Goal: Task Accomplishment & Management: Manage account settings

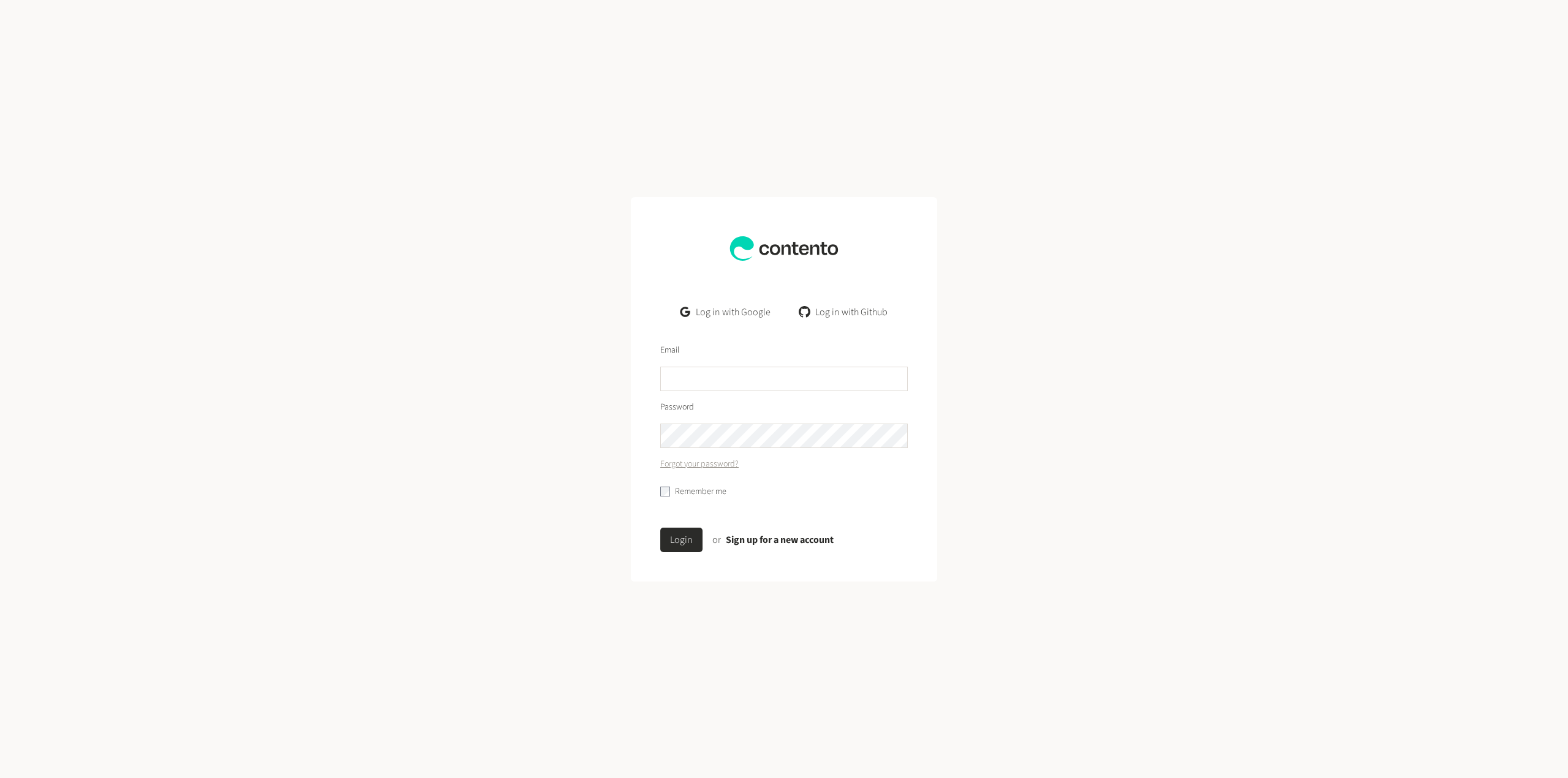
click at [730, 311] on link "Log in with Google" at bounding box center [725, 312] width 109 height 25
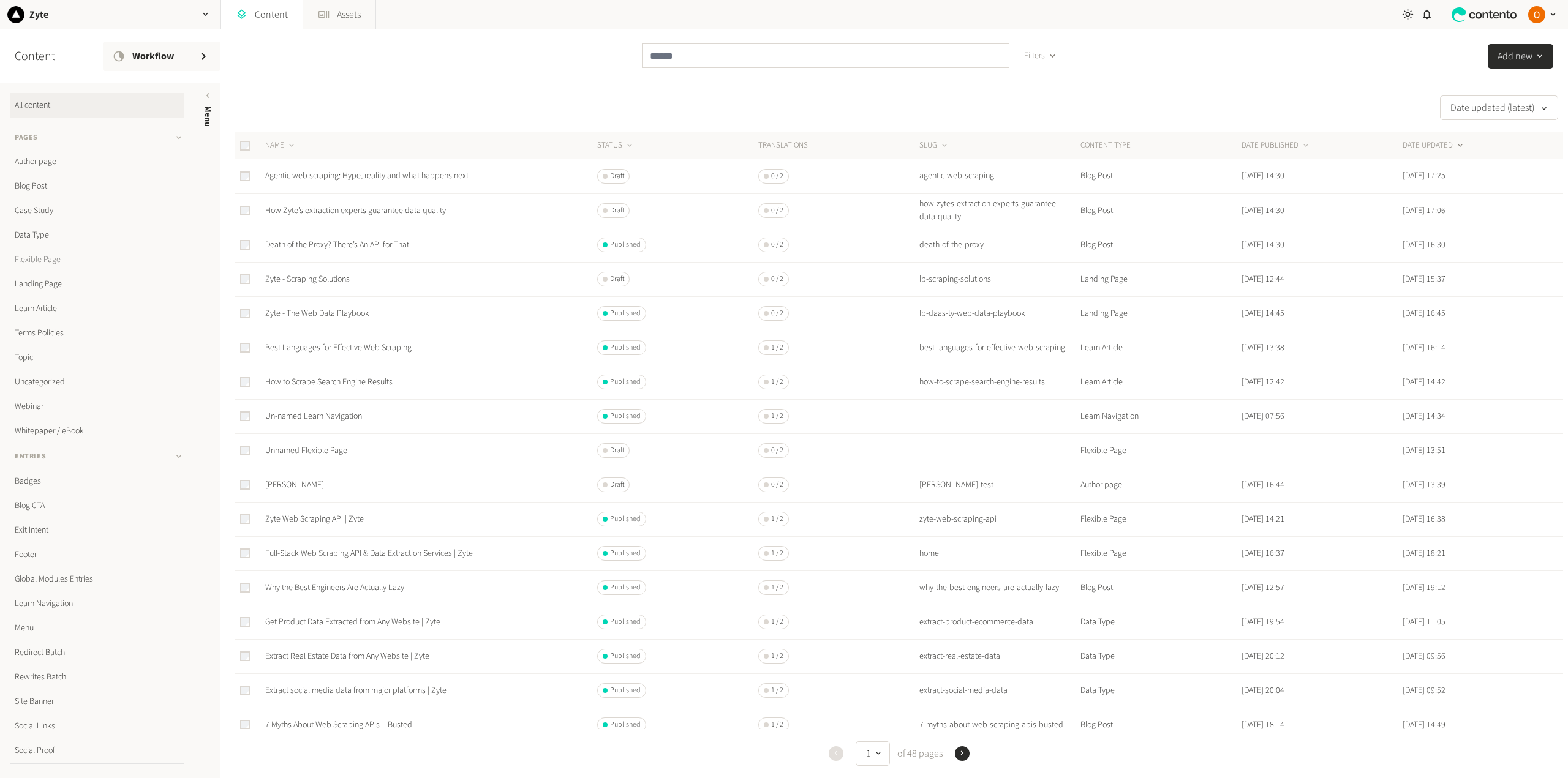
click at [50, 260] on link "Flexible Page" at bounding box center [97, 259] width 174 height 25
click at [46, 283] on link "Landing Page" at bounding box center [97, 284] width 174 height 25
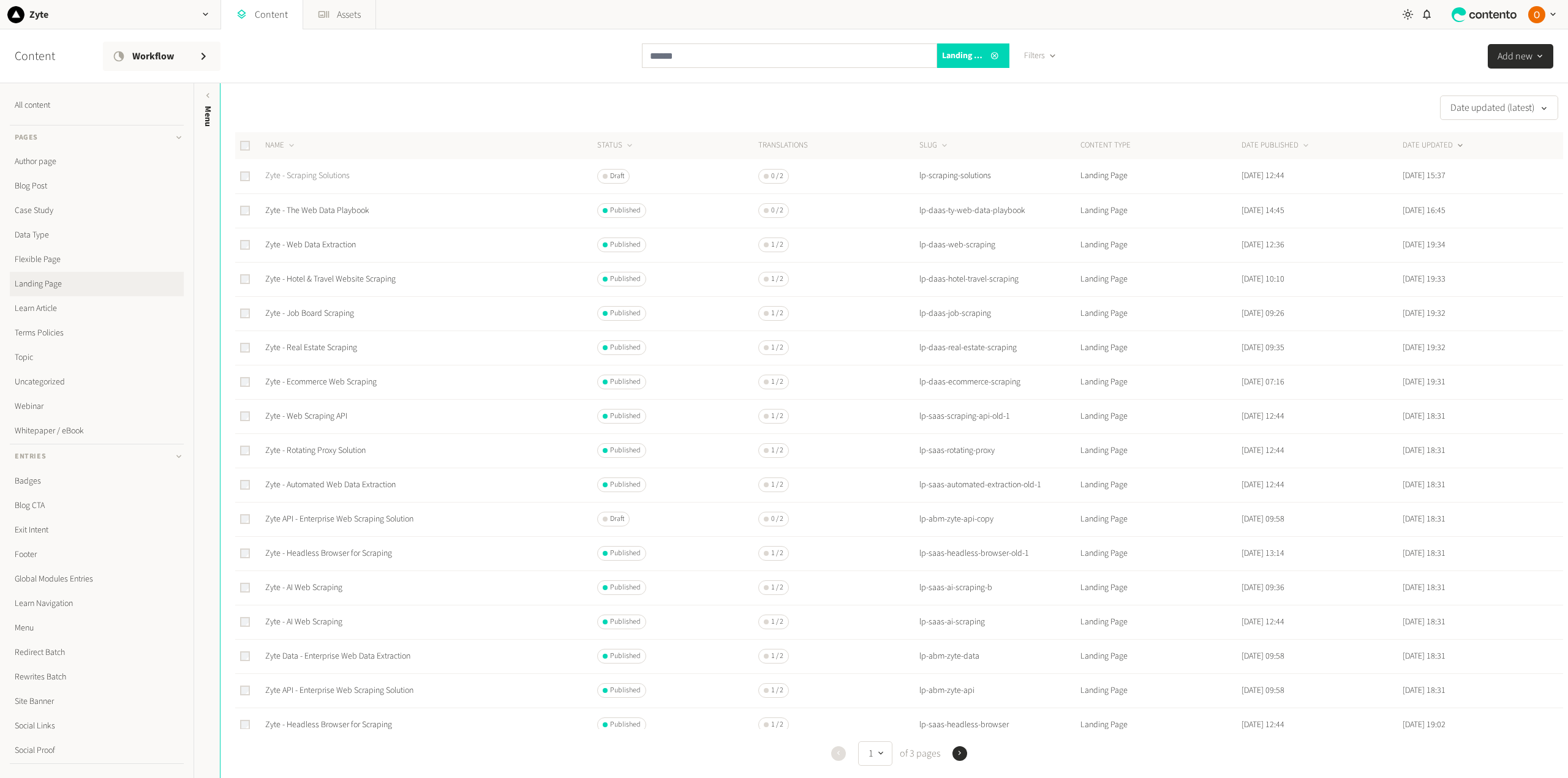
click at [303, 175] on link "Zyte - Scraping Solutions" at bounding box center [307, 175] width 85 height 12
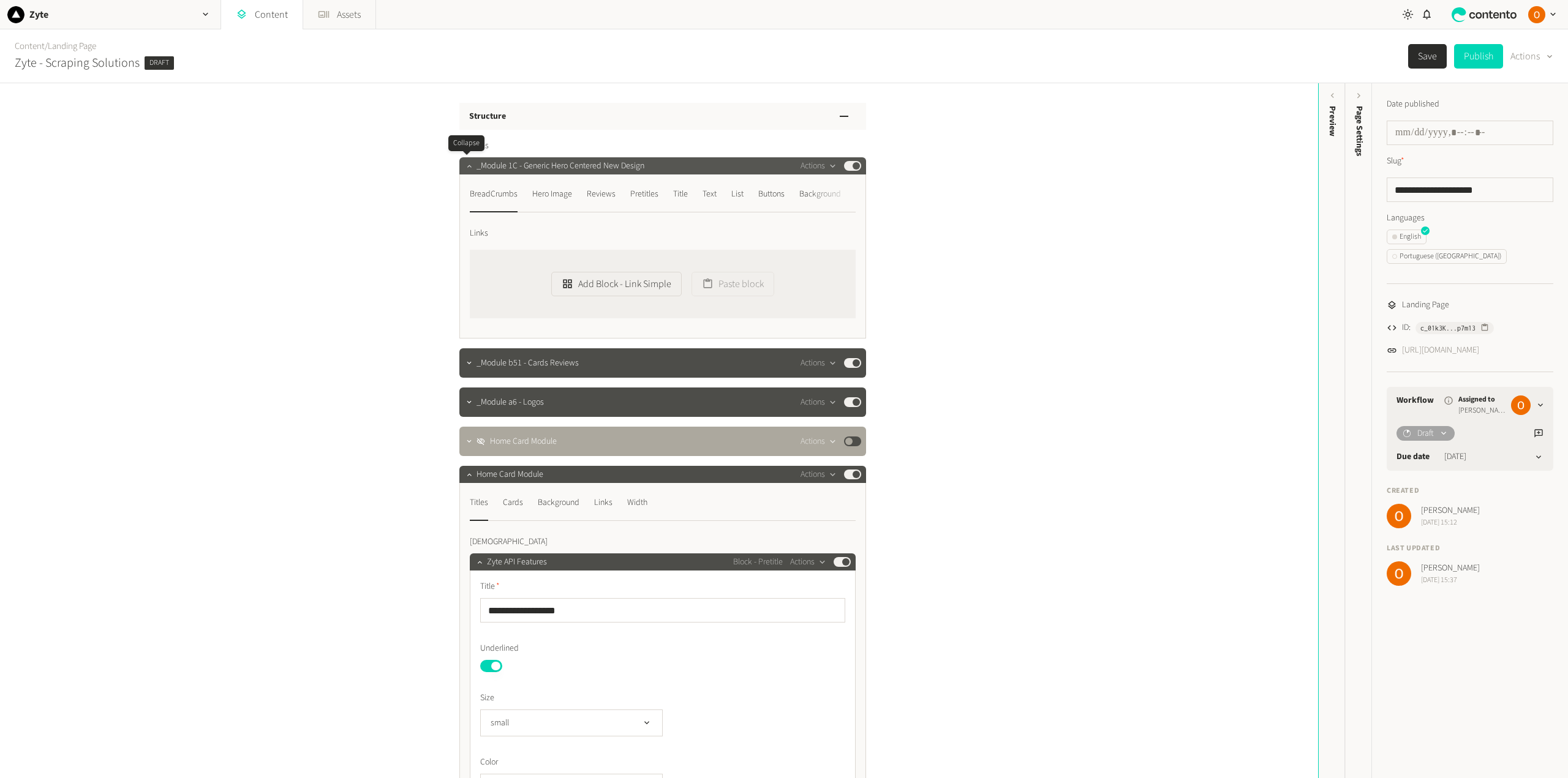
click at [466, 163] on icon "button" at bounding box center [469, 166] width 8 height 8
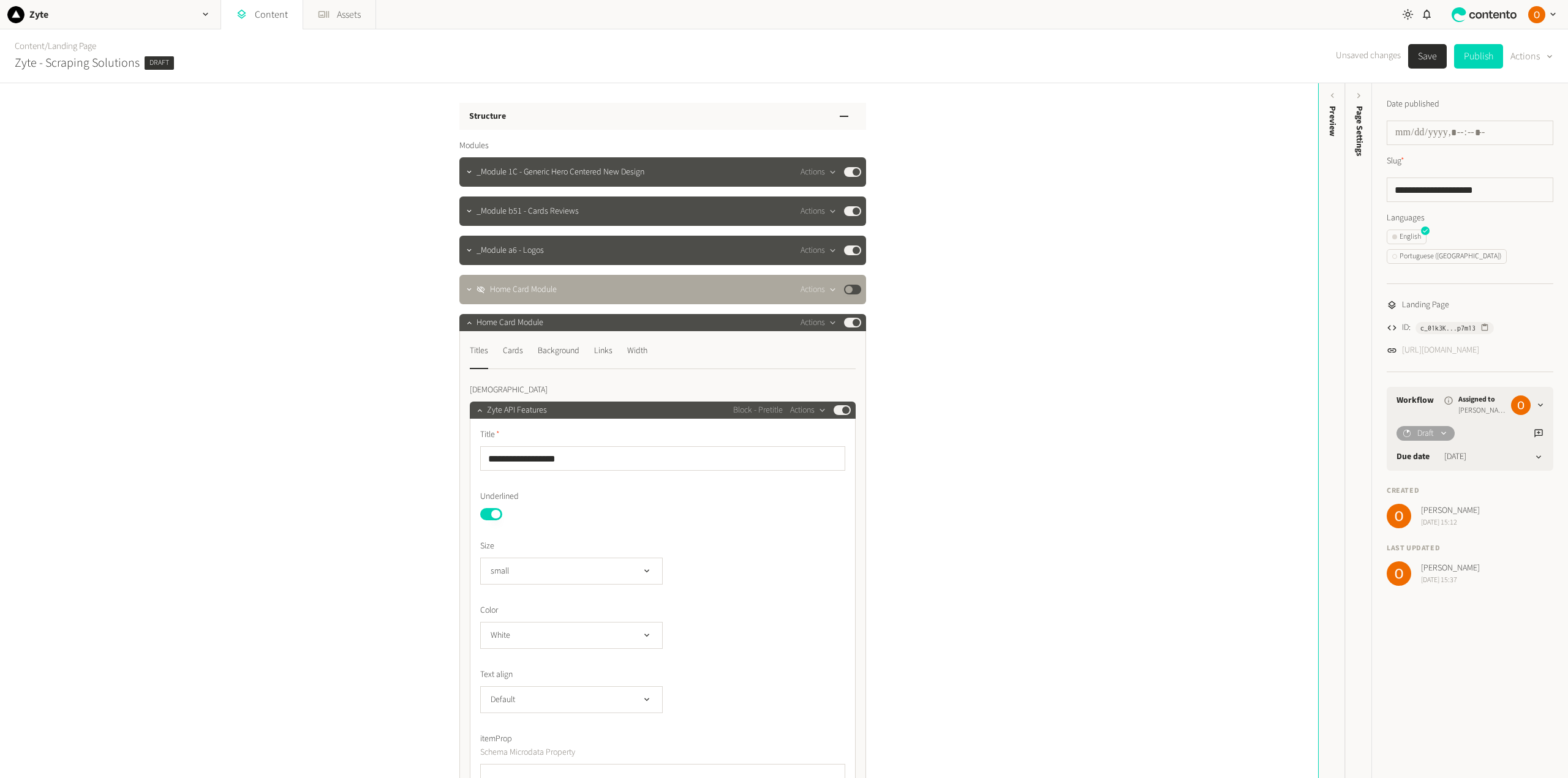
click at [1444, 344] on link "https://dev.zyte.com/lp-scraping-solutions" at bounding box center [1441, 350] width 77 height 13
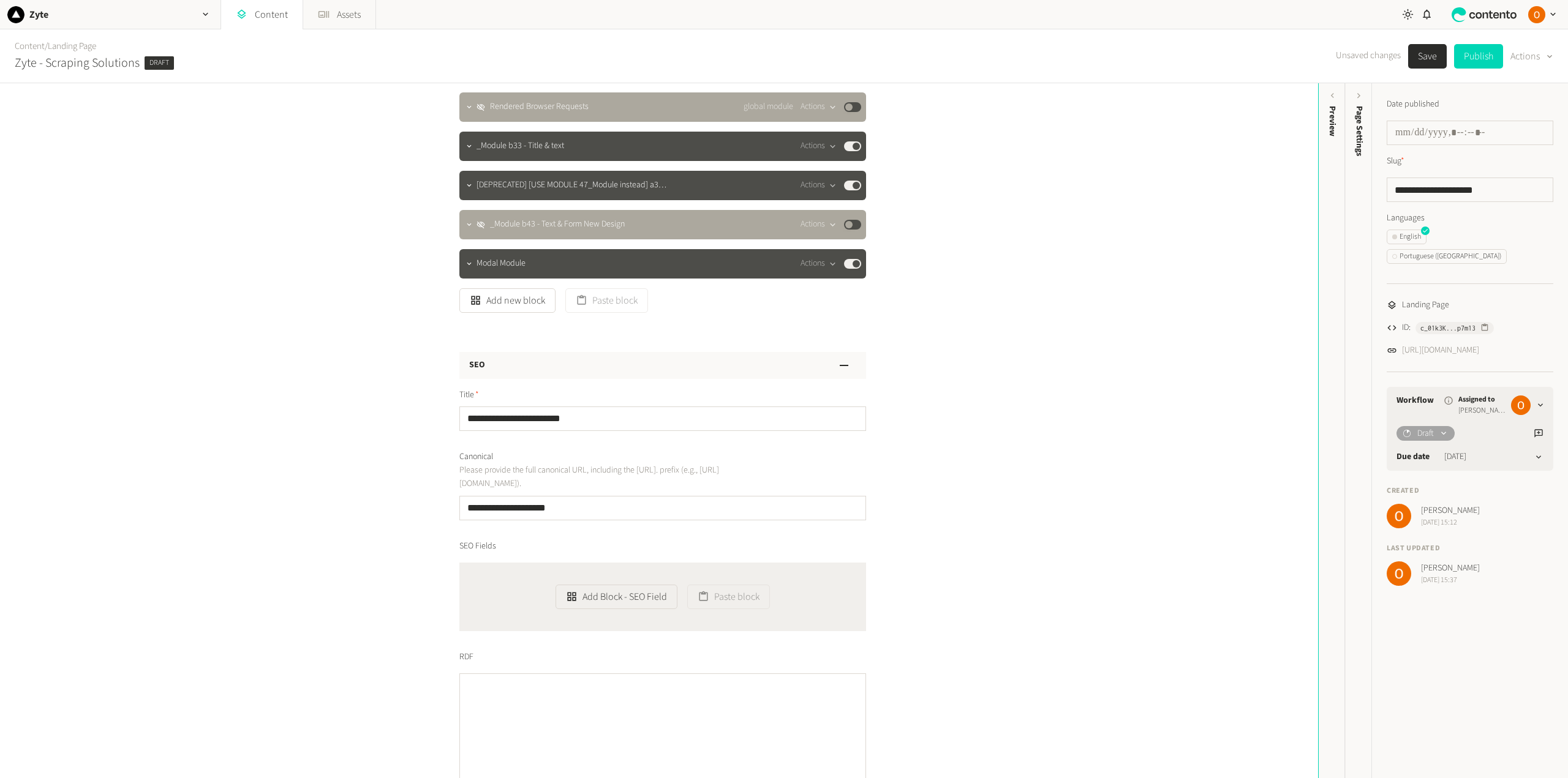
scroll to position [1959, 0]
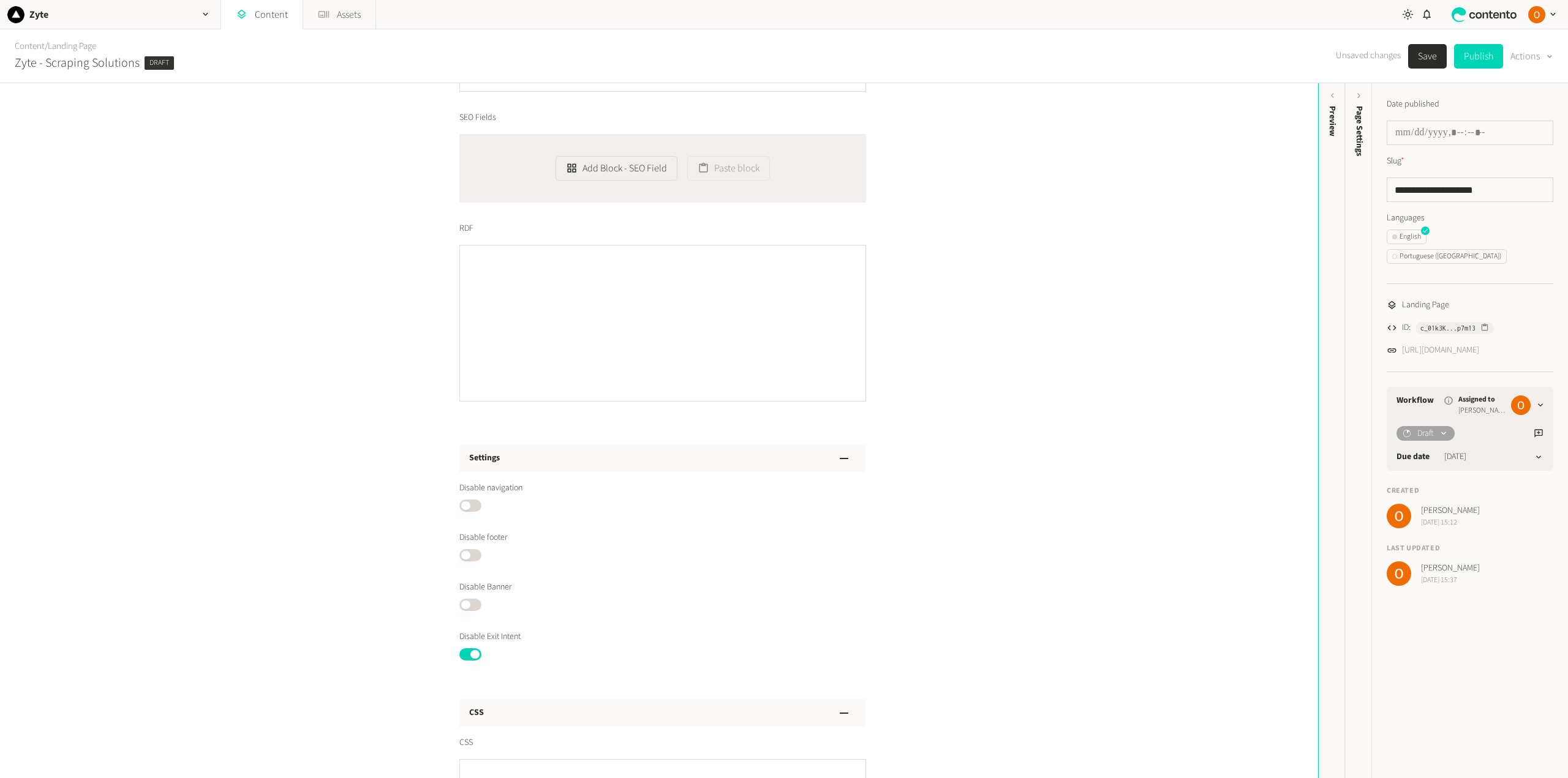
click at [472, 603] on button "Published" at bounding box center [470, 605] width 22 height 12
click at [475, 551] on button "Published" at bounding box center [470, 555] width 22 height 12
click at [474, 503] on button "Published" at bounding box center [470, 505] width 22 height 12
click at [1420, 54] on button "Save" at bounding box center [1427, 56] width 38 height 25
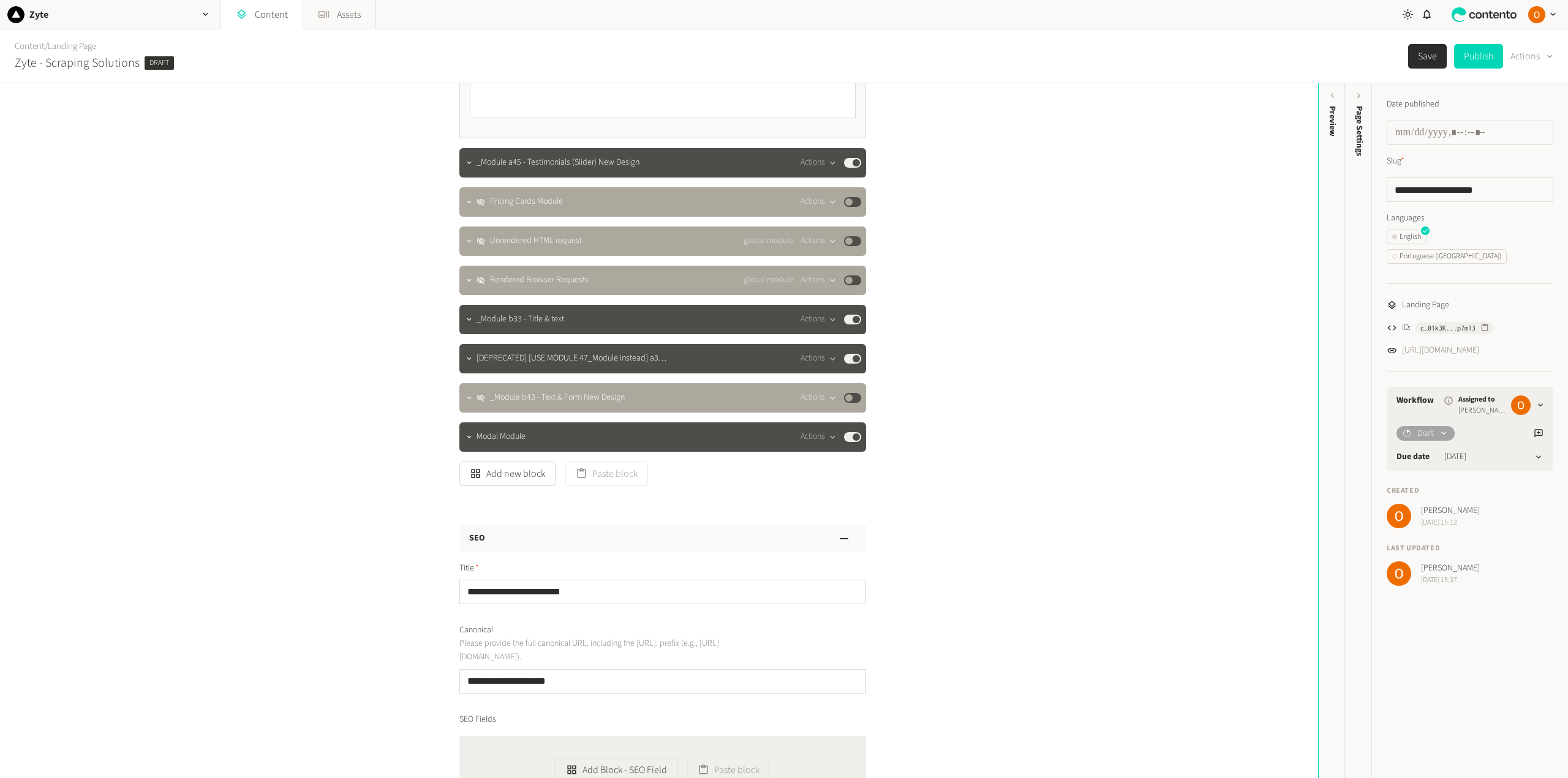
scroll to position [1347, 0]
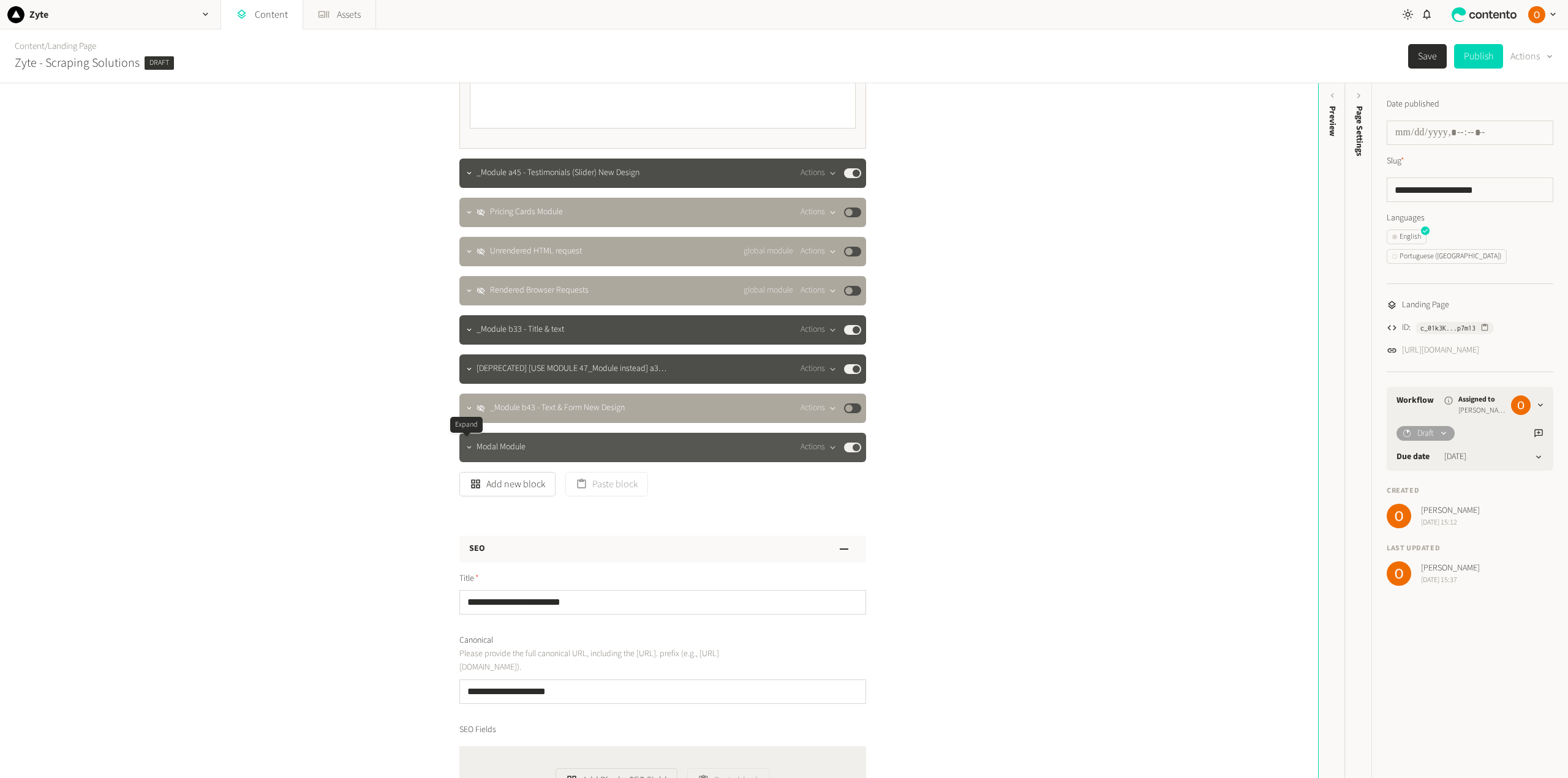
click at [466, 451] on icon "button" at bounding box center [469, 447] width 8 height 8
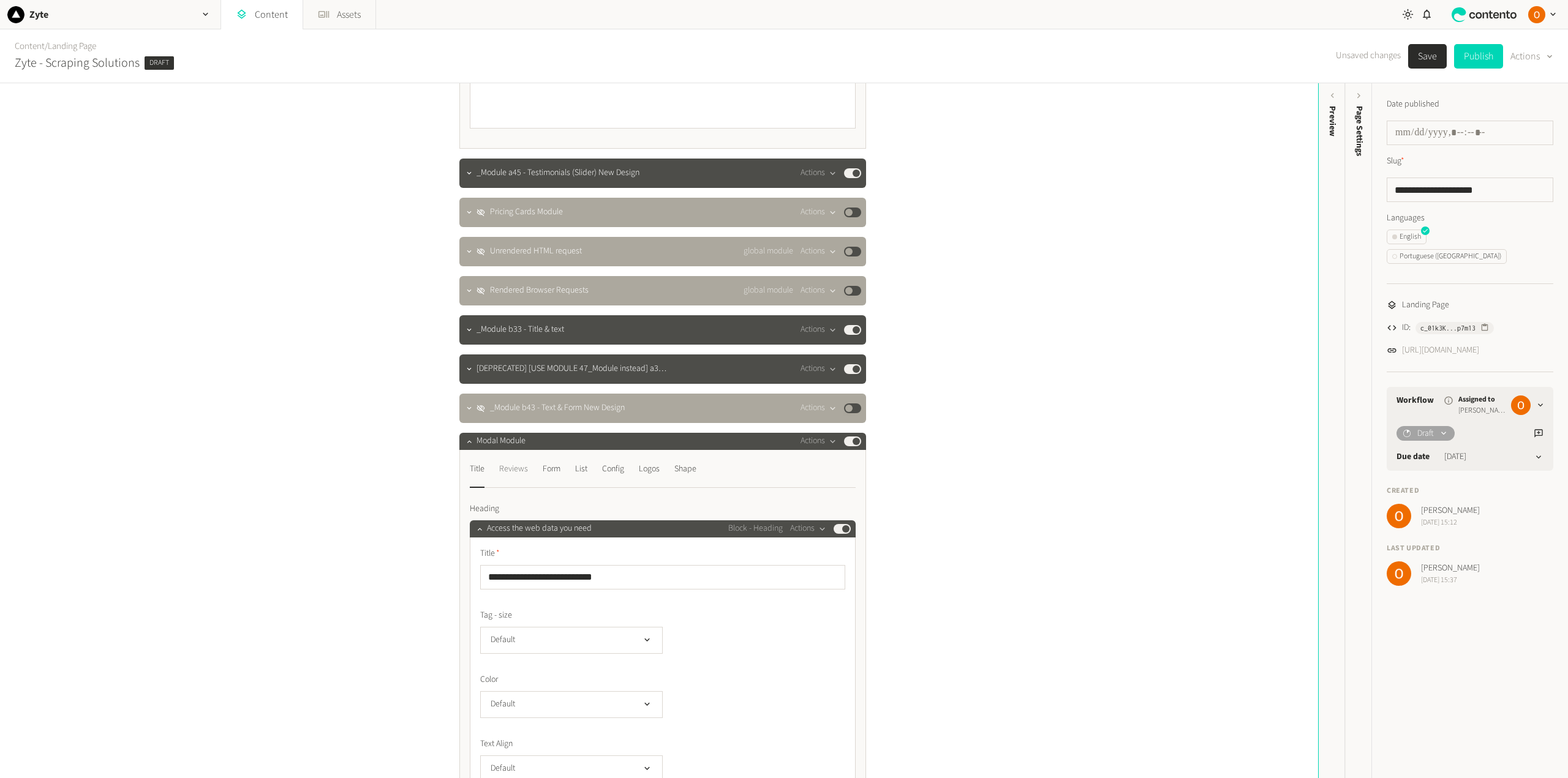
click at [511, 471] on div "Reviews" at bounding box center [514, 469] width 28 height 19
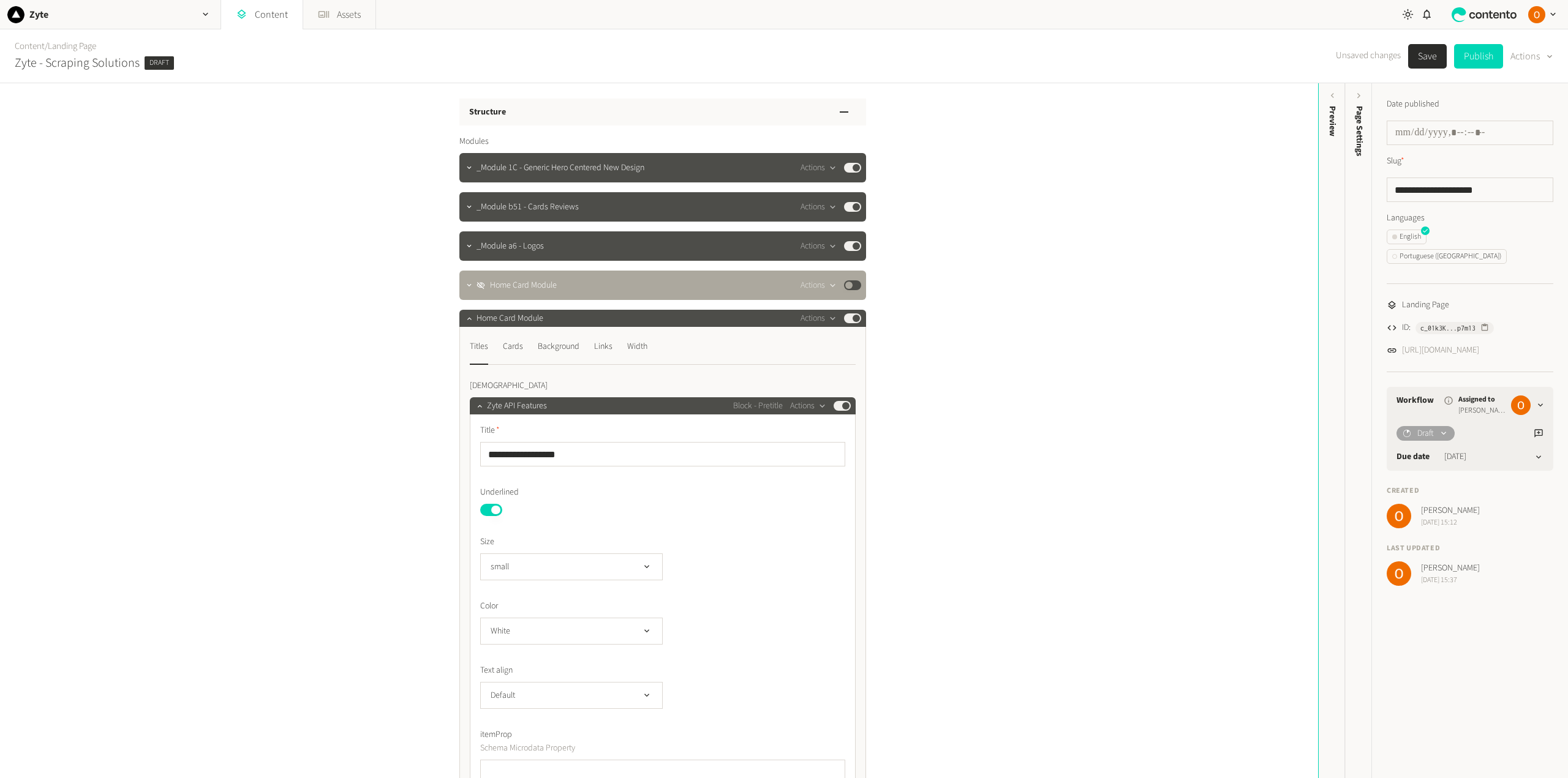
scroll to position [0, 0]
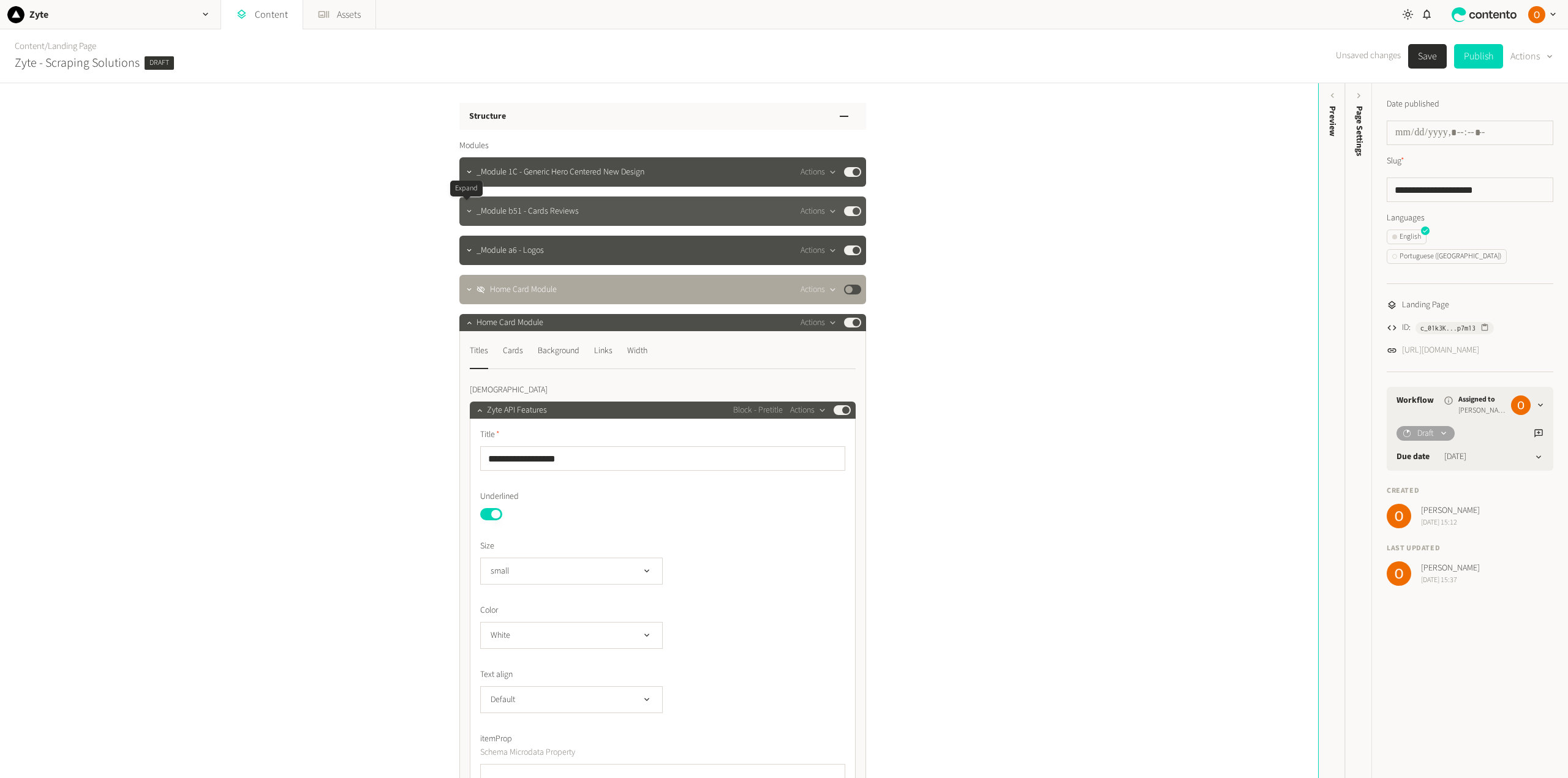
click at [466, 211] on icon "button" at bounding box center [469, 211] width 8 height 8
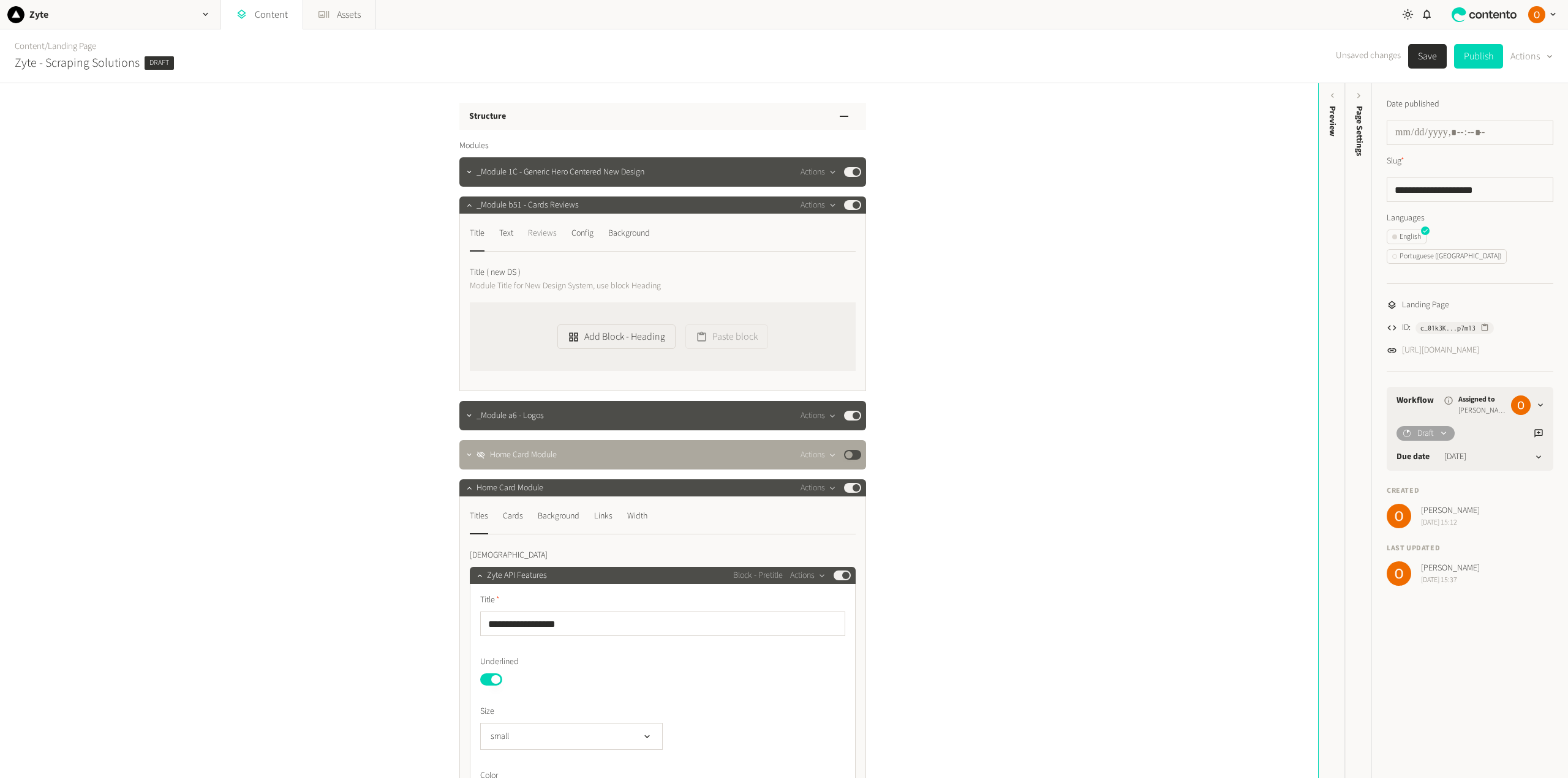
click at [550, 242] on div "Reviews" at bounding box center [542, 233] width 28 height 19
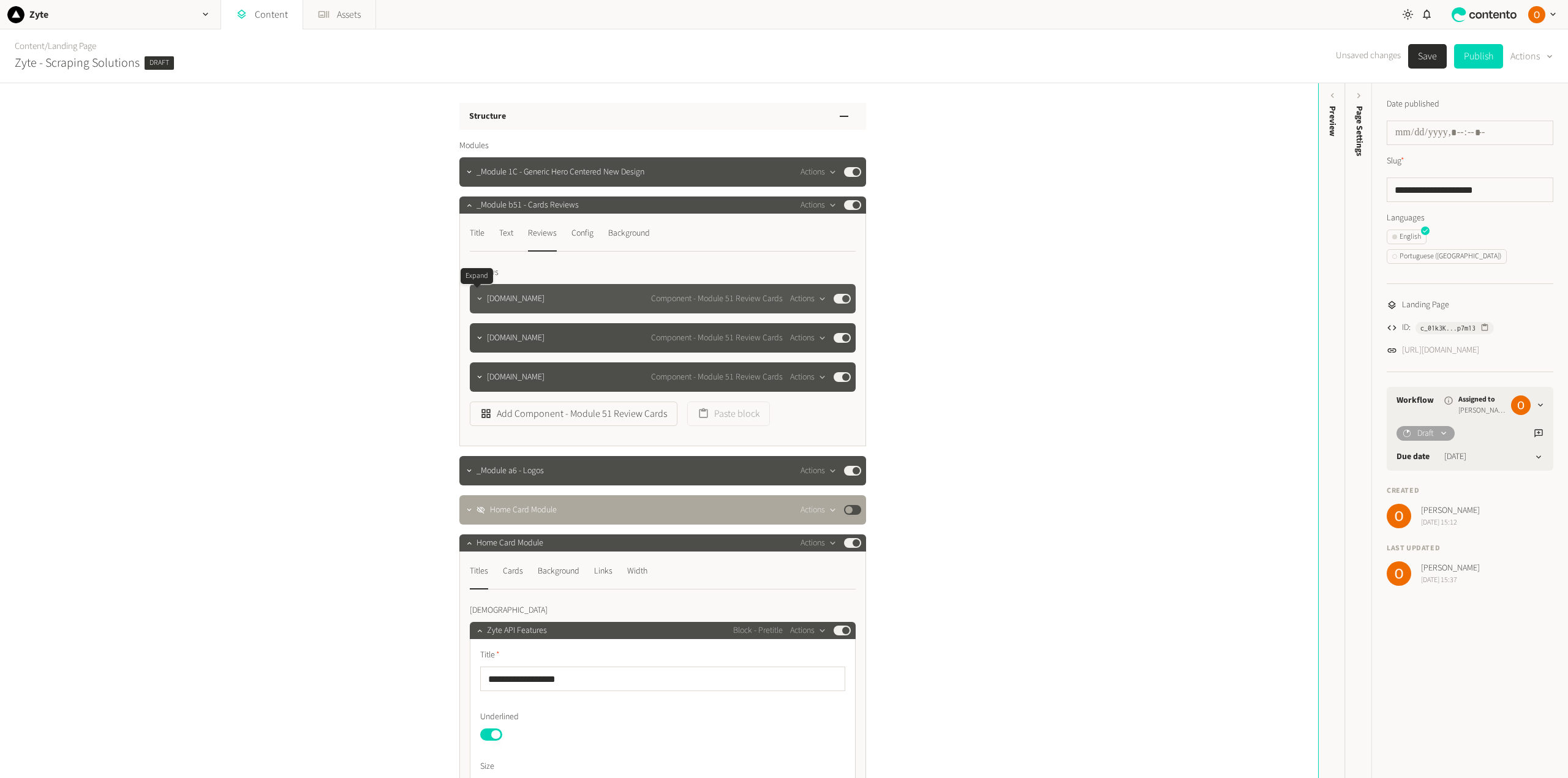
click at [477, 297] on icon "button" at bounding box center [479, 298] width 8 height 8
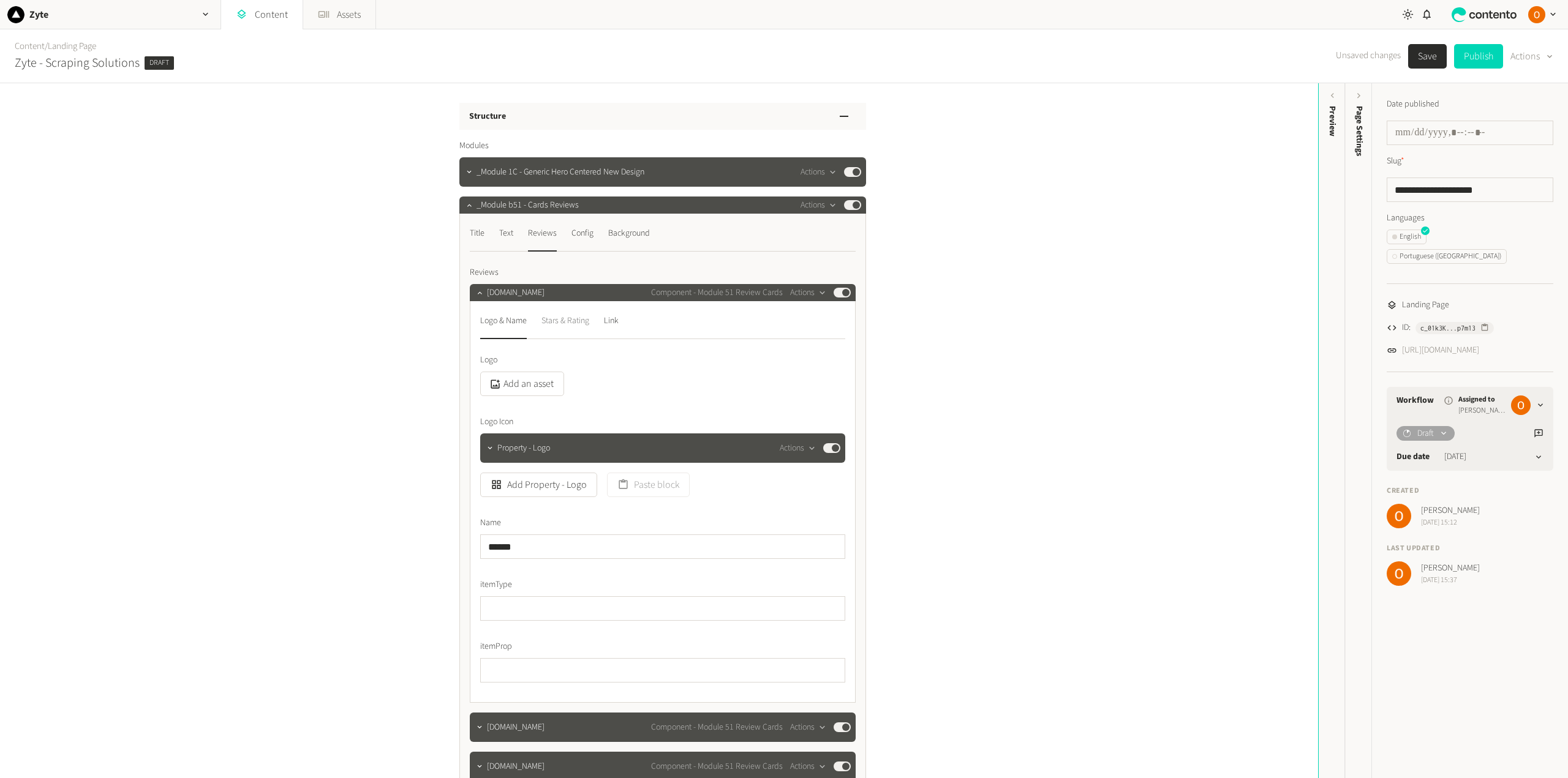
click at [568, 322] on div "Stars & Rating" at bounding box center [565, 321] width 48 height 19
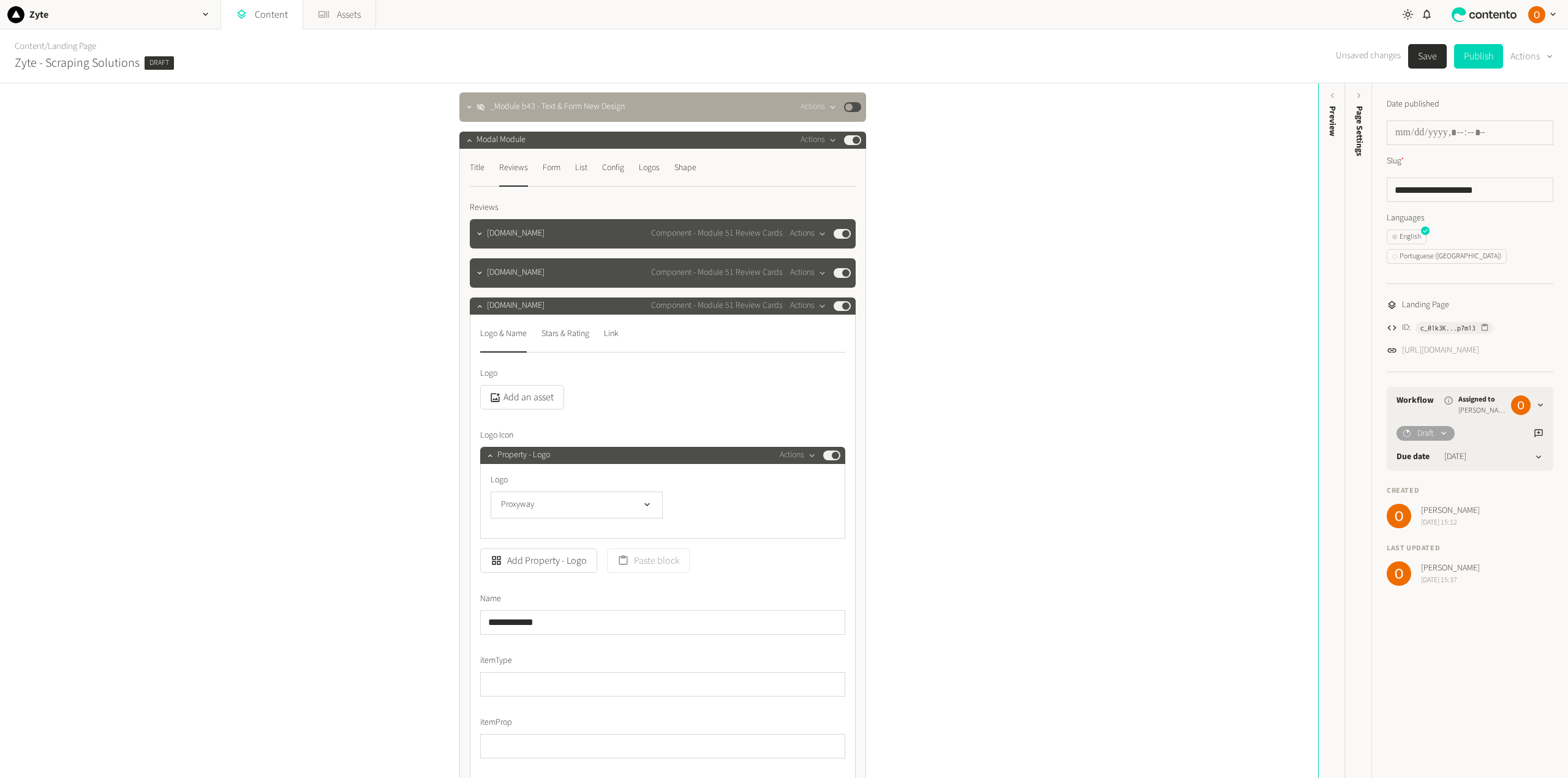
scroll to position [2081, 0]
click at [561, 339] on div "Stars & Rating" at bounding box center [565, 336] width 48 height 19
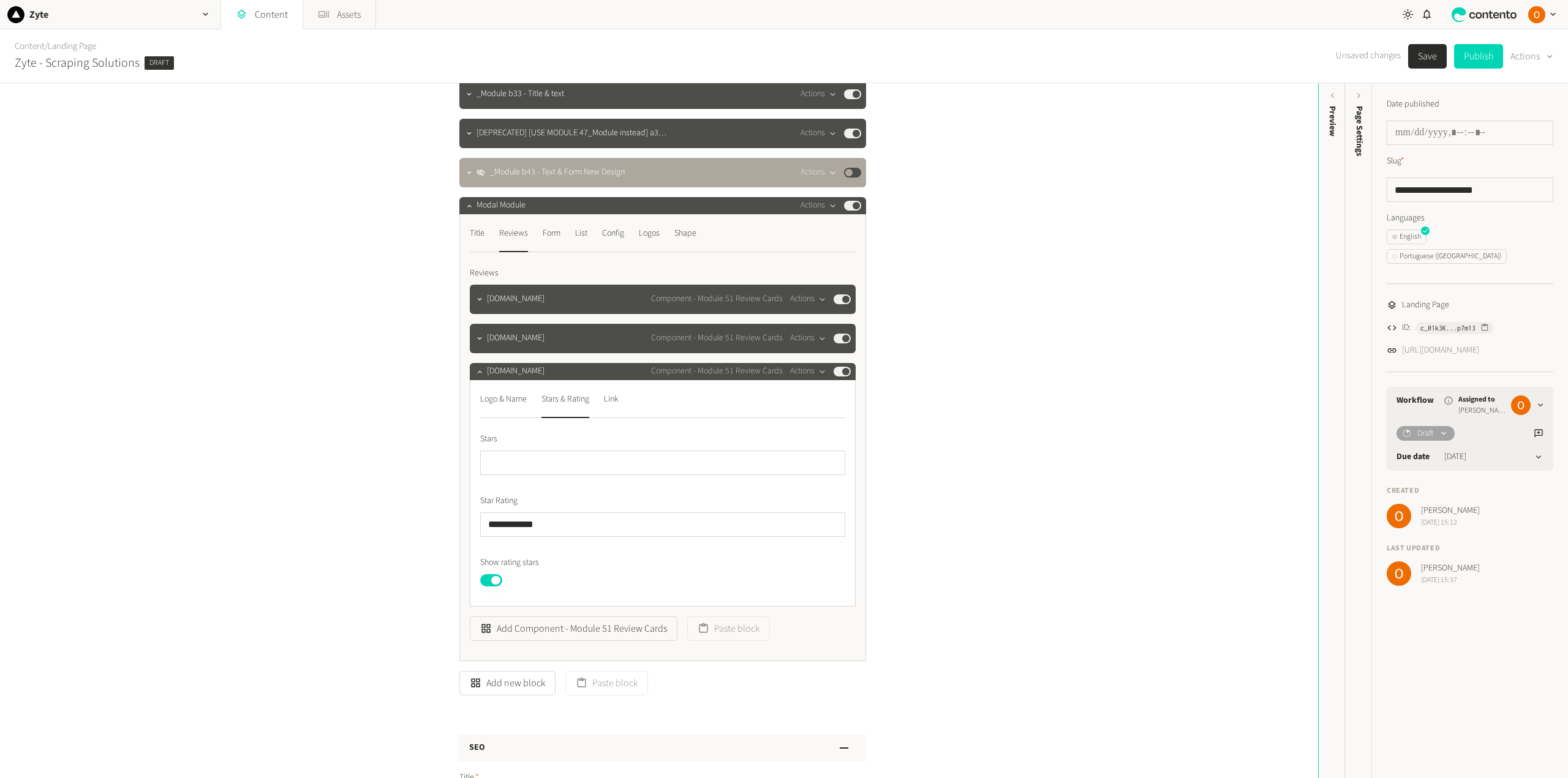
scroll to position [2020, 0]
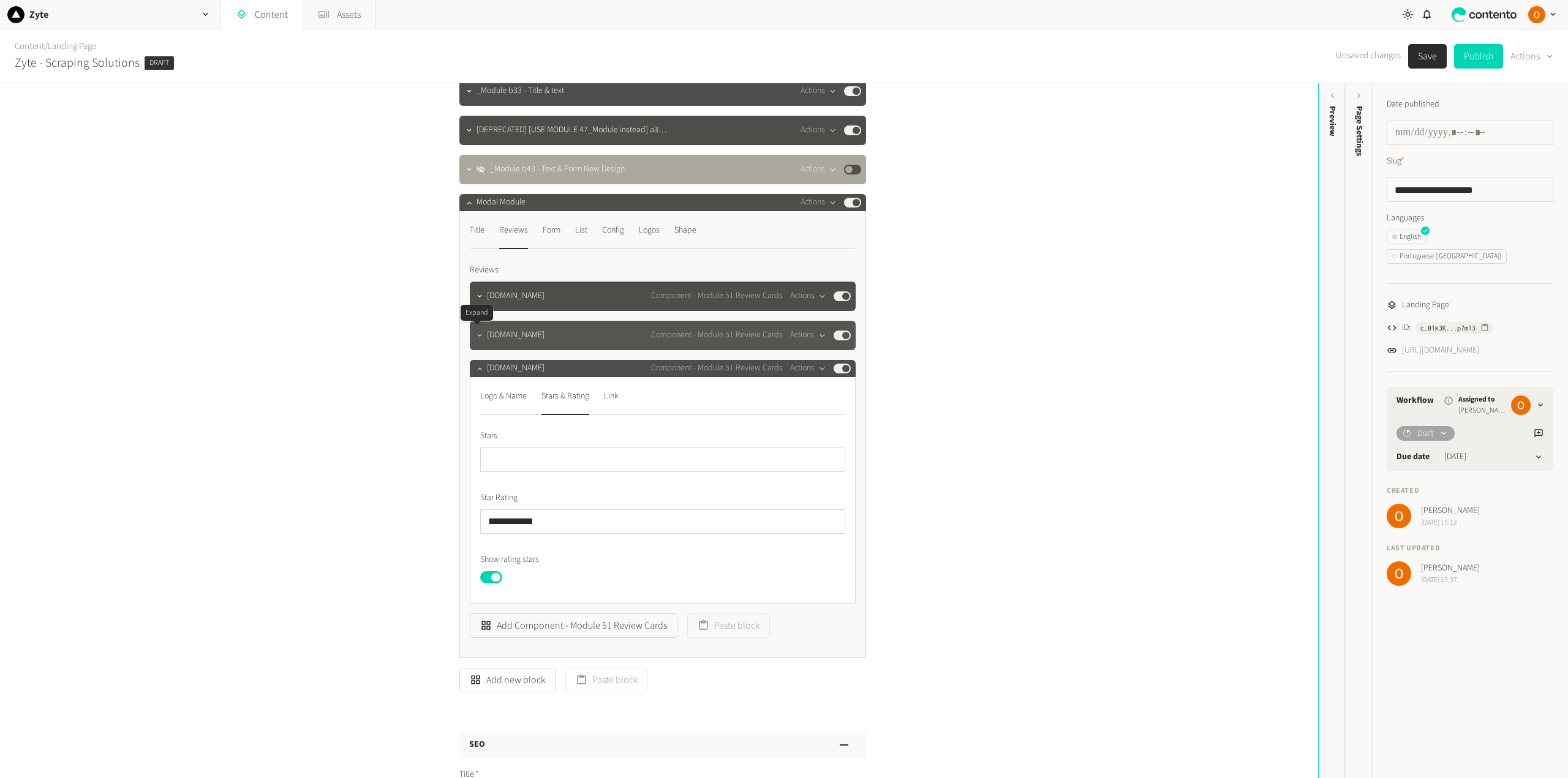
click at [476, 334] on icon "button" at bounding box center [479, 335] width 8 height 8
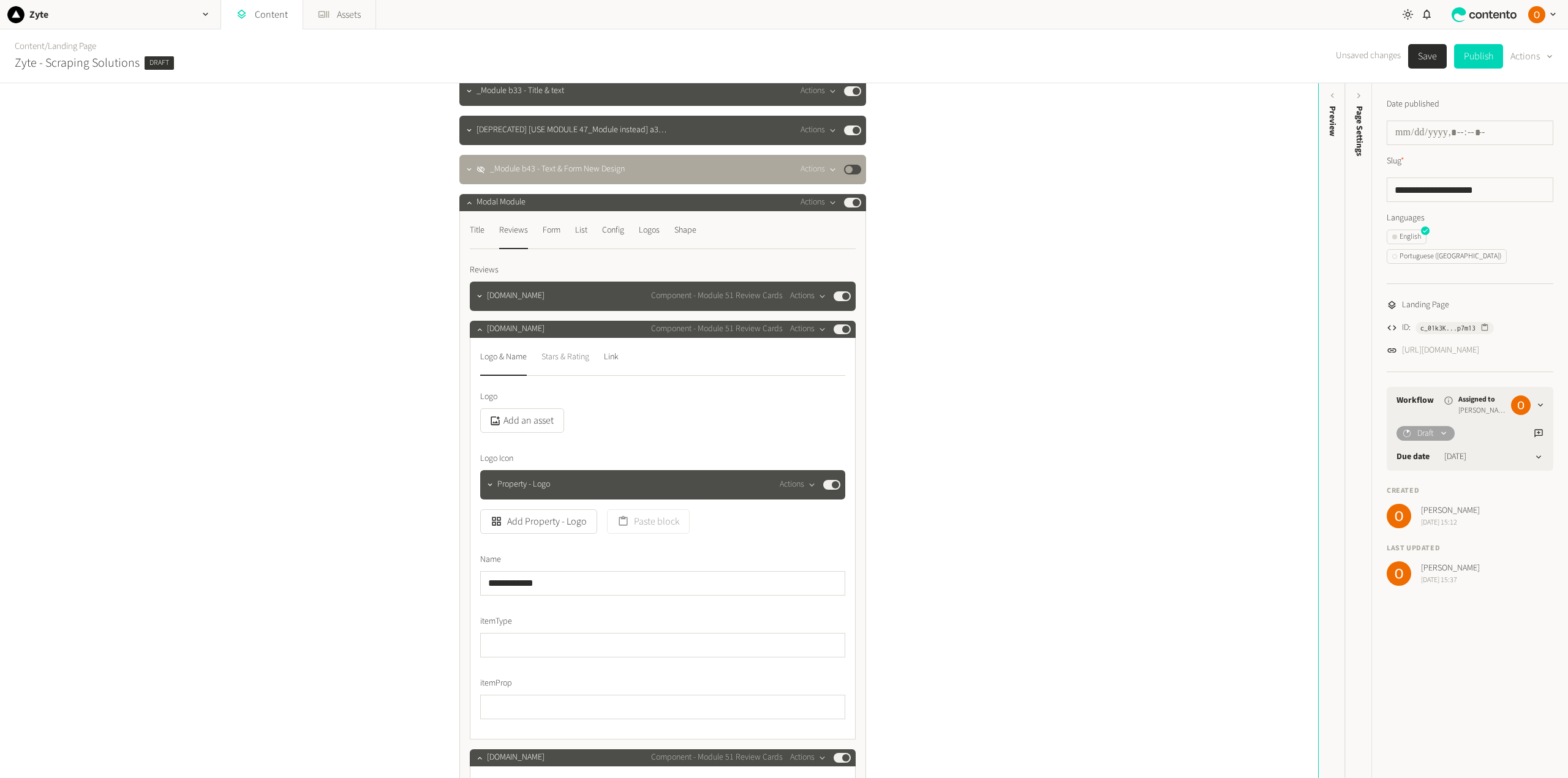
click at [562, 364] on div "Stars & Rating" at bounding box center [565, 358] width 48 height 19
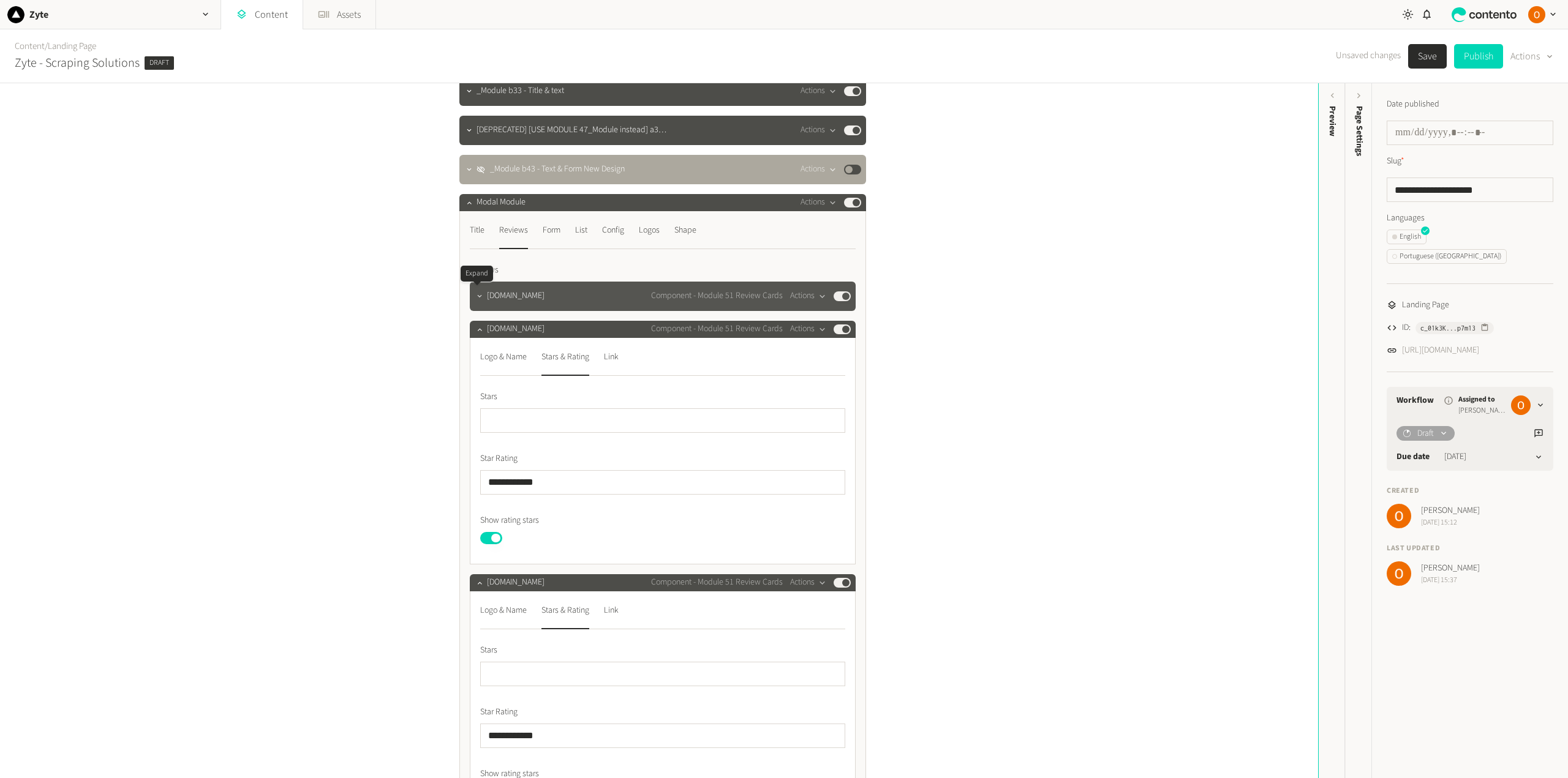
click at [476, 300] on icon "button" at bounding box center [479, 296] width 8 height 8
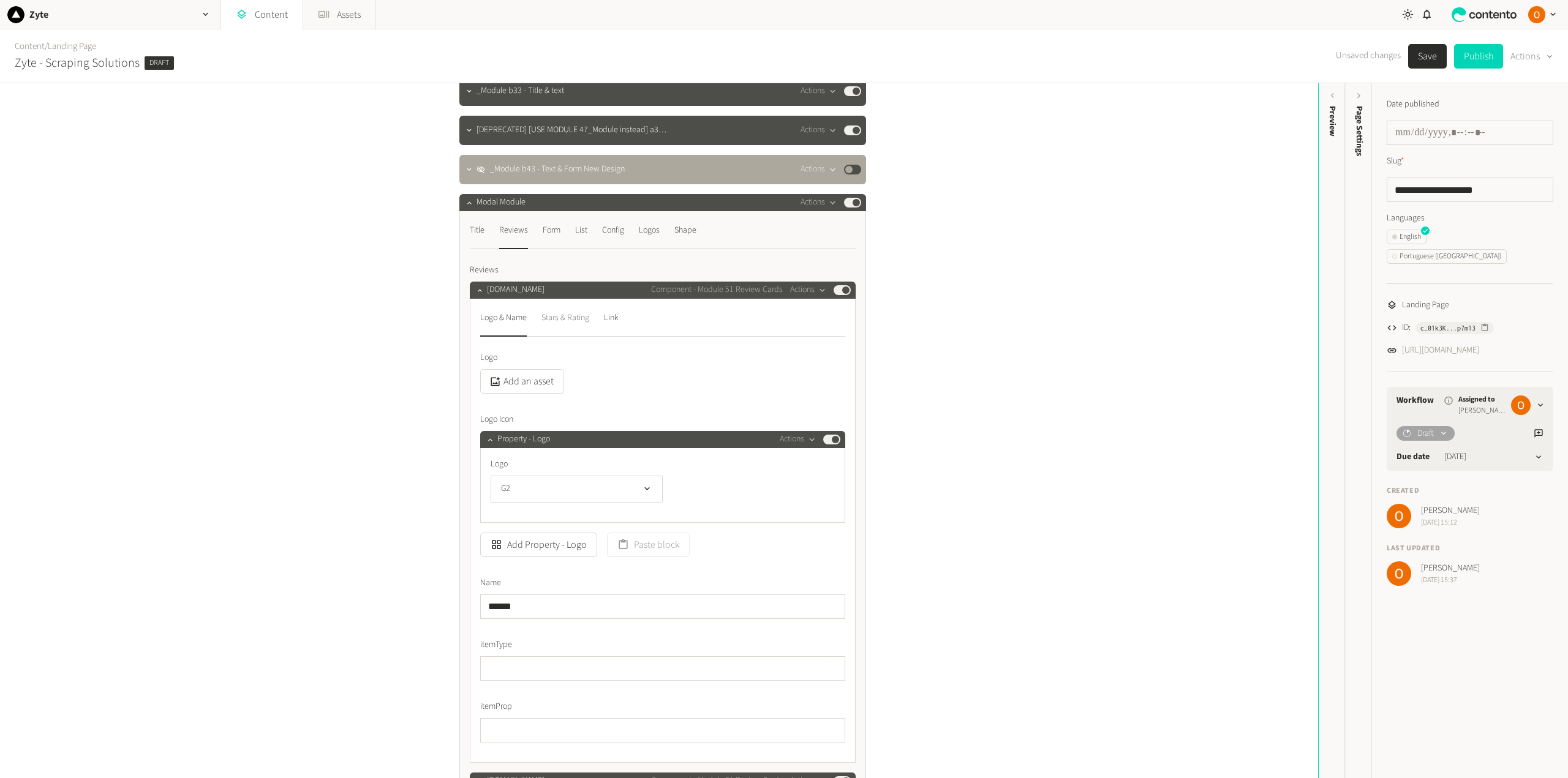
click at [562, 319] on div "Stars & Rating" at bounding box center [565, 319] width 48 height 19
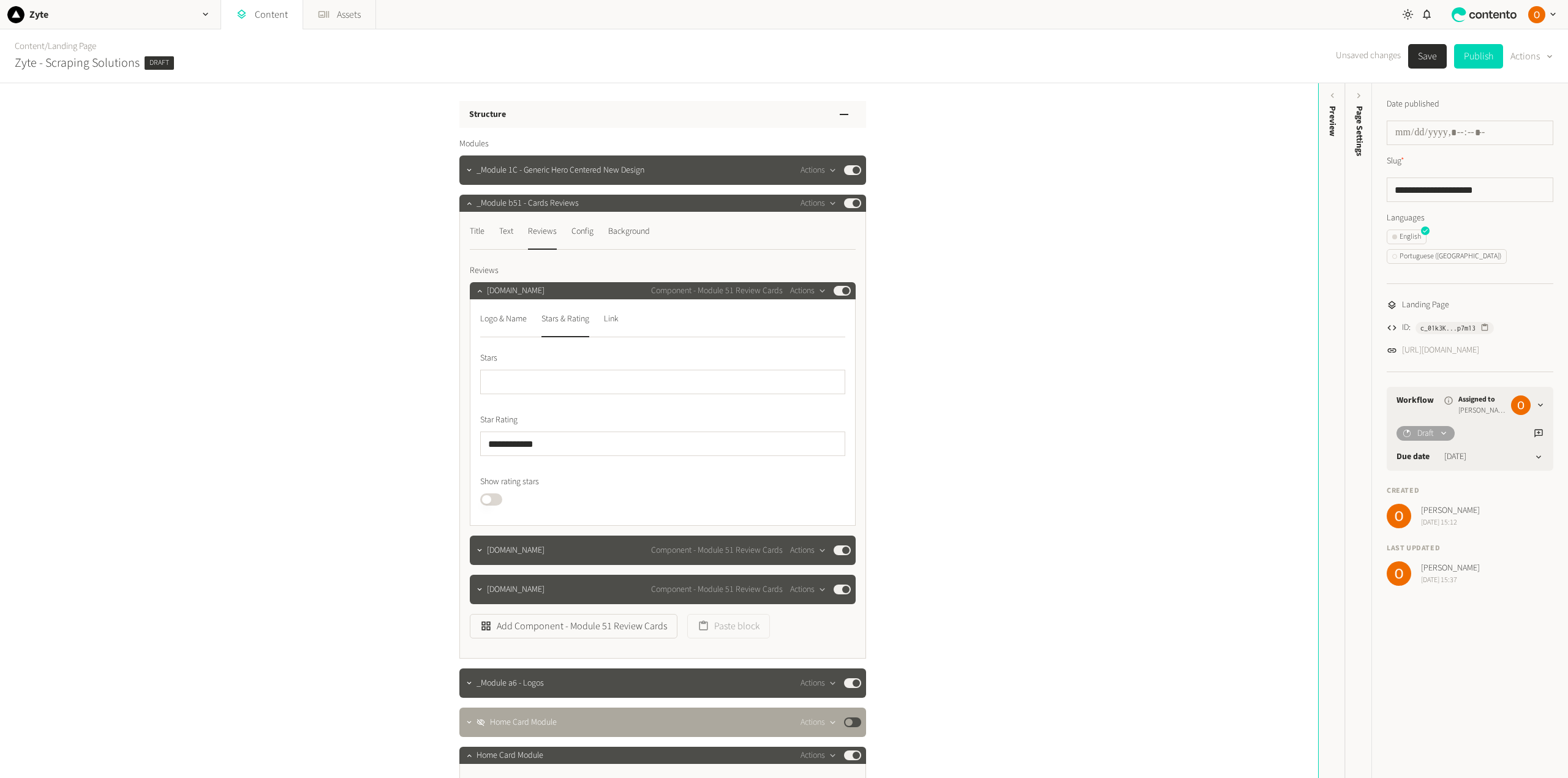
scroll to position [0, 0]
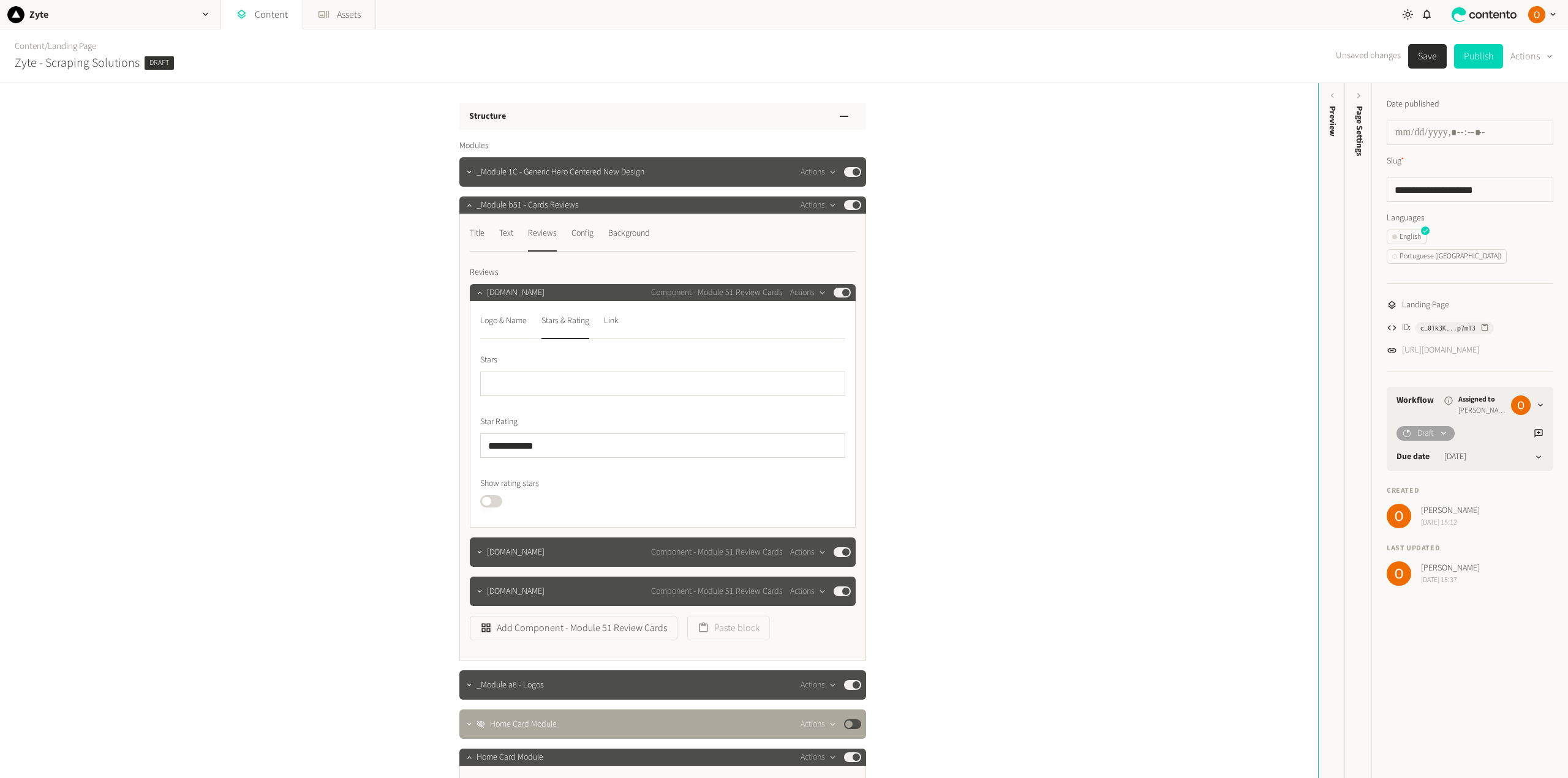
click at [493, 500] on button "Published" at bounding box center [490, 501] width 22 height 12
click at [476, 549] on icon "button" at bounding box center [479, 552] width 8 height 8
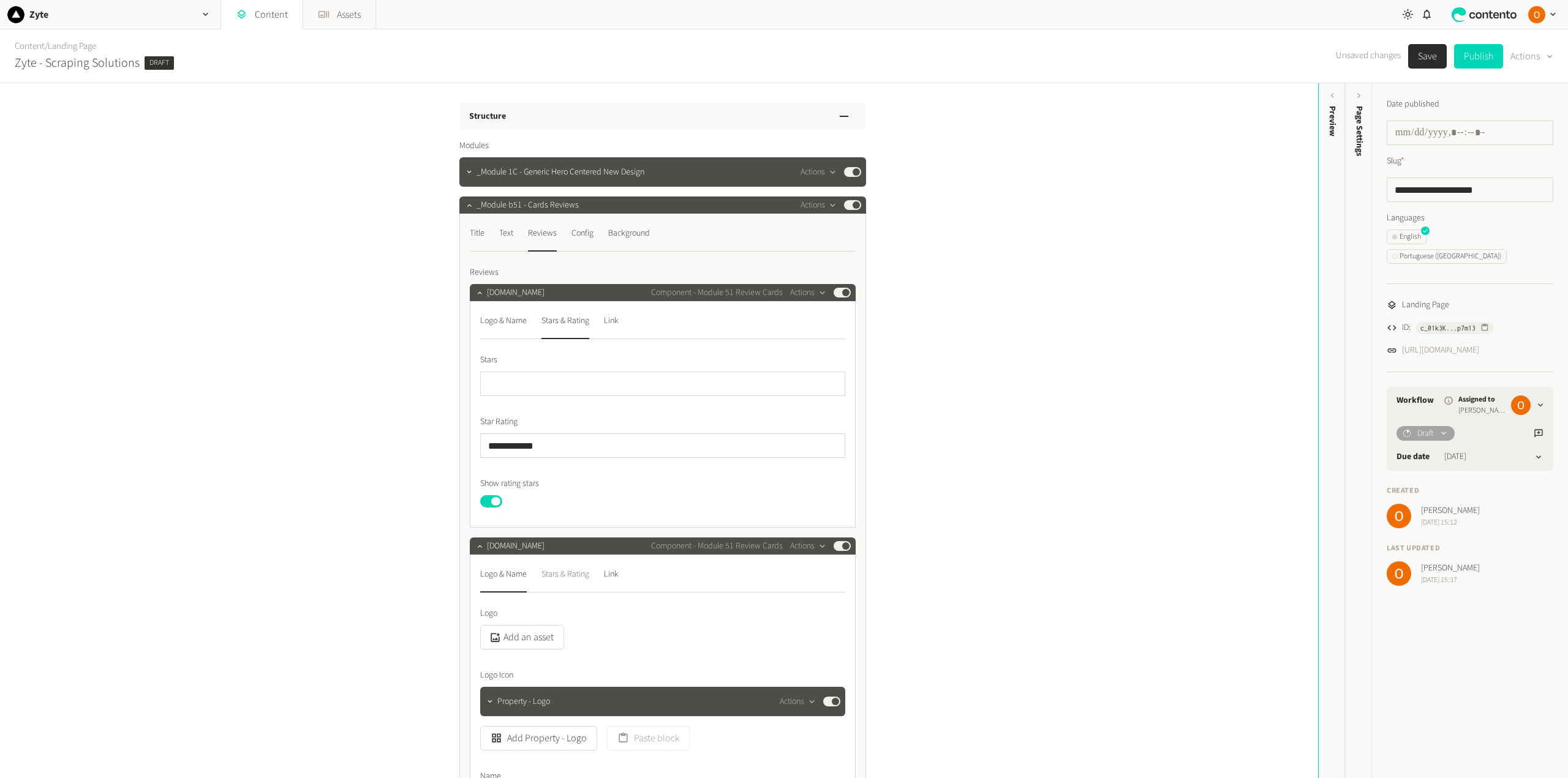
click at [565, 573] on div "Stars & Rating" at bounding box center [565, 574] width 48 height 19
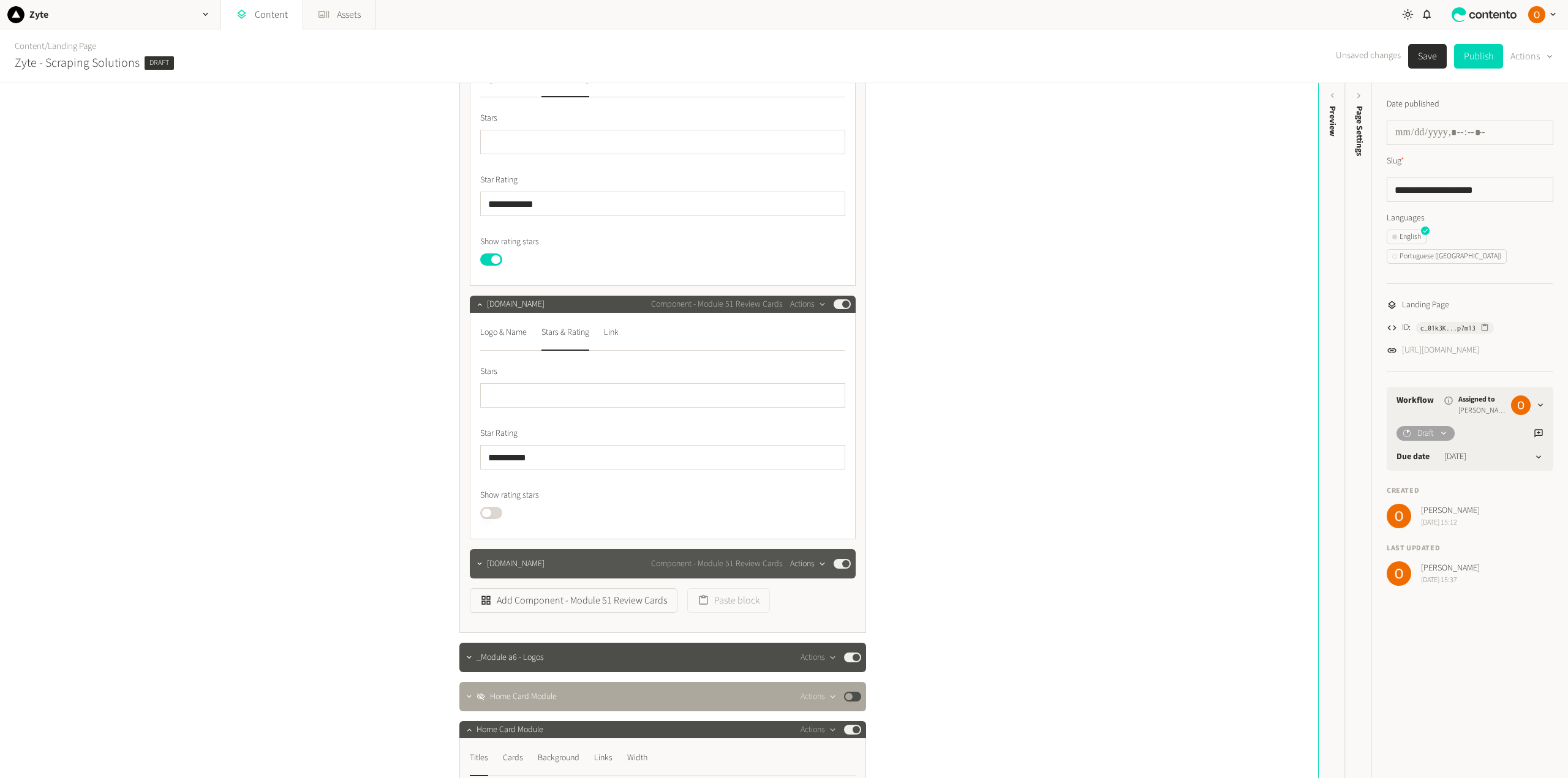
scroll to position [245, 0]
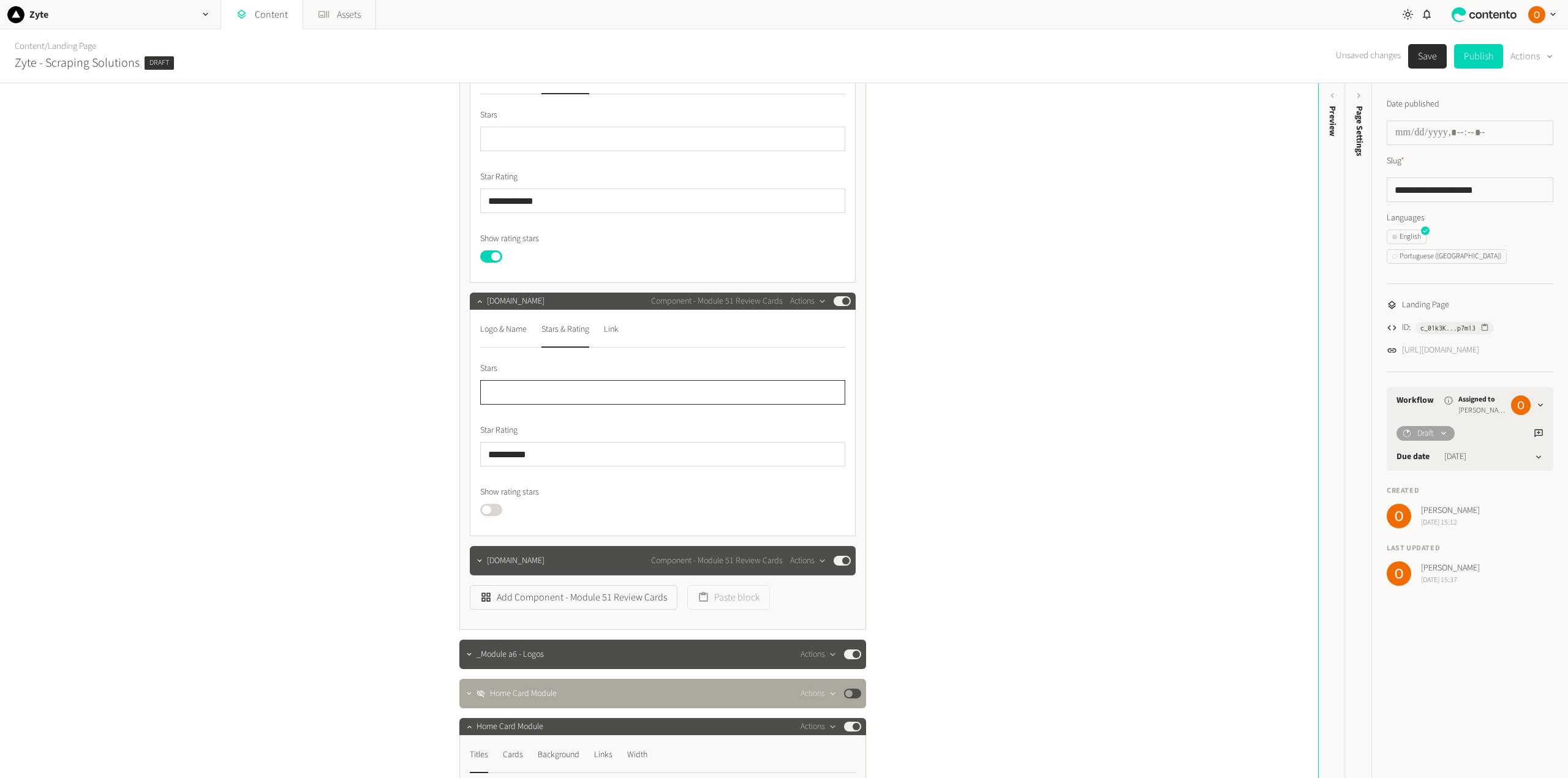
click at [502, 393] on input "*" at bounding box center [662, 392] width 365 height 25
type input "***"
click at [488, 453] on input "**********" at bounding box center [662, 454] width 365 height 25
type input "**********"
click at [494, 512] on button "Published" at bounding box center [490, 510] width 22 height 12
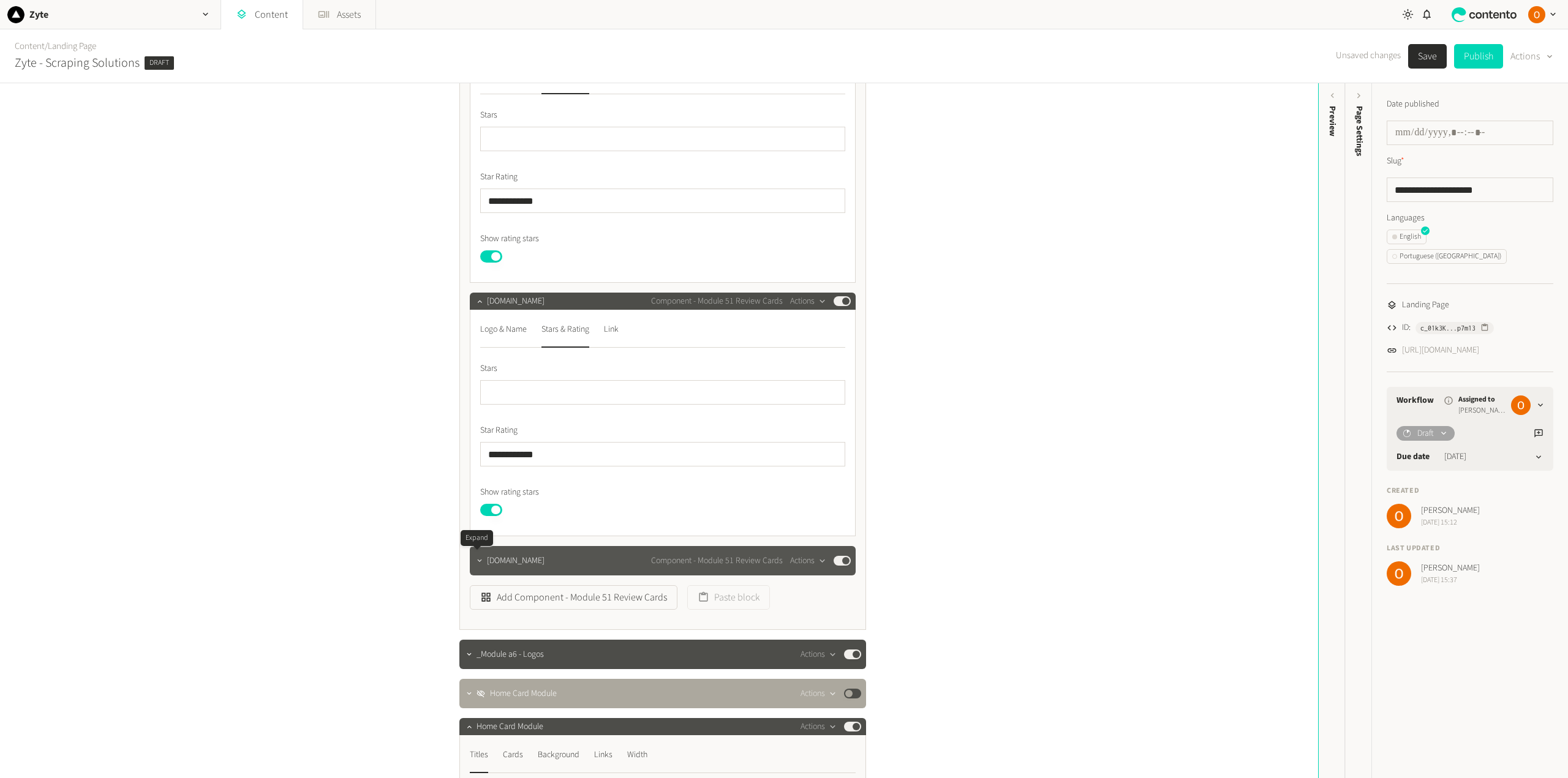
click at [476, 560] on icon "button" at bounding box center [479, 560] width 8 height 8
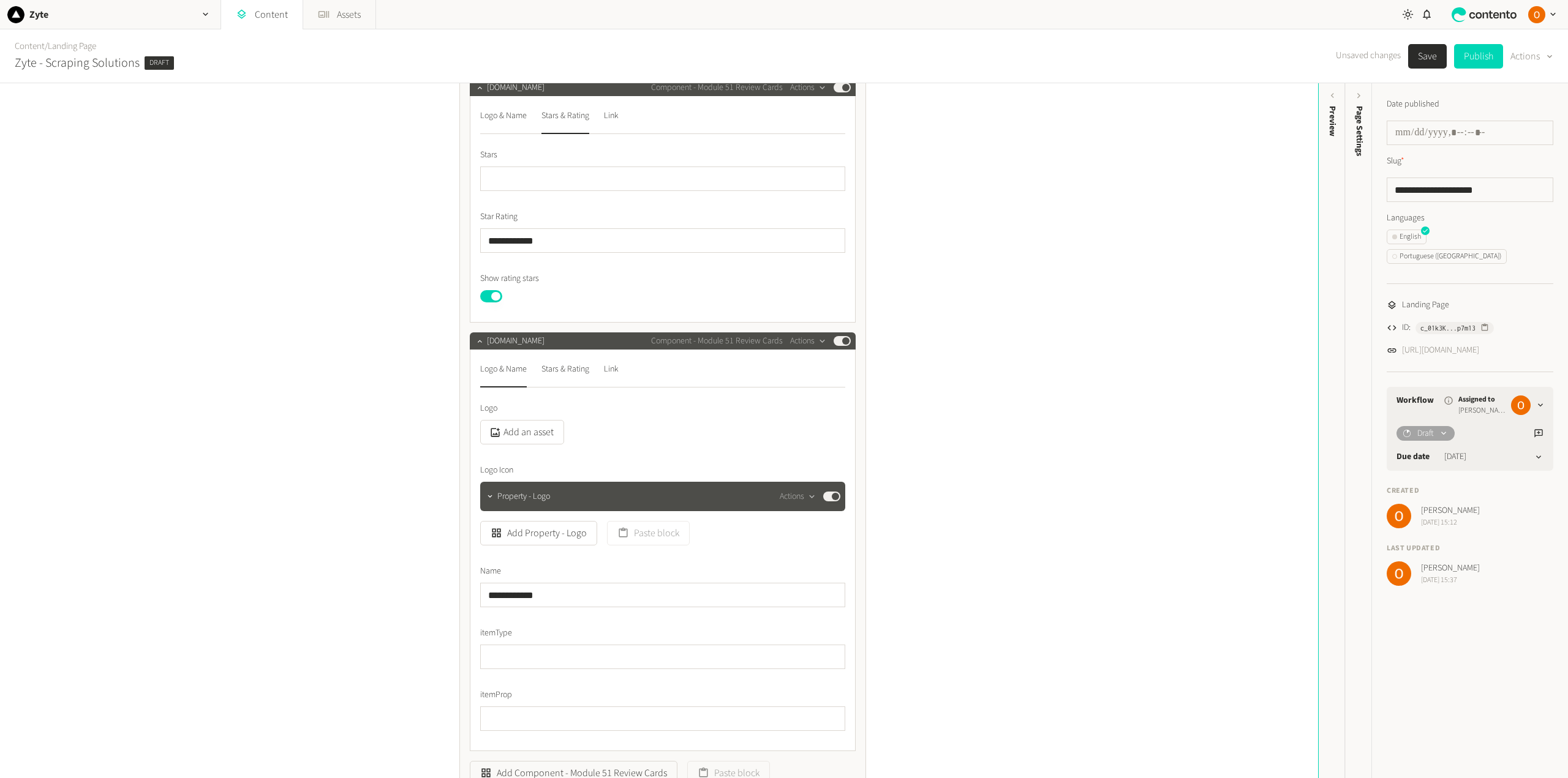
scroll to position [489, 0]
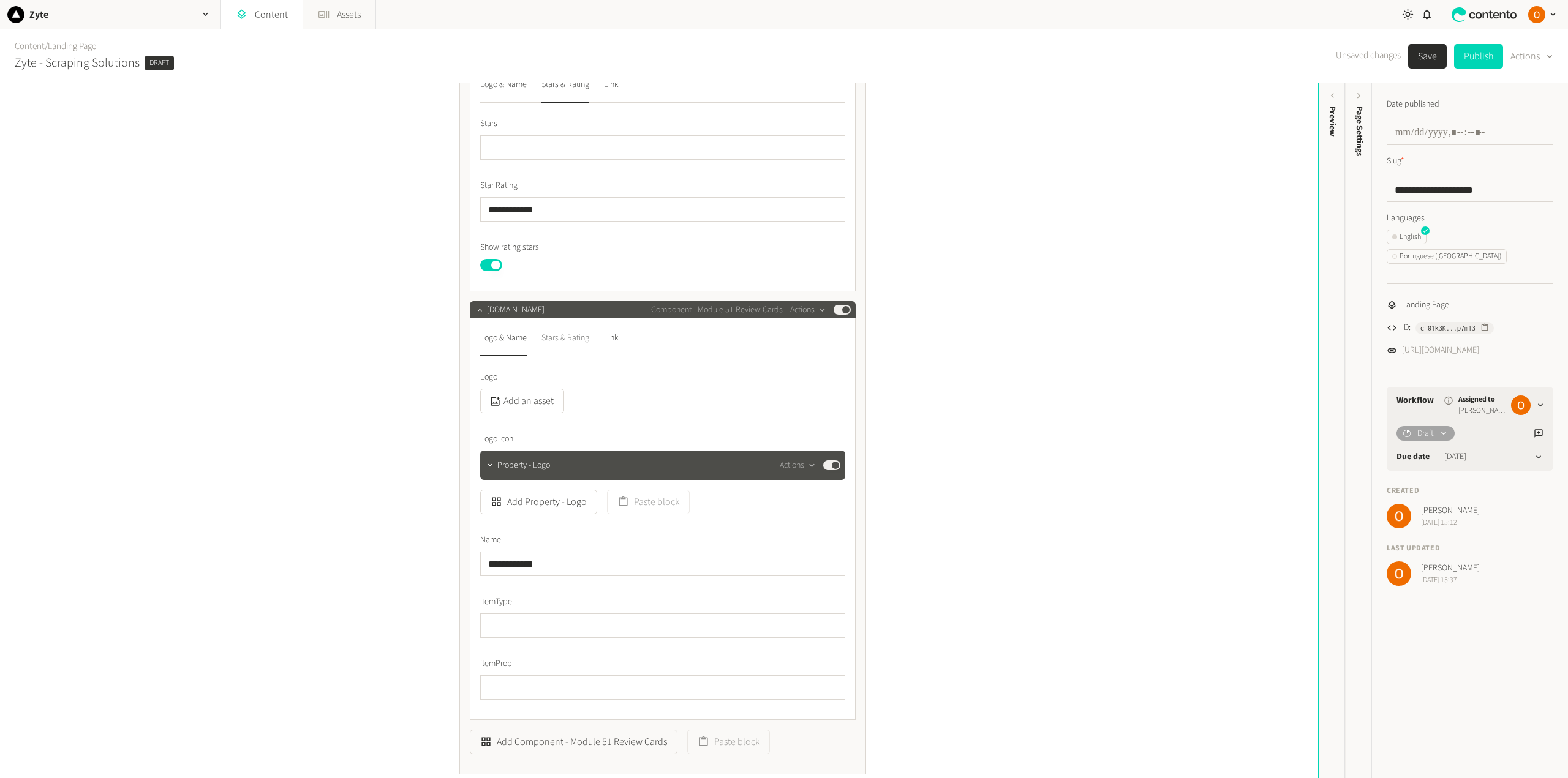
click at [556, 340] on div "Stars & Rating" at bounding box center [565, 338] width 48 height 19
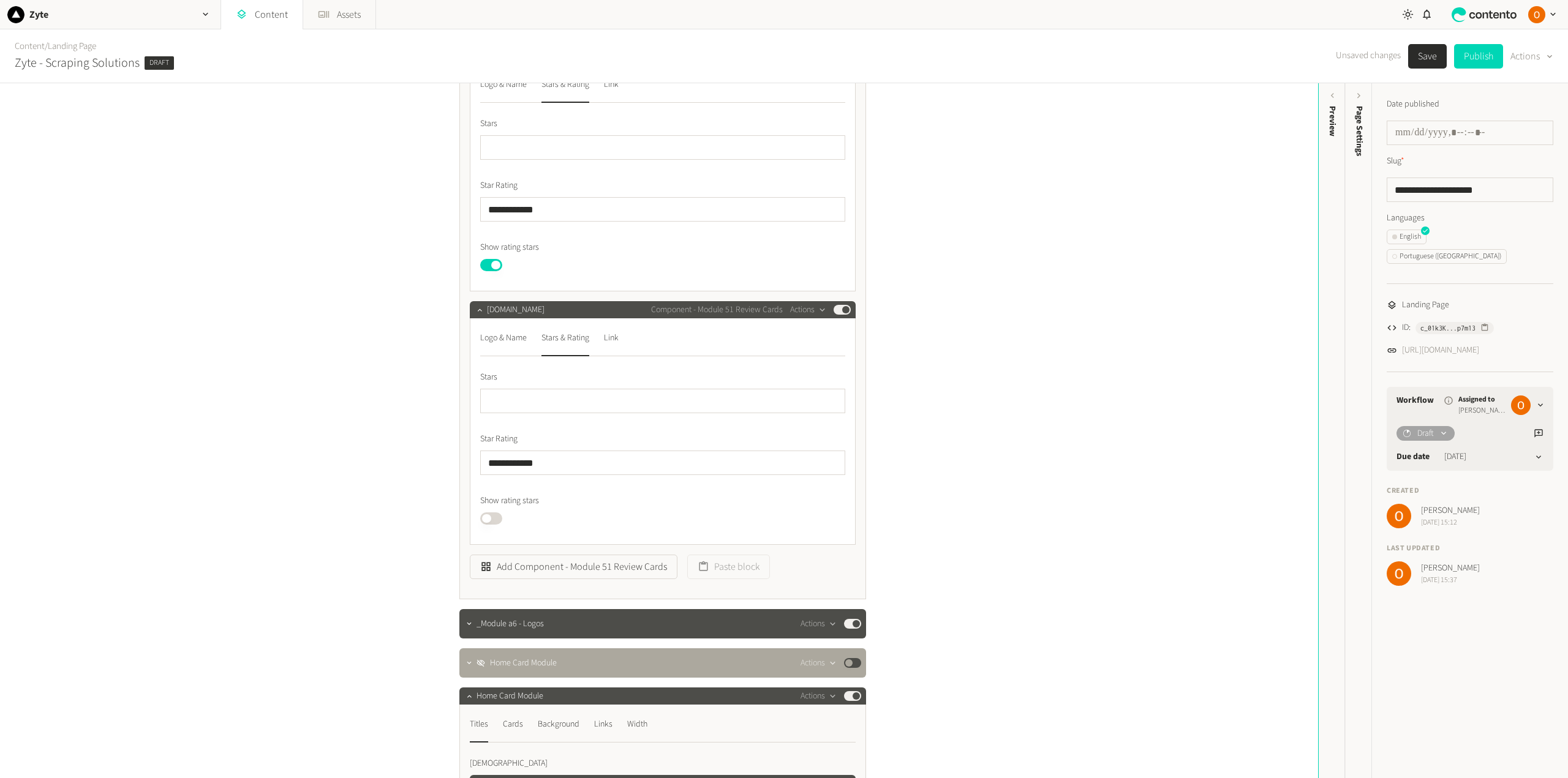
click at [496, 518] on button "Published" at bounding box center [490, 519] width 22 height 12
click at [1417, 59] on button "Save" at bounding box center [1427, 56] width 38 height 25
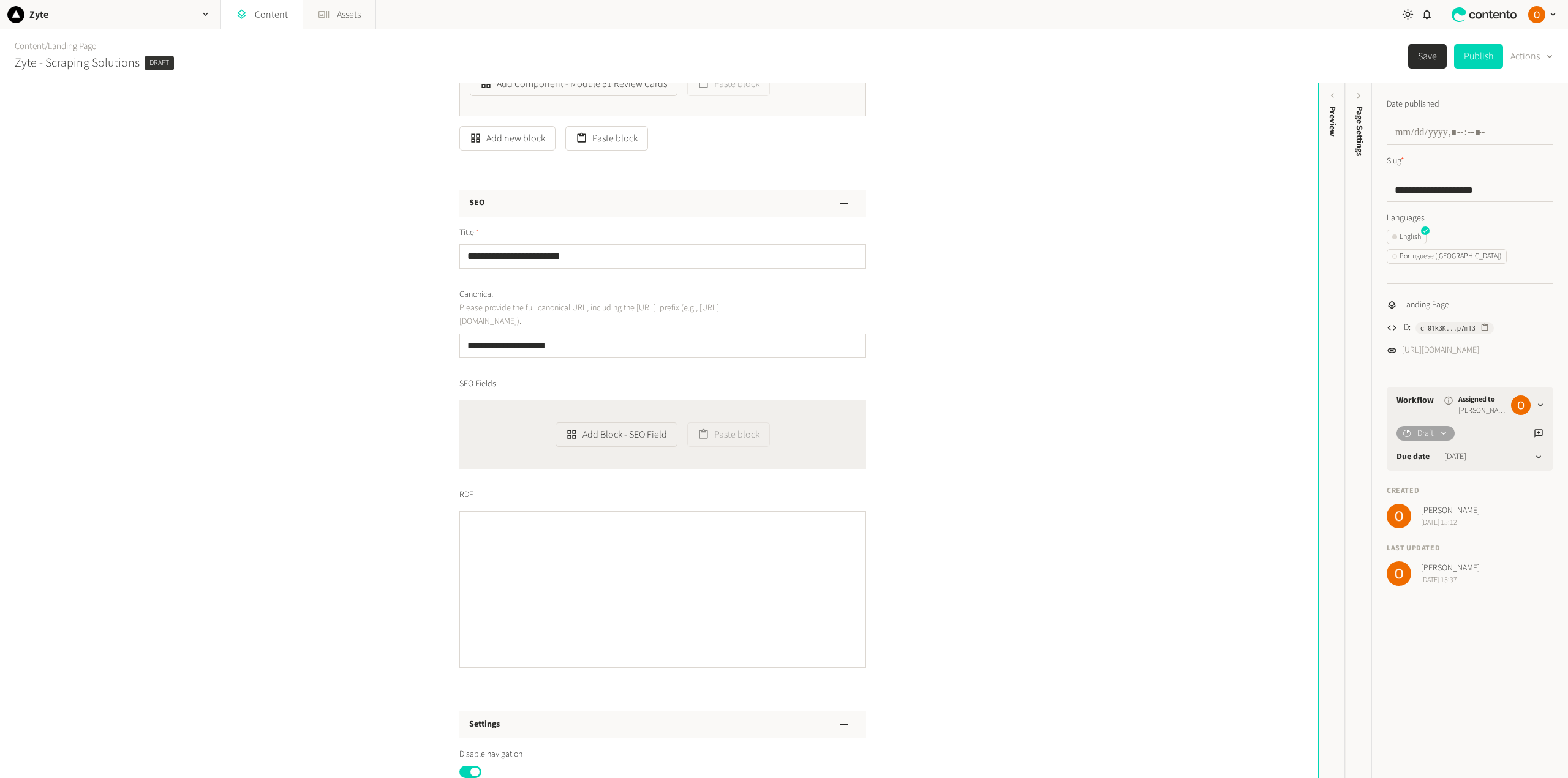
scroll to position [3428, 0]
drag, startPoint x: 593, startPoint y: 133, endPoint x: 796, endPoint y: 239, distance: 229.0
click at [593, 133] on button "Paste block" at bounding box center [607, 129] width 82 height 25
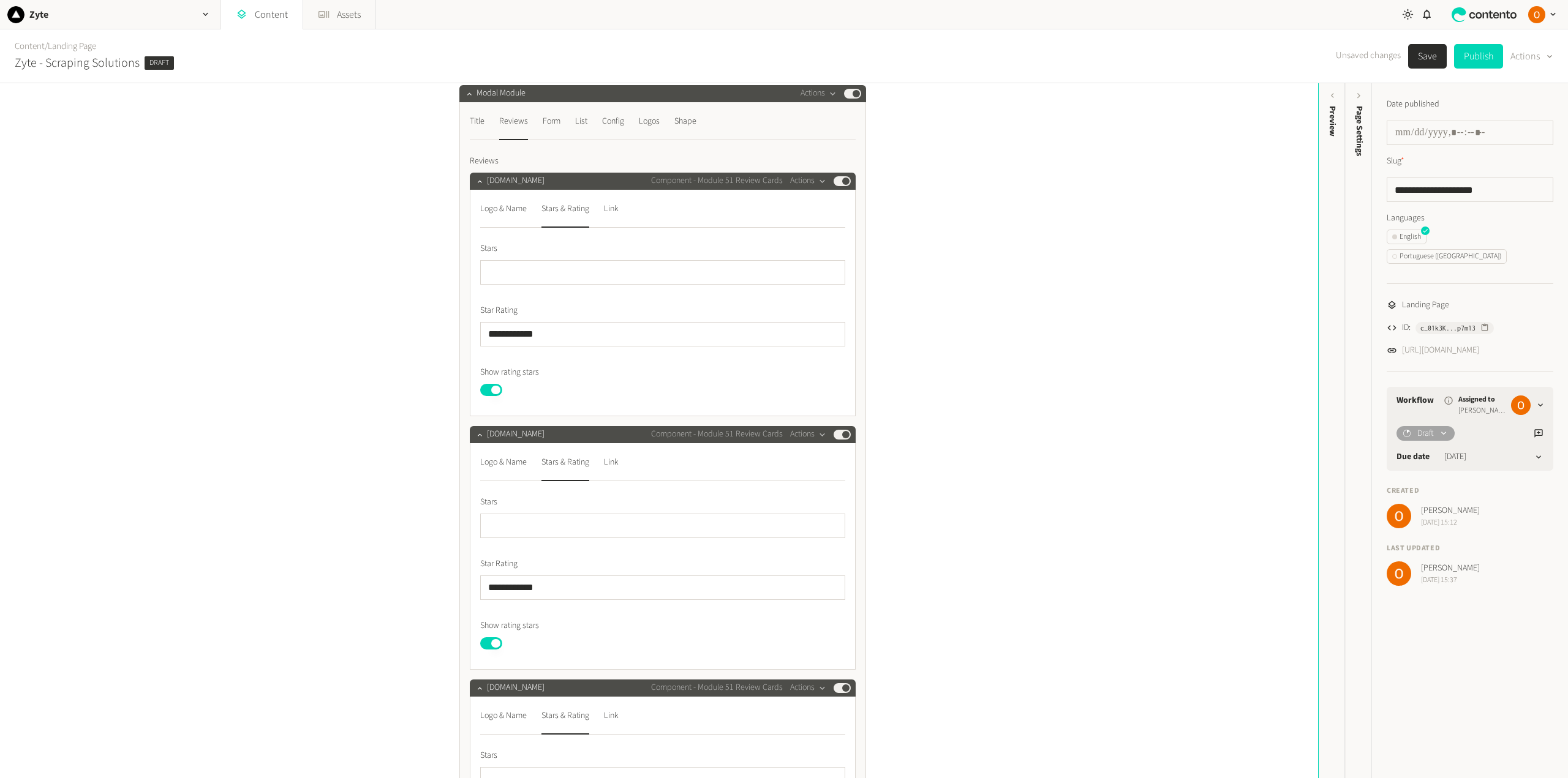
scroll to position [2510, 0]
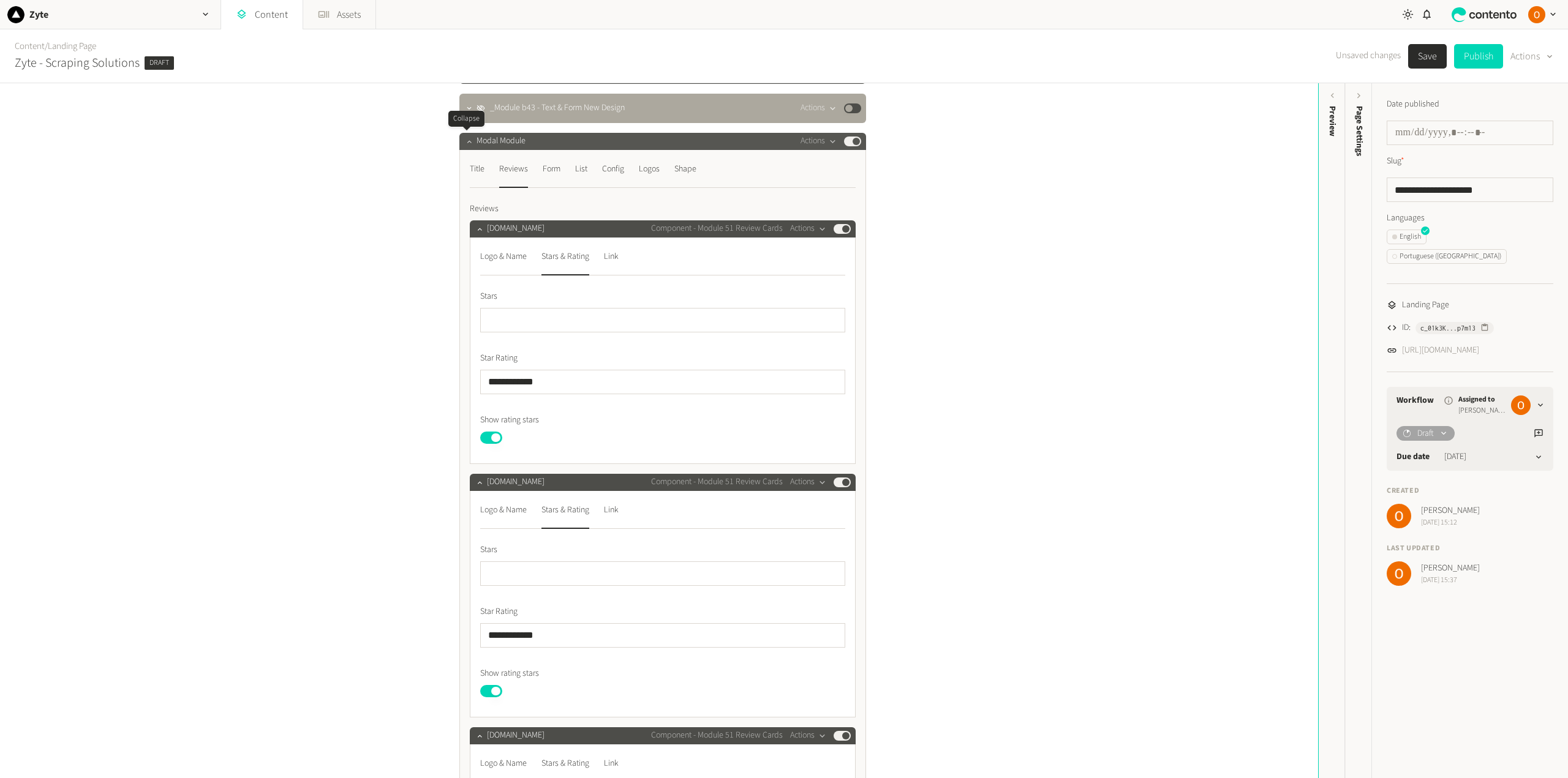
click at [465, 139] on icon "button" at bounding box center [469, 141] width 8 height 8
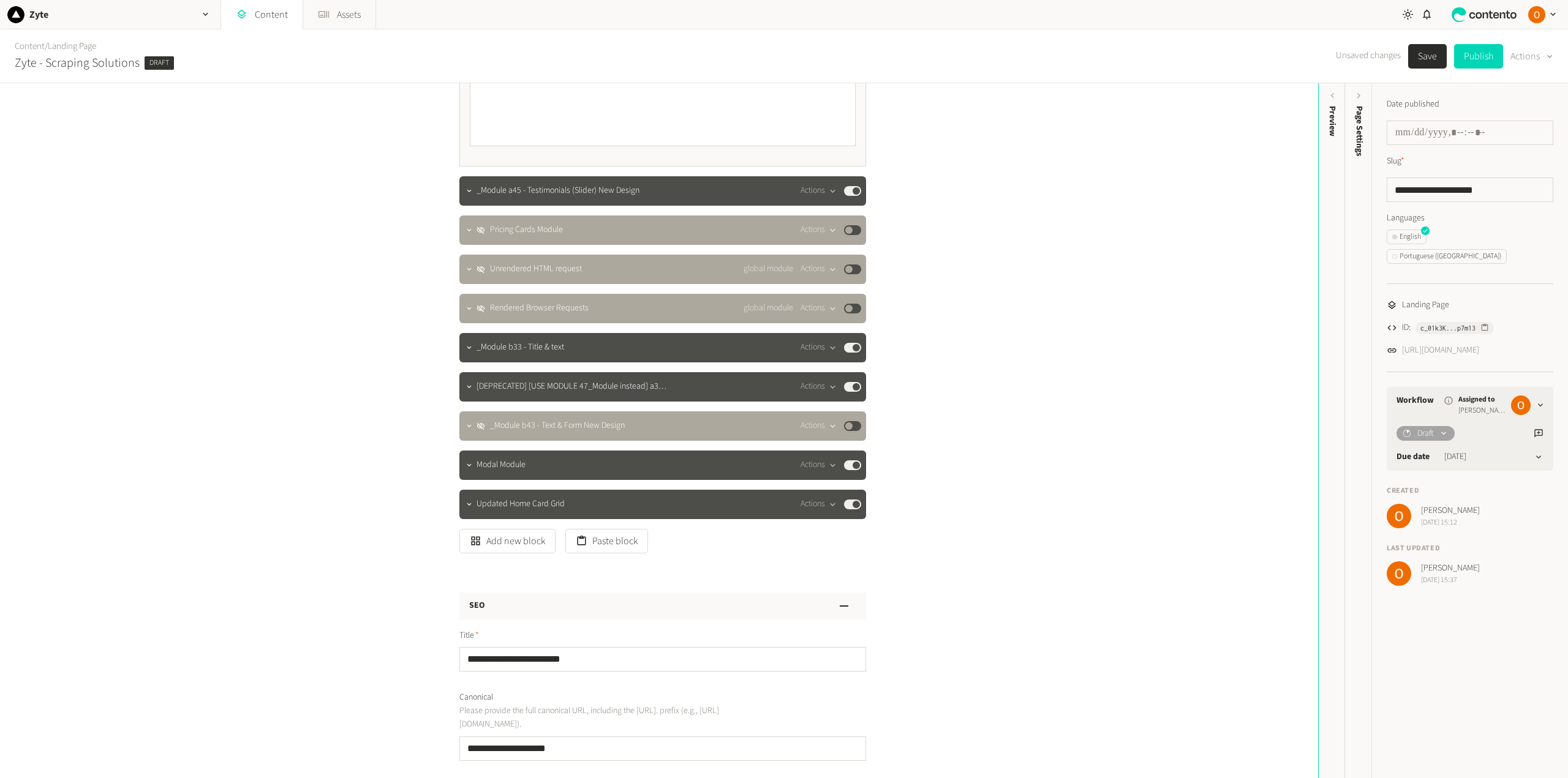
scroll to position [2143, 0]
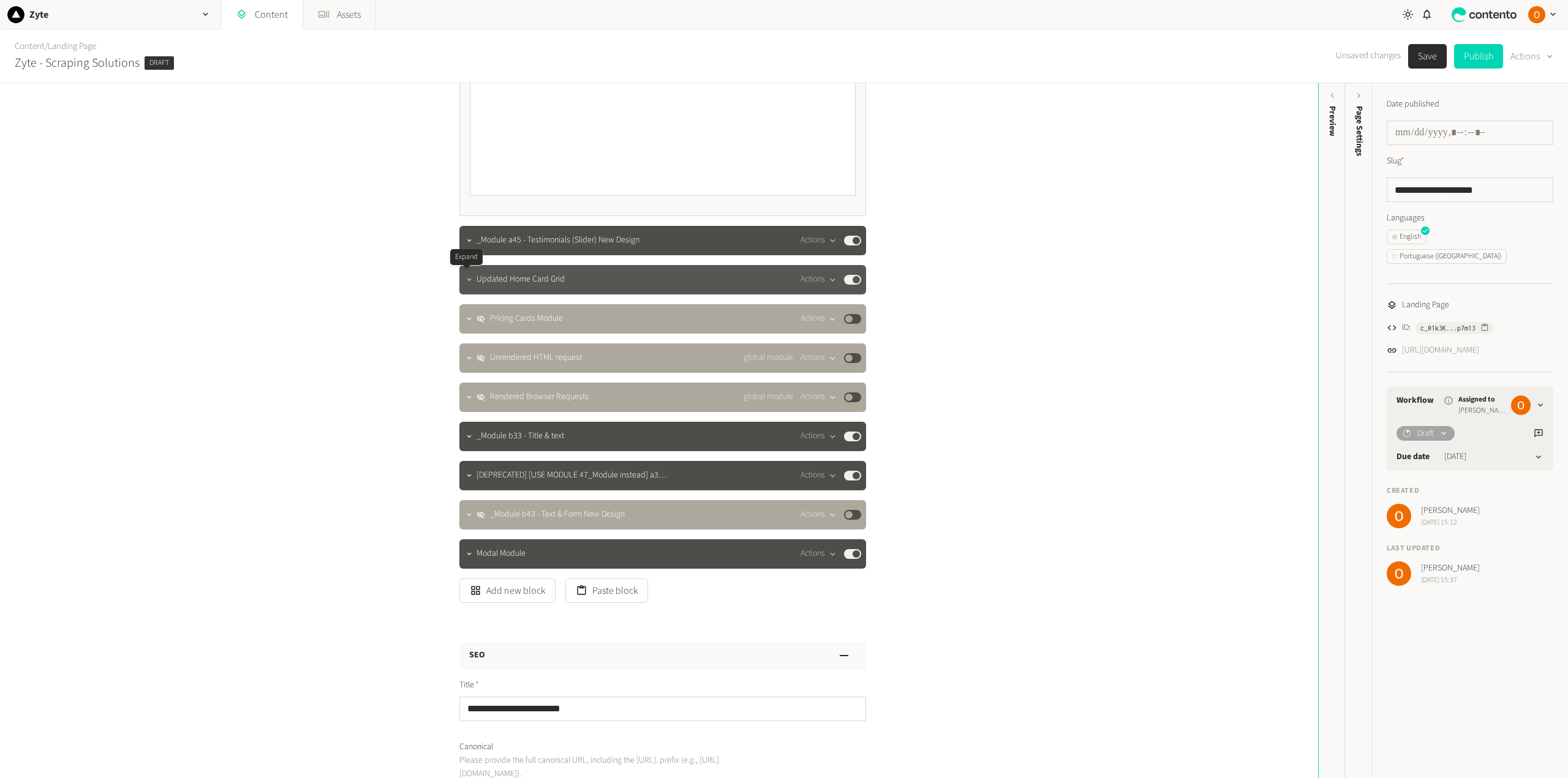
click at [465, 277] on icon "button" at bounding box center [469, 280] width 8 height 8
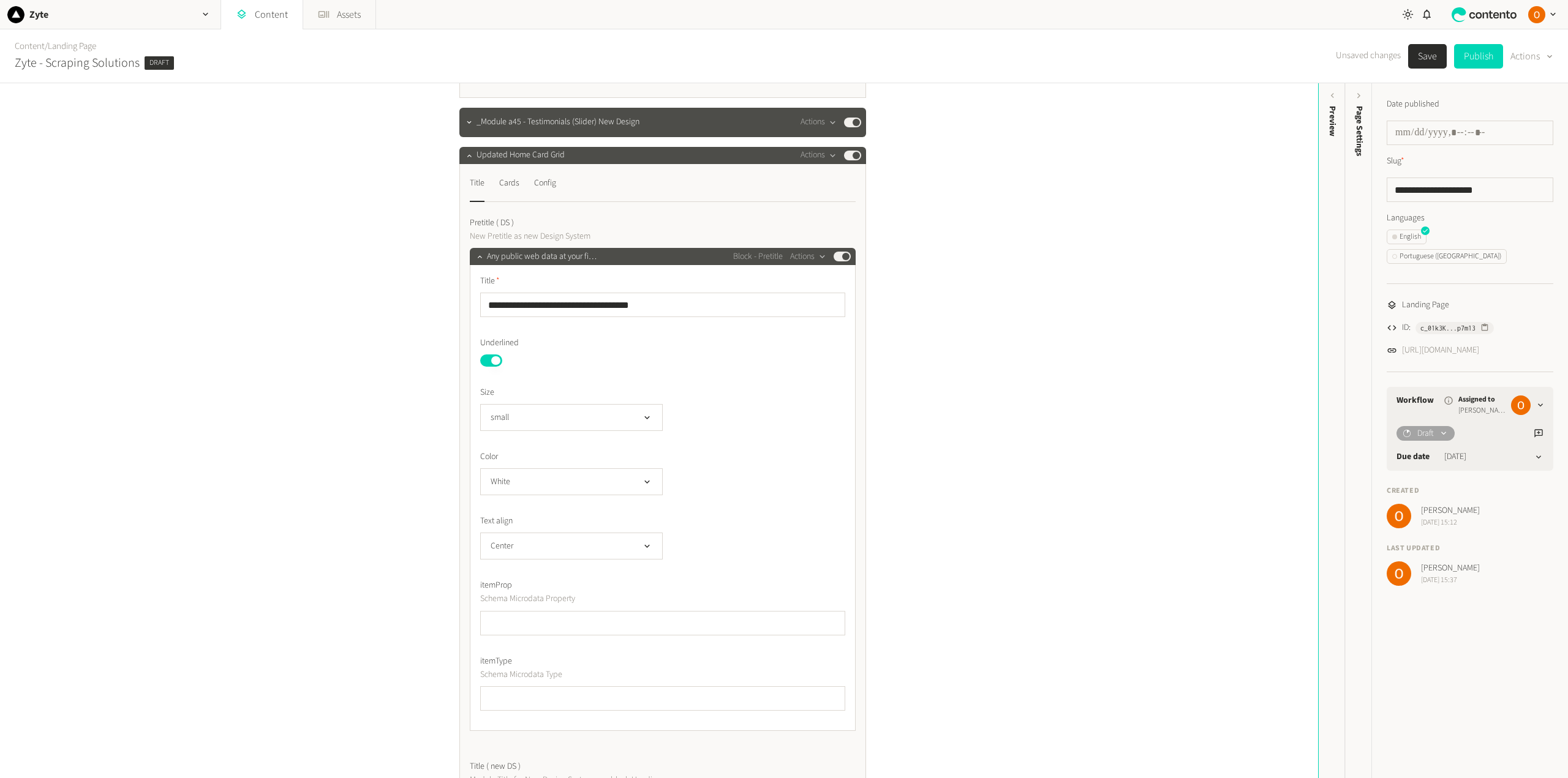
scroll to position [2265, 0]
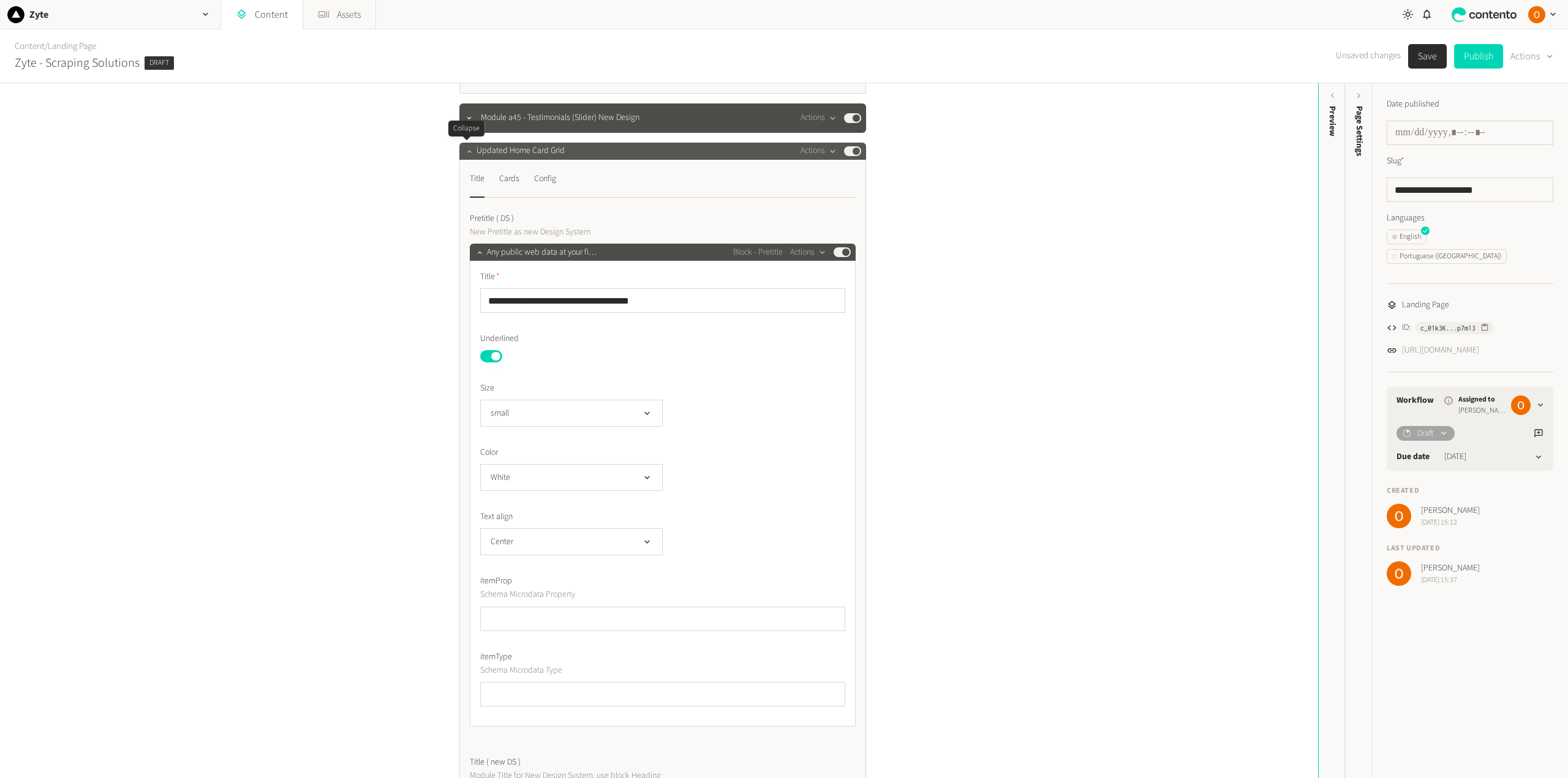
click at [466, 151] on icon "button" at bounding box center [469, 151] width 4 height 2
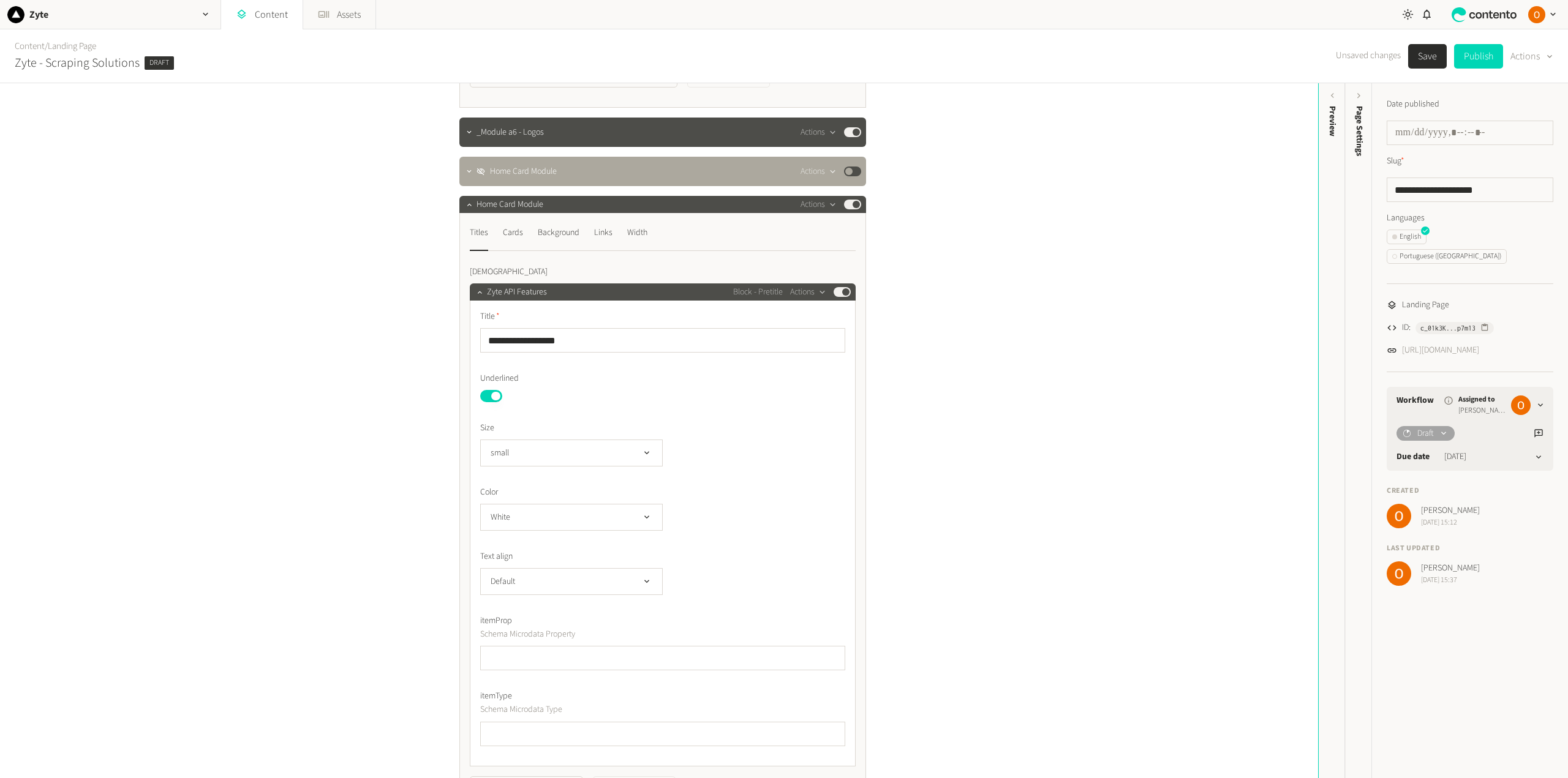
scroll to position [980, 0]
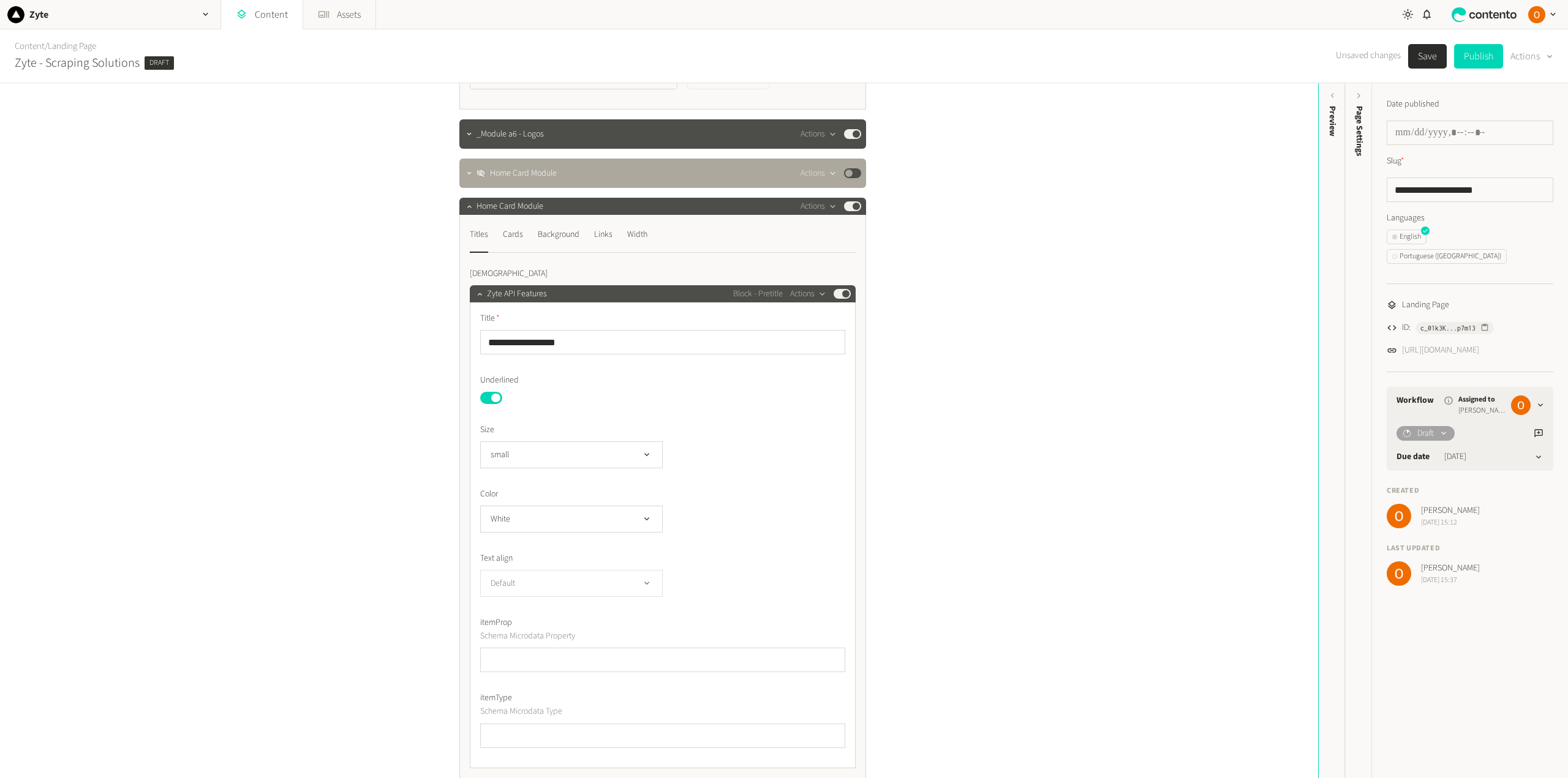
click at [628, 576] on button "Default" at bounding box center [571, 583] width 182 height 27
click at [526, 680] on li "Center" at bounding box center [571, 682] width 181 height 25
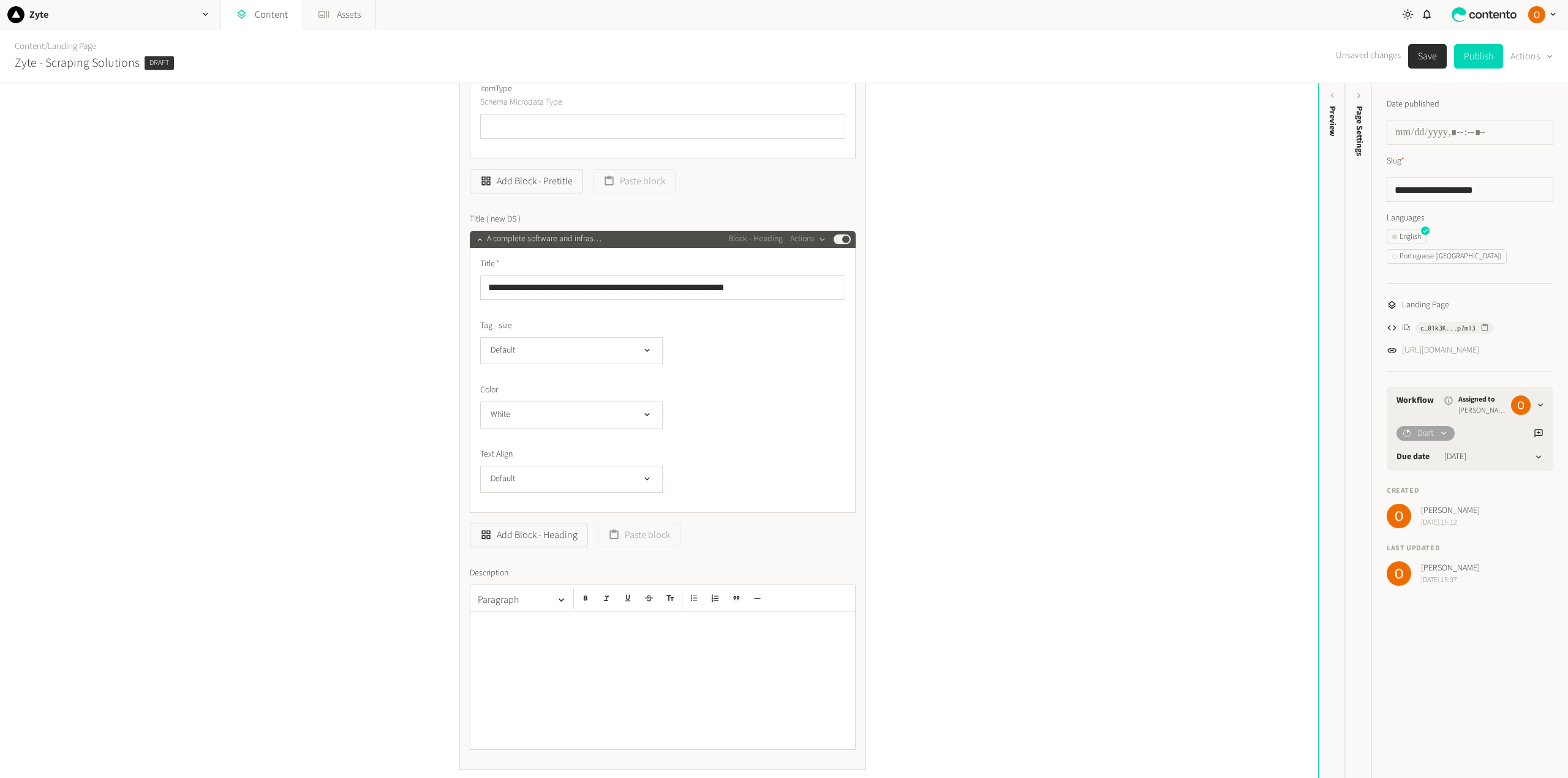
scroll to position [1592, 0]
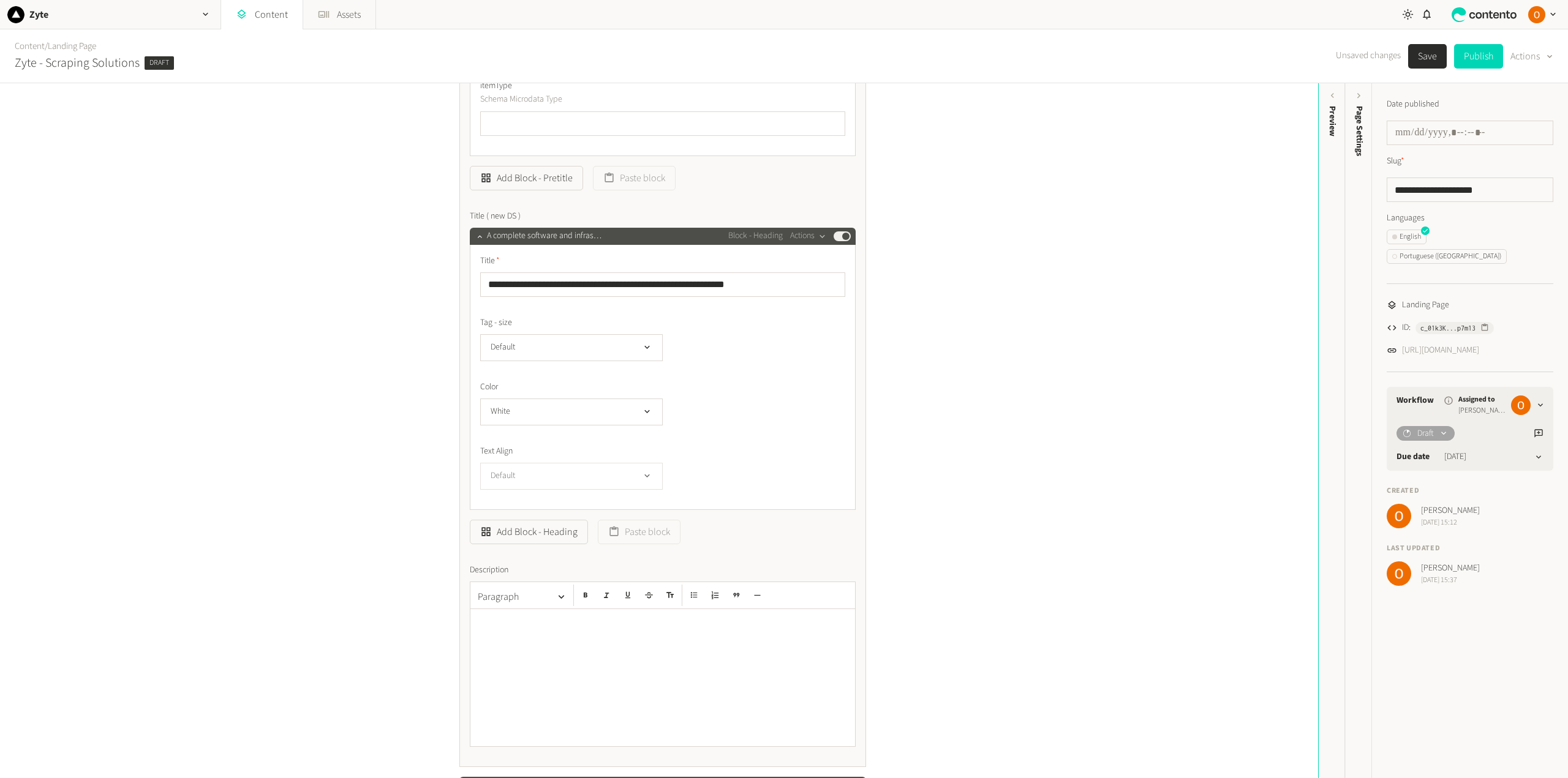
click at [623, 473] on button "Default" at bounding box center [571, 476] width 182 height 27
click at [522, 551] on li "Center" at bounding box center [571, 551] width 181 height 25
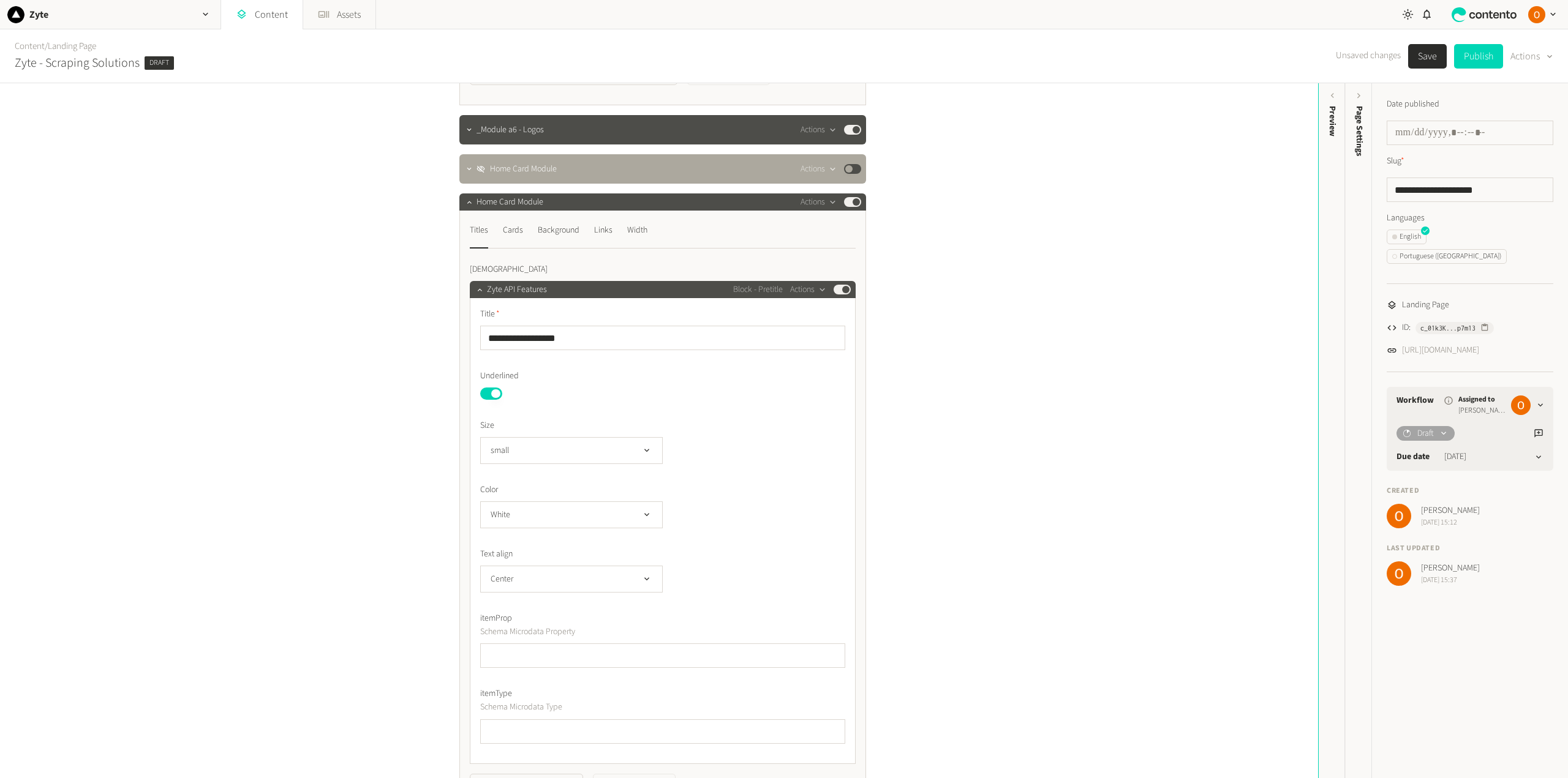
scroll to position [980, 0]
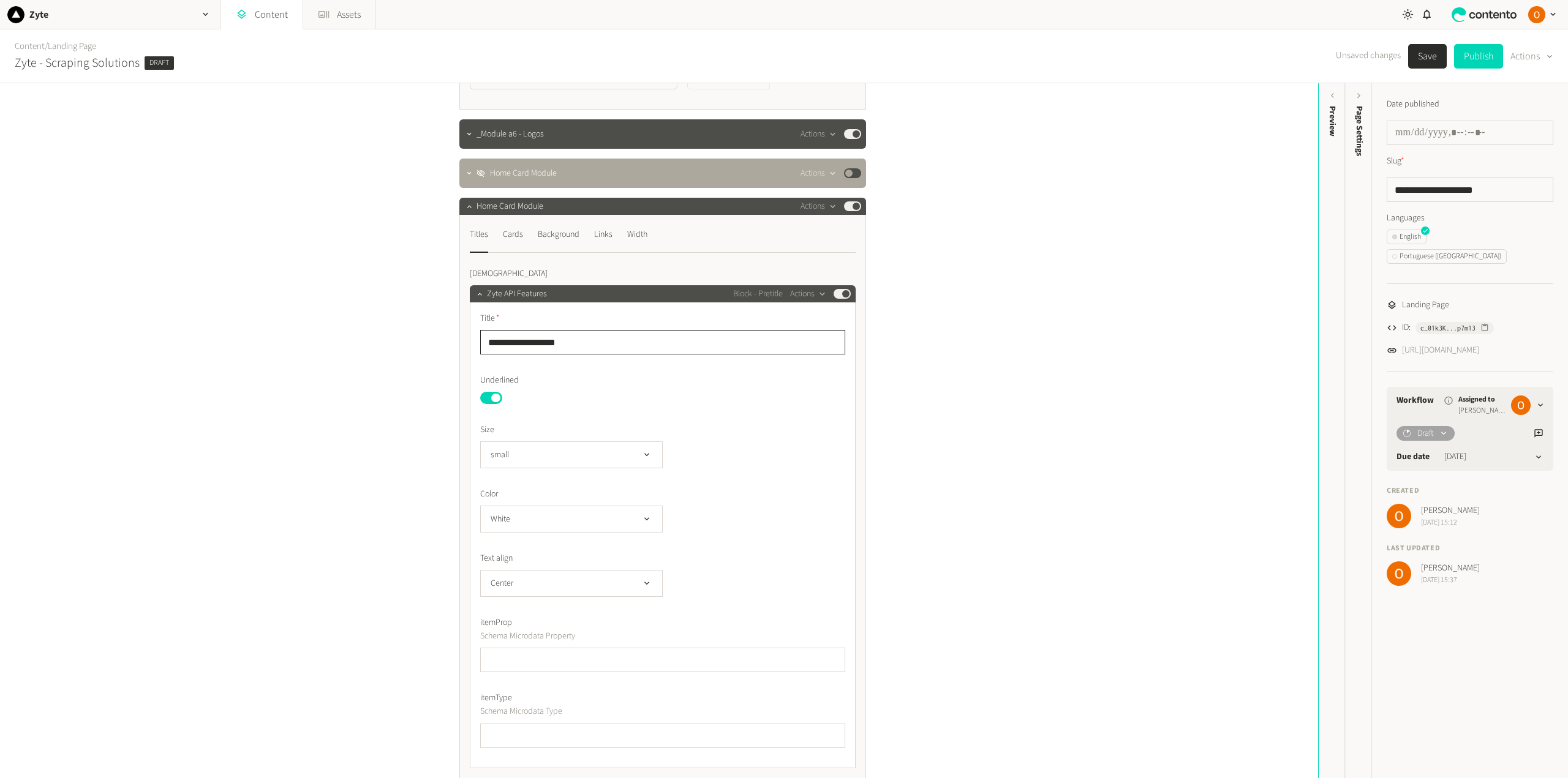
drag, startPoint x: 519, startPoint y: 340, endPoint x: 566, endPoint y: 342, distance: 47.0
click at [566, 342] on input "**********" at bounding box center [662, 342] width 365 height 25
type input "********"
click at [476, 295] on icon "button" at bounding box center [479, 293] width 8 height 8
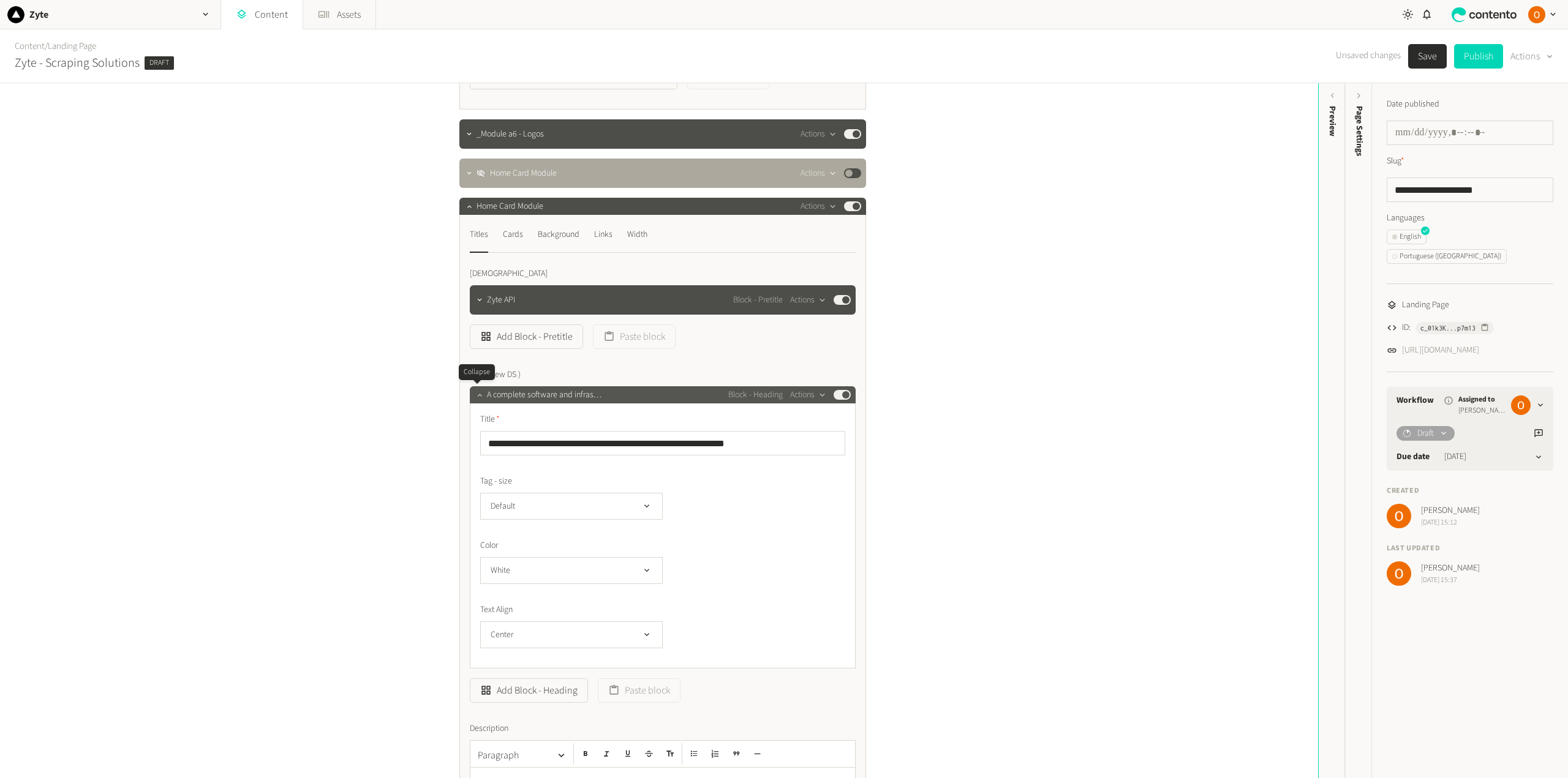
click at [475, 394] on icon "button" at bounding box center [479, 394] width 8 height 8
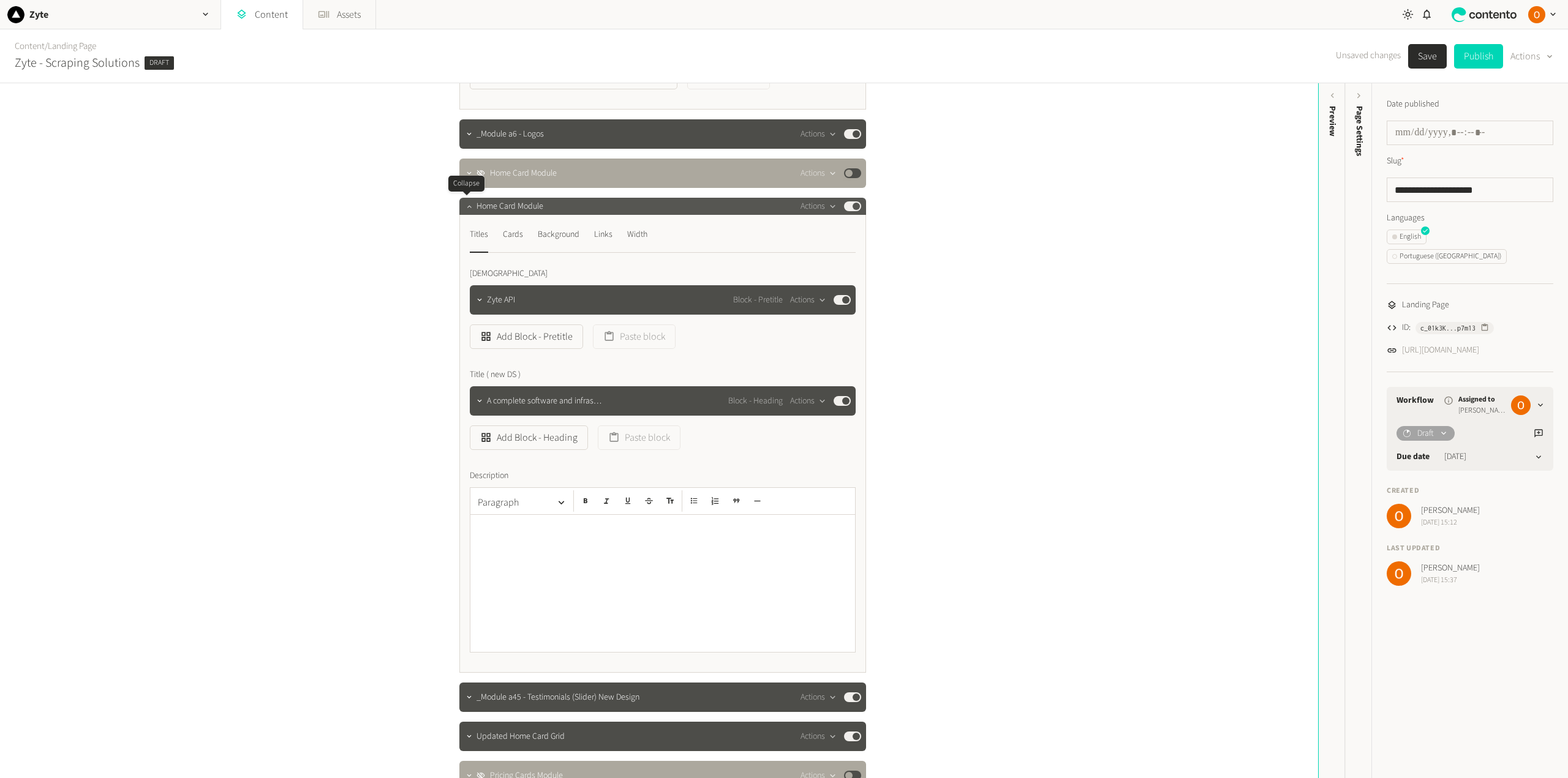
click at [465, 205] on icon "button" at bounding box center [469, 206] width 8 height 8
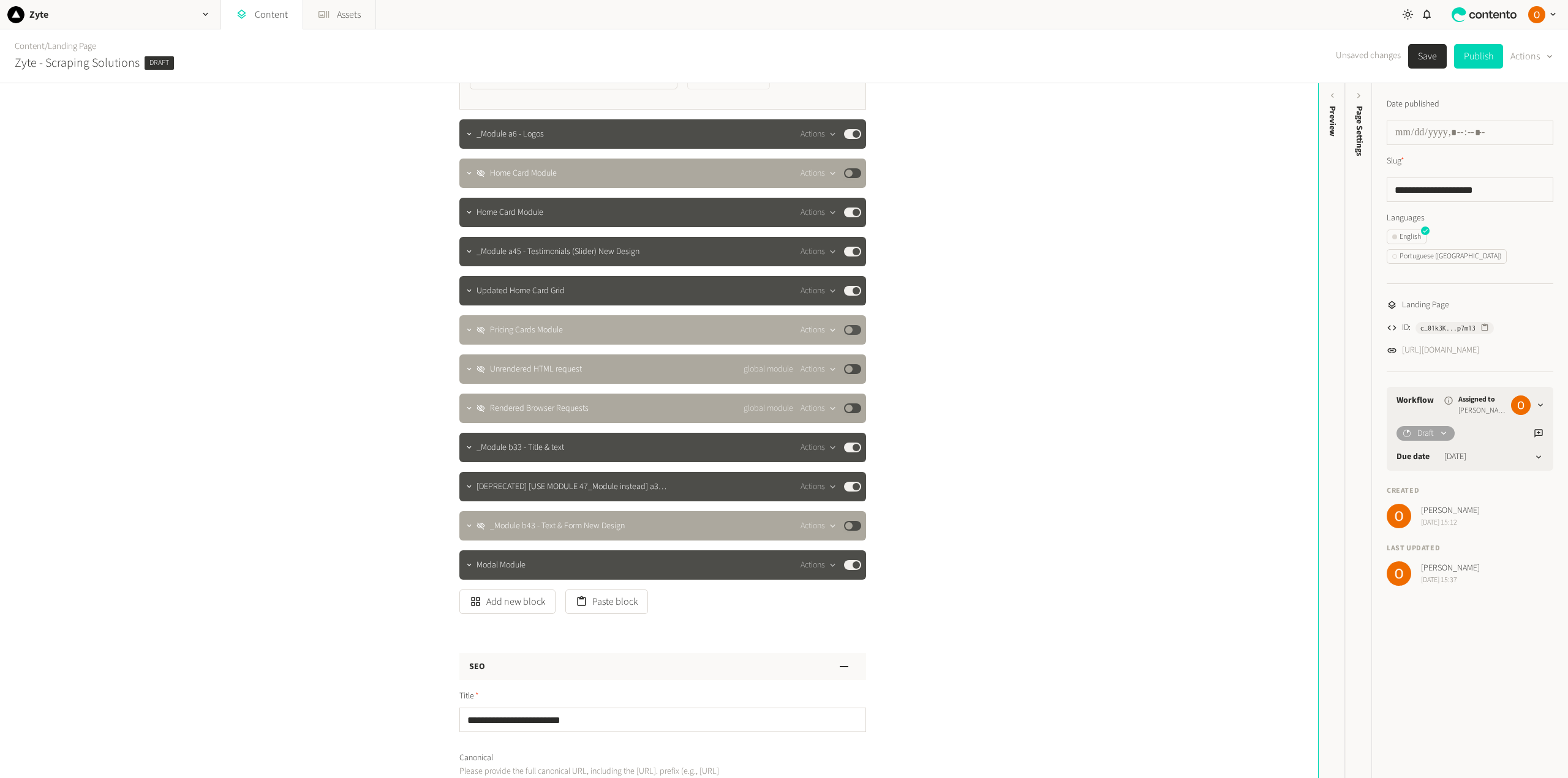
click at [816, 331] on button "Actions" at bounding box center [818, 330] width 36 height 15
click at [827, 419] on button "Delete" at bounding box center [838, 424] width 81 height 22
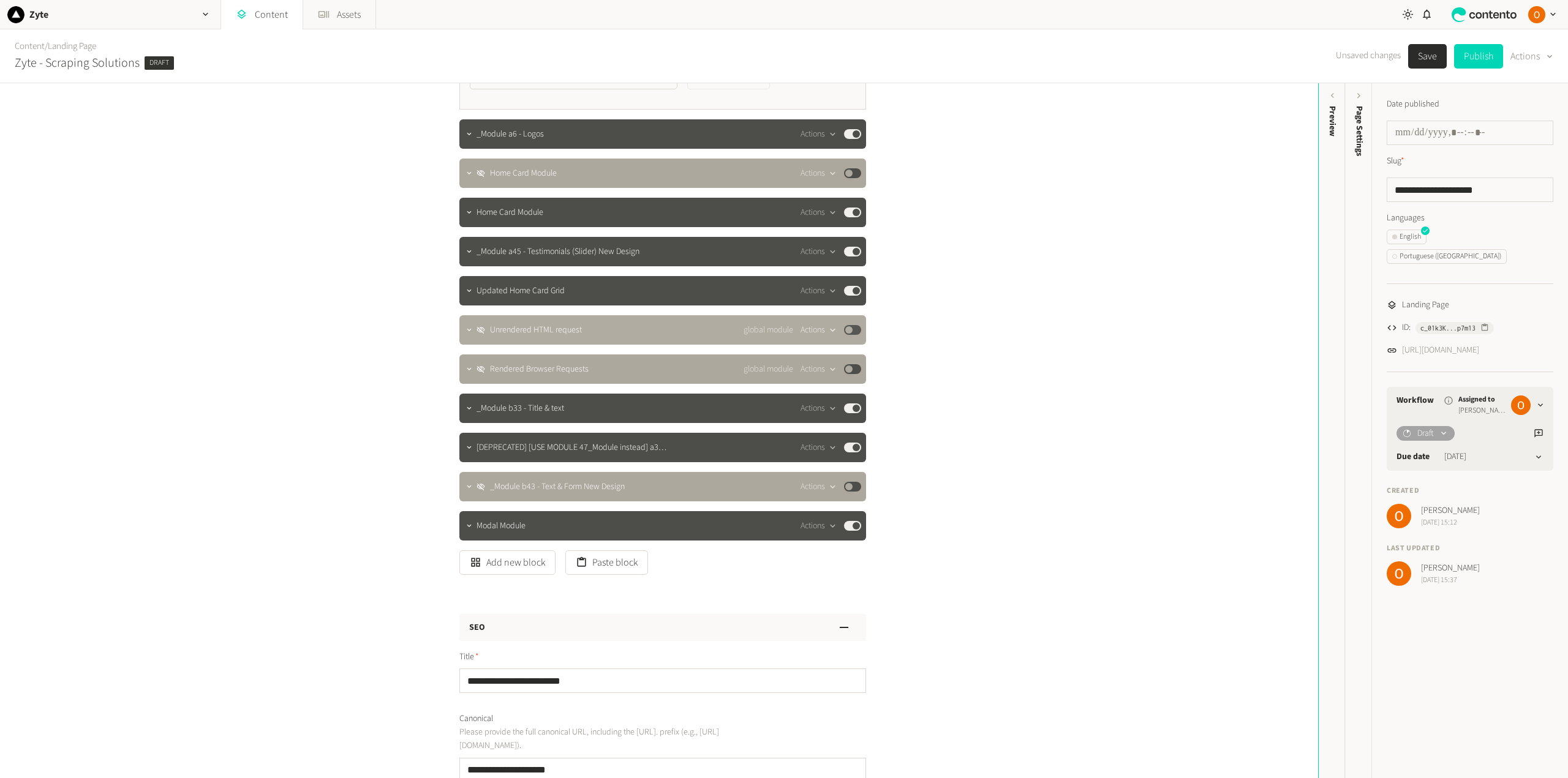
click at [817, 330] on button "Actions" at bounding box center [818, 330] width 36 height 15
click at [824, 417] on button "Delete" at bounding box center [838, 424] width 81 height 22
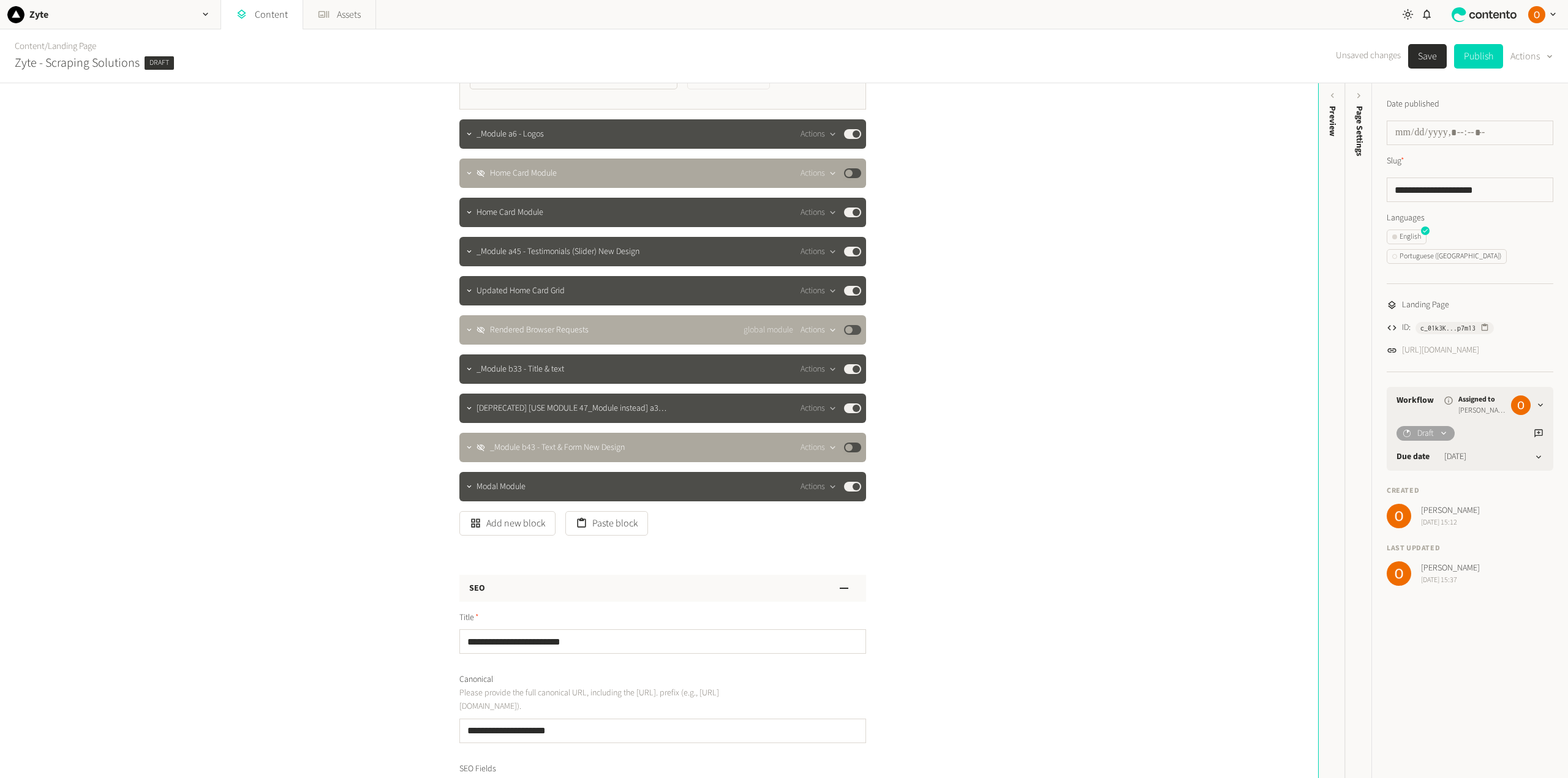
click at [811, 328] on button "Actions" at bounding box center [818, 330] width 36 height 15
click at [818, 419] on button "Delete" at bounding box center [838, 424] width 81 height 22
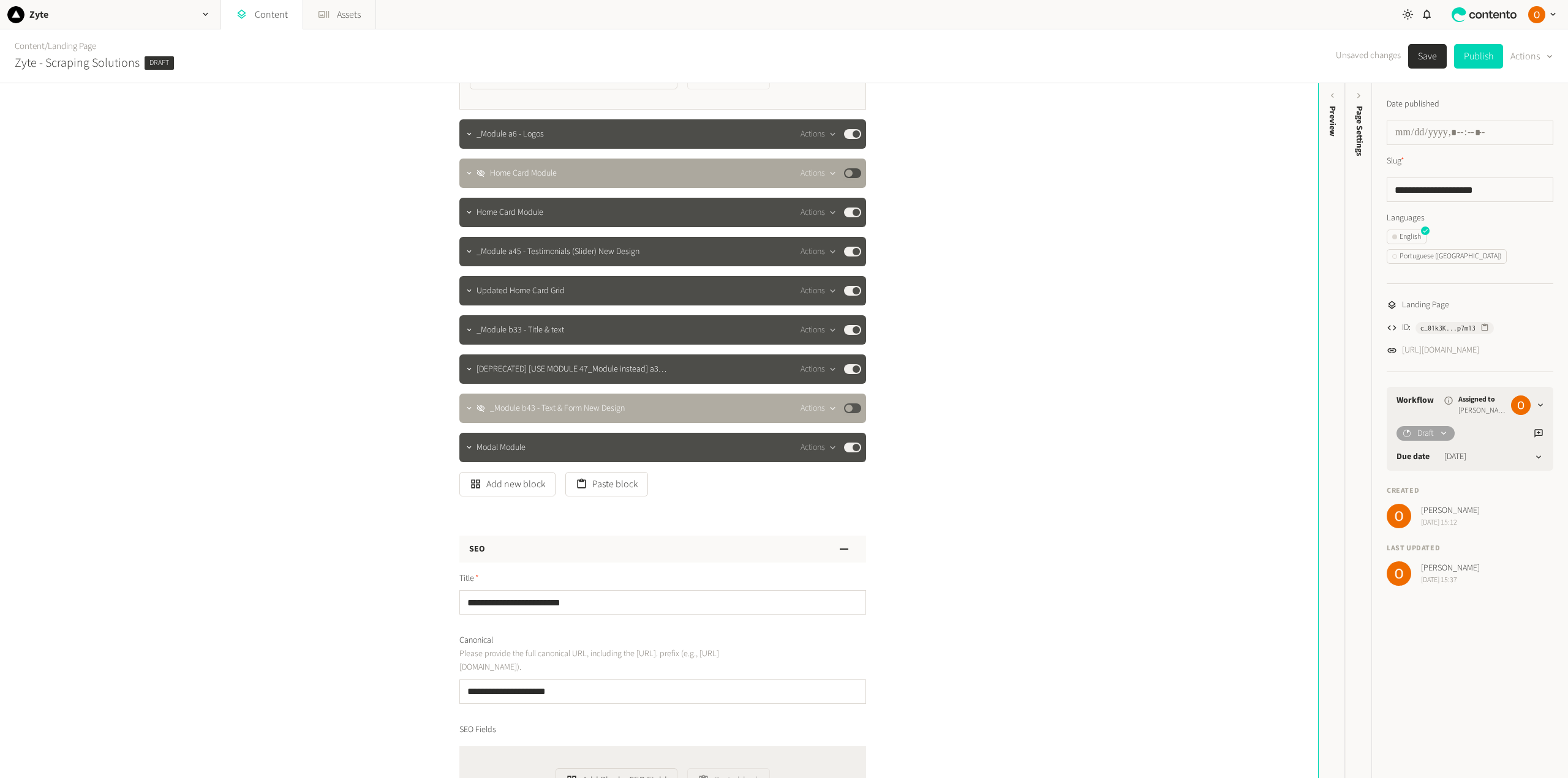
click at [827, 406] on icon "button" at bounding box center [832, 408] width 10 height 10
click at [836, 499] on button "Delete" at bounding box center [838, 503] width 81 height 22
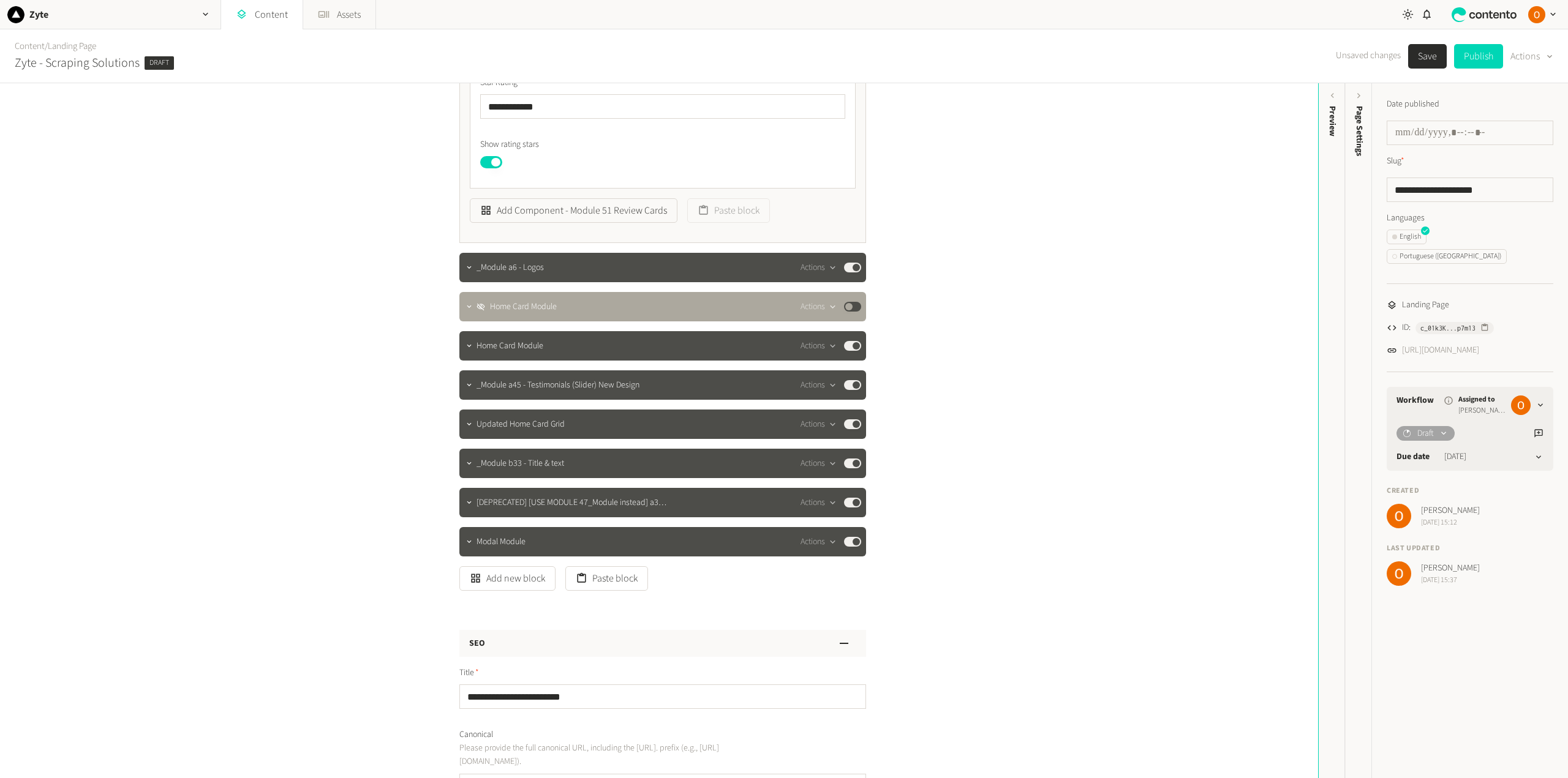
scroll to position [796, 0]
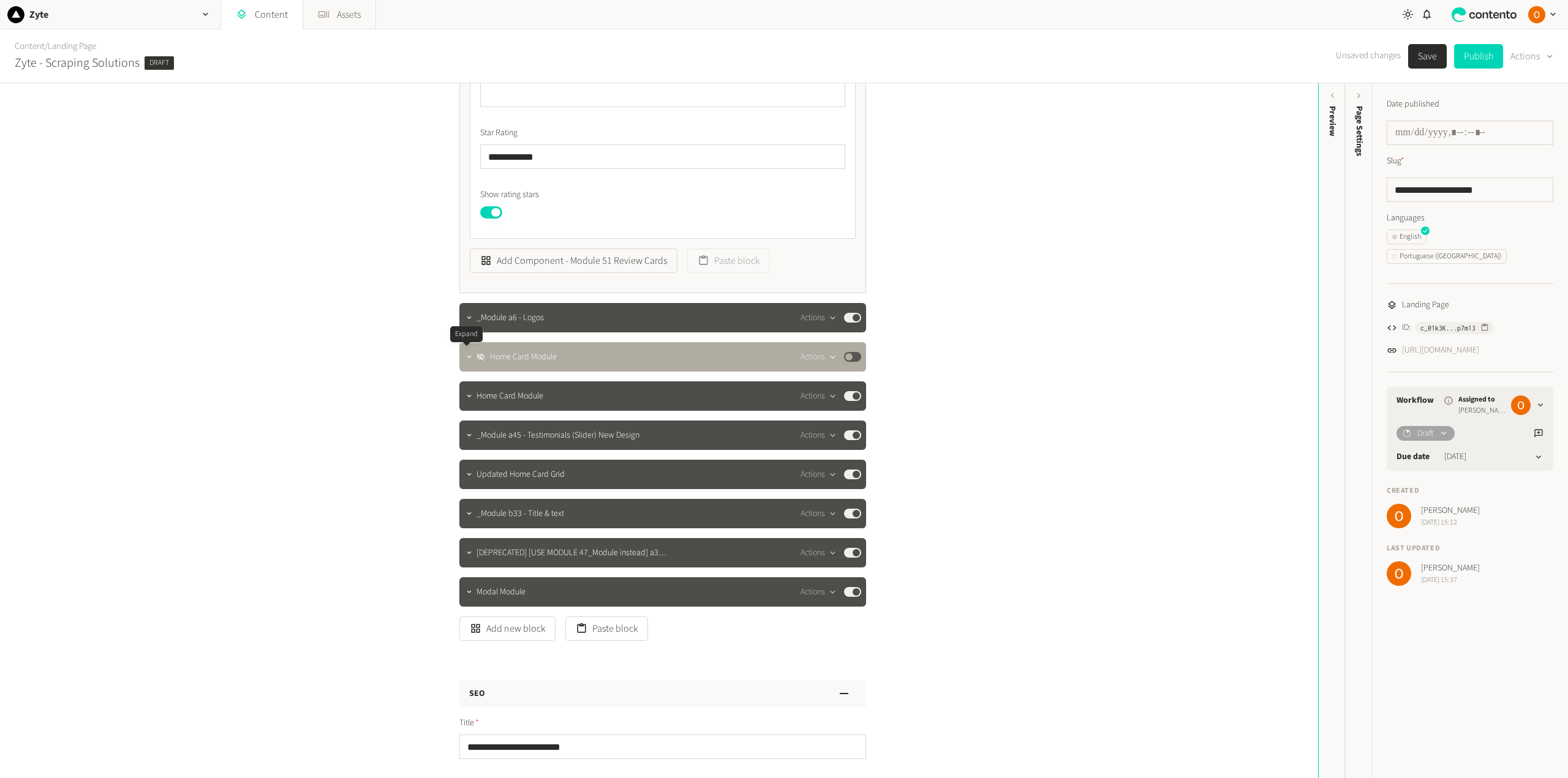
click at [465, 358] on icon "button" at bounding box center [469, 356] width 8 height 8
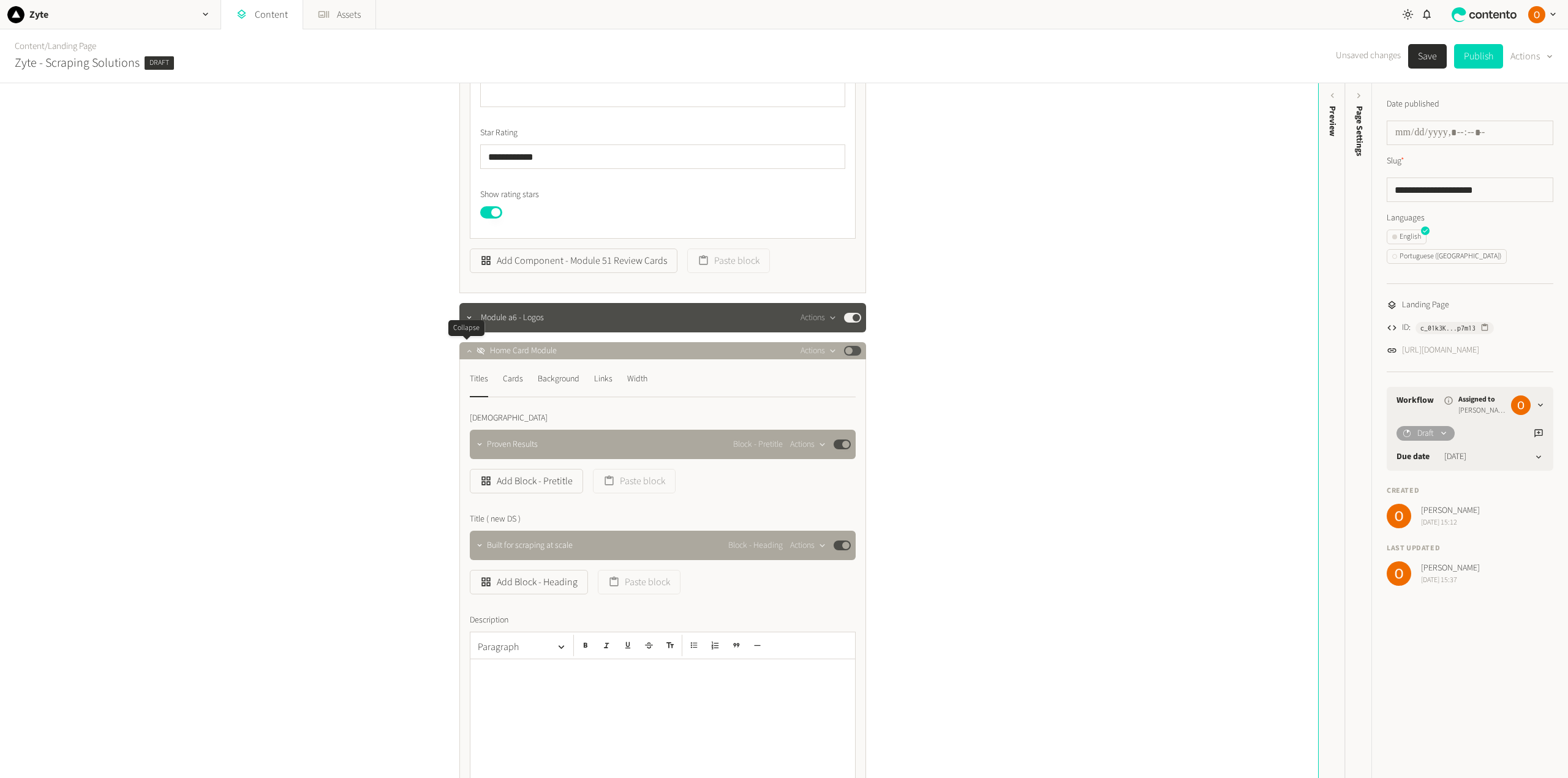
click at [466, 354] on icon "button" at bounding box center [469, 350] width 8 height 8
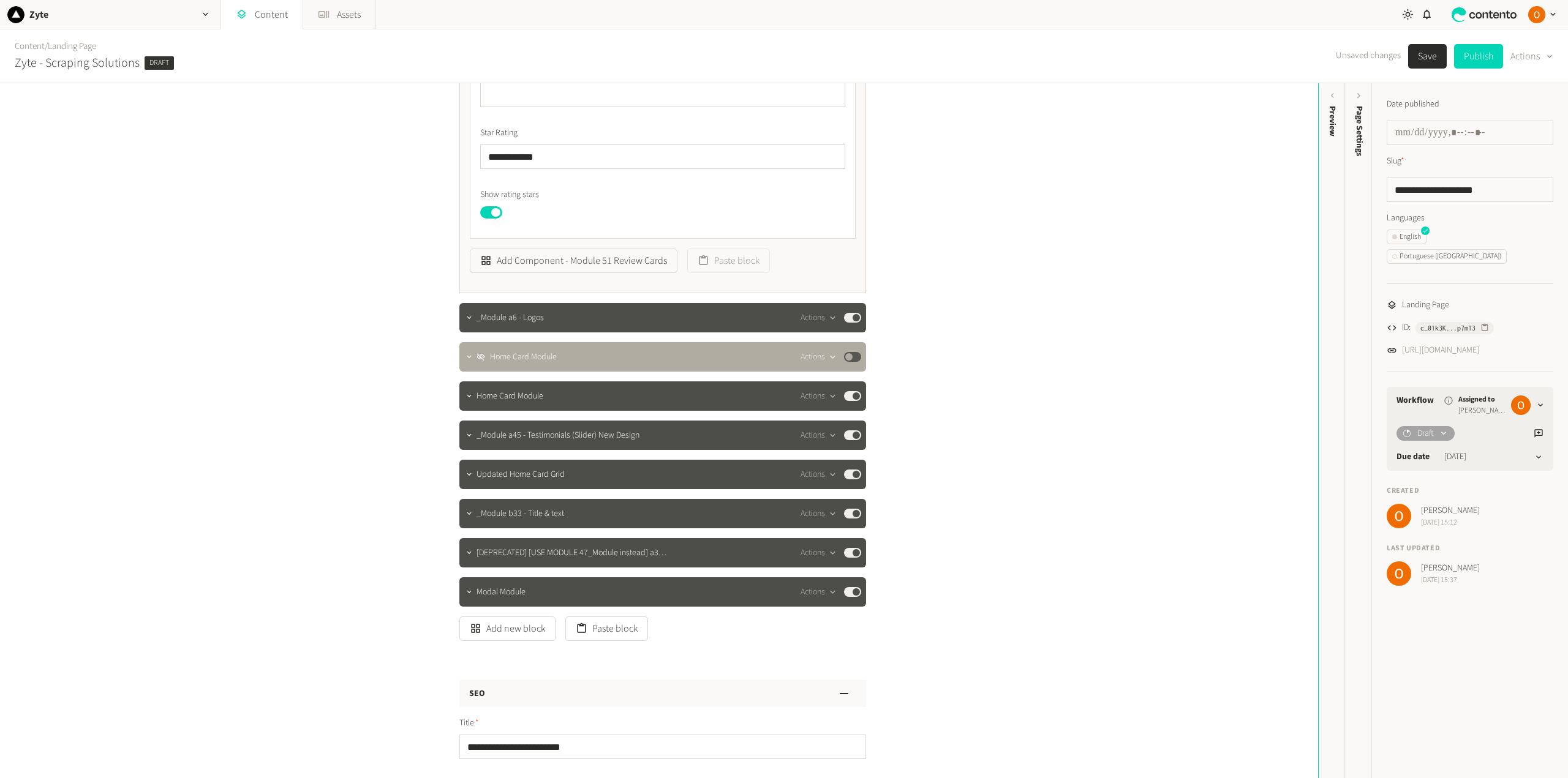
click at [820, 356] on button "Actions" at bounding box center [818, 357] width 36 height 15
click at [822, 445] on button "Delete" at bounding box center [838, 451] width 81 height 22
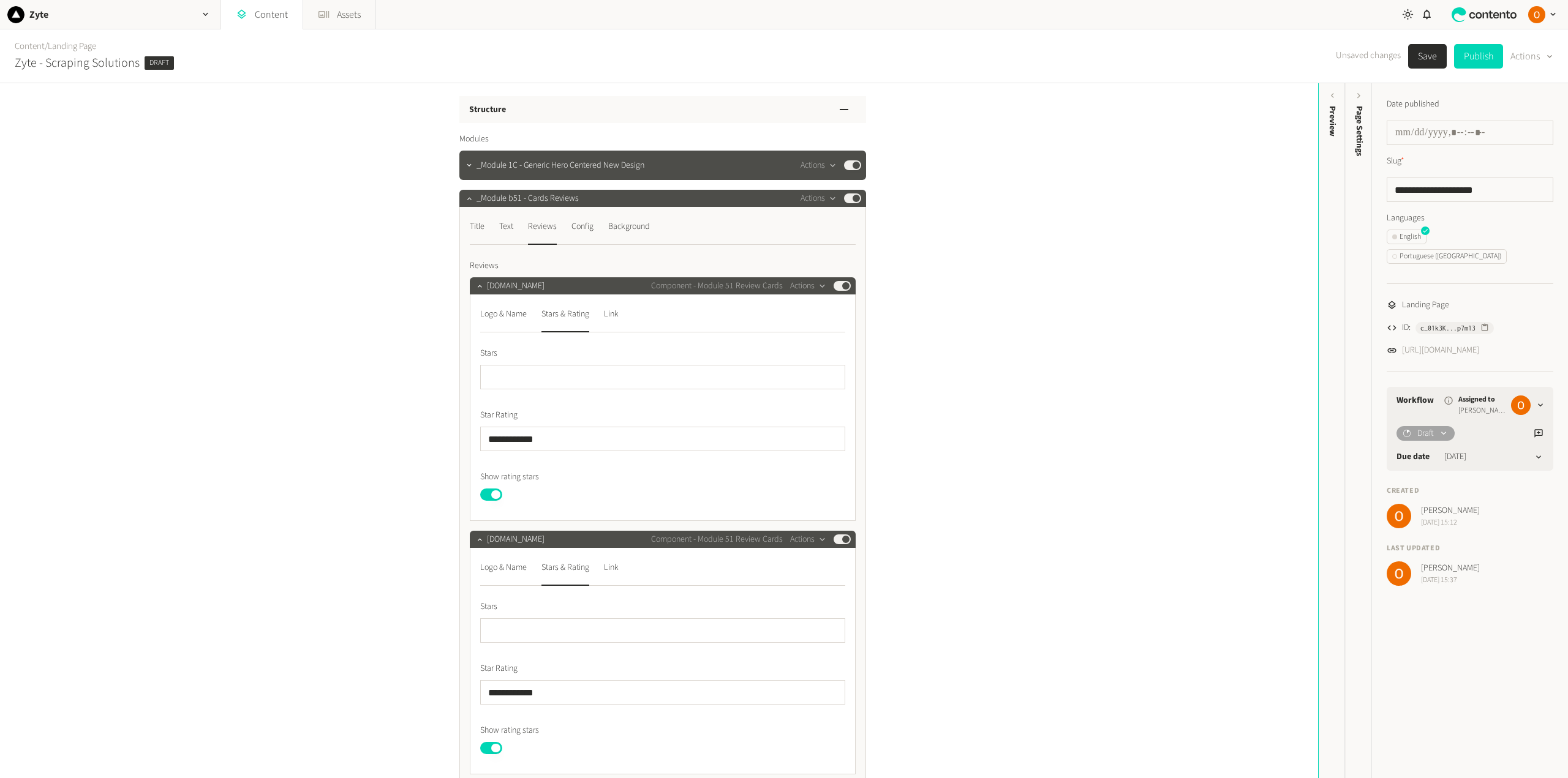
scroll to position [0, 0]
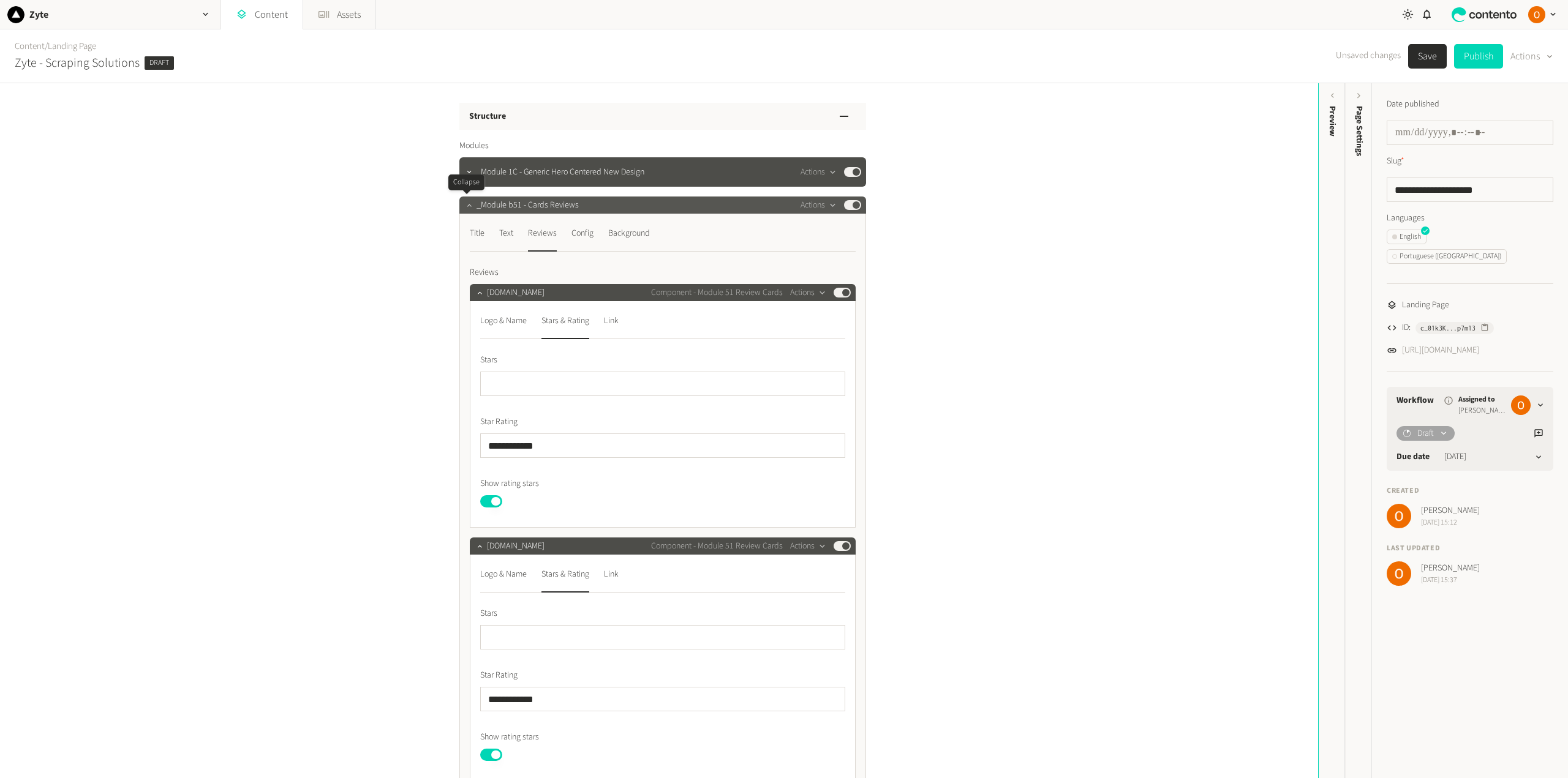
click at [466, 206] on icon "button" at bounding box center [469, 205] width 8 height 8
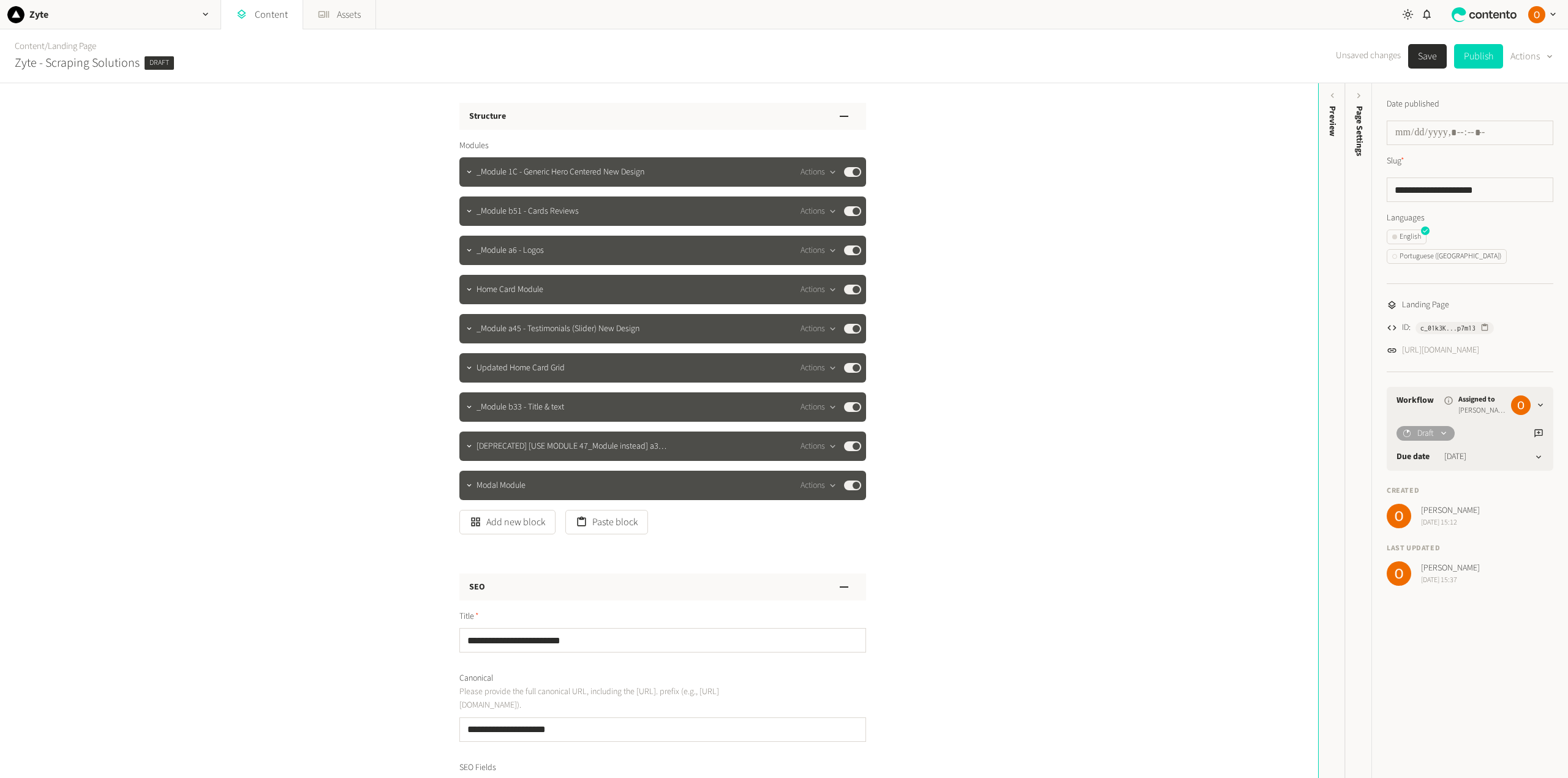
click at [1424, 55] on button "Save" at bounding box center [1427, 56] width 38 height 25
click at [466, 289] on icon "button" at bounding box center [469, 289] width 8 height 8
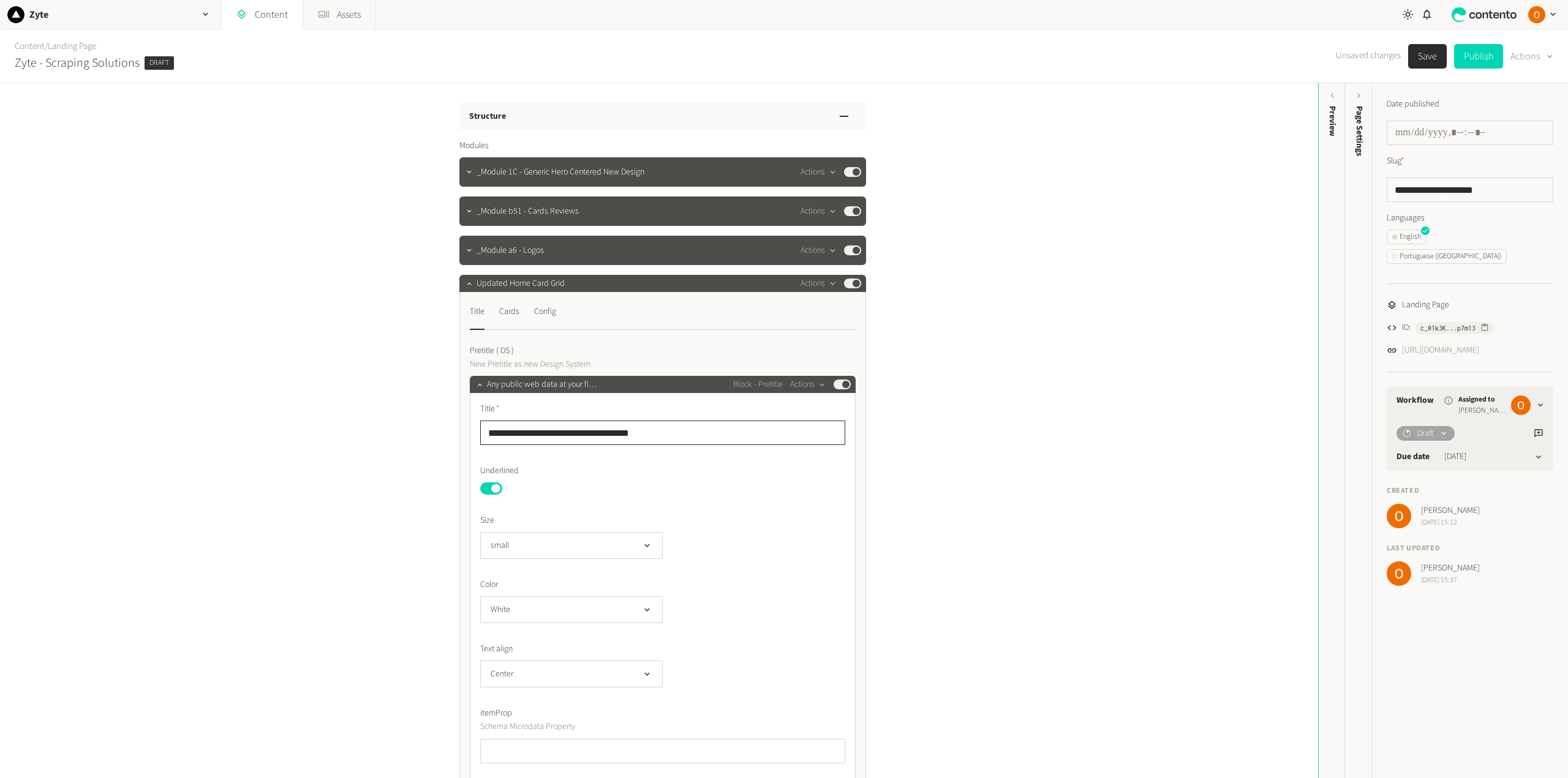
drag, startPoint x: 661, startPoint y: 436, endPoint x: 473, endPoint y: 435, distance: 188.0
click at [473, 435] on div "**********" at bounding box center [662, 626] width 386 height 466
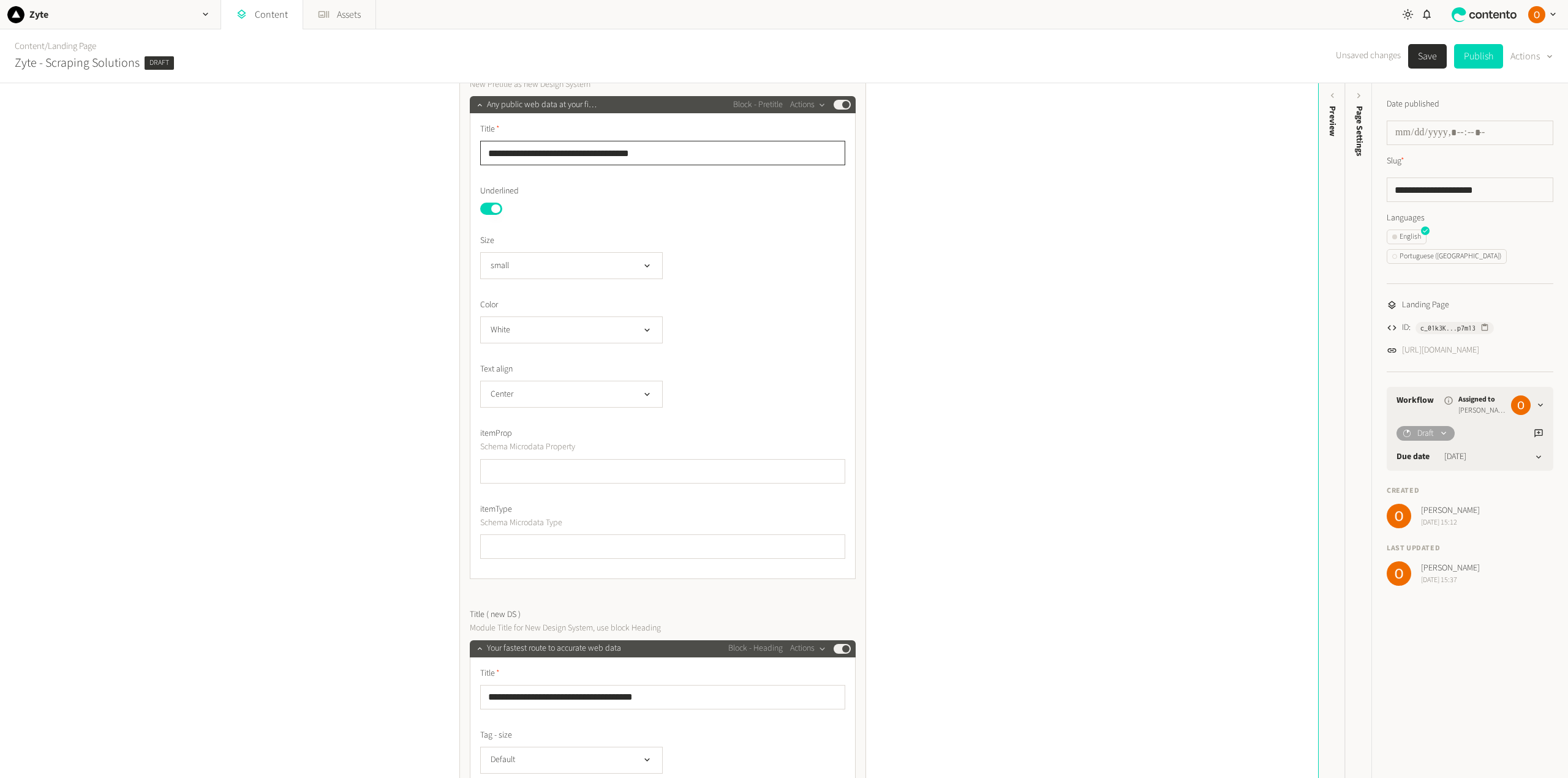
scroll to position [245, 0]
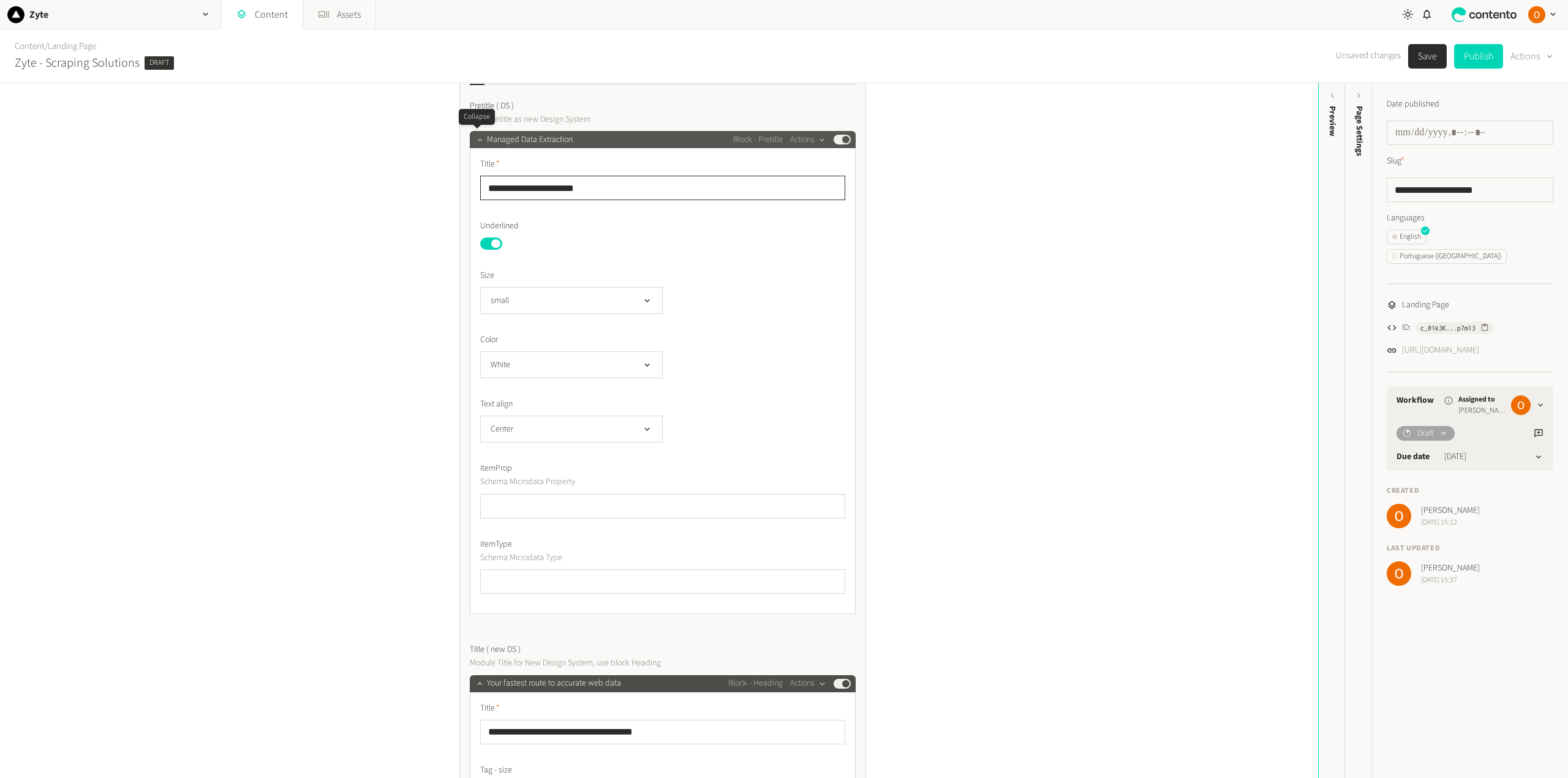
type input "**********"
click at [475, 139] on icon "button" at bounding box center [479, 139] width 8 height 8
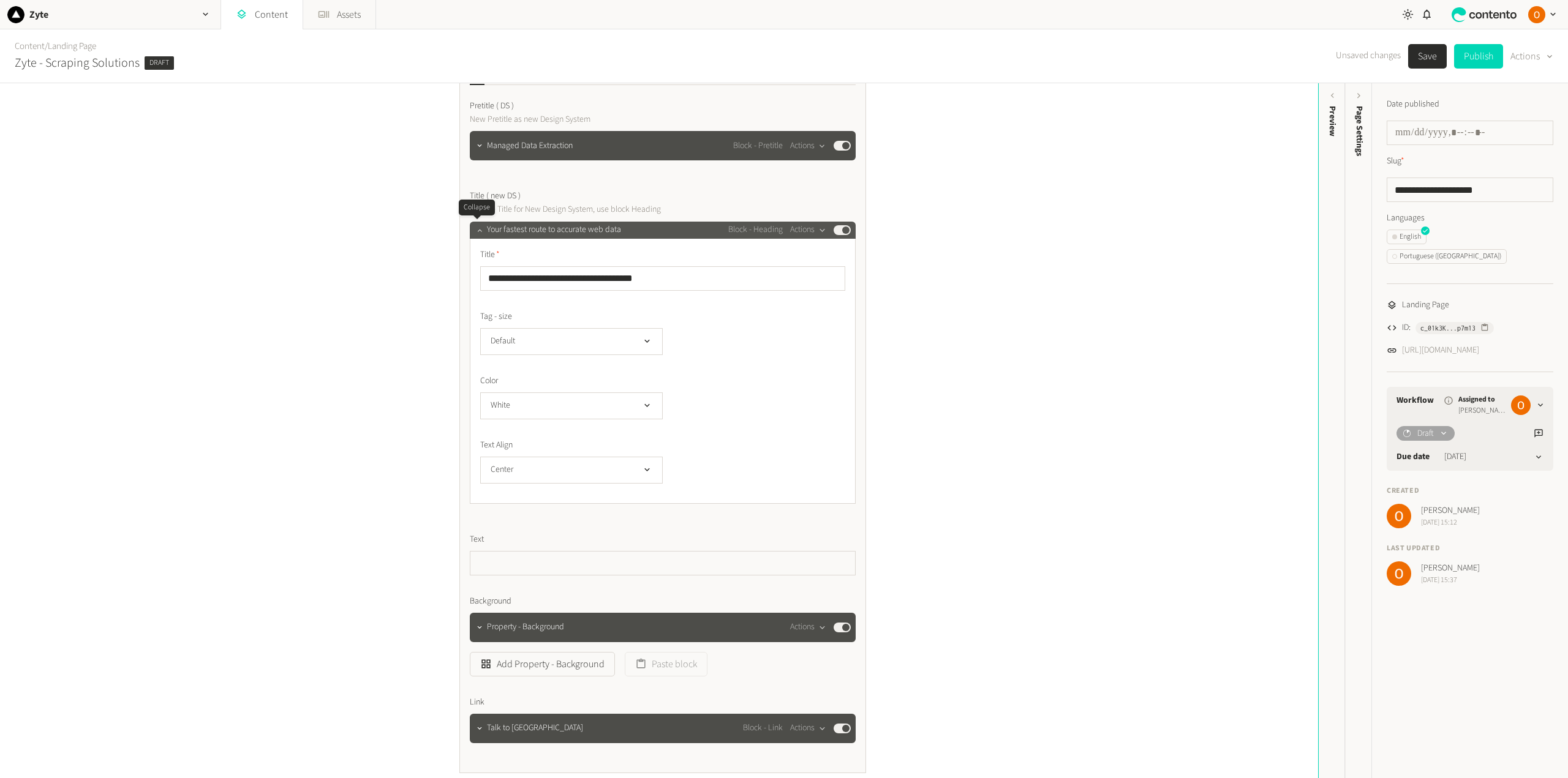
click at [475, 228] on icon "button" at bounding box center [479, 229] width 8 height 8
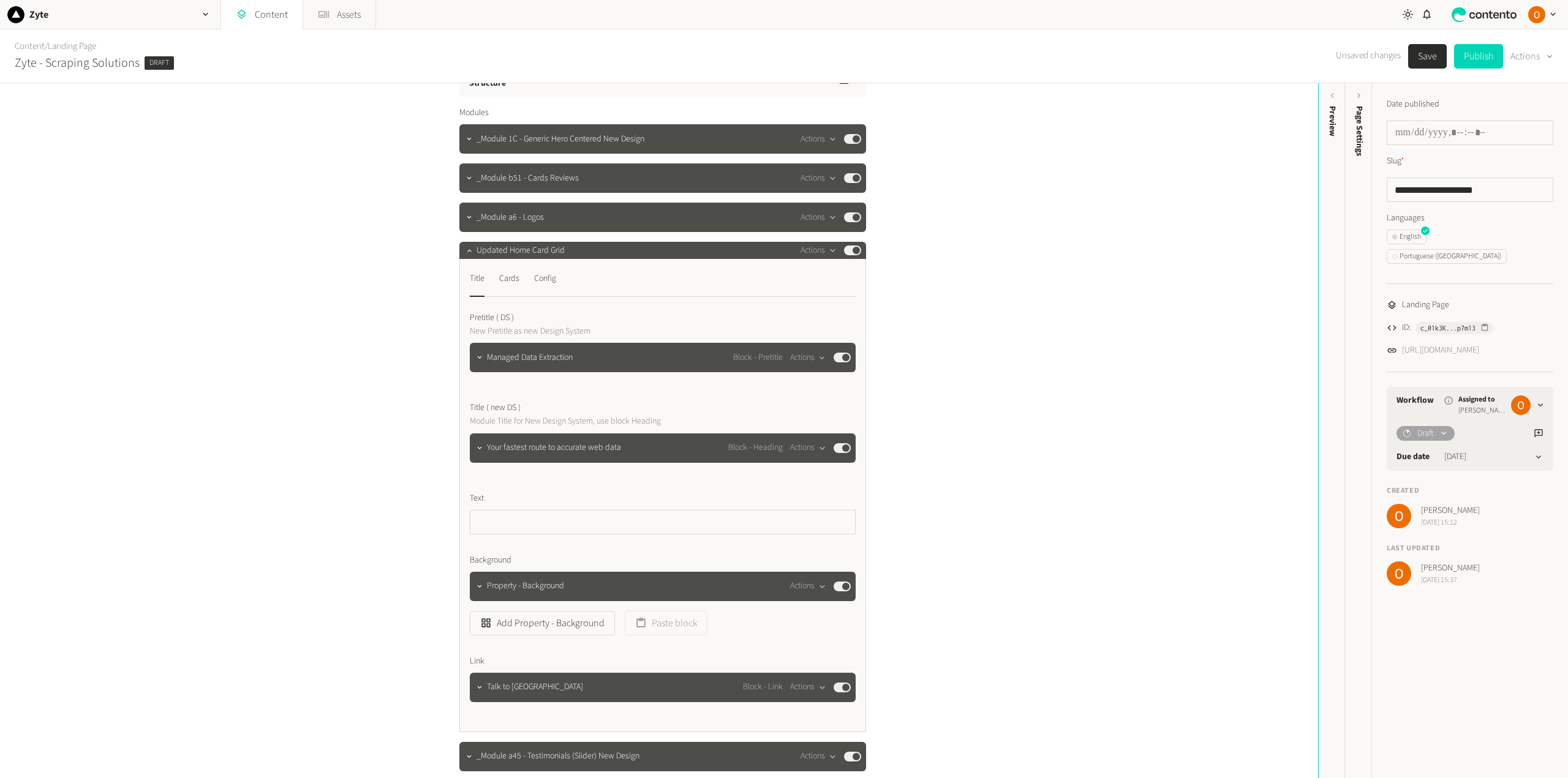
scroll to position [0, 0]
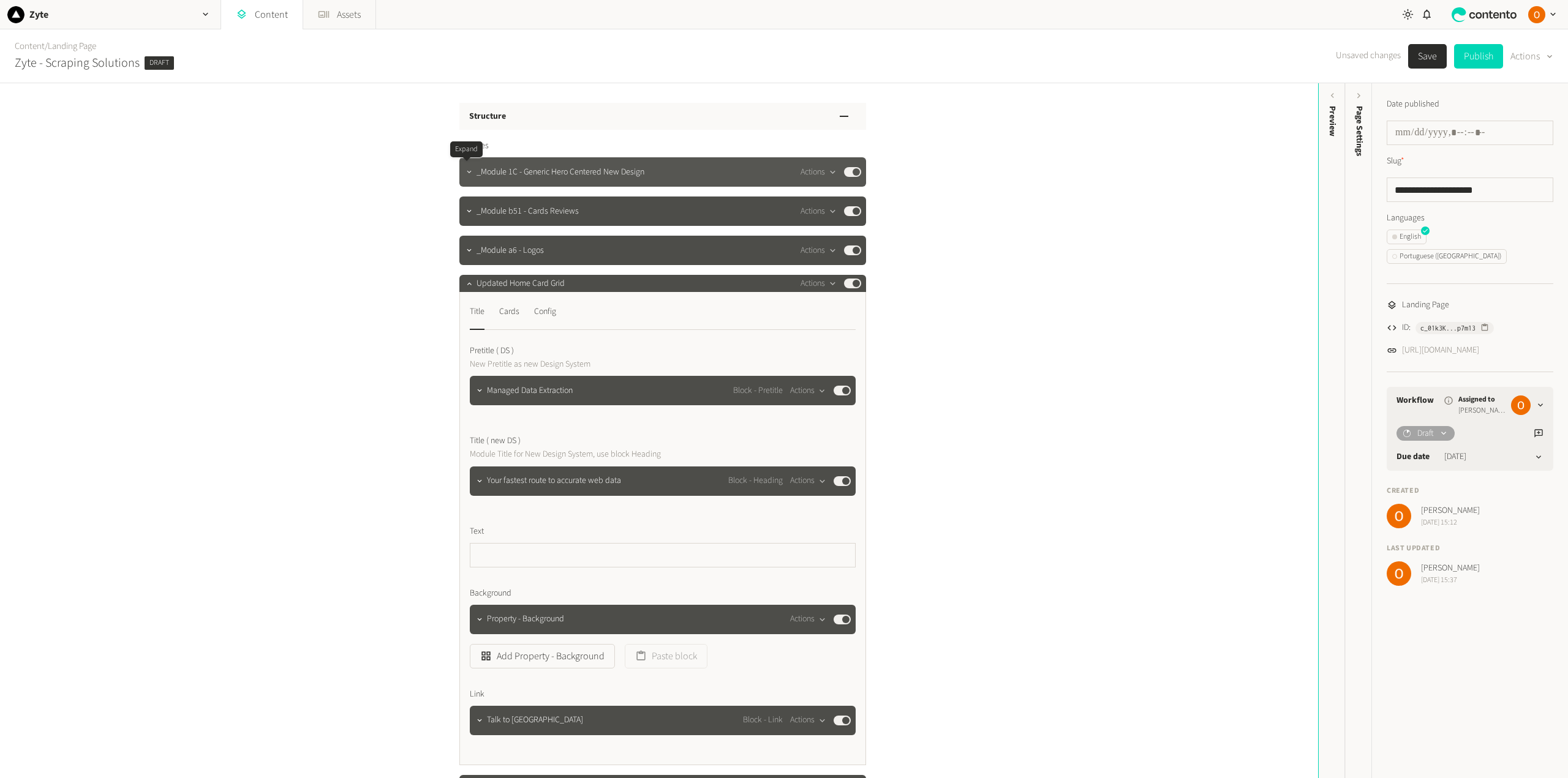
click at [467, 170] on icon "button" at bounding box center [469, 172] width 8 height 8
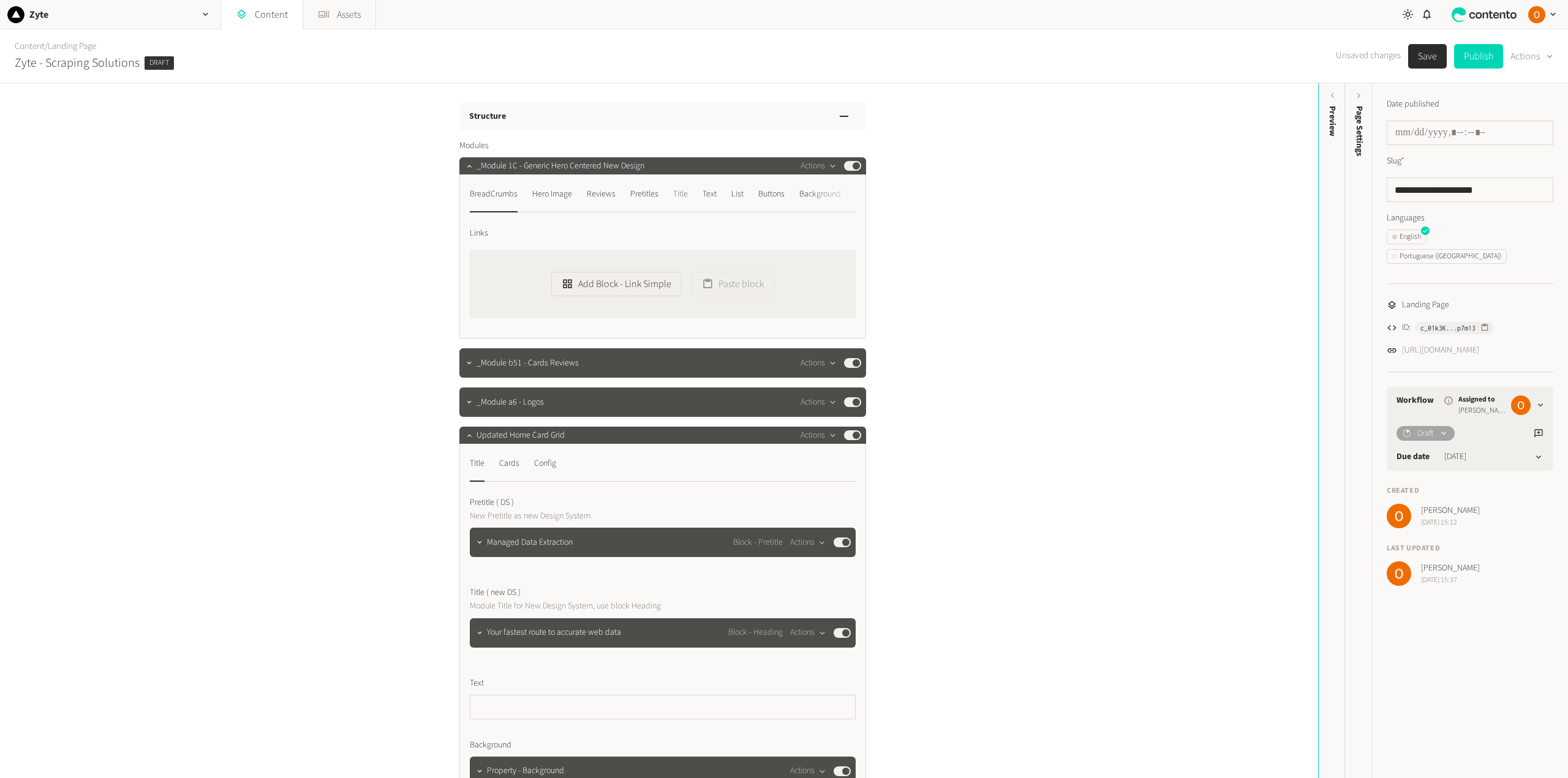
click at [685, 194] on div "Title" at bounding box center [681, 194] width 15 height 19
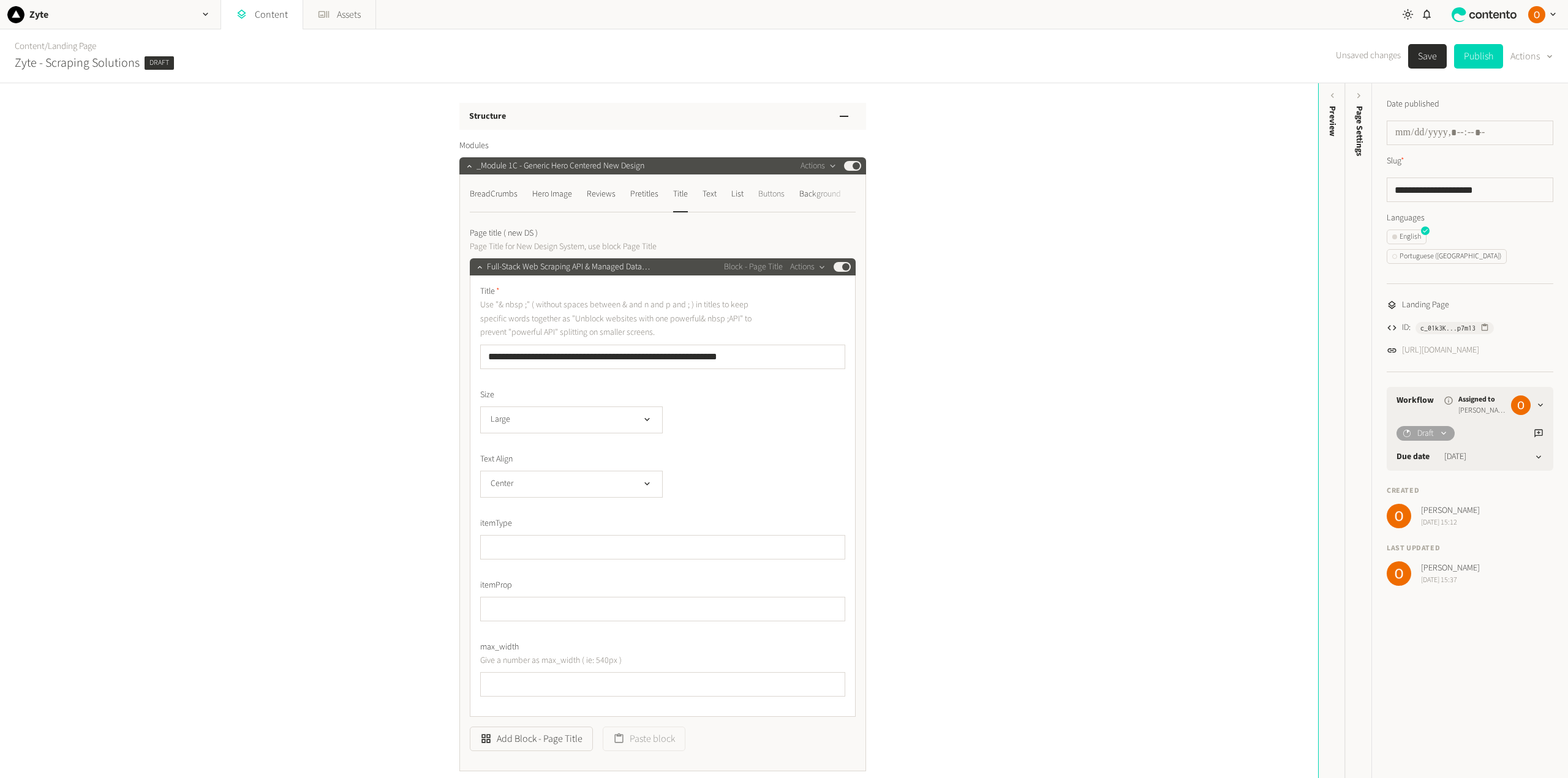
click at [765, 197] on div "Buttons" at bounding box center [771, 194] width 26 height 19
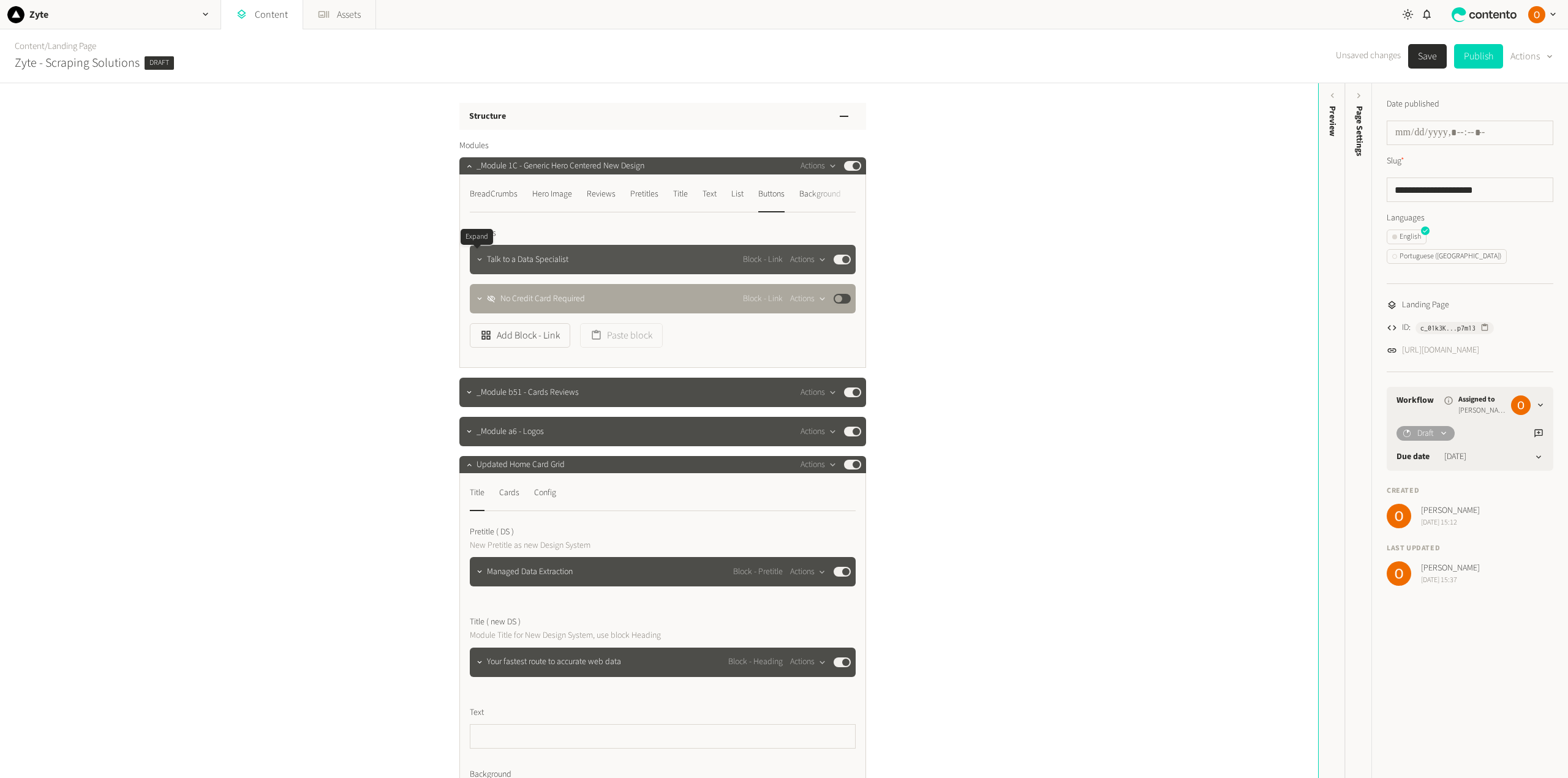
click at [476, 259] on icon "button" at bounding box center [479, 259] width 8 height 8
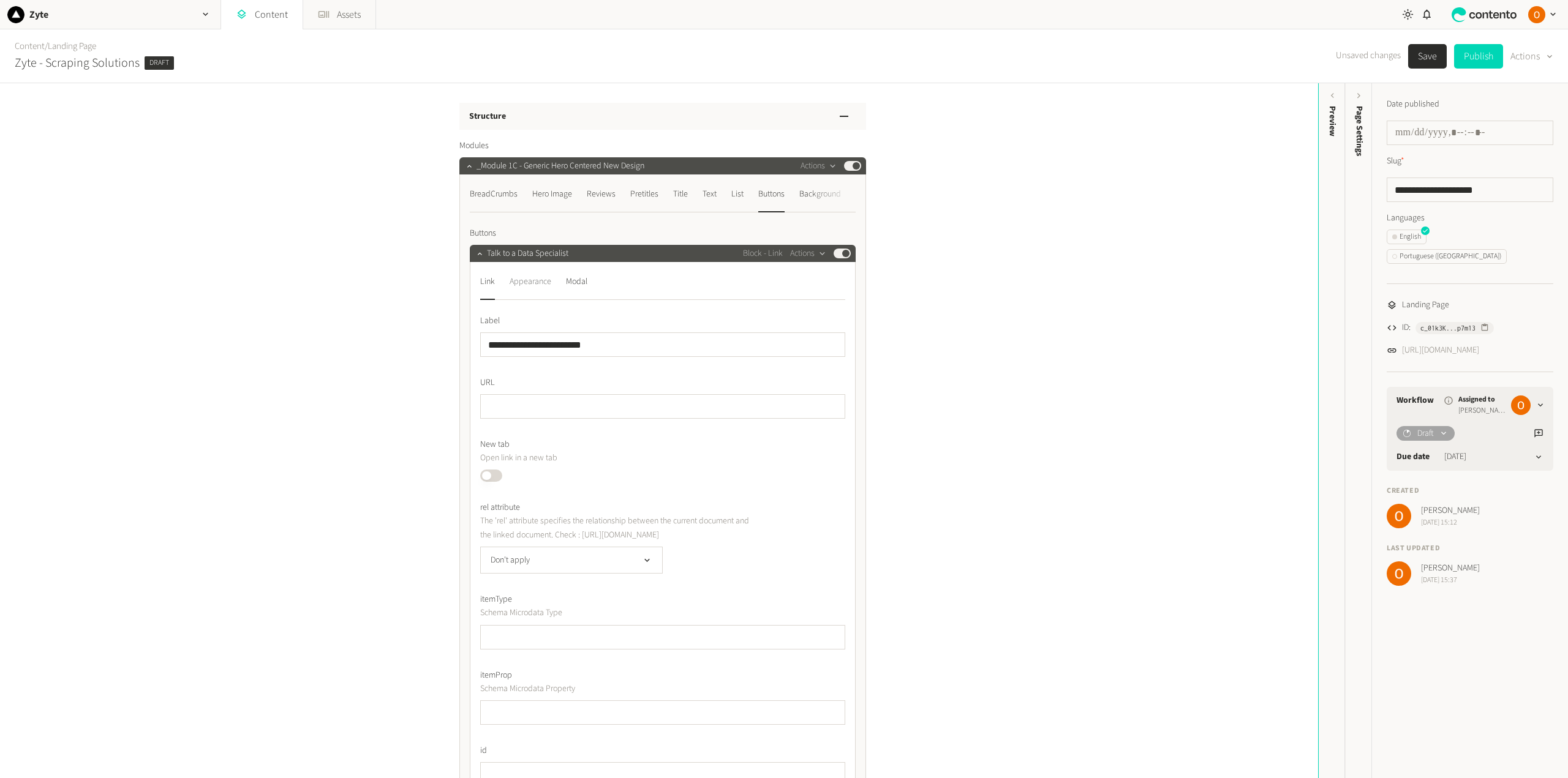
click at [537, 283] on div "Appearance" at bounding box center [531, 282] width 42 height 19
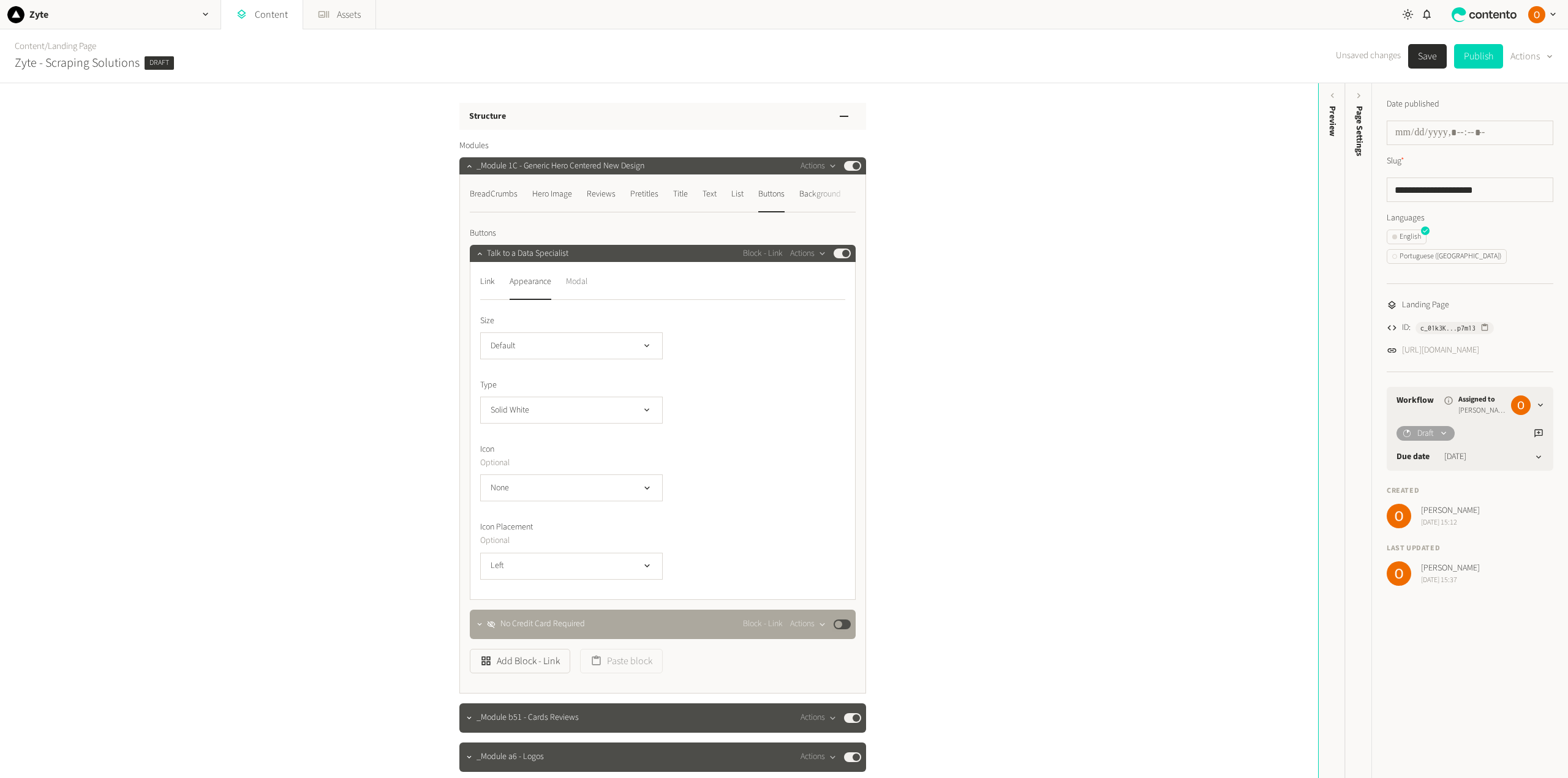
click at [576, 281] on div "Modal" at bounding box center [577, 282] width 22 height 19
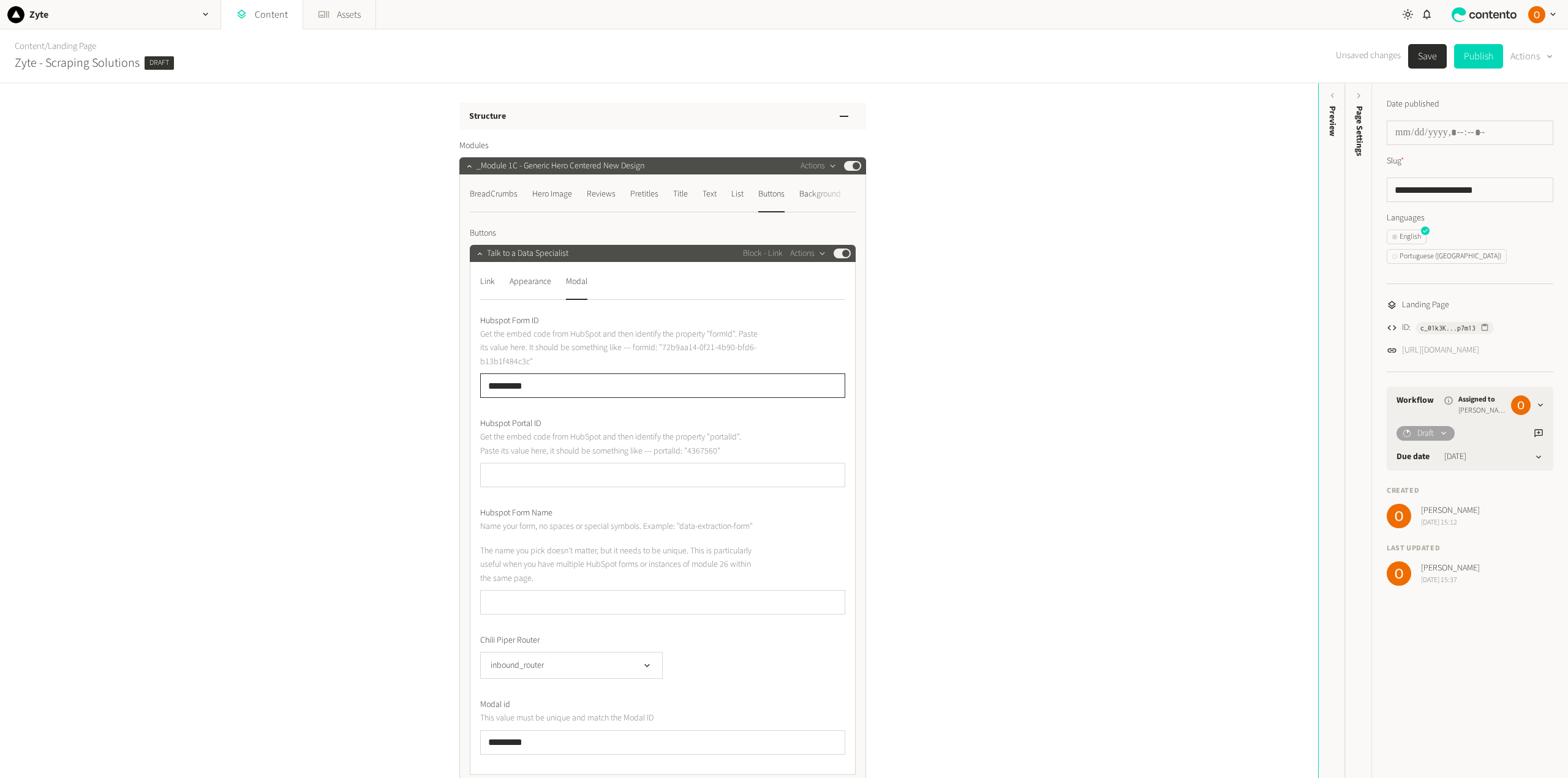
drag, startPoint x: 536, startPoint y: 380, endPoint x: 453, endPoint y: 379, distance: 83.0
click at [476, 254] on icon "button" at bounding box center [479, 253] width 8 height 8
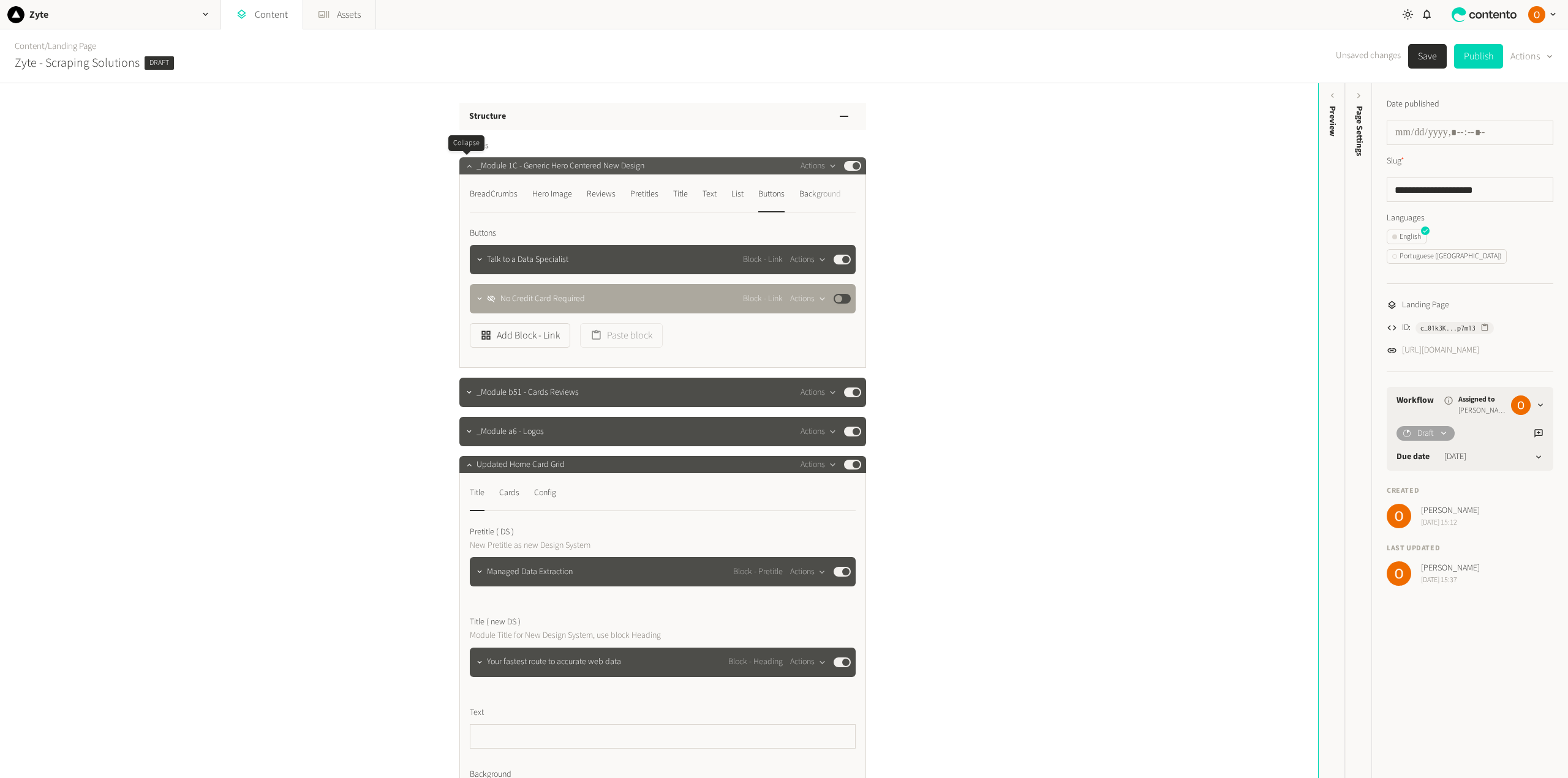
click at [465, 166] on icon "button" at bounding box center [469, 166] width 8 height 8
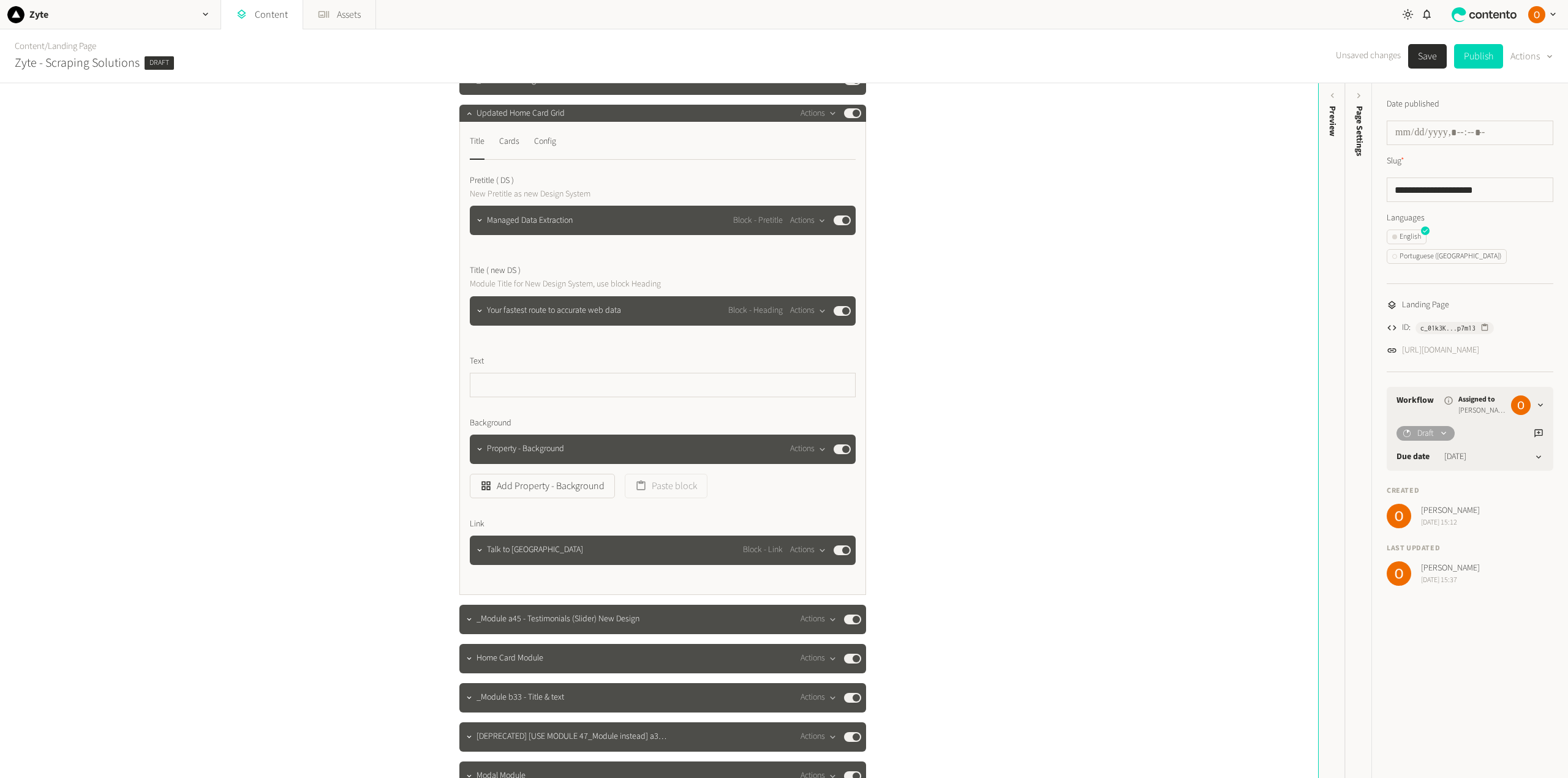
scroll to position [245, 0]
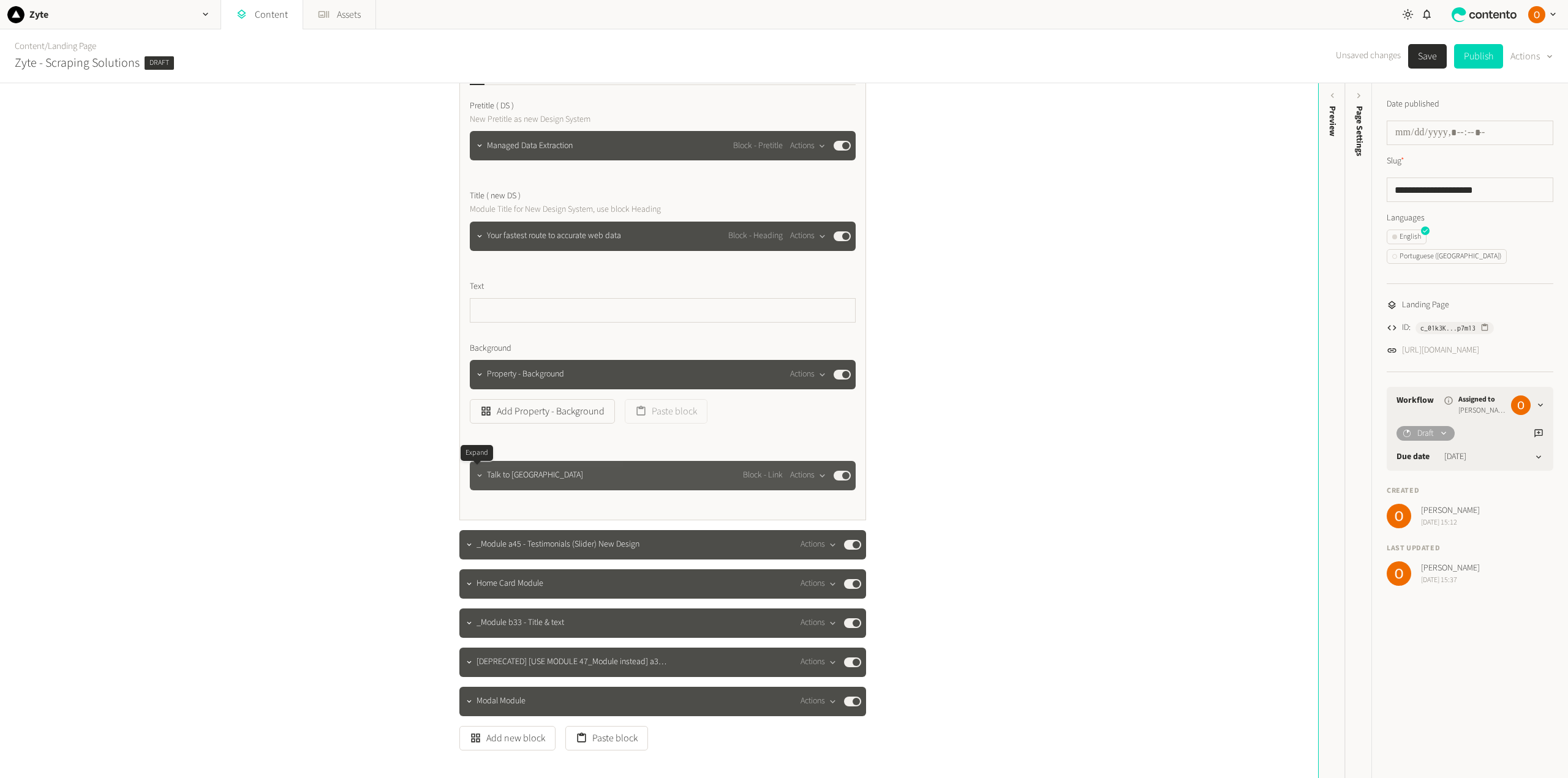
click at [477, 476] on icon "button" at bounding box center [479, 474] width 4 height 2
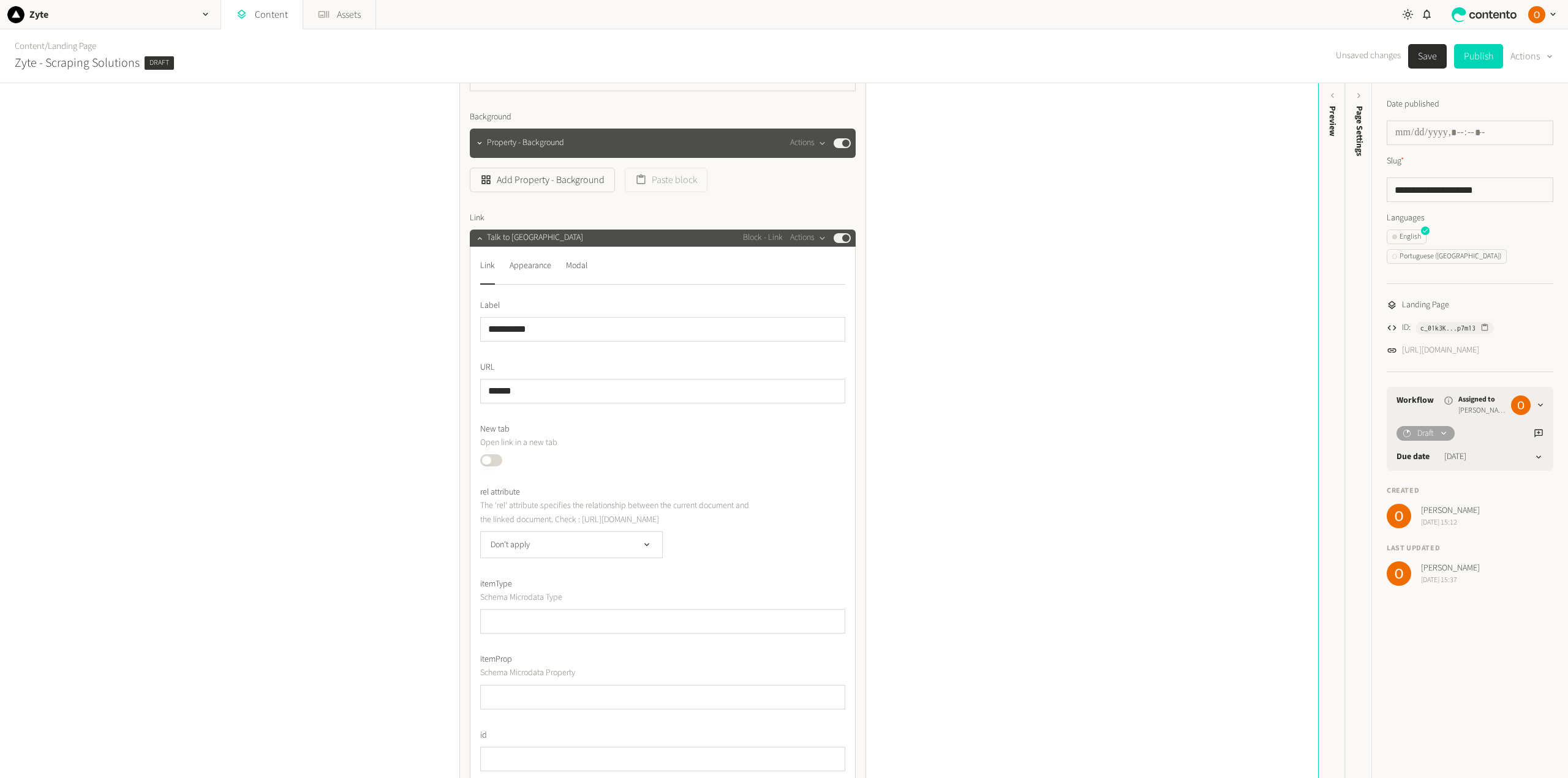
scroll to position [489, 0]
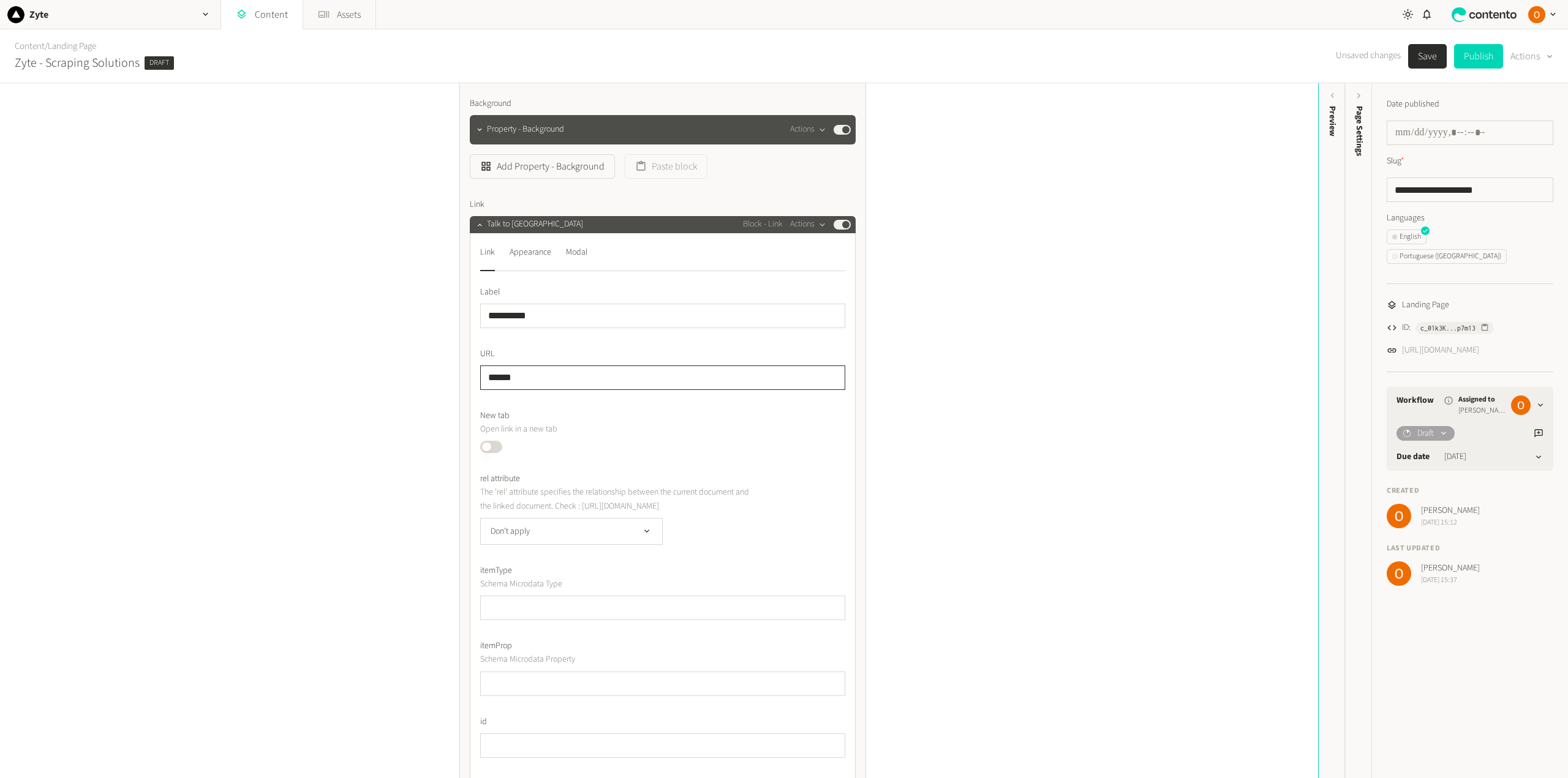
drag, startPoint x: 523, startPoint y: 376, endPoint x: 479, endPoint y: 370, distance: 44.4
click at [480, 370] on input "******" at bounding box center [662, 378] width 365 height 25
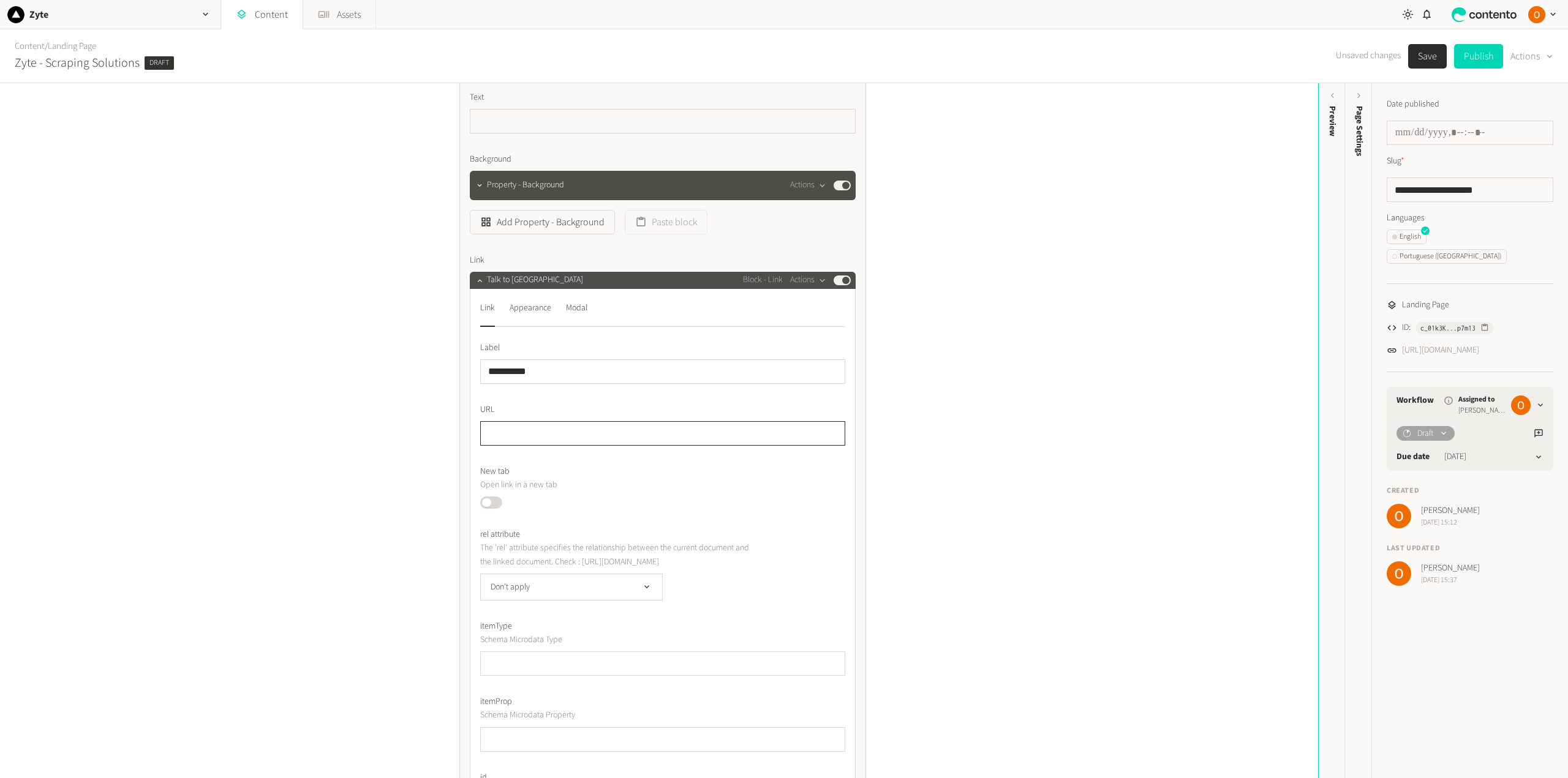
scroll to position [429, 0]
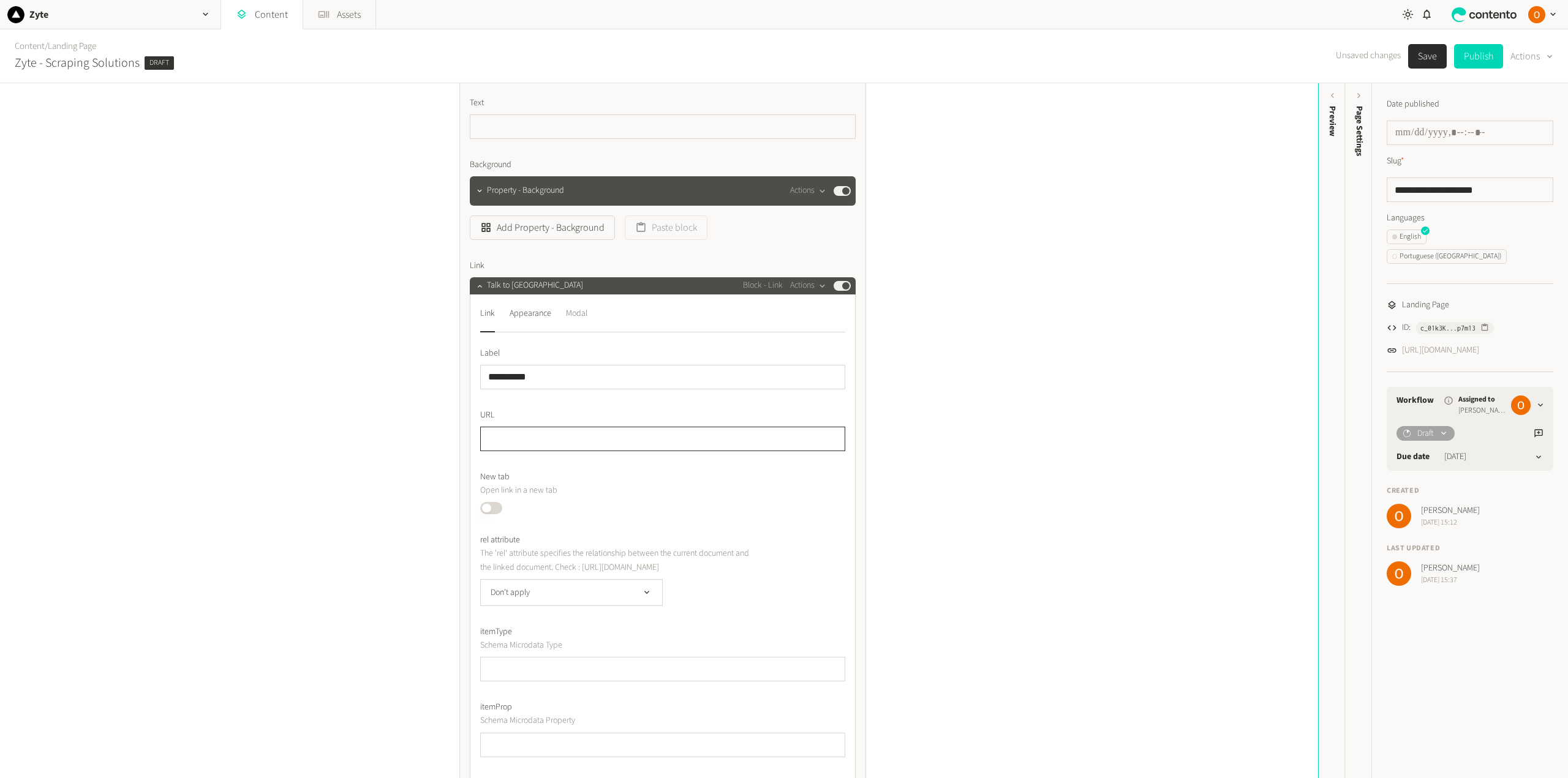
click at [569, 312] on div "Modal" at bounding box center [577, 314] width 22 height 19
click at [503, 415] on input "text" at bounding box center [662, 418] width 365 height 25
paste input "*********"
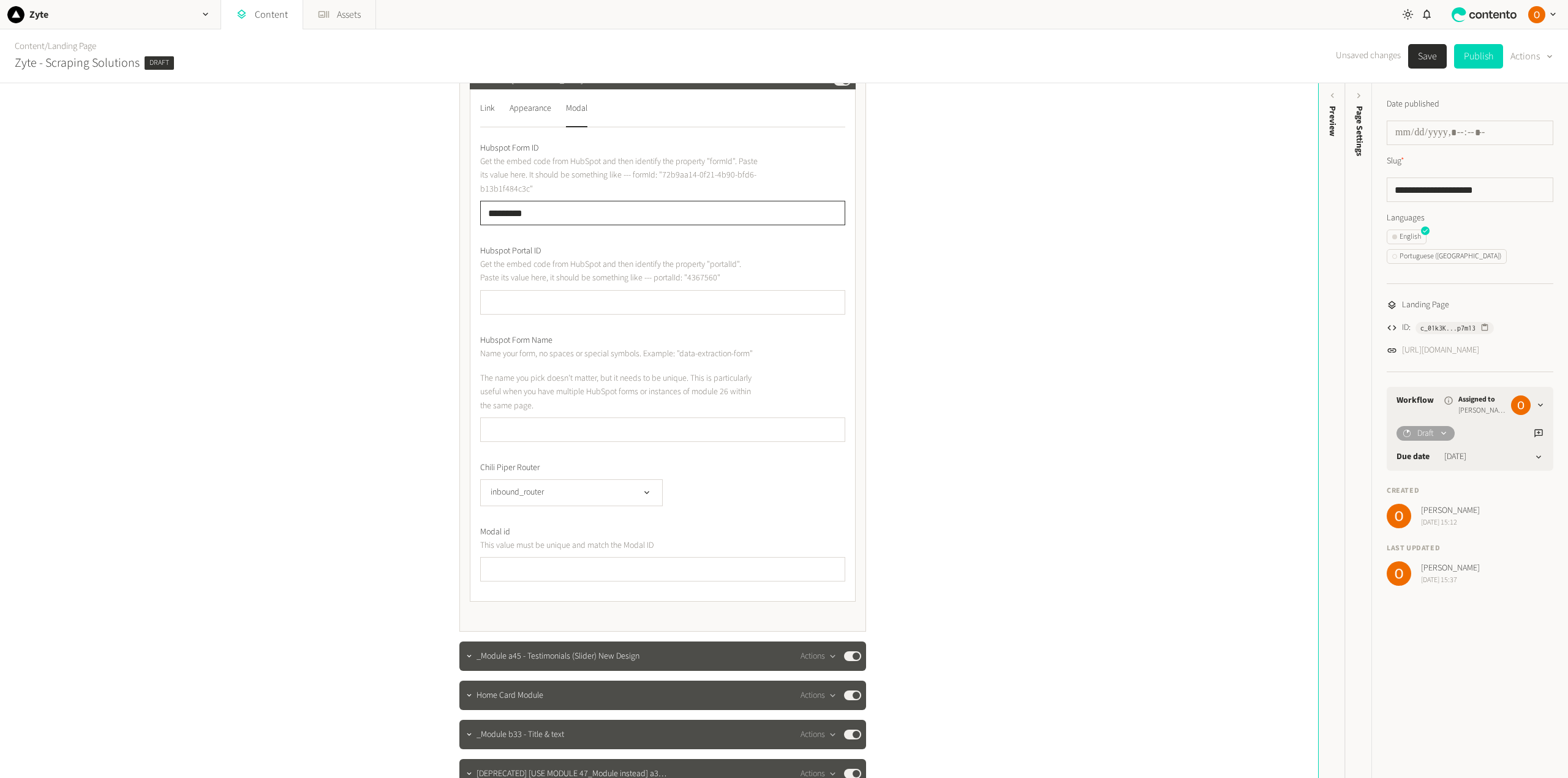
scroll to position [673, 0]
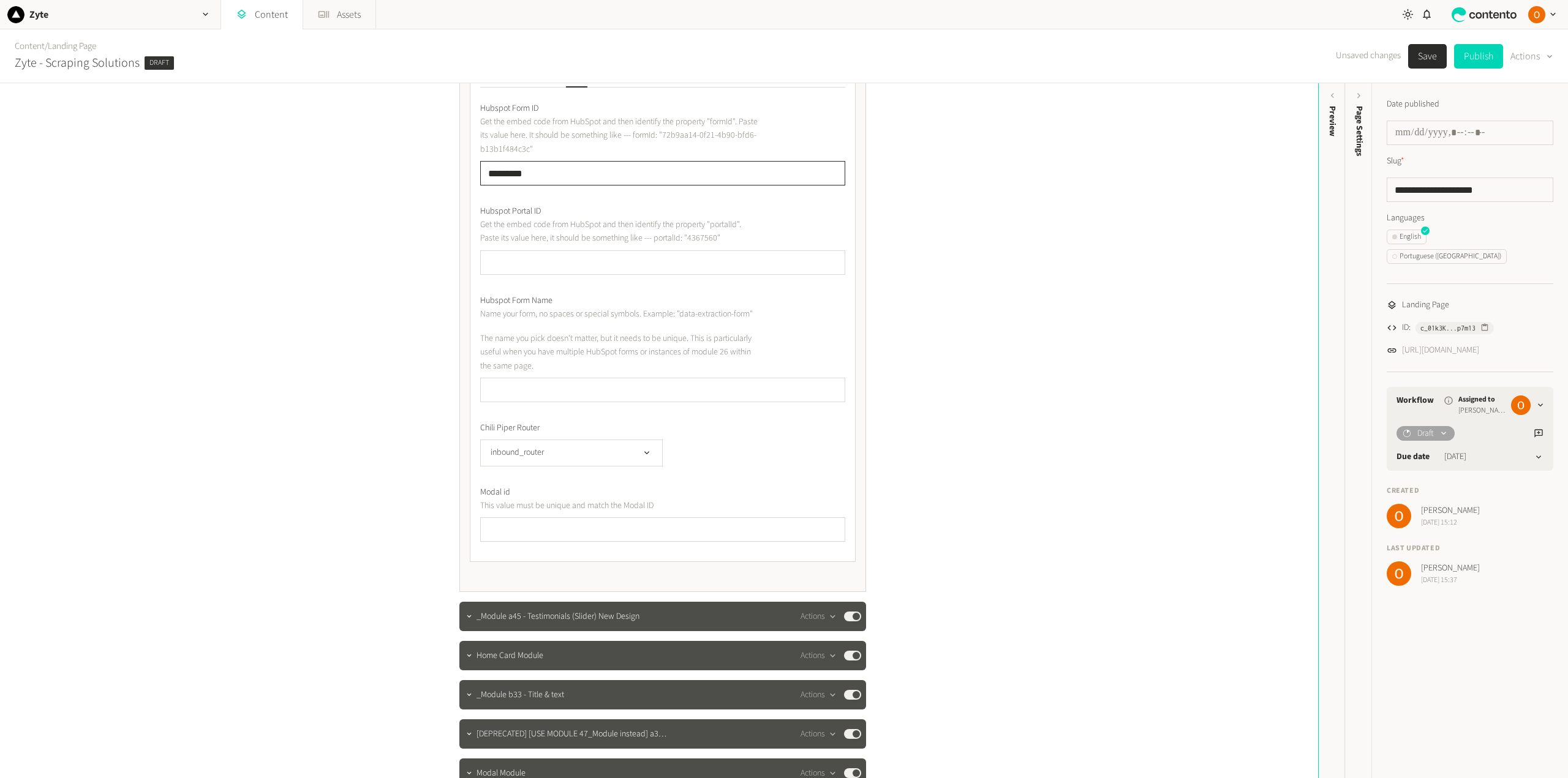
type input "*********"
click at [496, 537] on input "text" at bounding box center [662, 529] width 365 height 25
paste input "*********"
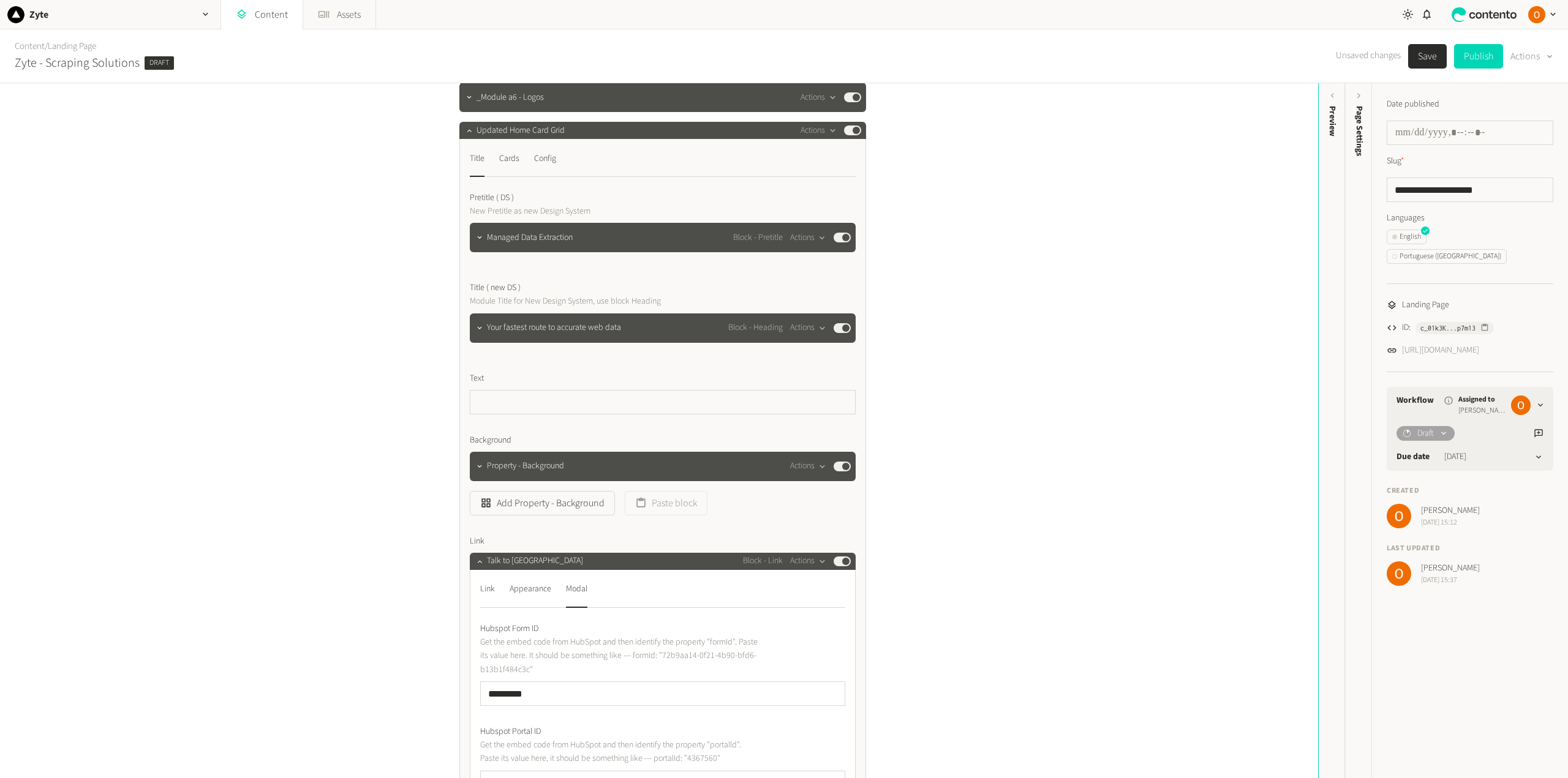
scroll to position [122, 0]
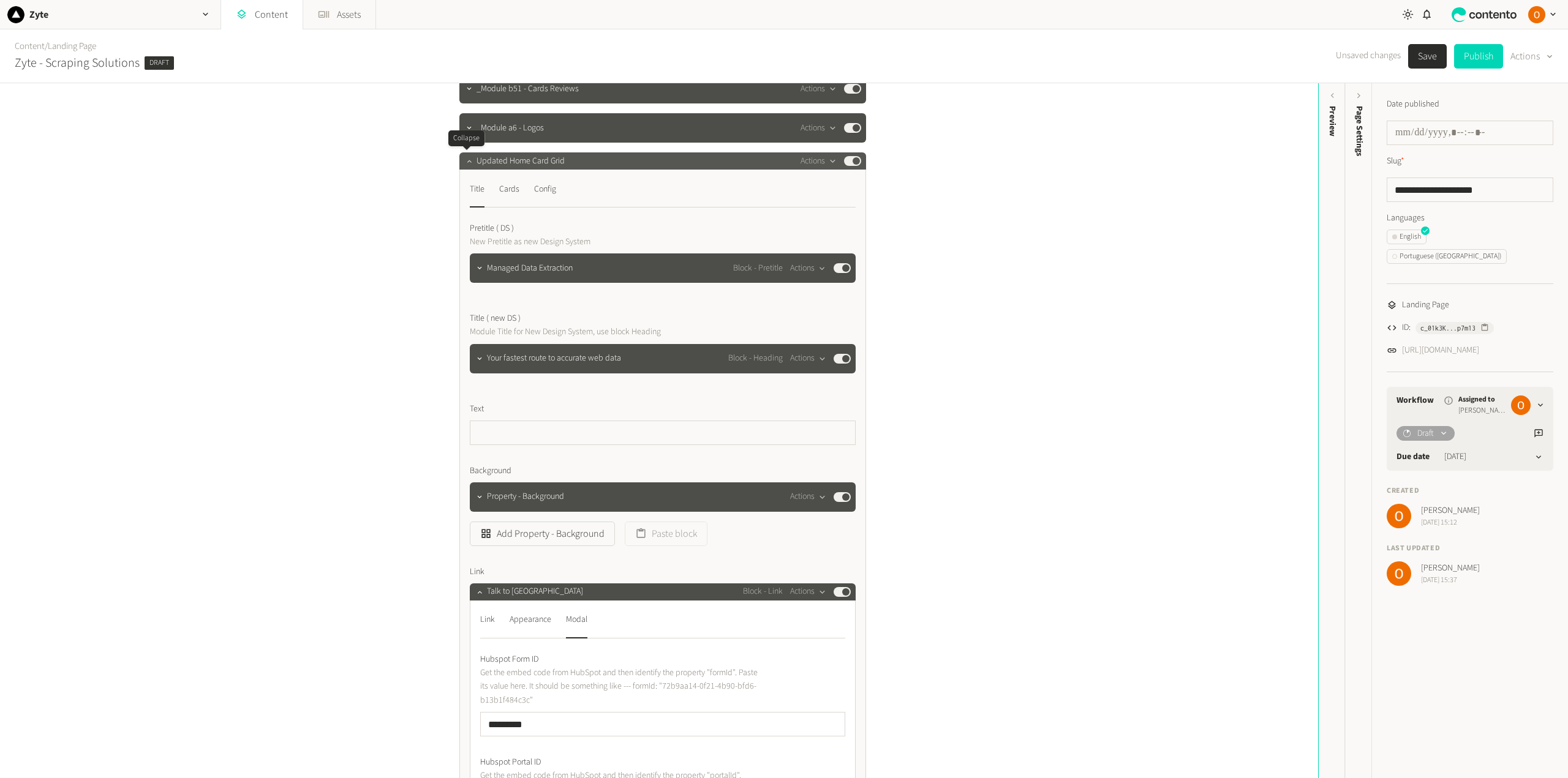
type input "*********"
click at [465, 160] on icon "button" at bounding box center [469, 160] width 8 height 8
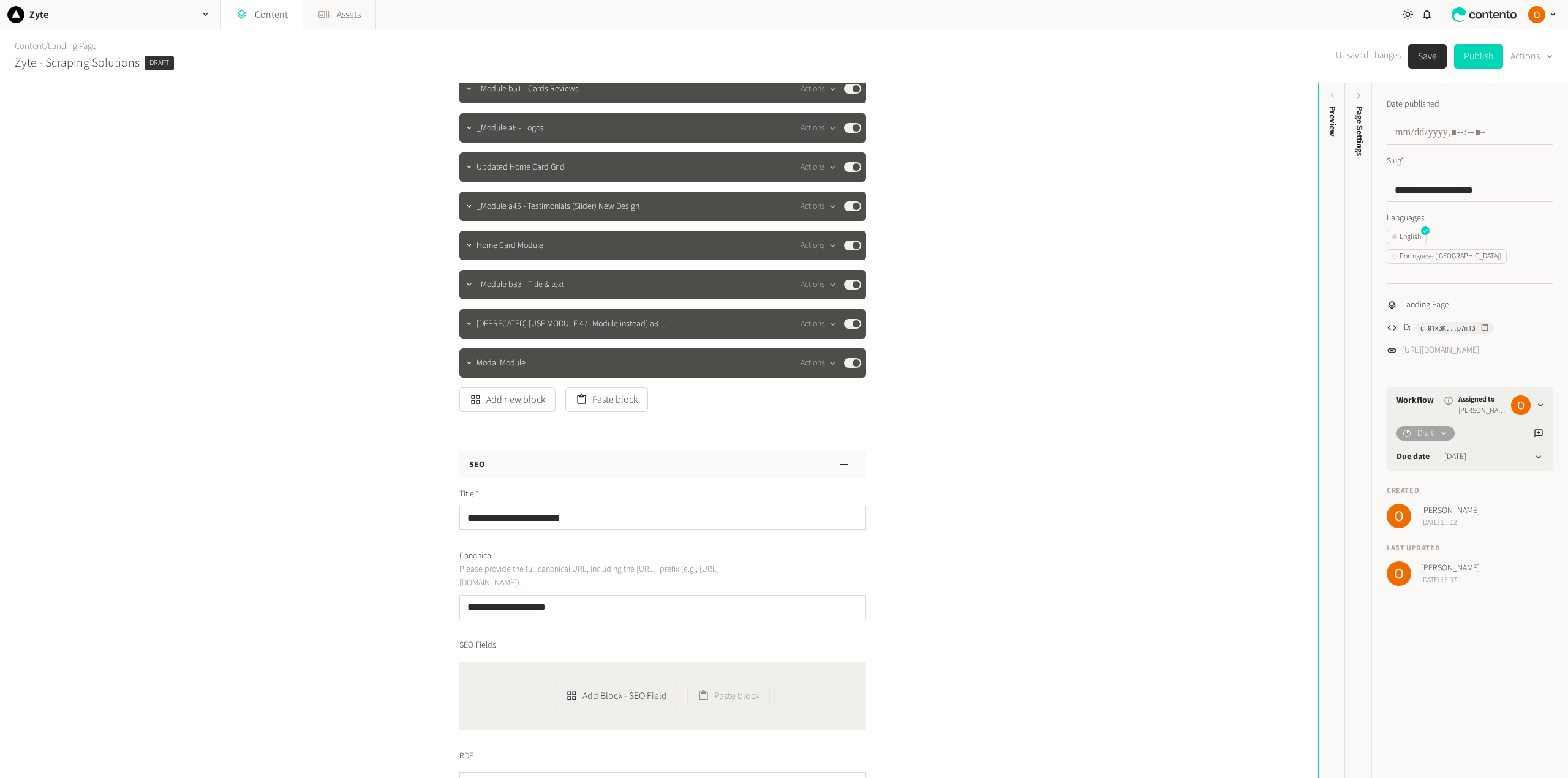
click at [1422, 55] on button "Save" at bounding box center [1427, 56] width 38 height 25
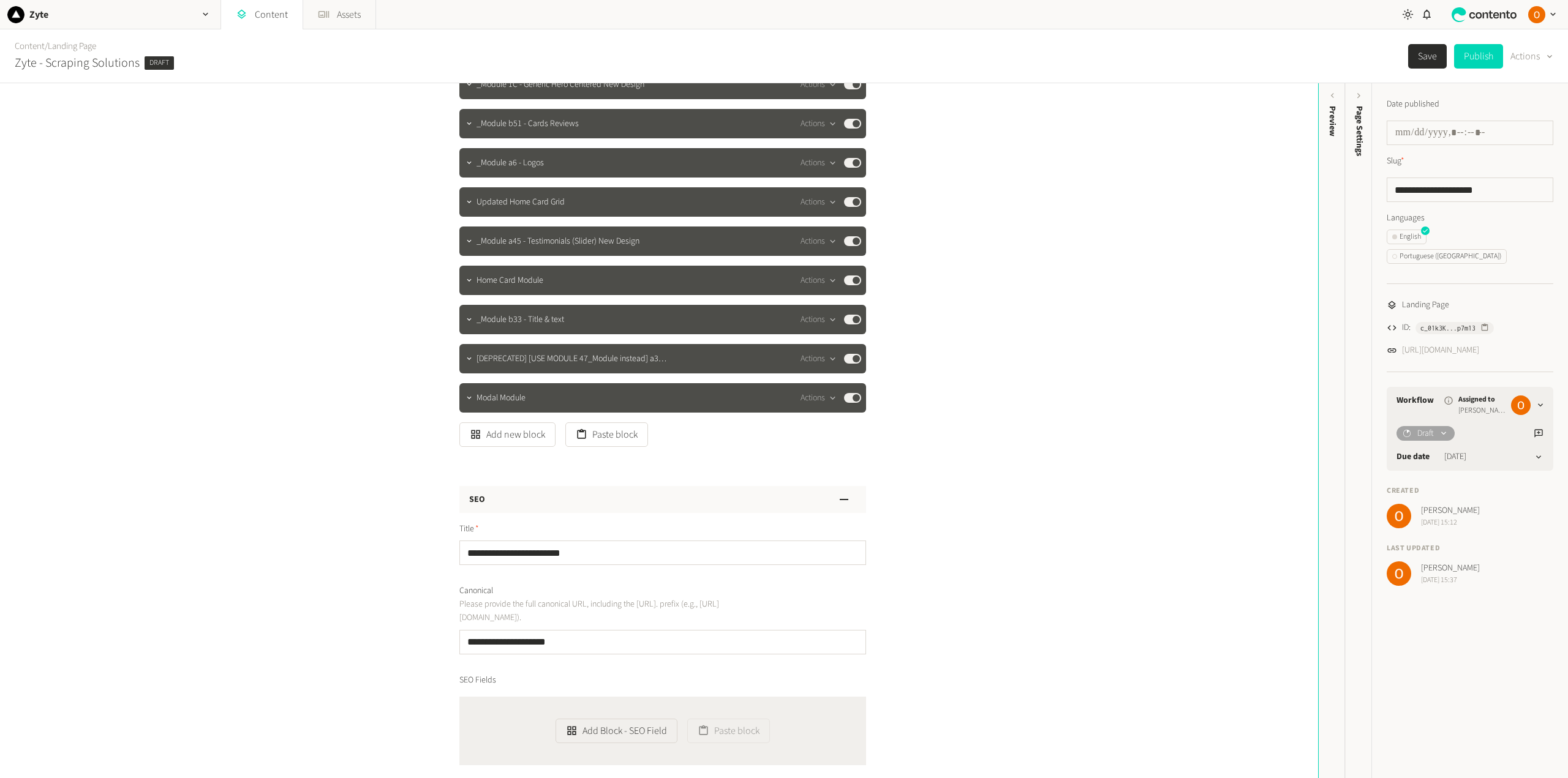
scroll to position [0, 0]
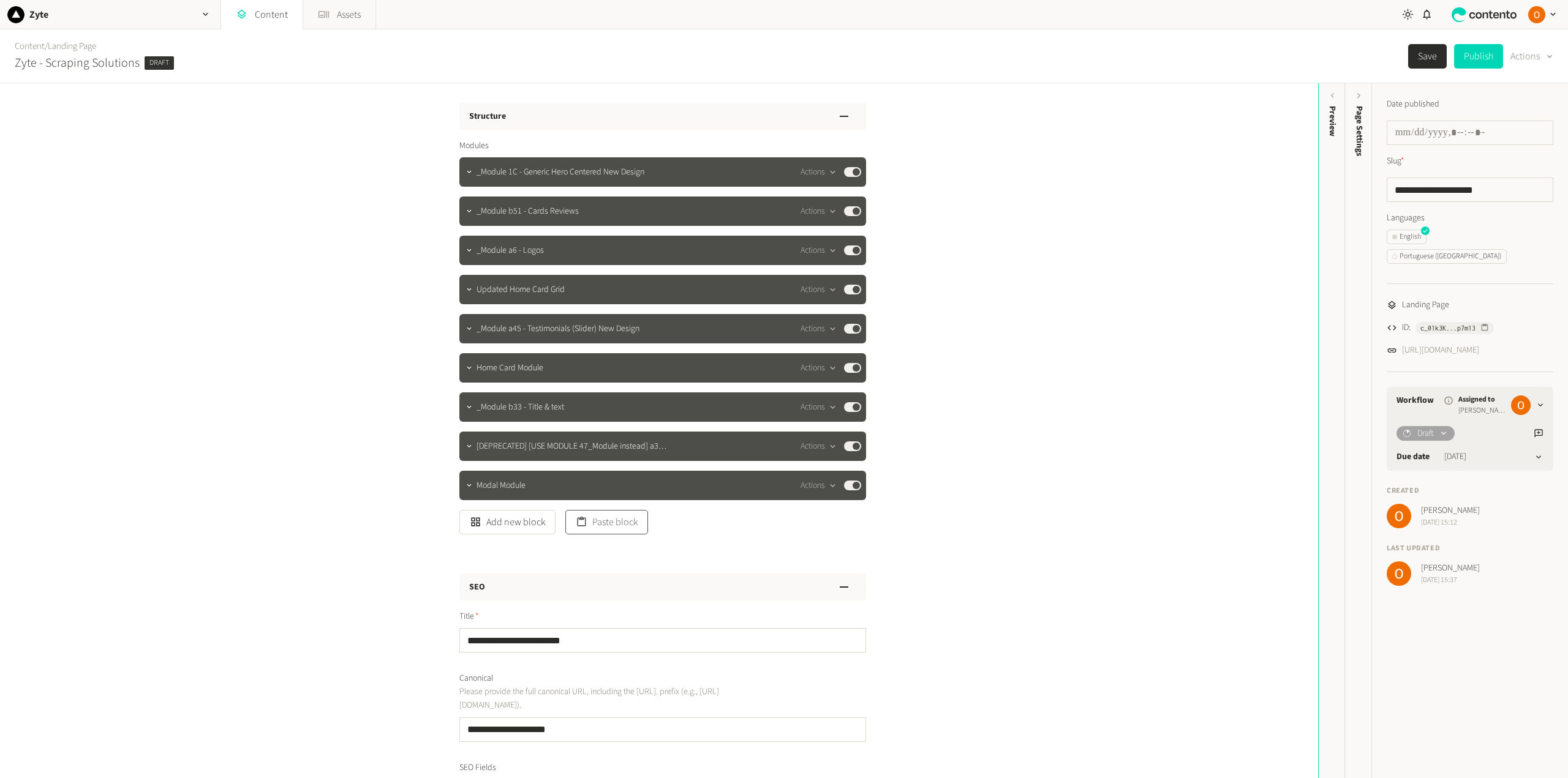
click at [612, 528] on button "Paste block" at bounding box center [607, 522] width 82 height 25
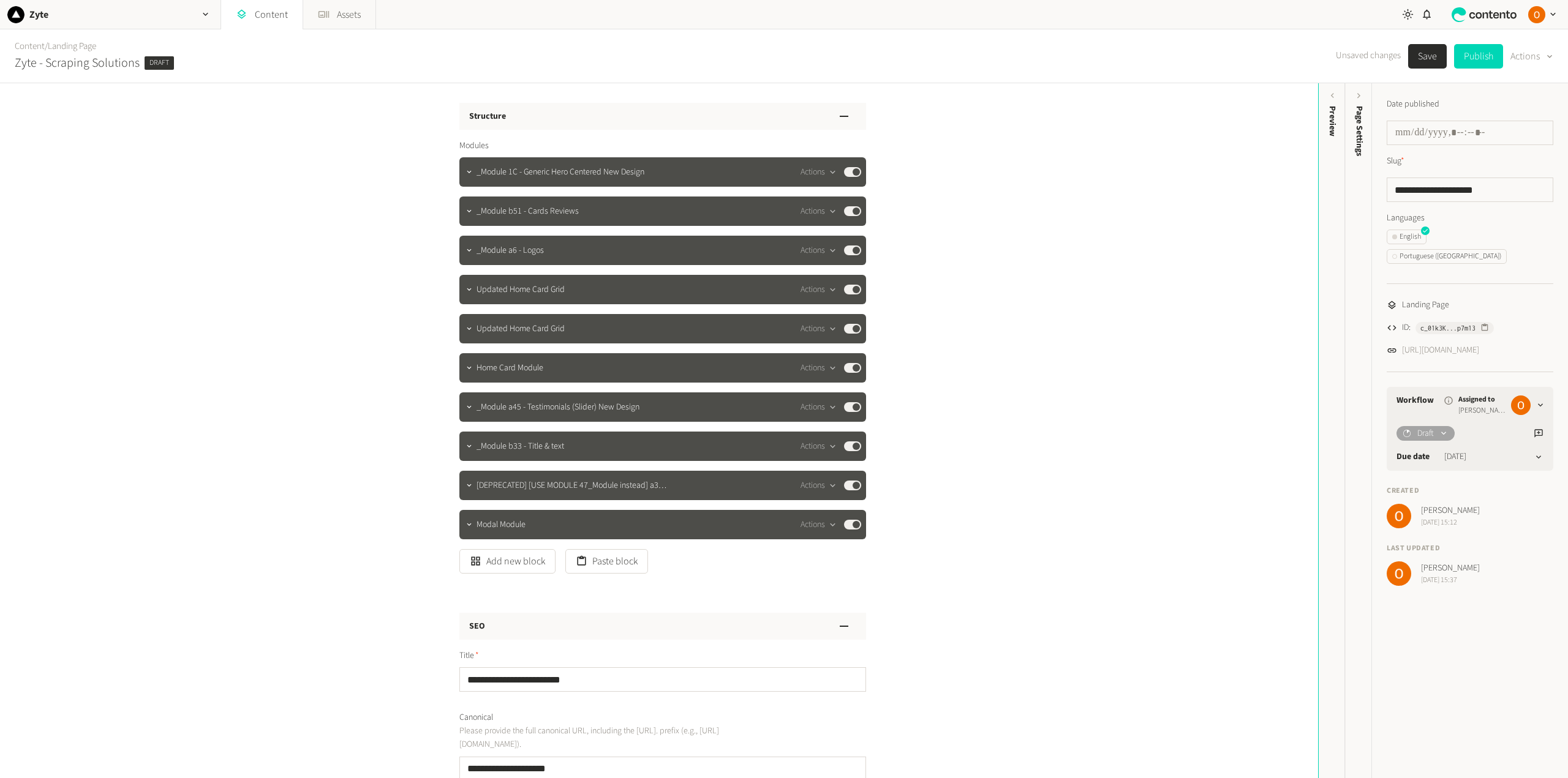
click at [1418, 55] on button "Save" at bounding box center [1427, 56] width 38 height 25
click at [465, 288] on icon "button" at bounding box center [469, 289] width 8 height 8
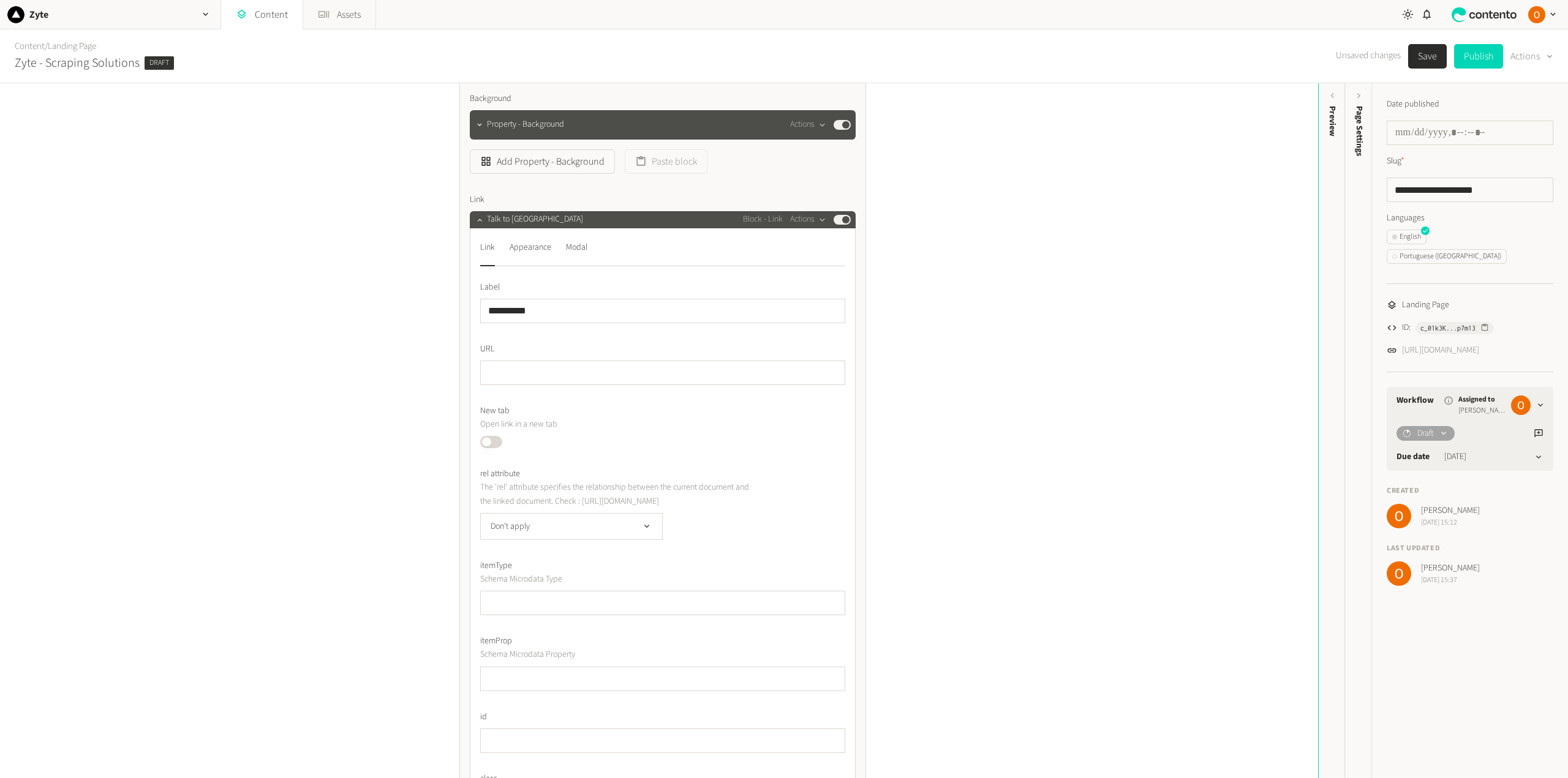
scroll to position [489, 0]
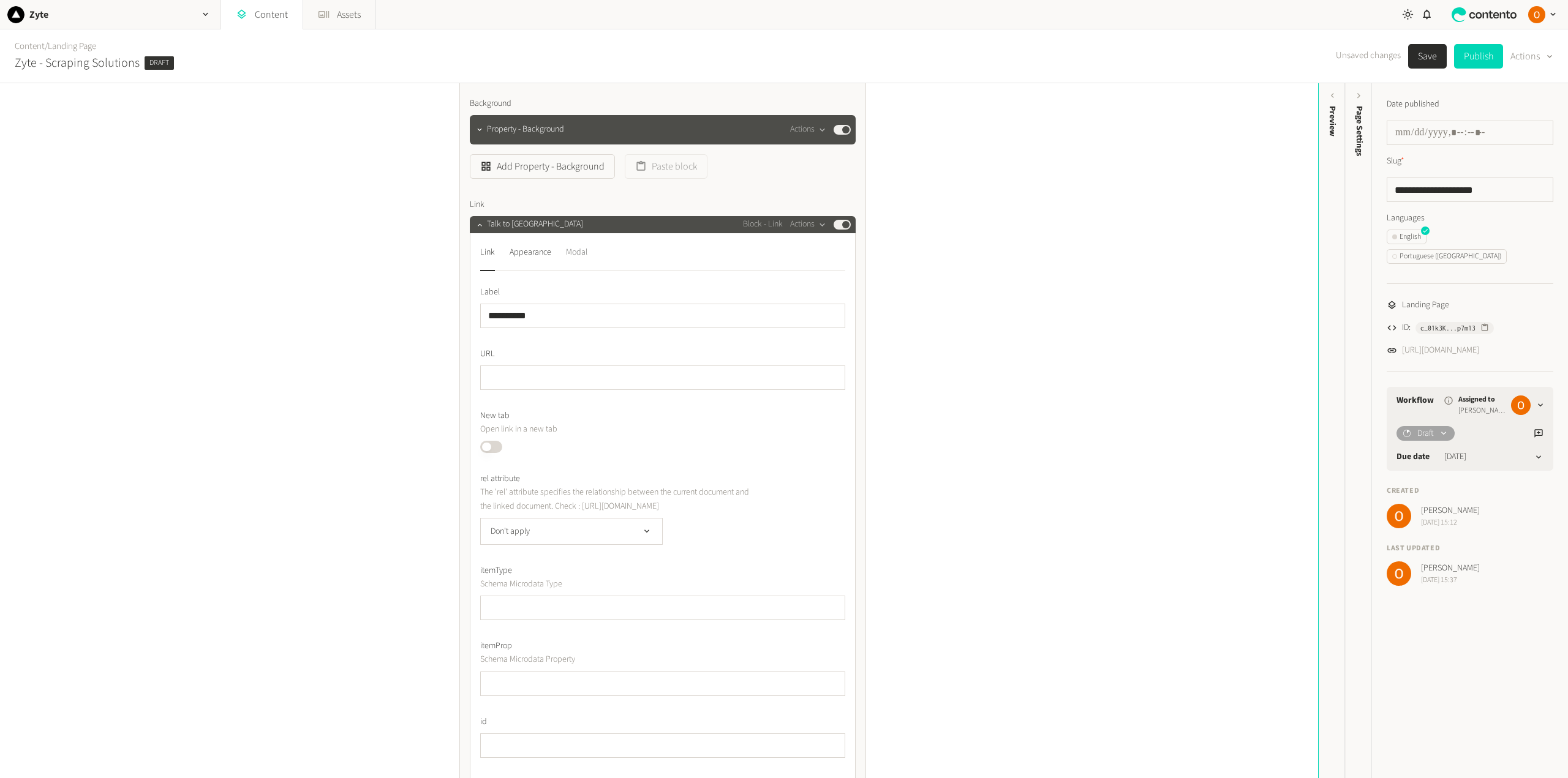
click at [578, 253] on div "Modal" at bounding box center [577, 253] width 22 height 19
click at [488, 249] on div "Link" at bounding box center [487, 253] width 15 height 19
drag, startPoint x: 527, startPoint y: 319, endPoint x: 478, endPoint y: 316, distance: 49.1
click at [480, 316] on input "**********" at bounding box center [662, 316] width 365 height 25
click at [527, 316] on input "**********" at bounding box center [662, 316] width 365 height 25
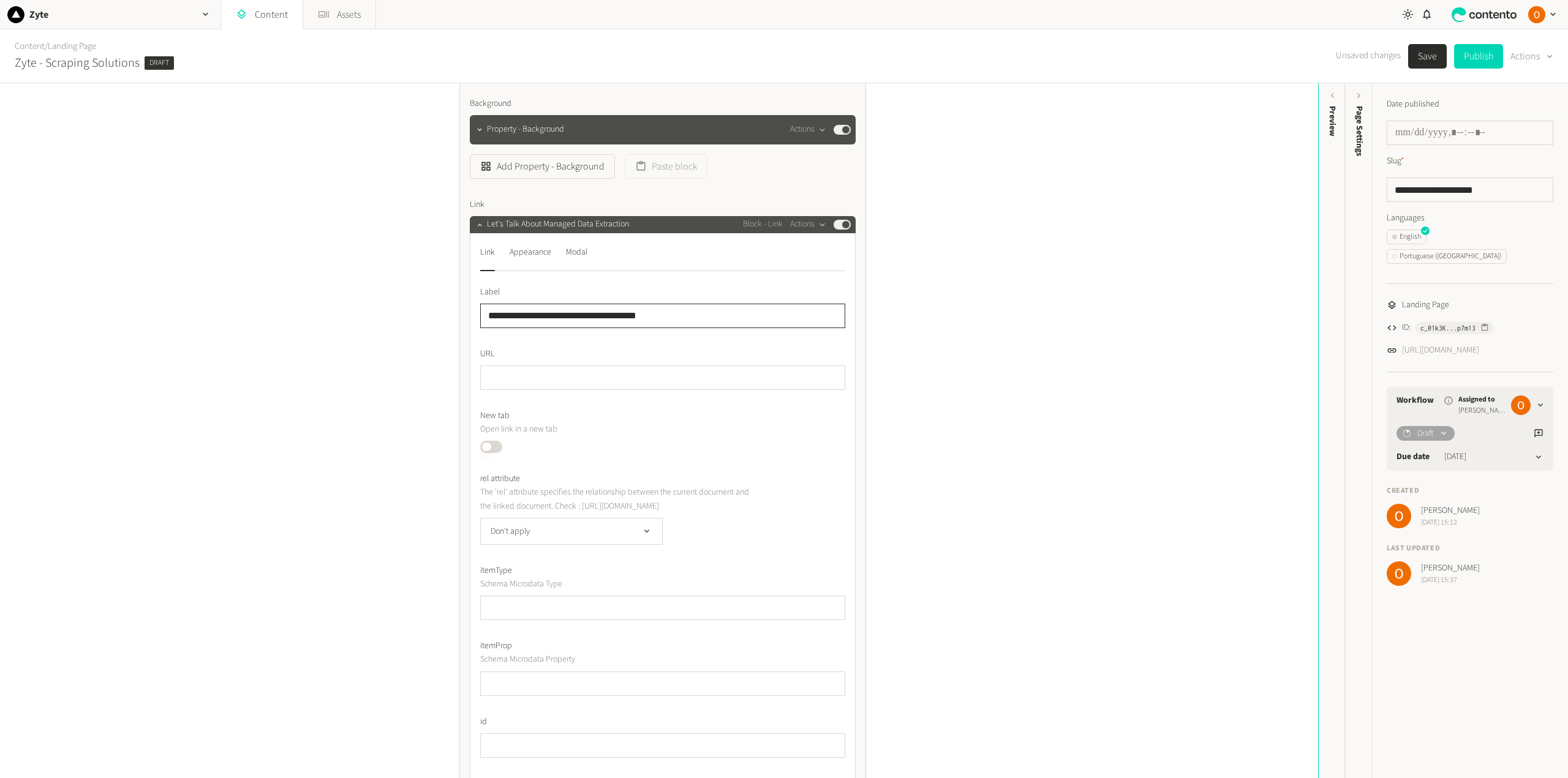
type input "**********"
click at [1420, 61] on button "Save" at bounding box center [1427, 56] width 38 height 25
click at [477, 226] on icon "button" at bounding box center [479, 224] width 8 height 8
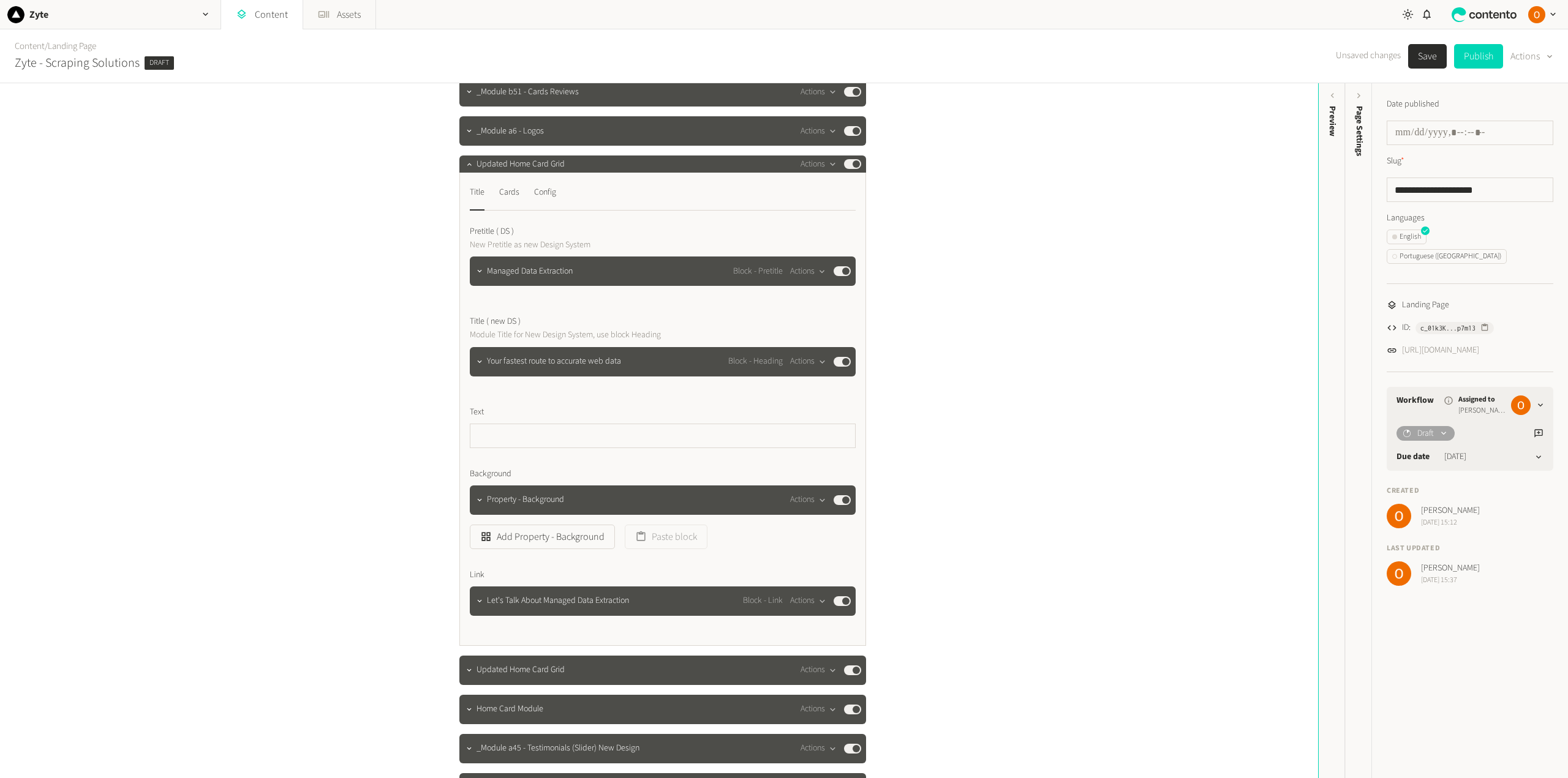
scroll to position [61, 0]
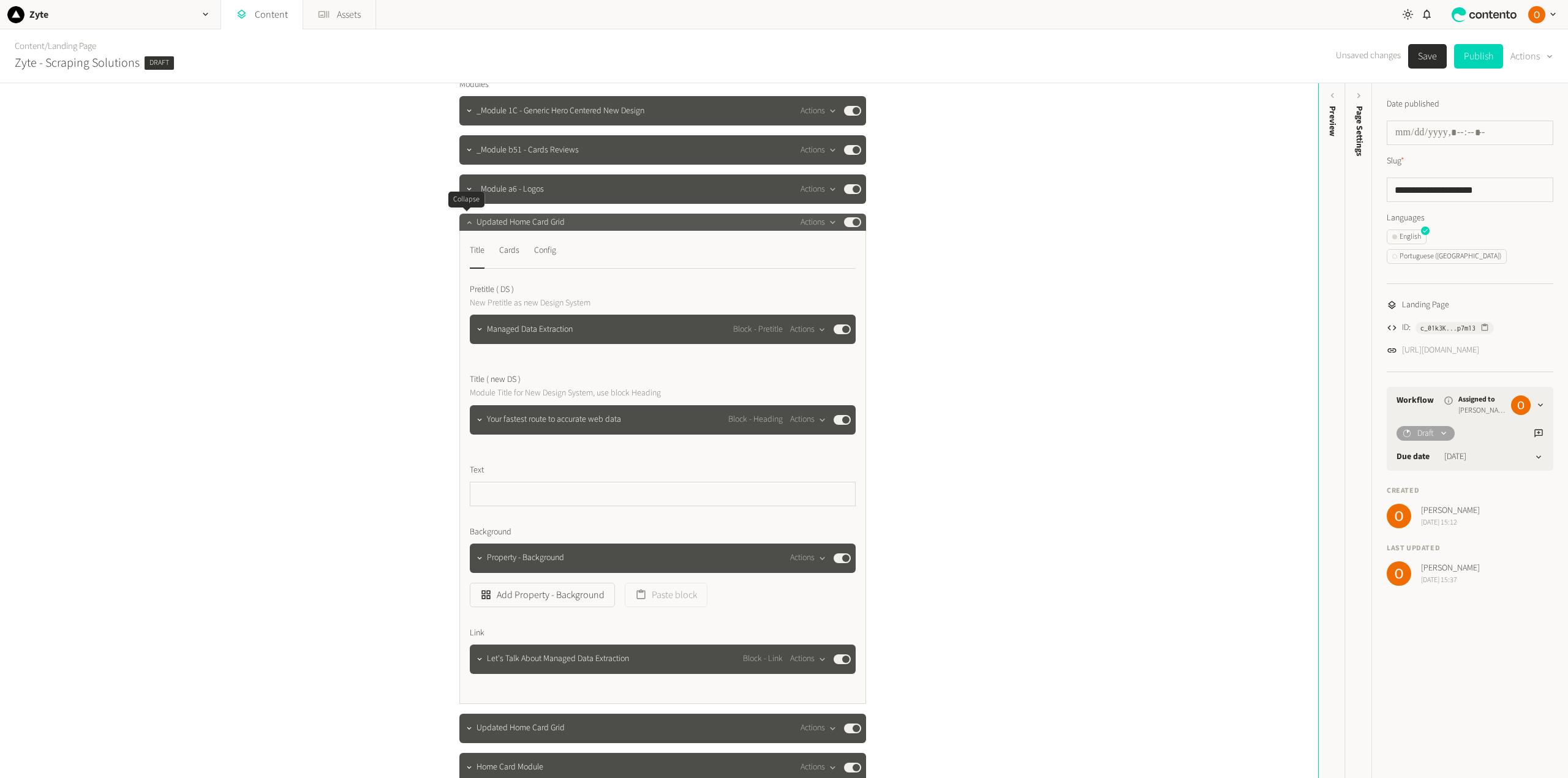
click at [465, 220] on icon "button" at bounding box center [469, 222] width 8 height 8
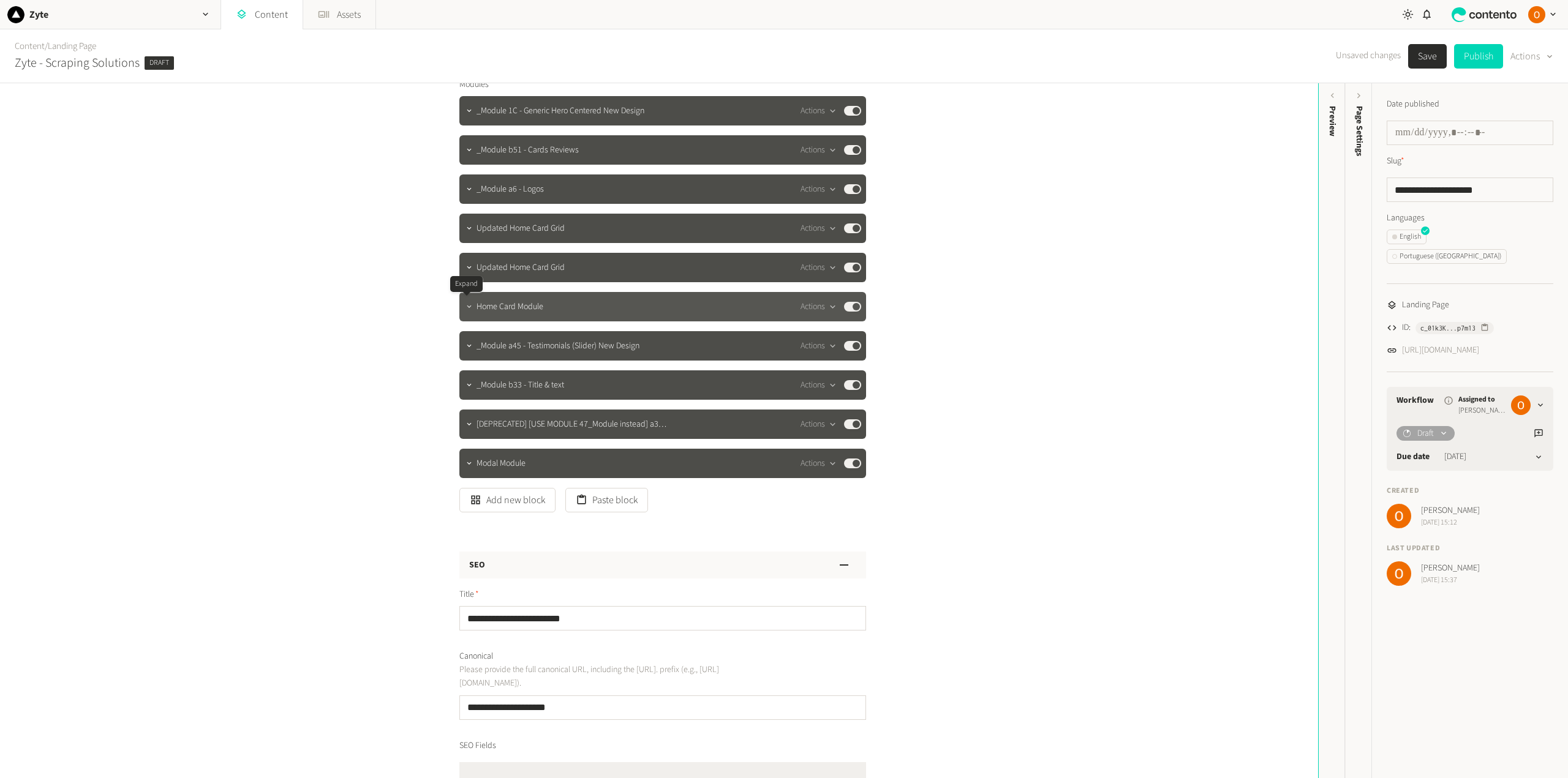
click at [465, 305] on icon "button" at bounding box center [469, 306] width 8 height 8
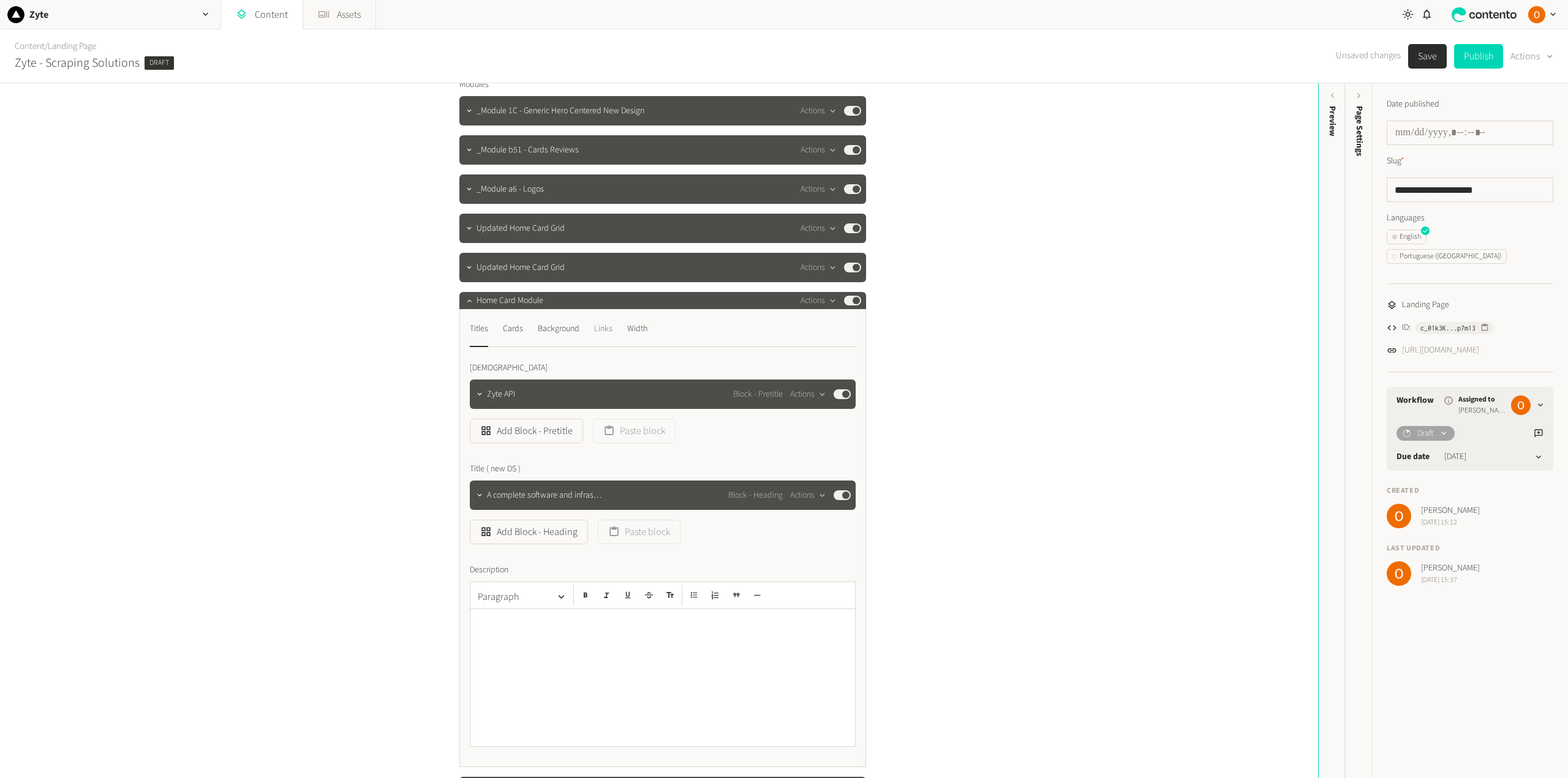
click at [598, 325] on div "Links" at bounding box center [603, 329] width 19 height 19
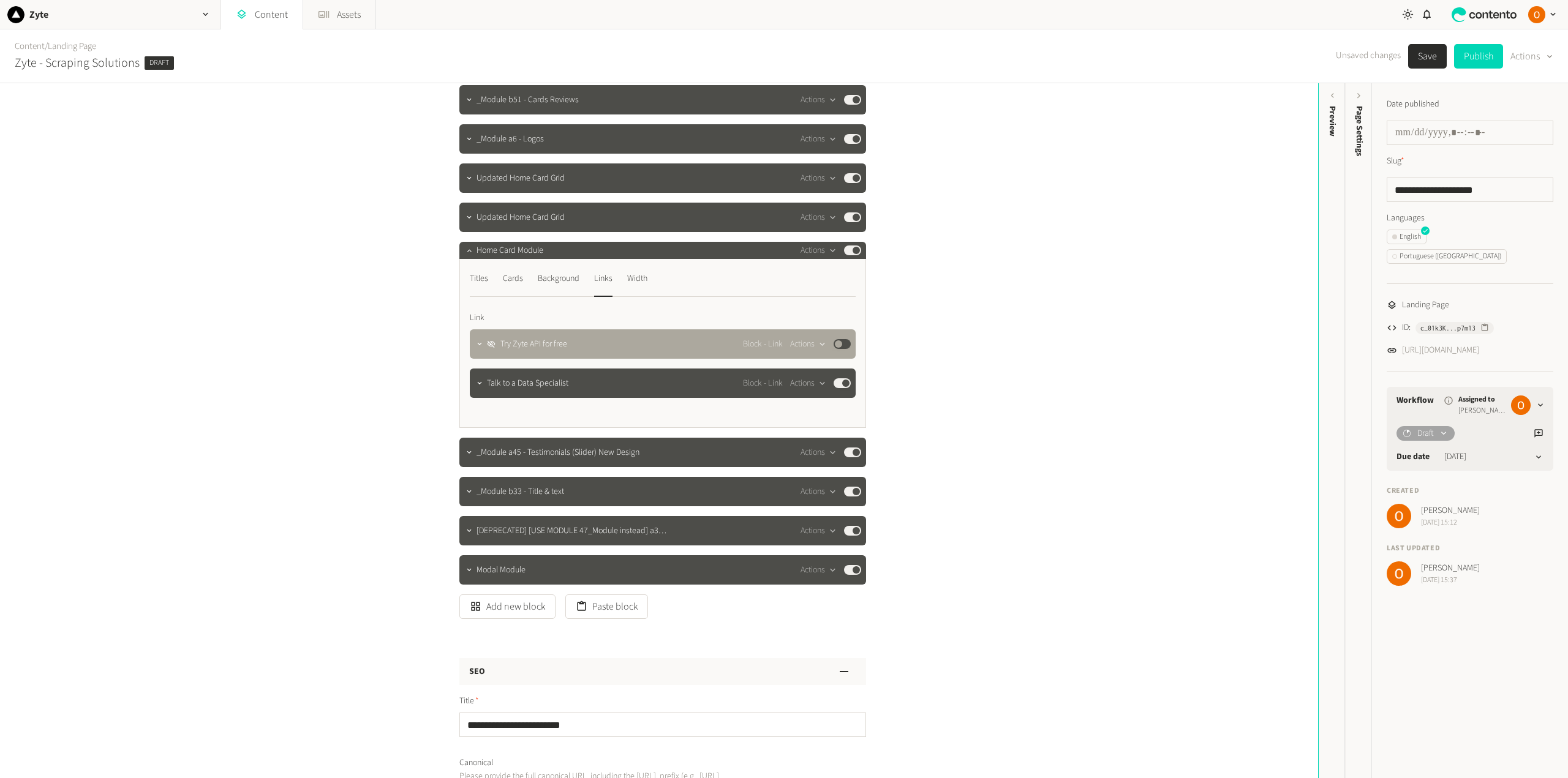
scroll to position [184, 0]
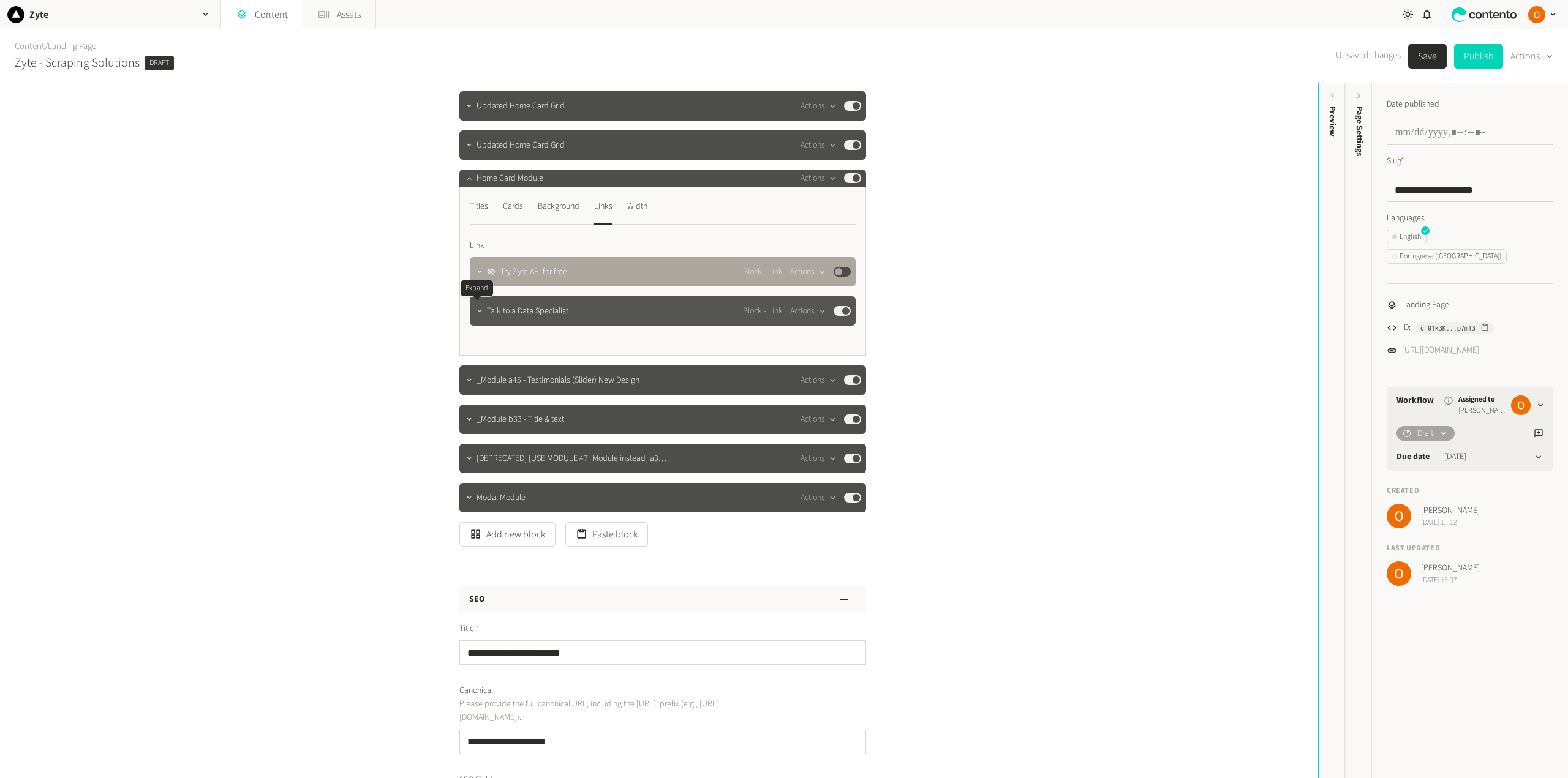
click at [475, 311] on icon "button" at bounding box center [479, 310] width 8 height 8
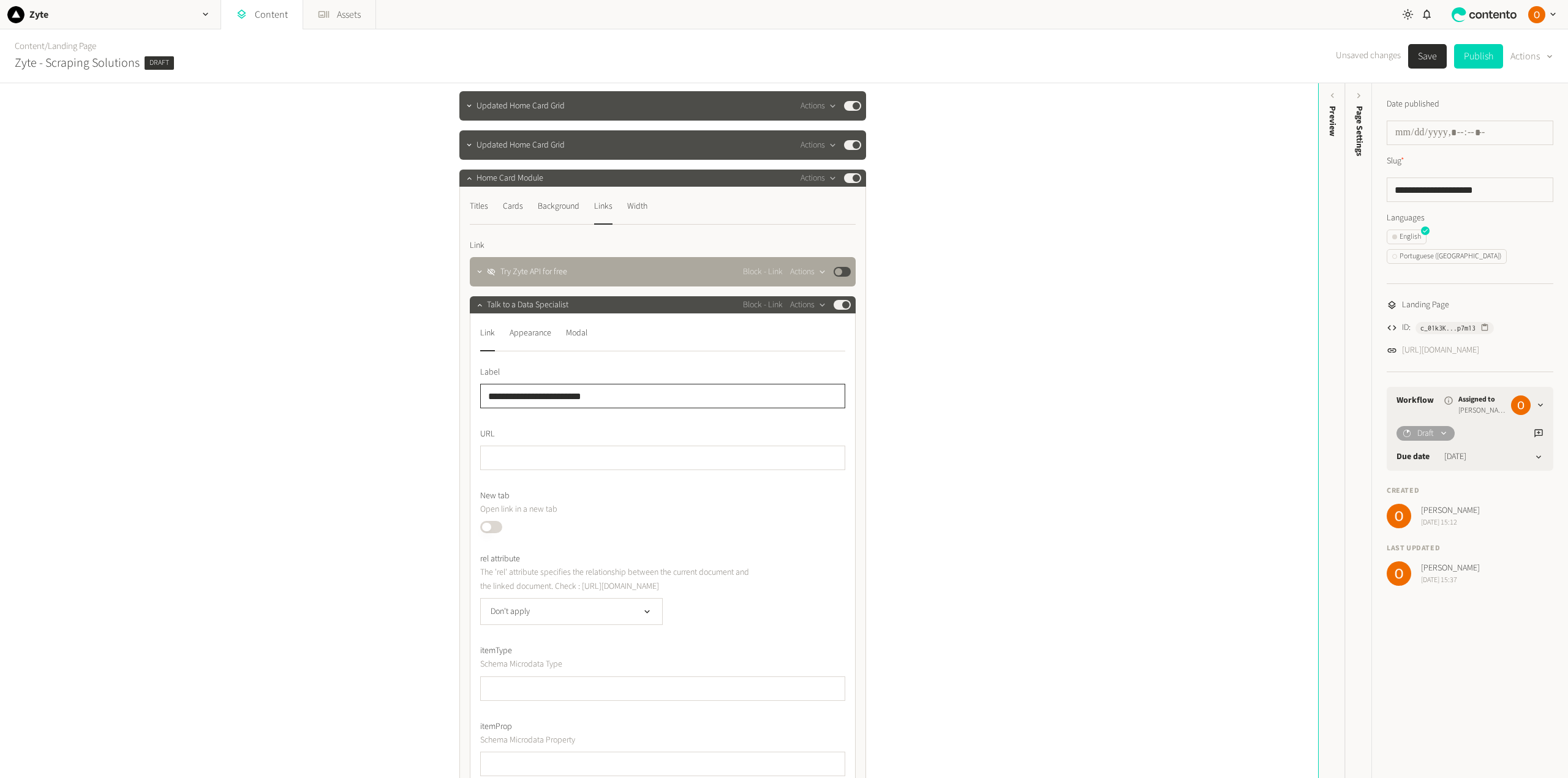
drag, startPoint x: 583, startPoint y: 396, endPoint x: 436, endPoint y: 386, distance: 147.3
click at [436, 386] on div "**********" at bounding box center [659, 430] width 1318 height 695
type input "**********"
click at [477, 304] on icon "button" at bounding box center [479, 304] width 4 height 2
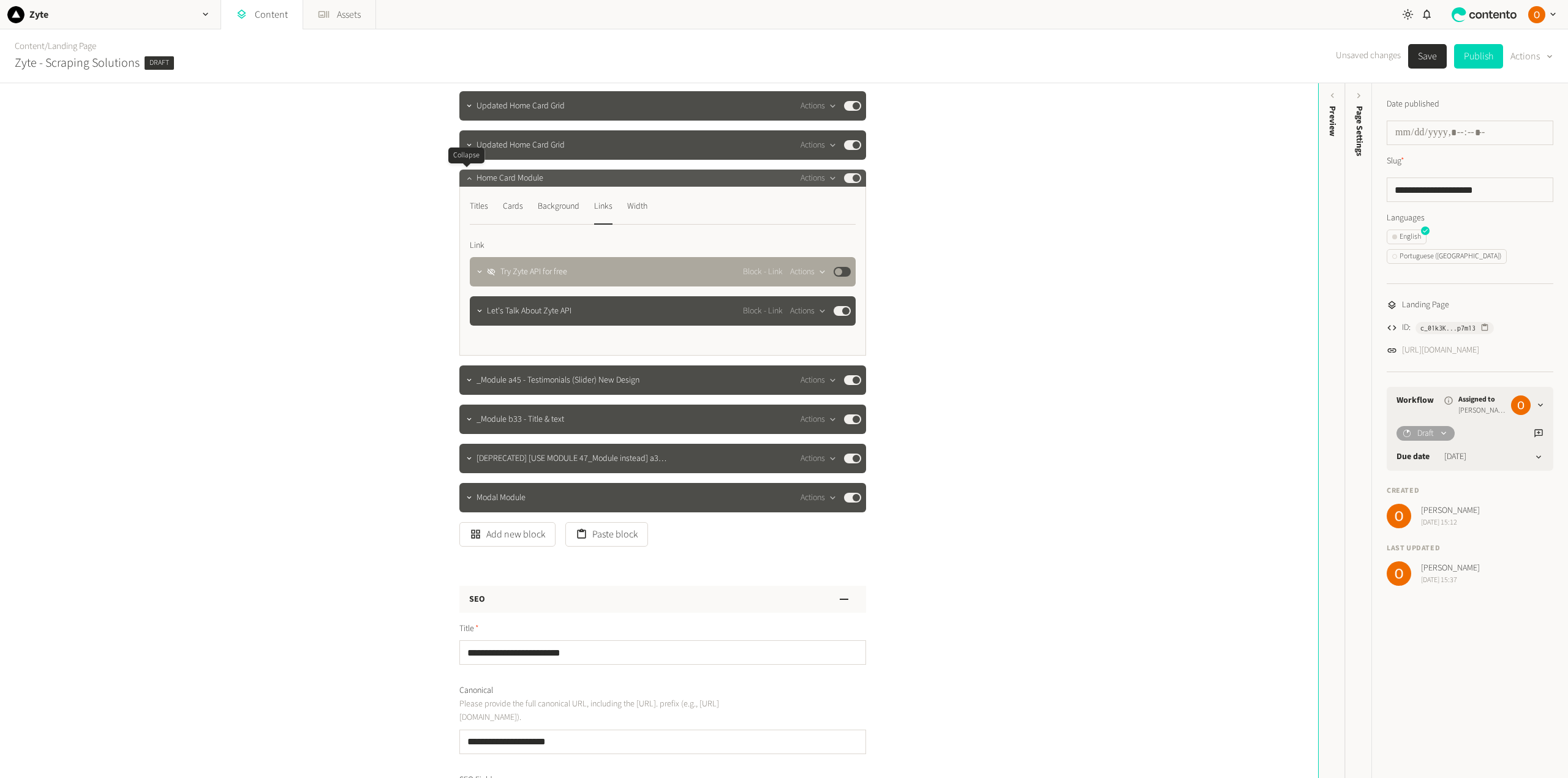
click at [466, 177] on icon "button" at bounding box center [469, 178] width 8 height 8
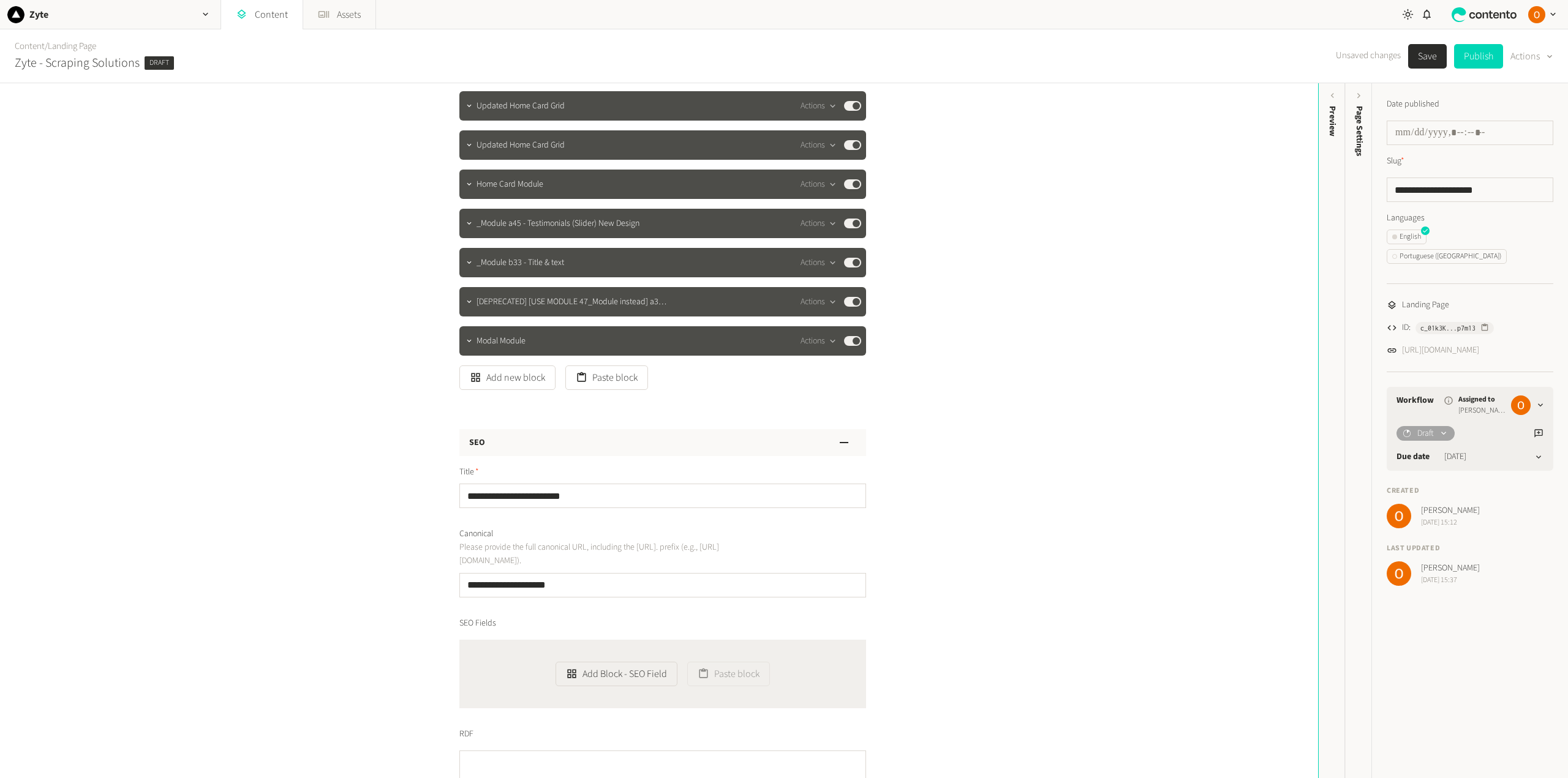
click at [1425, 55] on button "Save" at bounding box center [1427, 56] width 38 height 25
click at [465, 303] on icon "button" at bounding box center [469, 301] width 8 height 8
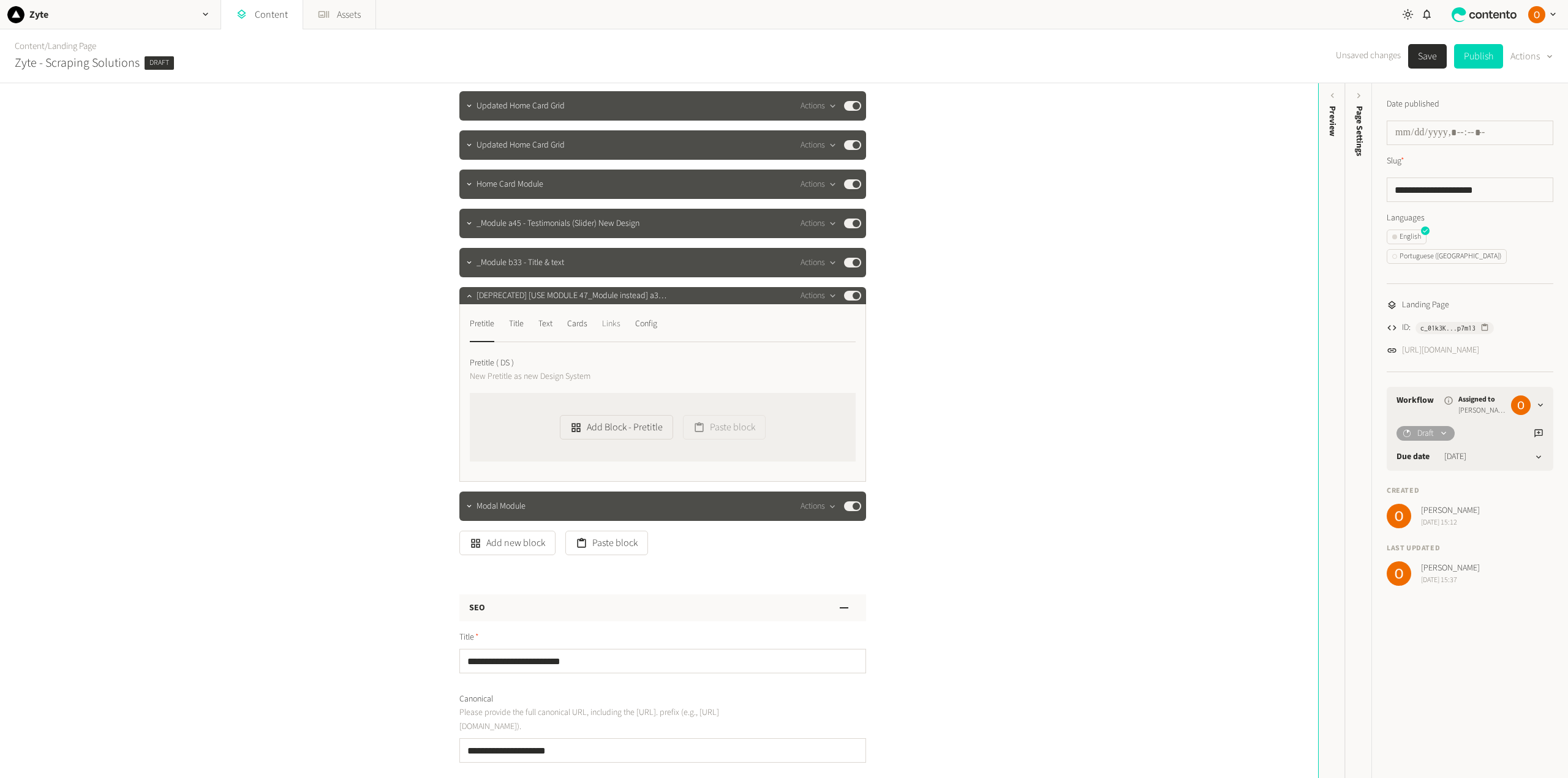
click at [609, 322] on div "Links" at bounding box center [611, 324] width 19 height 19
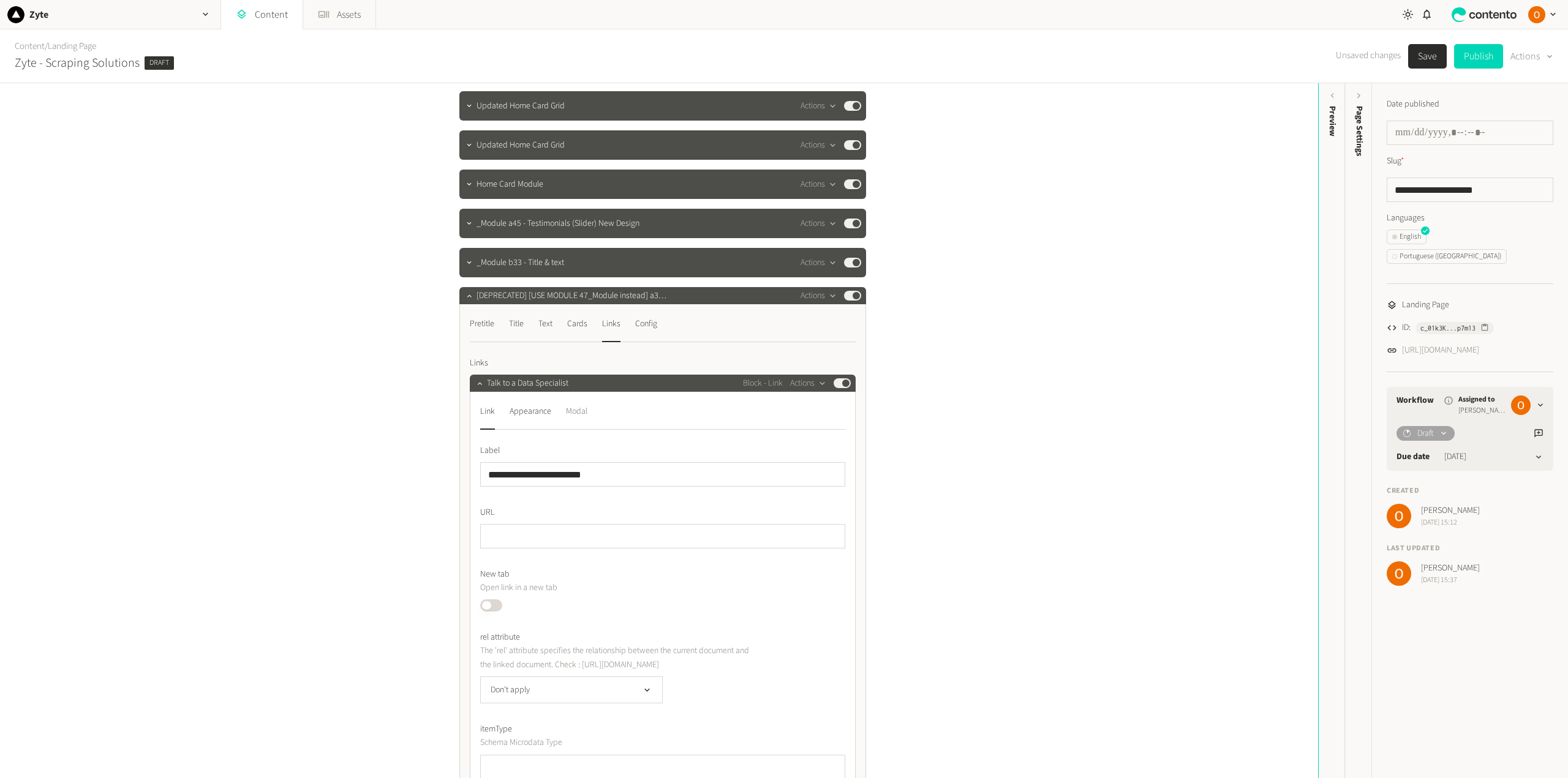
click at [566, 412] on div "Modal" at bounding box center [577, 411] width 22 height 19
click at [485, 414] on div "Link" at bounding box center [487, 411] width 15 height 19
drag, startPoint x: 600, startPoint y: 474, endPoint x: 475, endPoint y: 473, distance: 125.0
click at [475, 473] on div "**********" at bounding box center [662, 695] width 386 height 606
click at [586, 471] on input "**********" at bounding box center [662, 474] width 365 height 25
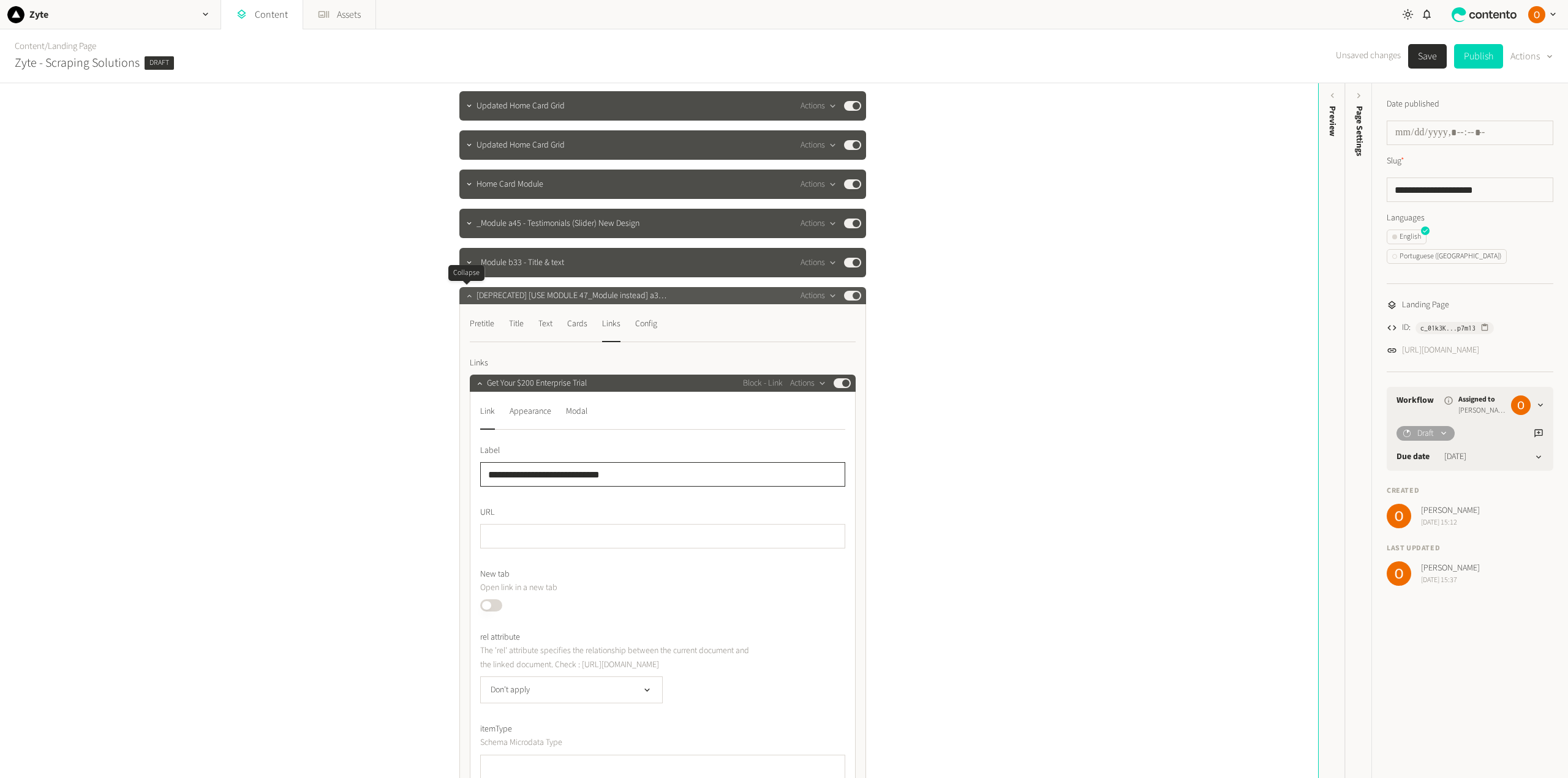
type input "**********"
click at [466, 295] on icon "button" at bounding box center [469, 295] width 8 height 8
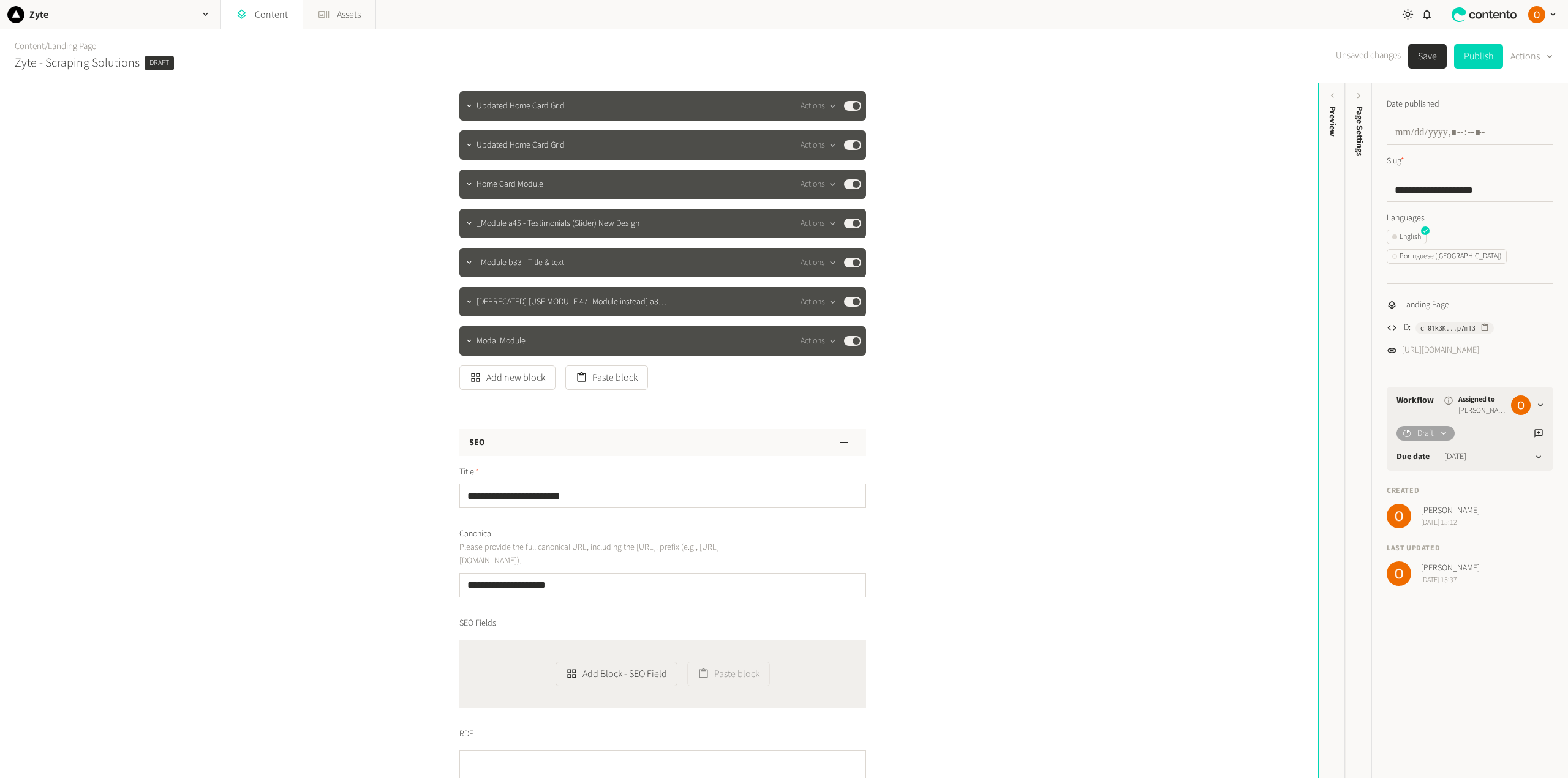
click at [1420, 56] on button "Save" at bounding box center [1427, 56] width 38 height 25
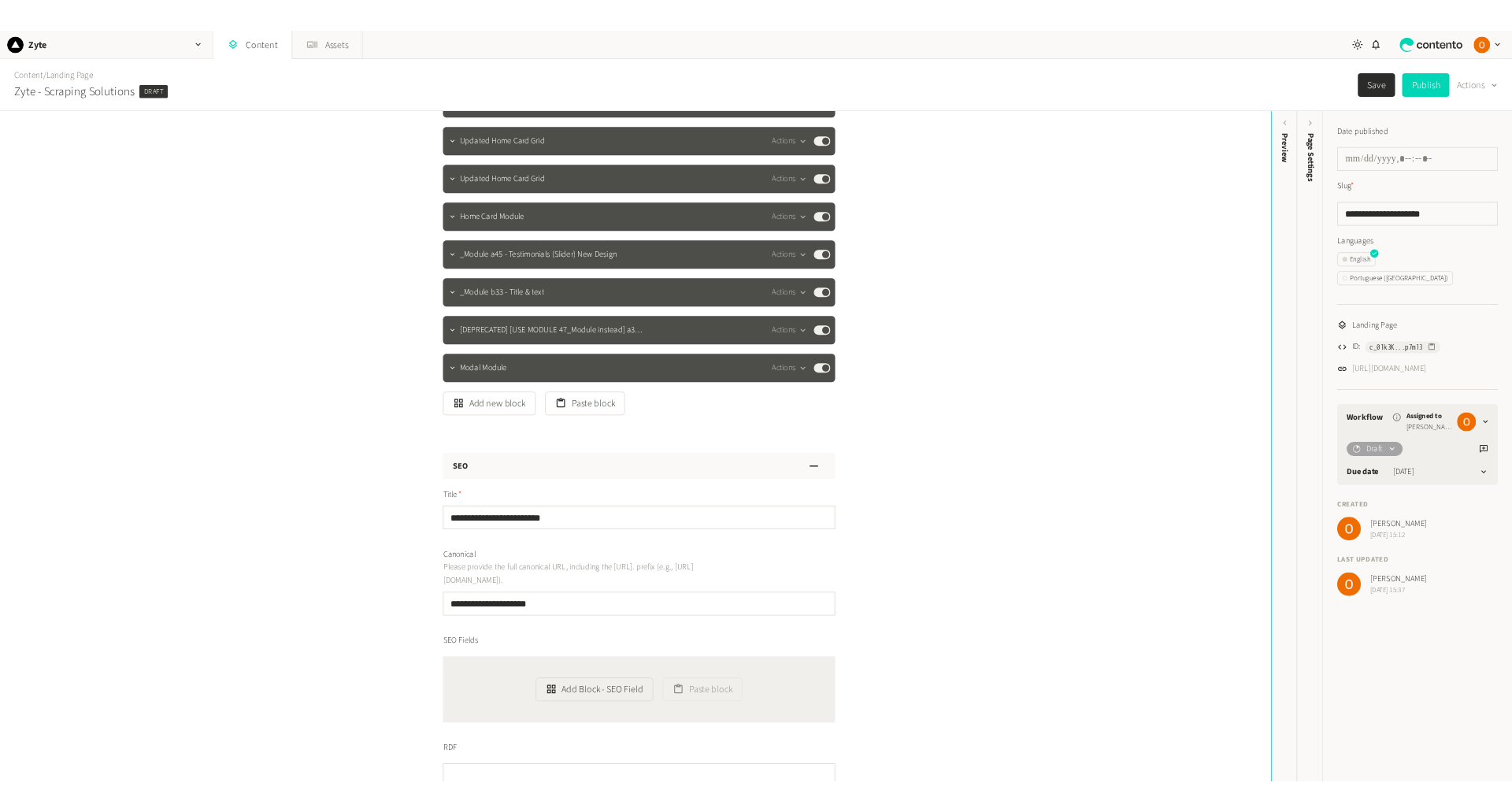
scroll to position [0, 0]
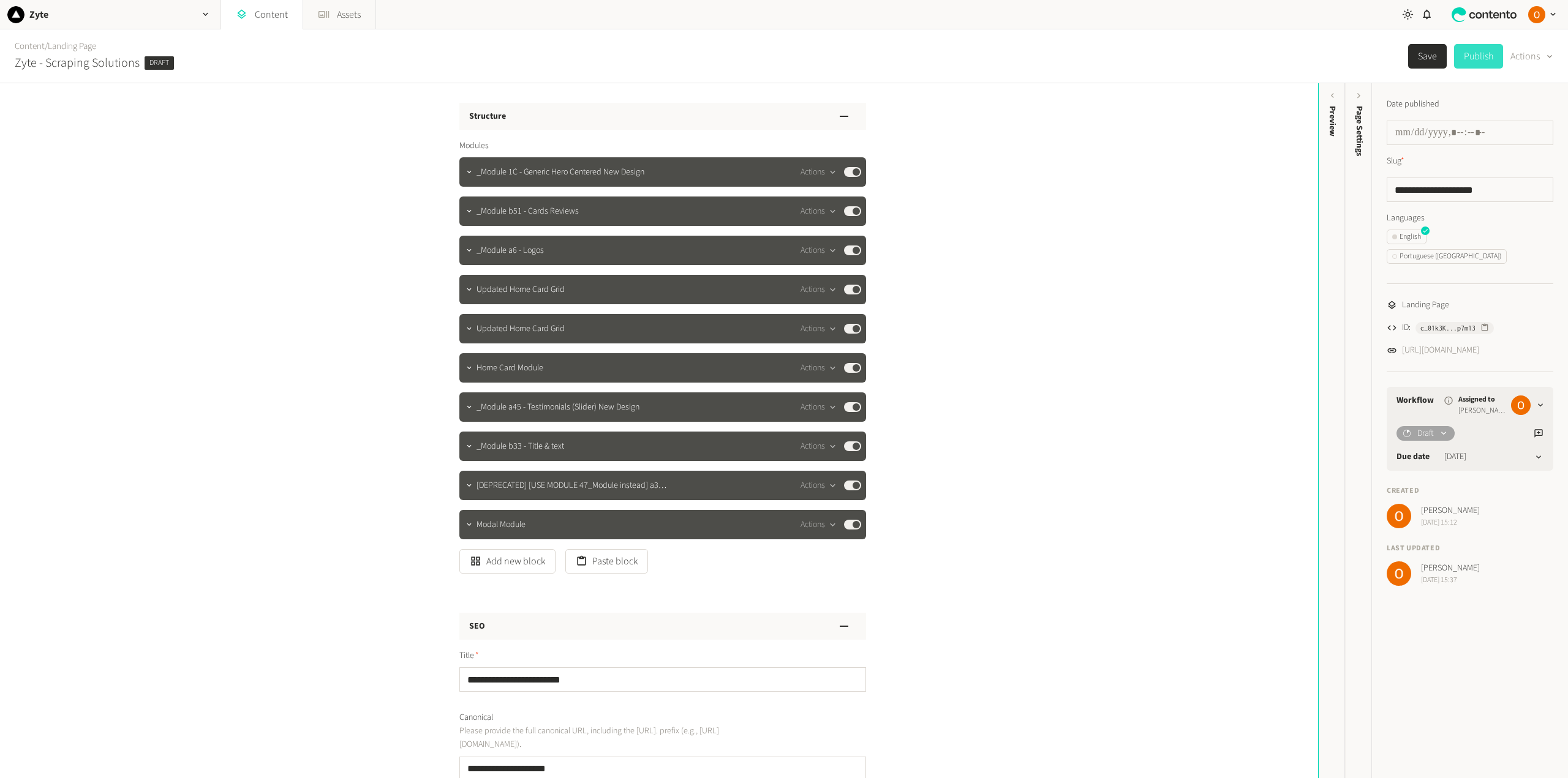
click at [1473, 57] on button "Publish" at bounding box center [1478, 56] width 49 height 25
type input "**********"
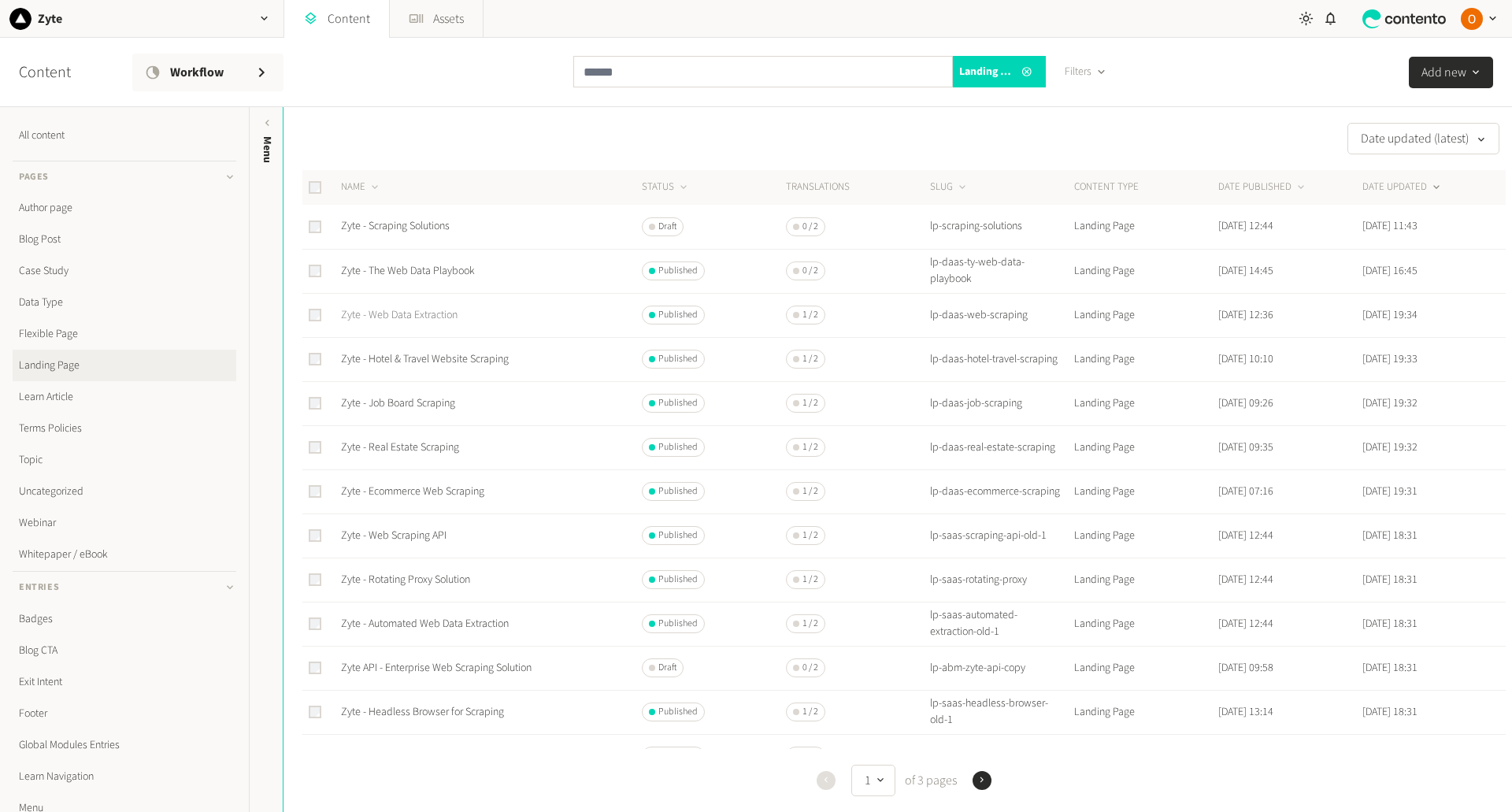
click at [423, 315] on link "Zyte - Web Data Extraction" at bounding box center [399, 315] width 117 height 15
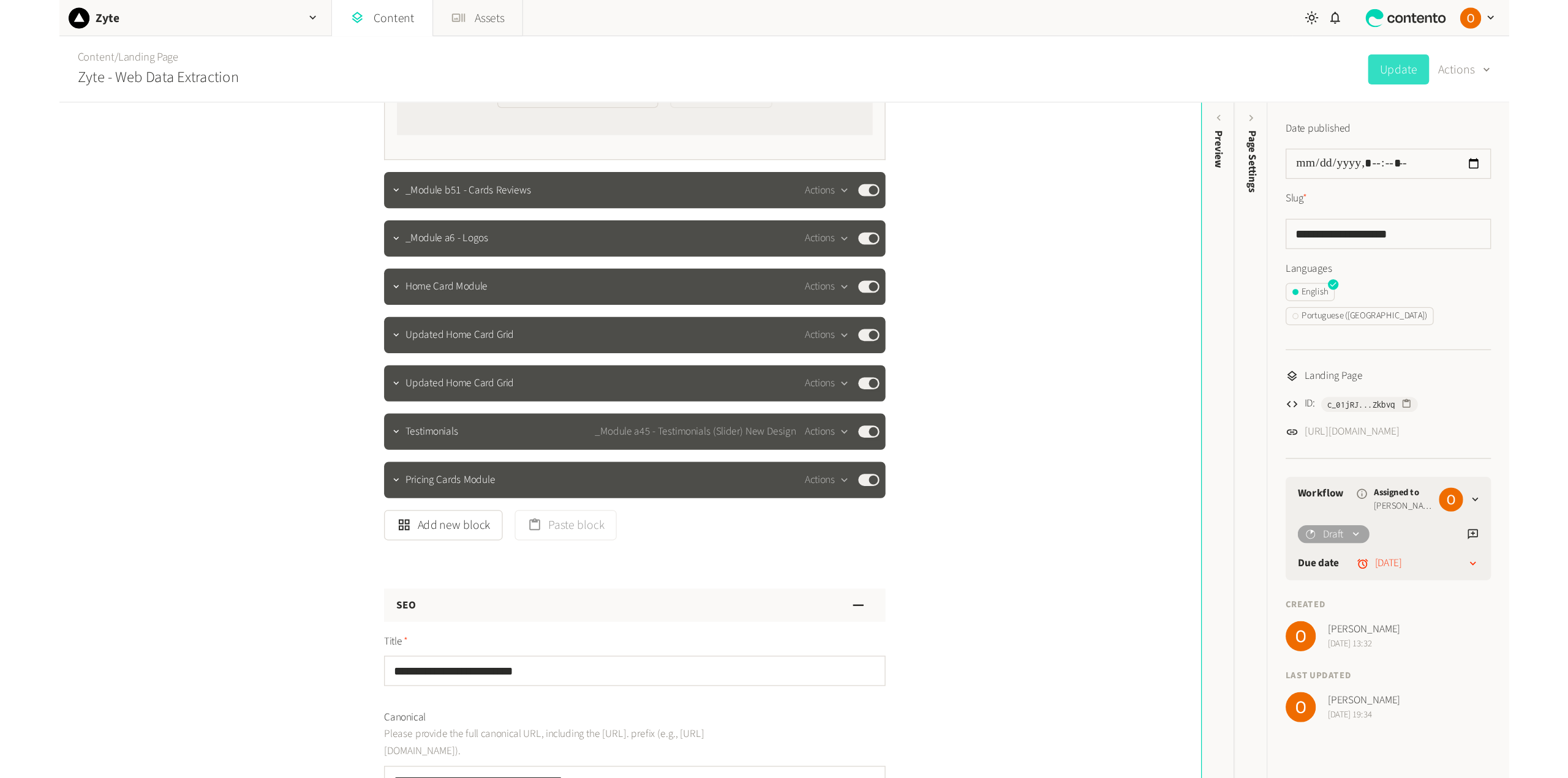
scroll to position [245, 0]
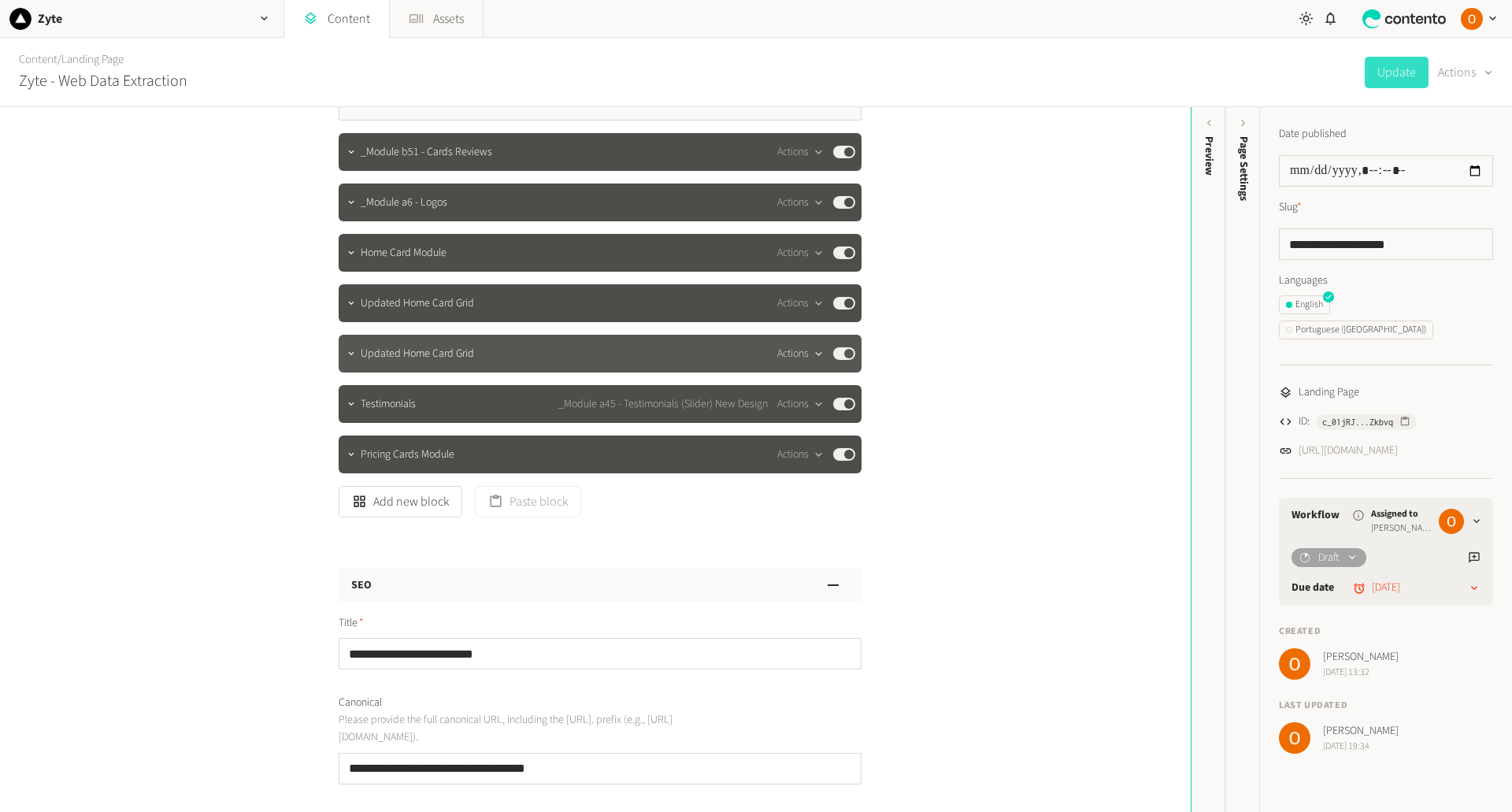
click at [796, 359] on button "Actions" at bounding box center [800, 354] width 46 height 19
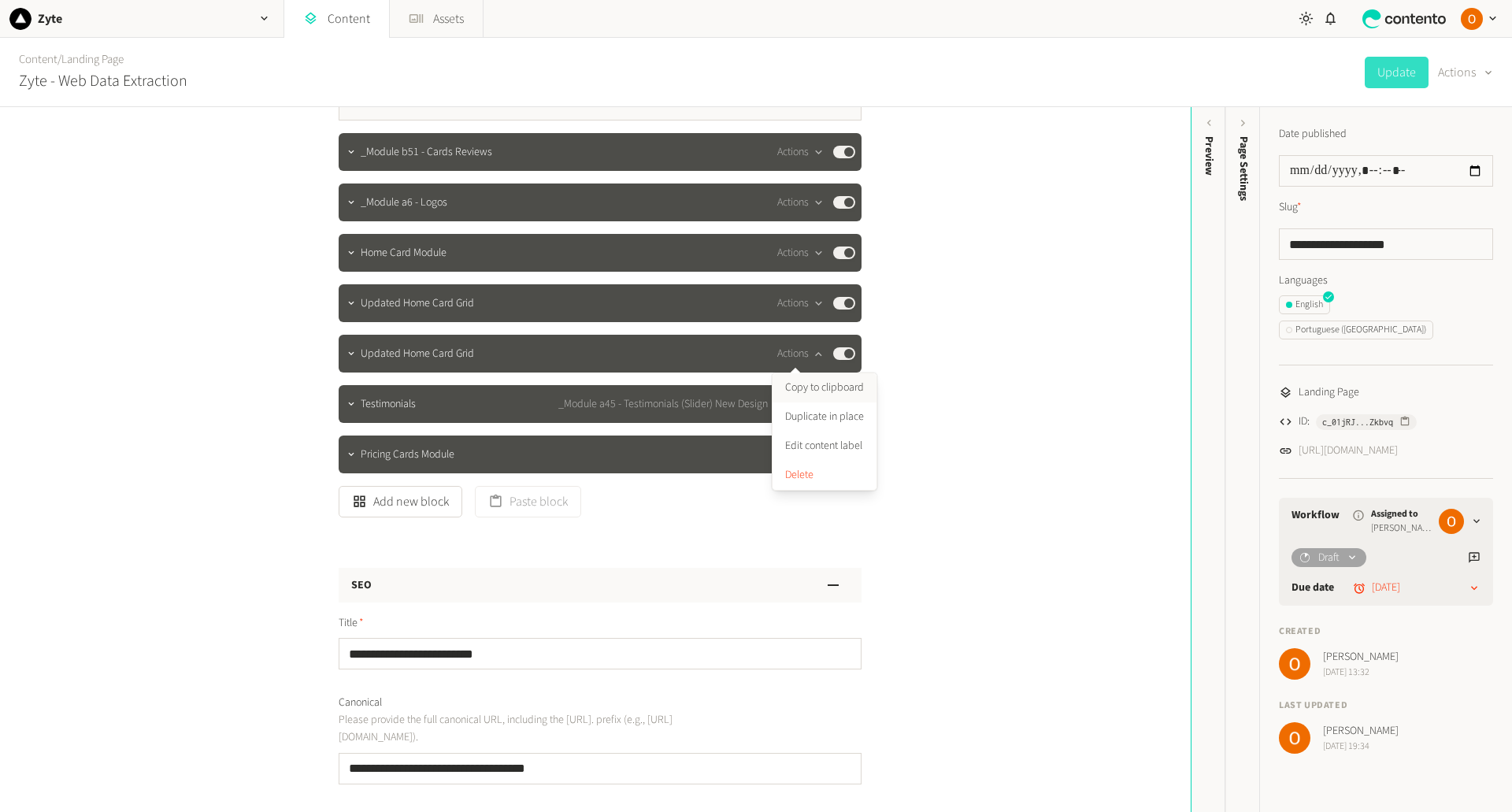
click at [815, 385] on button "Copy to clipboard" at bounding box center [824, 388] width 104 height 29
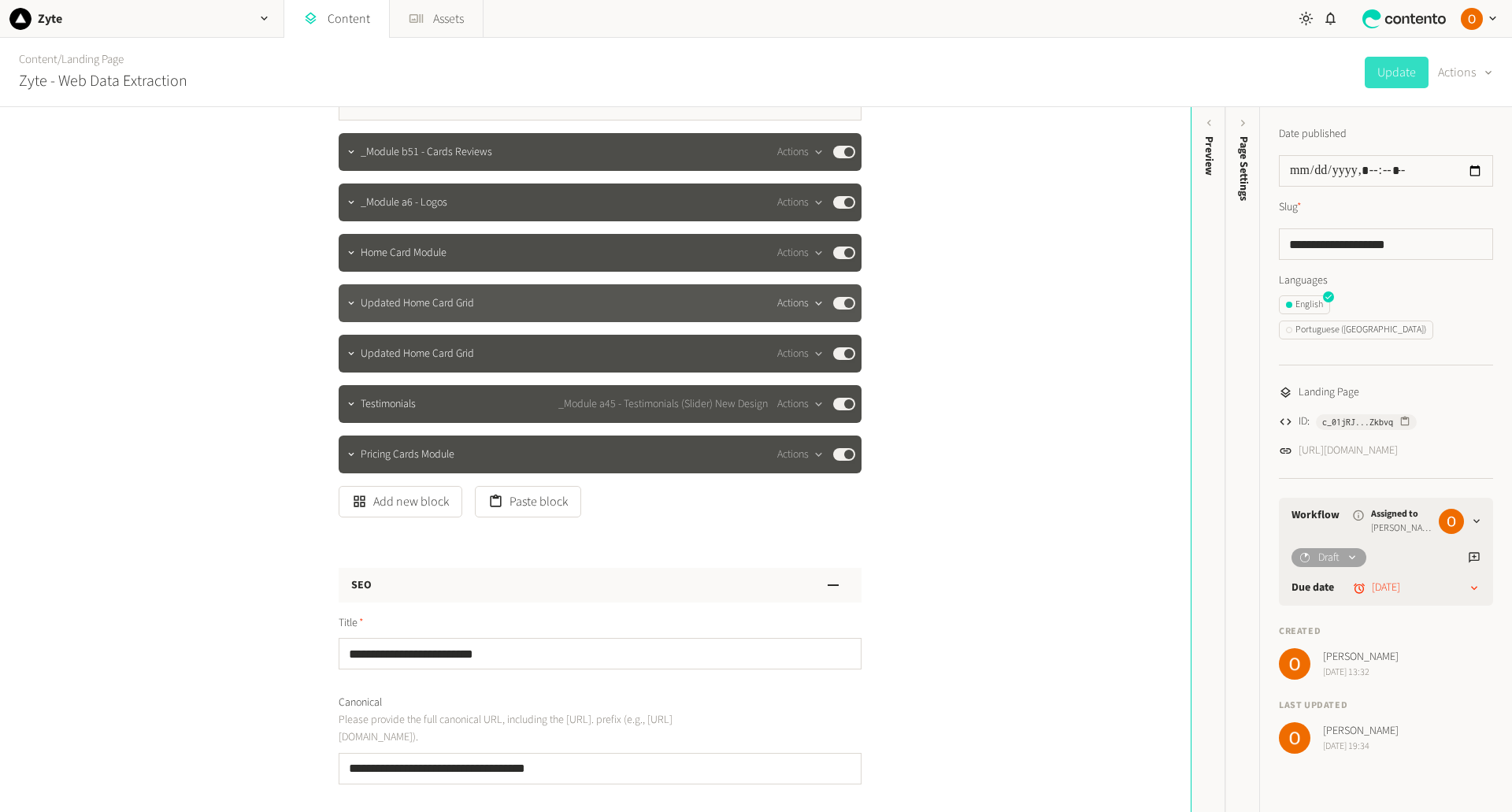
click at [796, 303] on button "Actions" at bounding box center [800, 304] width 46 height 19
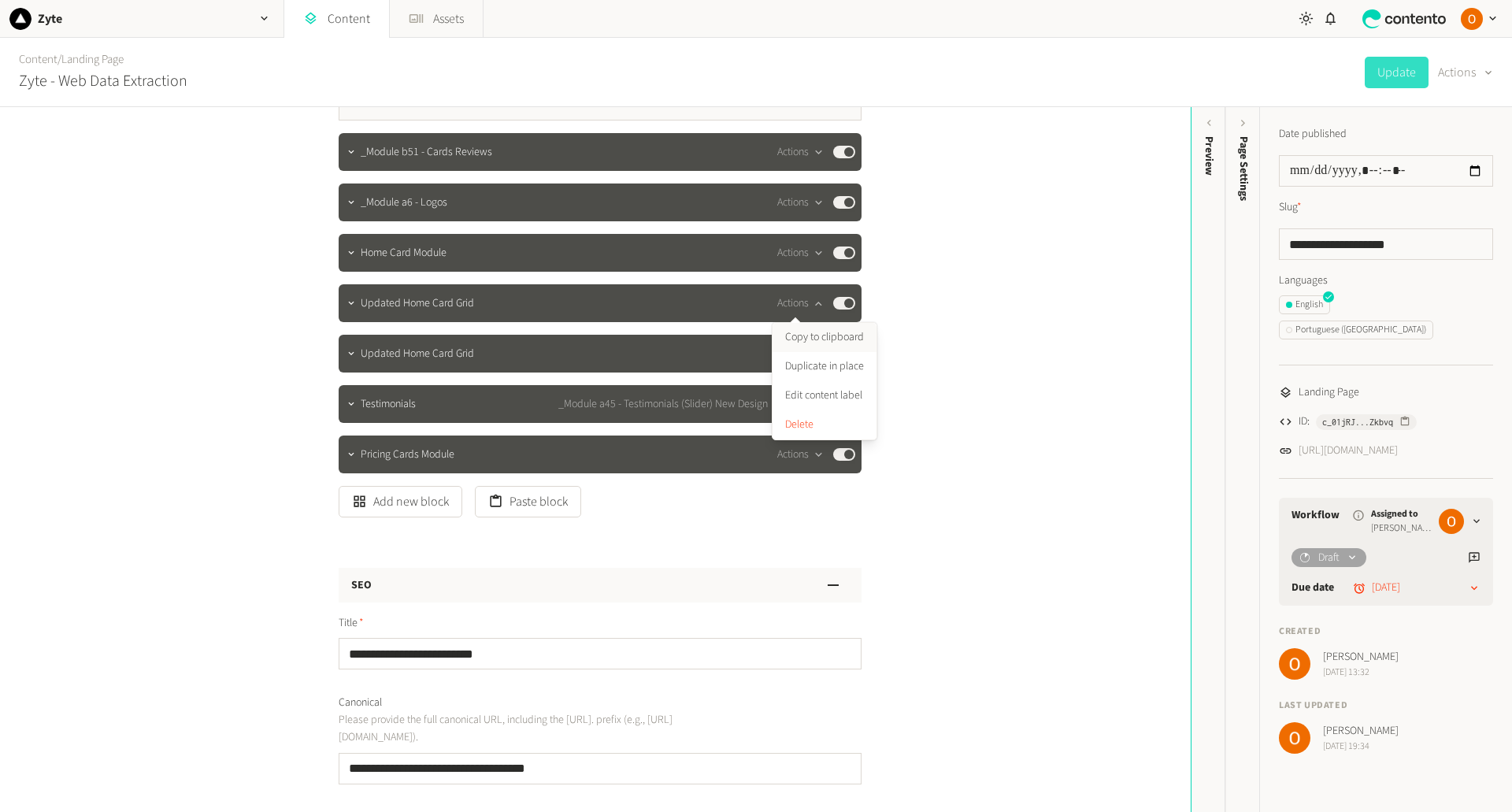
click at [802, 336] on button "Copy to clipboard" at bounding box center [824, 338] width 104 height 29
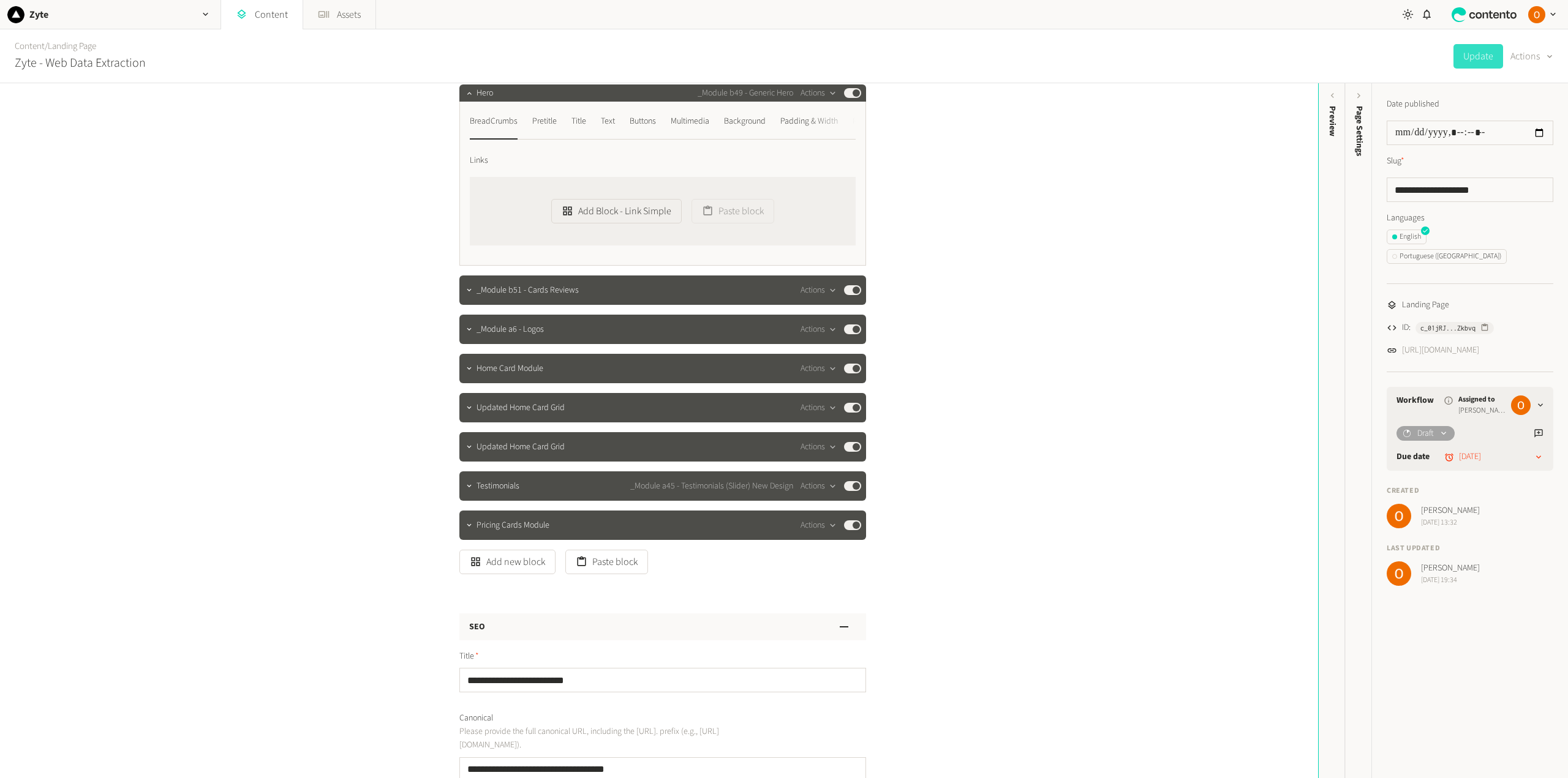
scroll to position [0, 0]
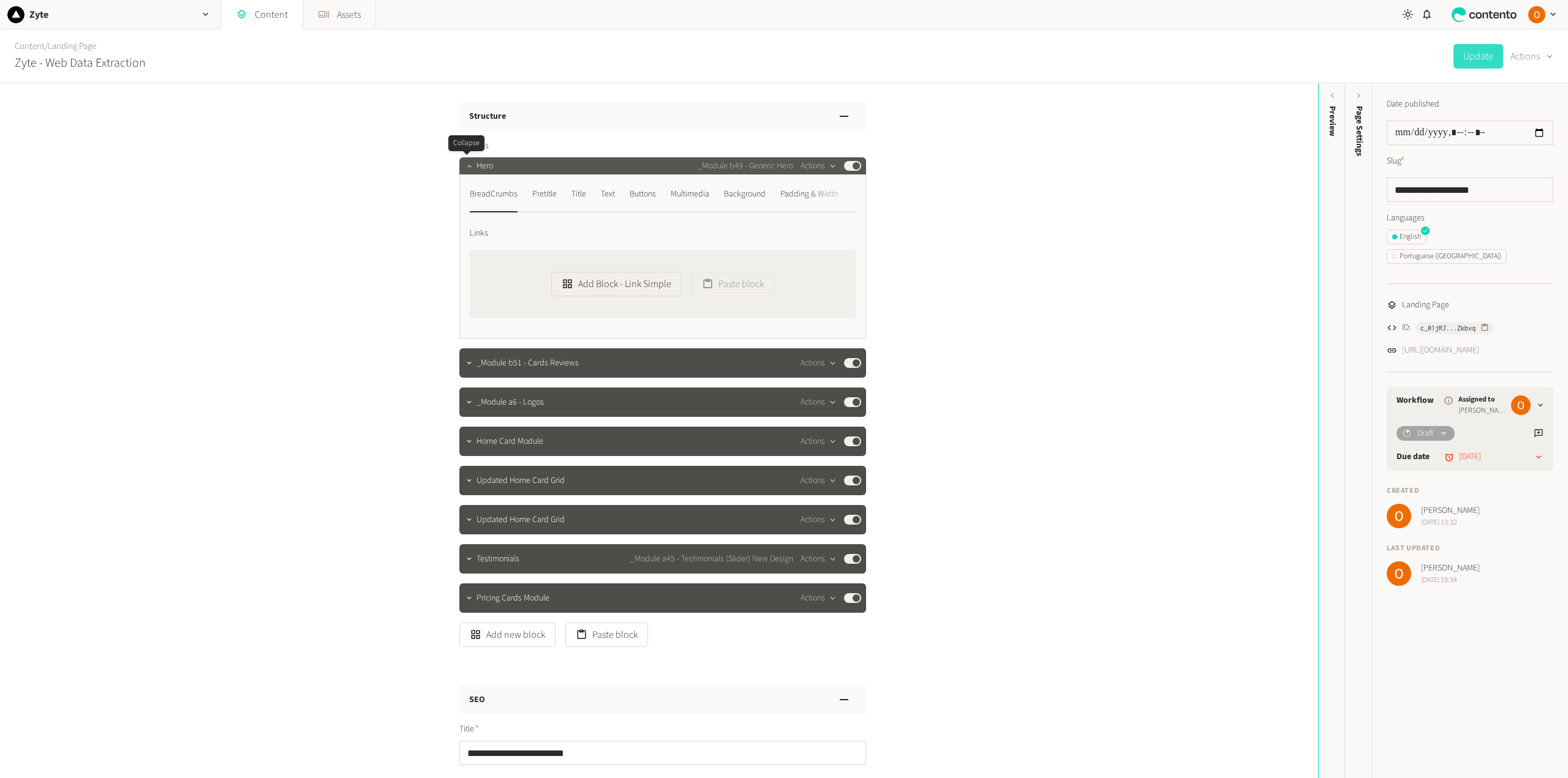
click at [466, 164] on icon "button" at bounding box center [469, 166] width 8 height 8
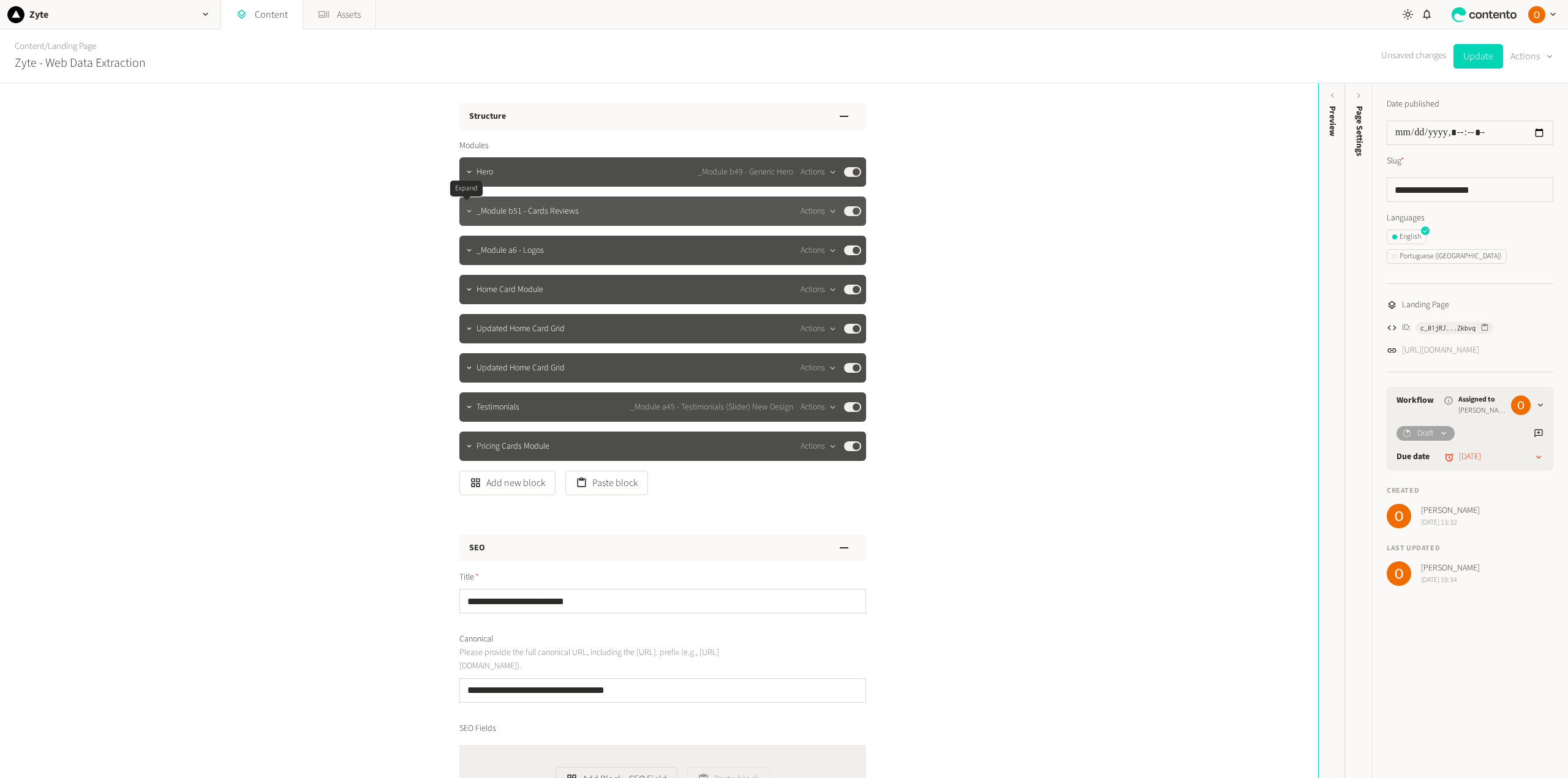
click at [465, 208] on icon "button" at bounding box center [469, 211] width 8 height 8
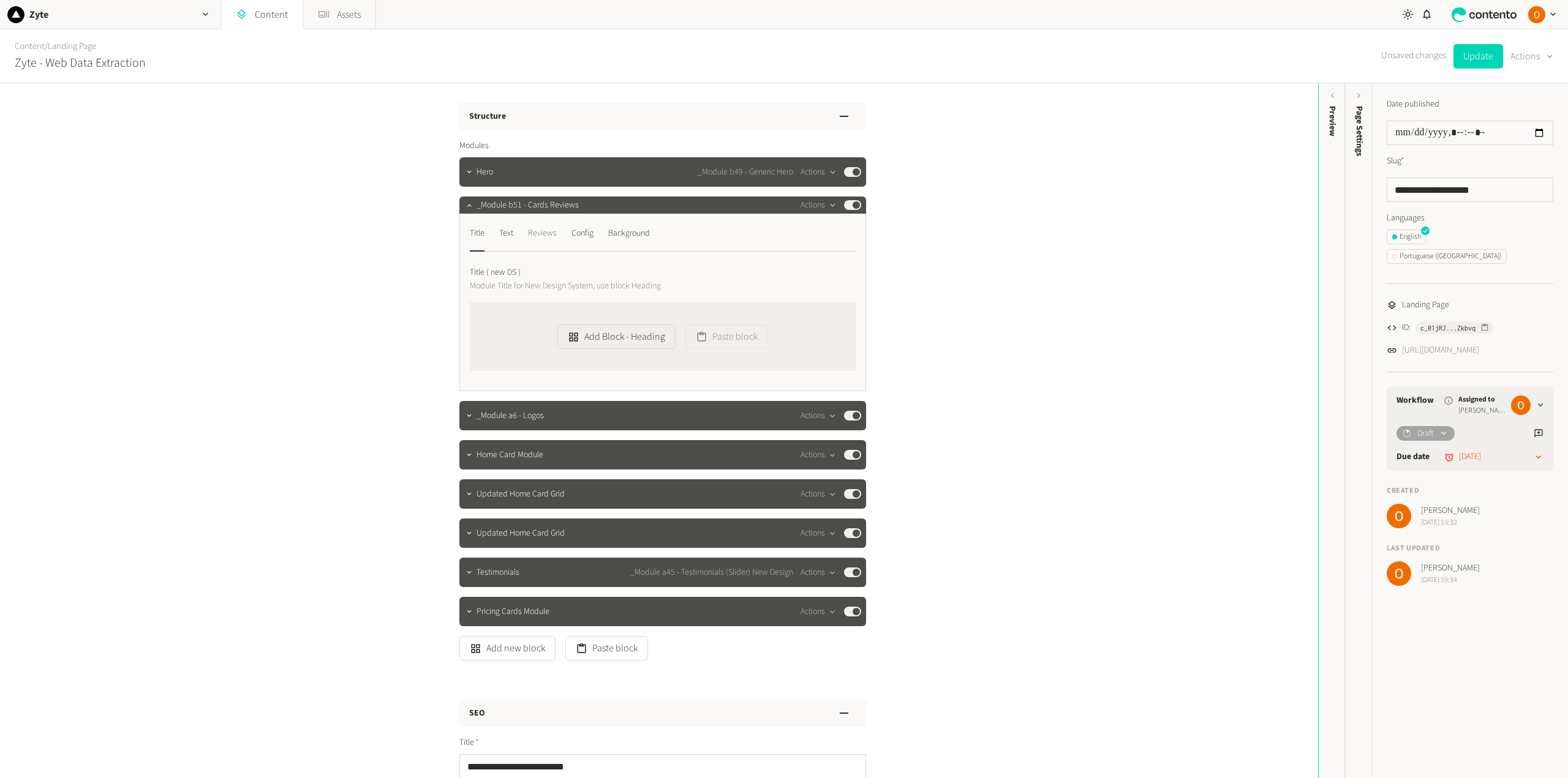
click at [541, 235] on div "Reviews" at bounding box center [542, 233] width 28 height 19
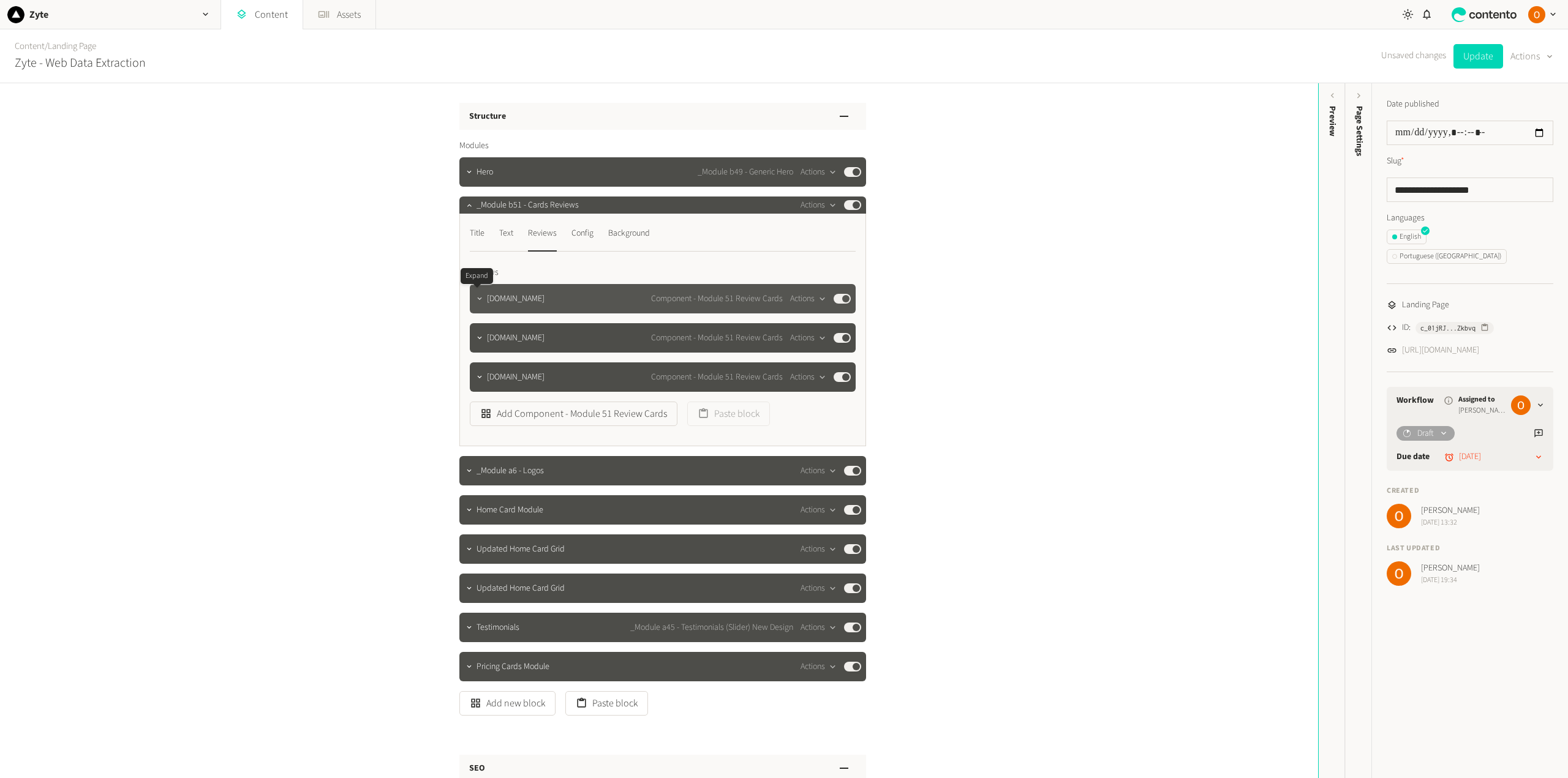
click at [477, 295] on icon "button" at bounding box center [479, 298] width 8 height 8
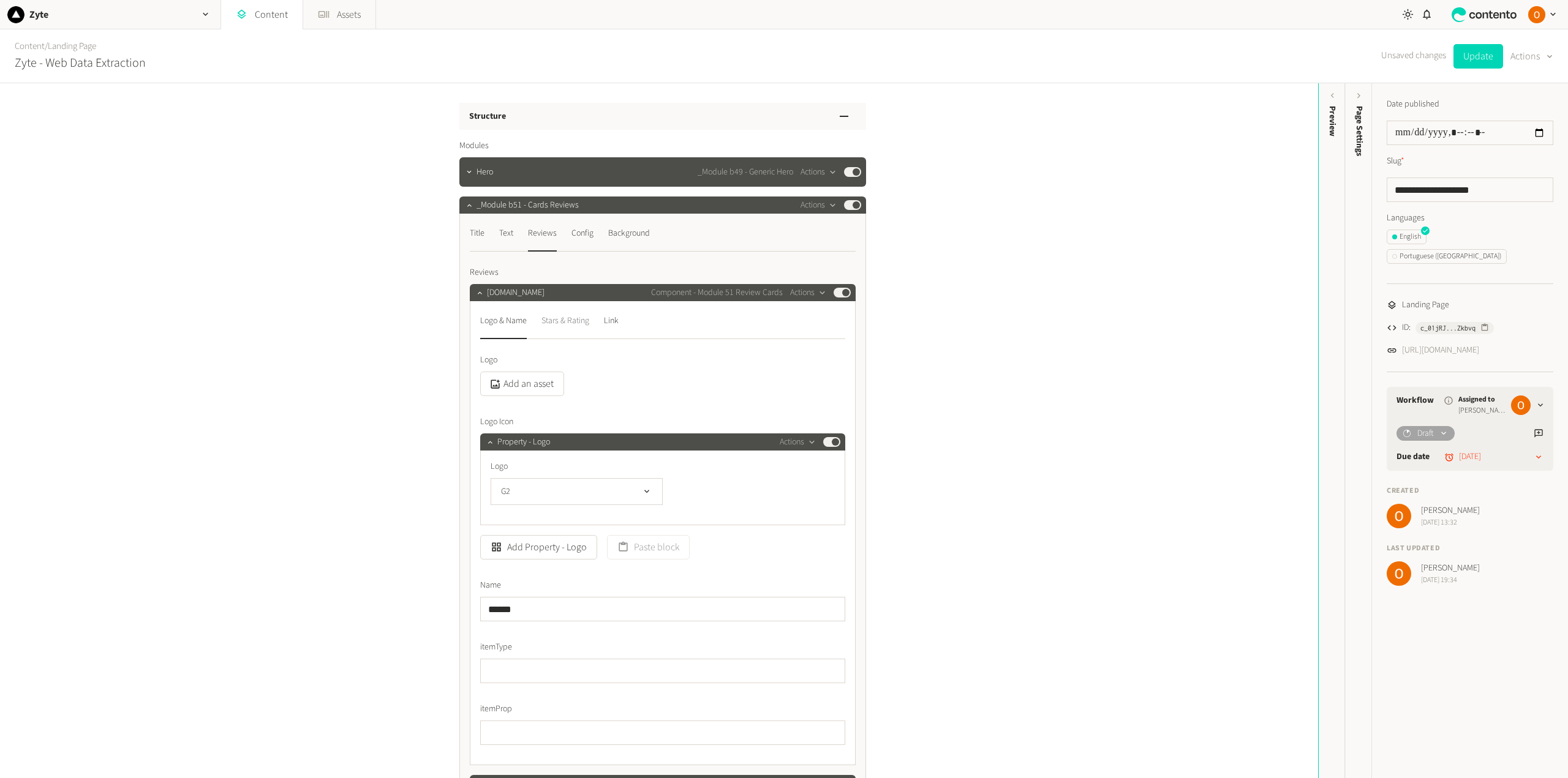
click at [573, 322] on div "Stars & Rating" at bounding box center [565, 321] width 48 height 19
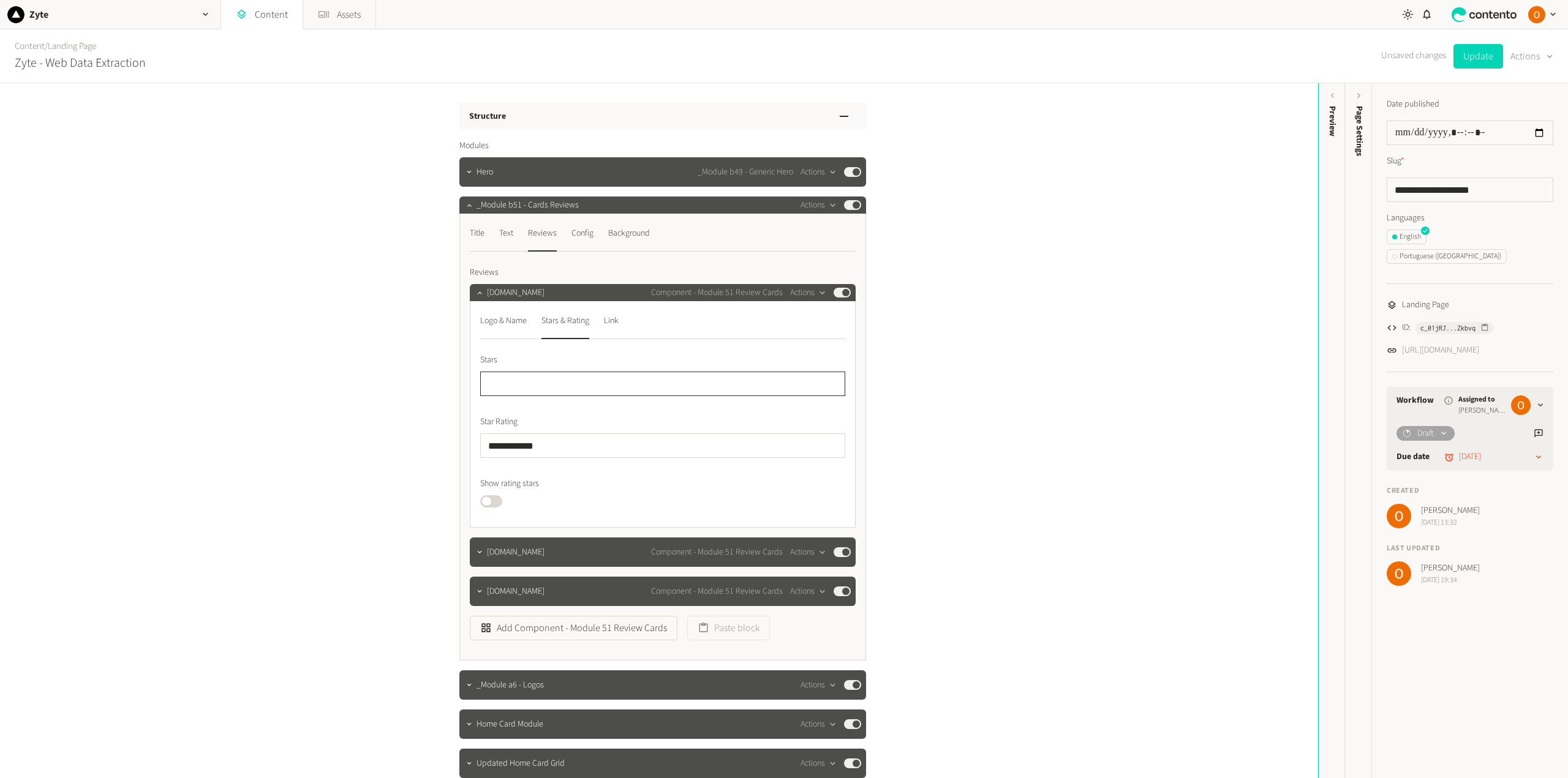
drag, startPoint x: 503, startPoint y: 382, endPoint x: 483, endPoint y: 381, distance: 20.0
click at [483, 381] on input "***" at bounding box center [662, 384] width 365 height 25
click at [478, 548] on icon "button" at bounding box center [479, 552] width 8 height 8
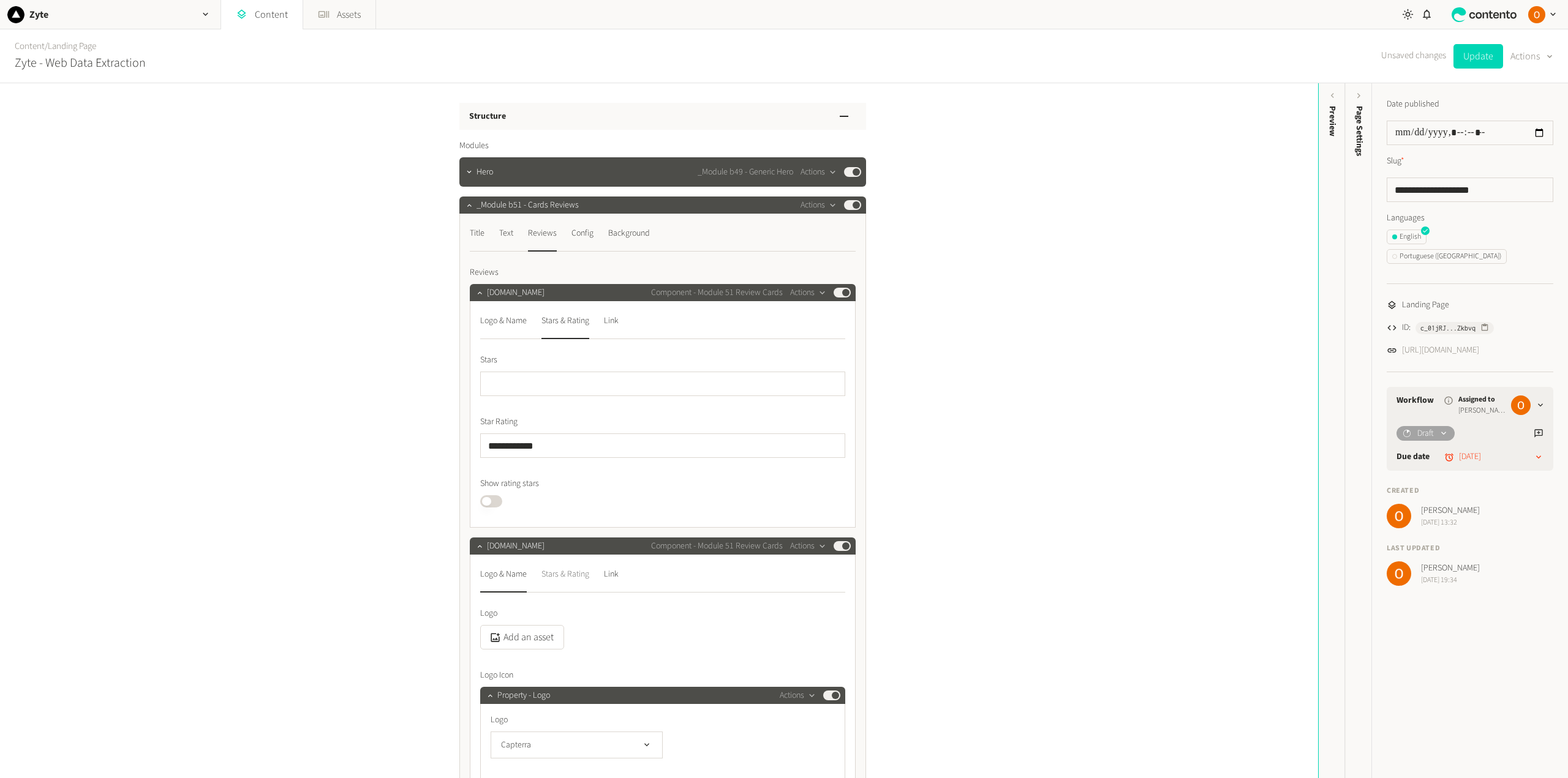
click at [574, 575] on div "Stars & Rating" at bounding box center [565, 574] width 48 height 19
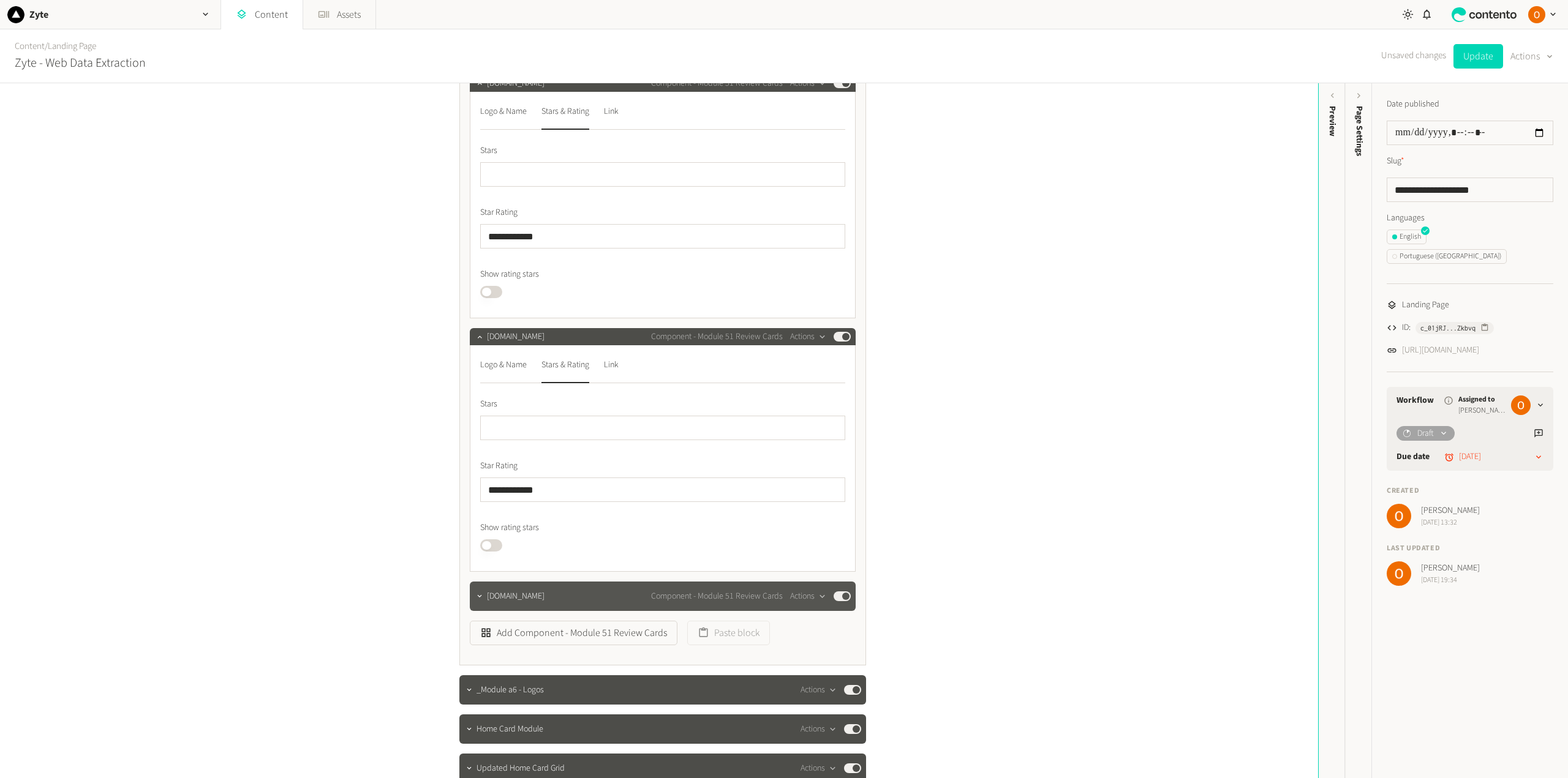
scroll to position [245, 0]
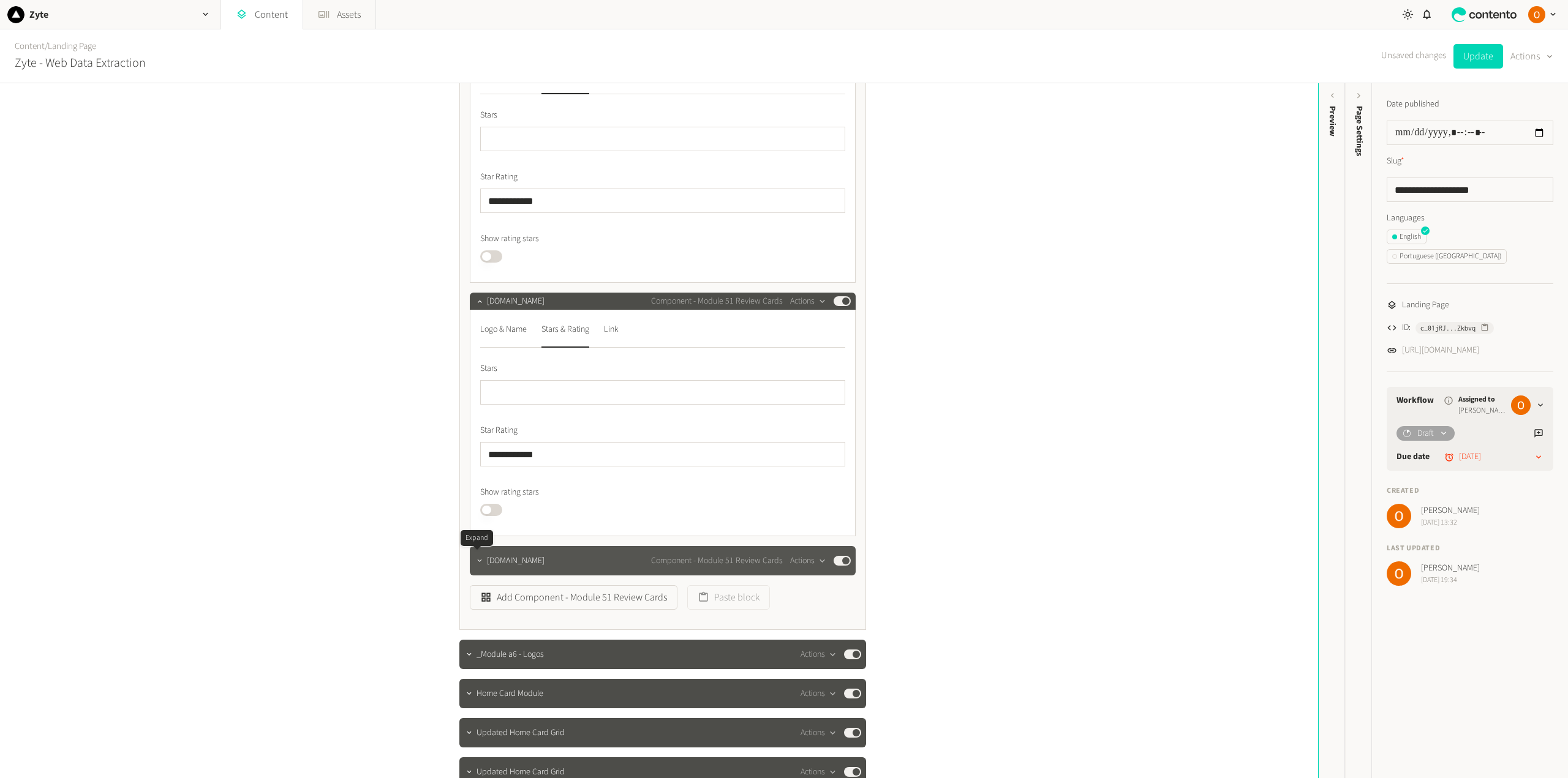
click at [476, 558] on icon "button" at bounding box center [479, 560] width 8 height 8
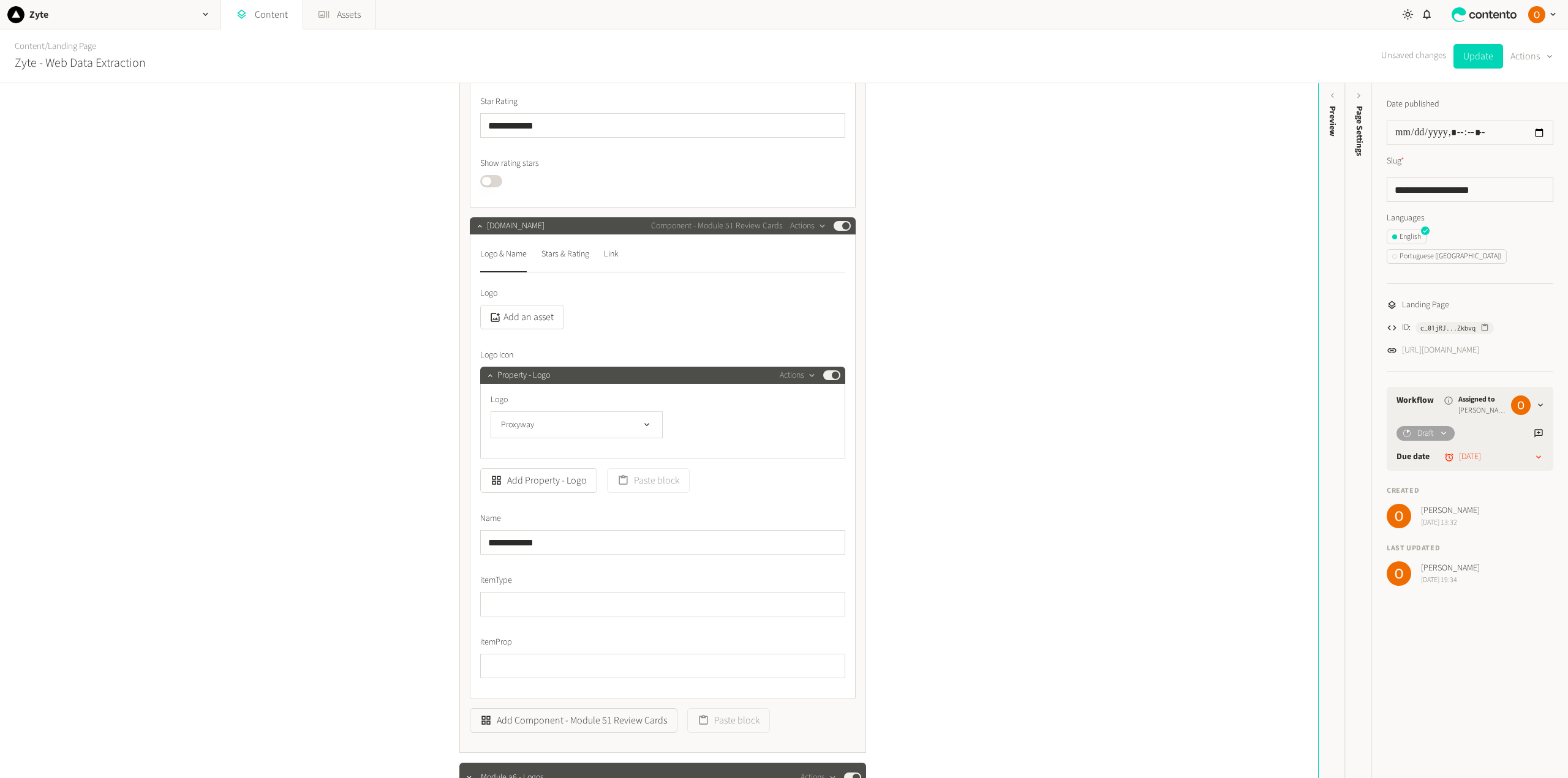
scroll to position [551, 0]
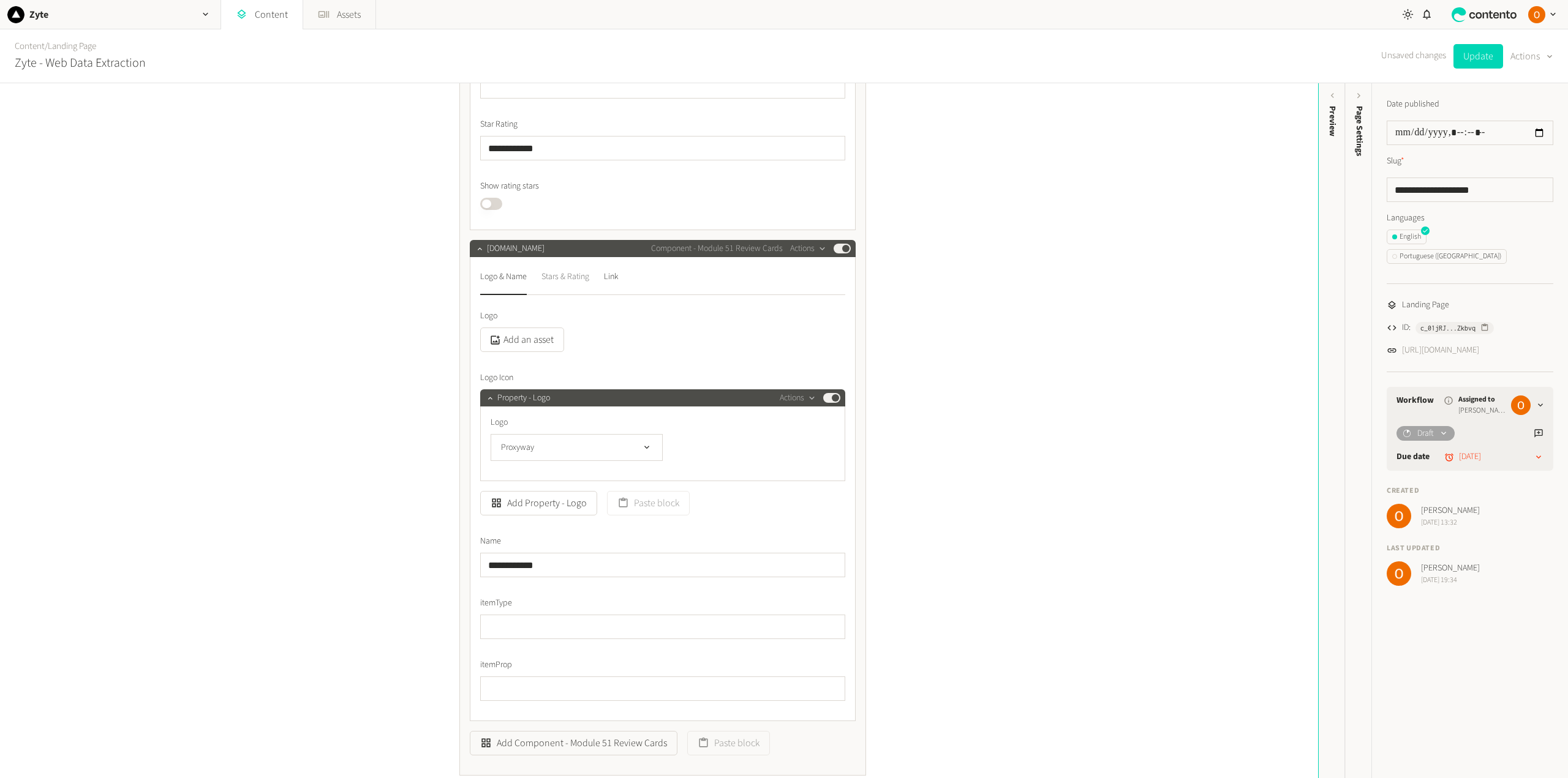
click at [553, 279] on div "Stars & Rating" at bounding box center [565, 277] width 48 height 19
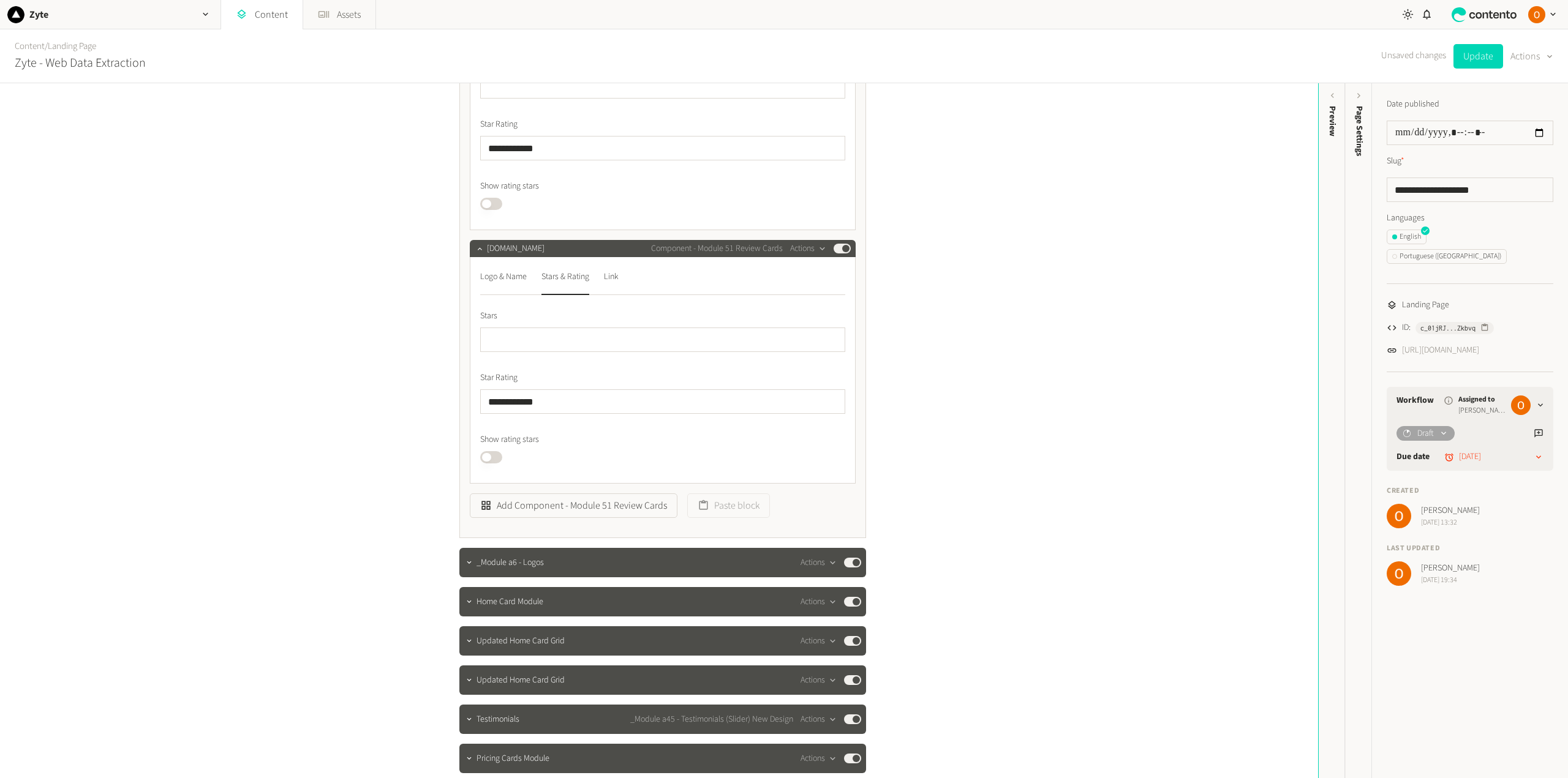
click at [496, 459] on button "Published" at bounding box center [490, 457] width 22 height 12
click at [493, 206] on button "Published" at bounding box center [490, 204] width 22 height 12
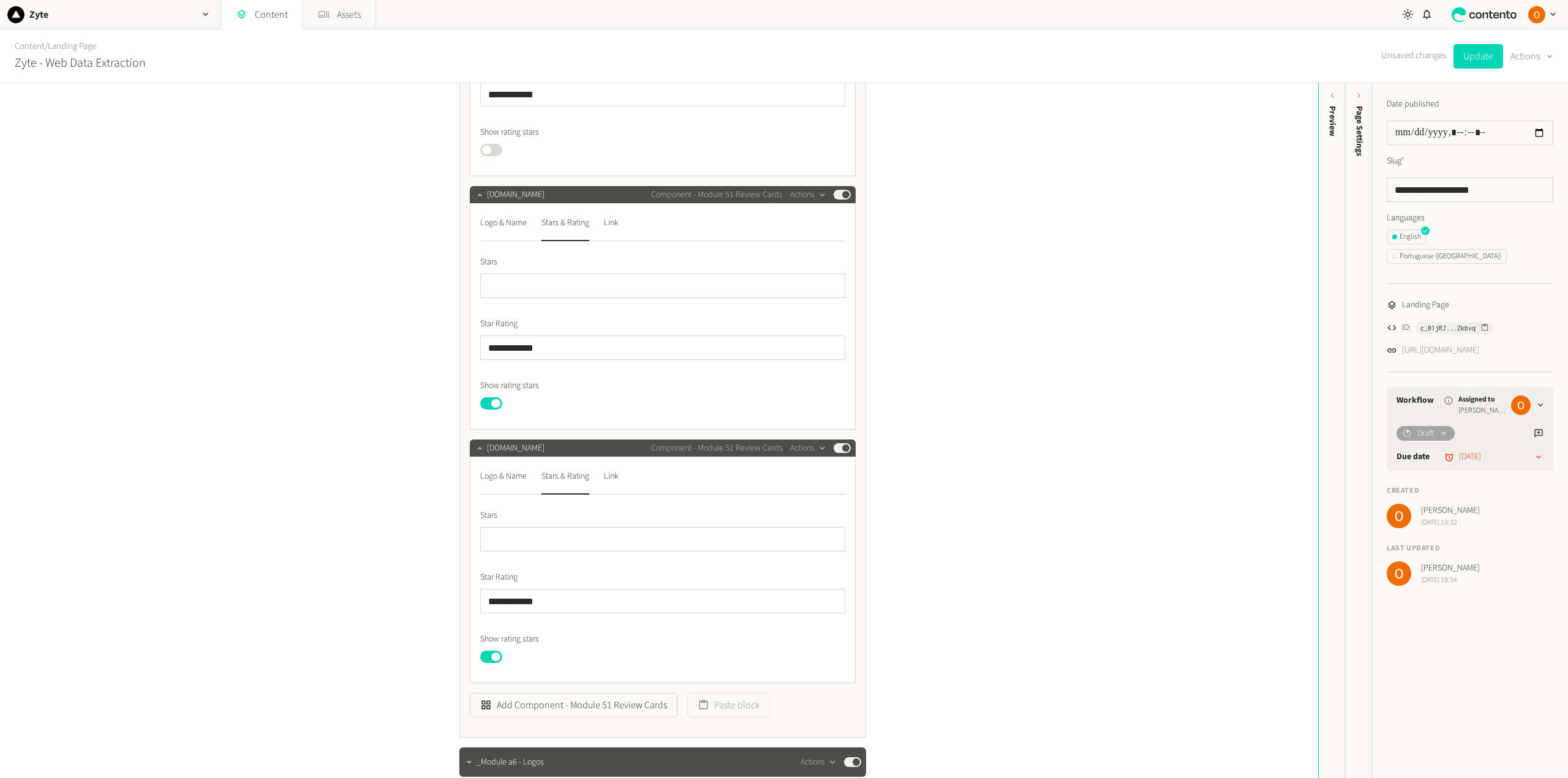
scroll to position [245, 0]
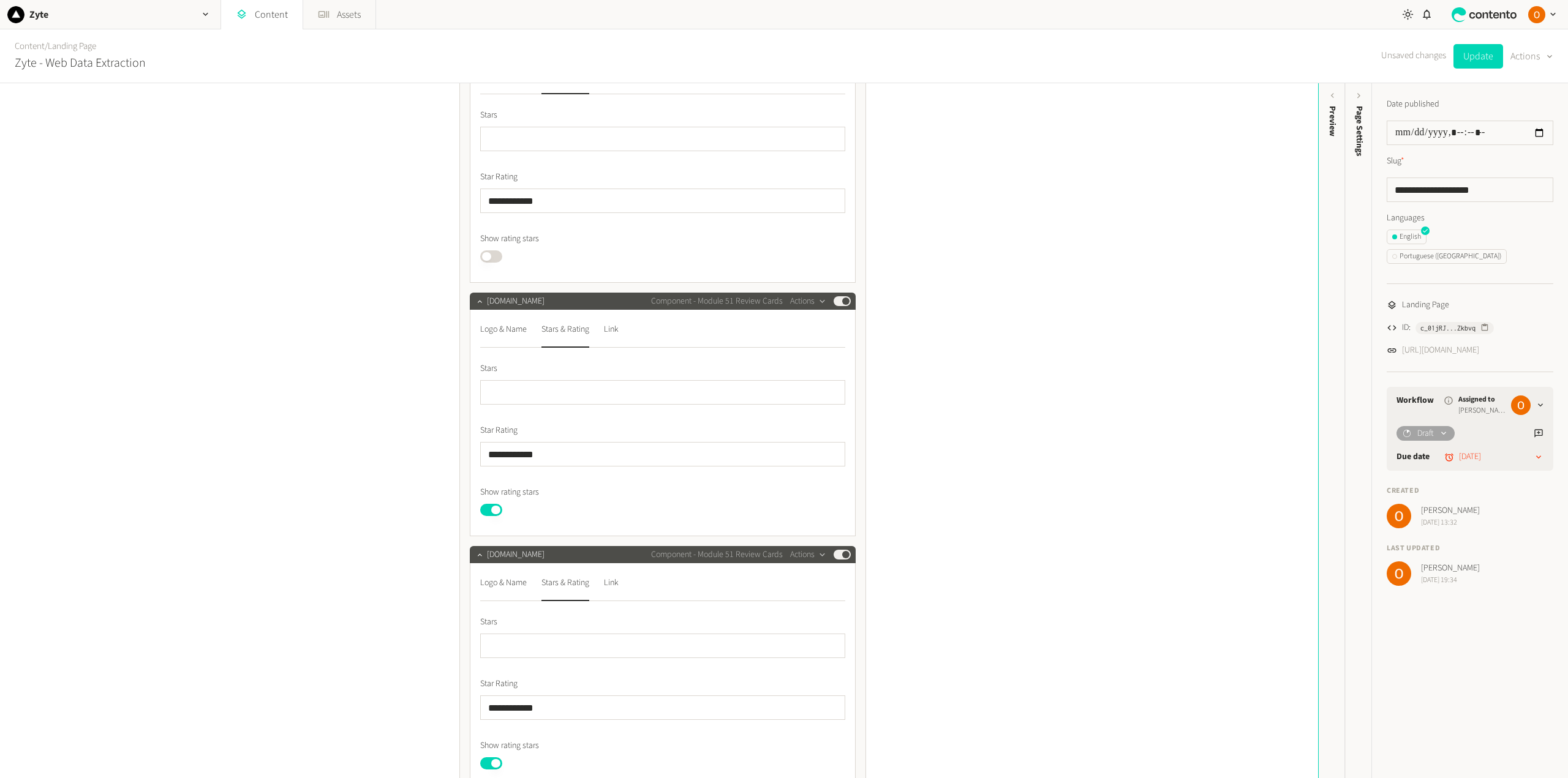
click at [495, 256] on button "Published" at bounding box center [490, 256] width 22 height 12
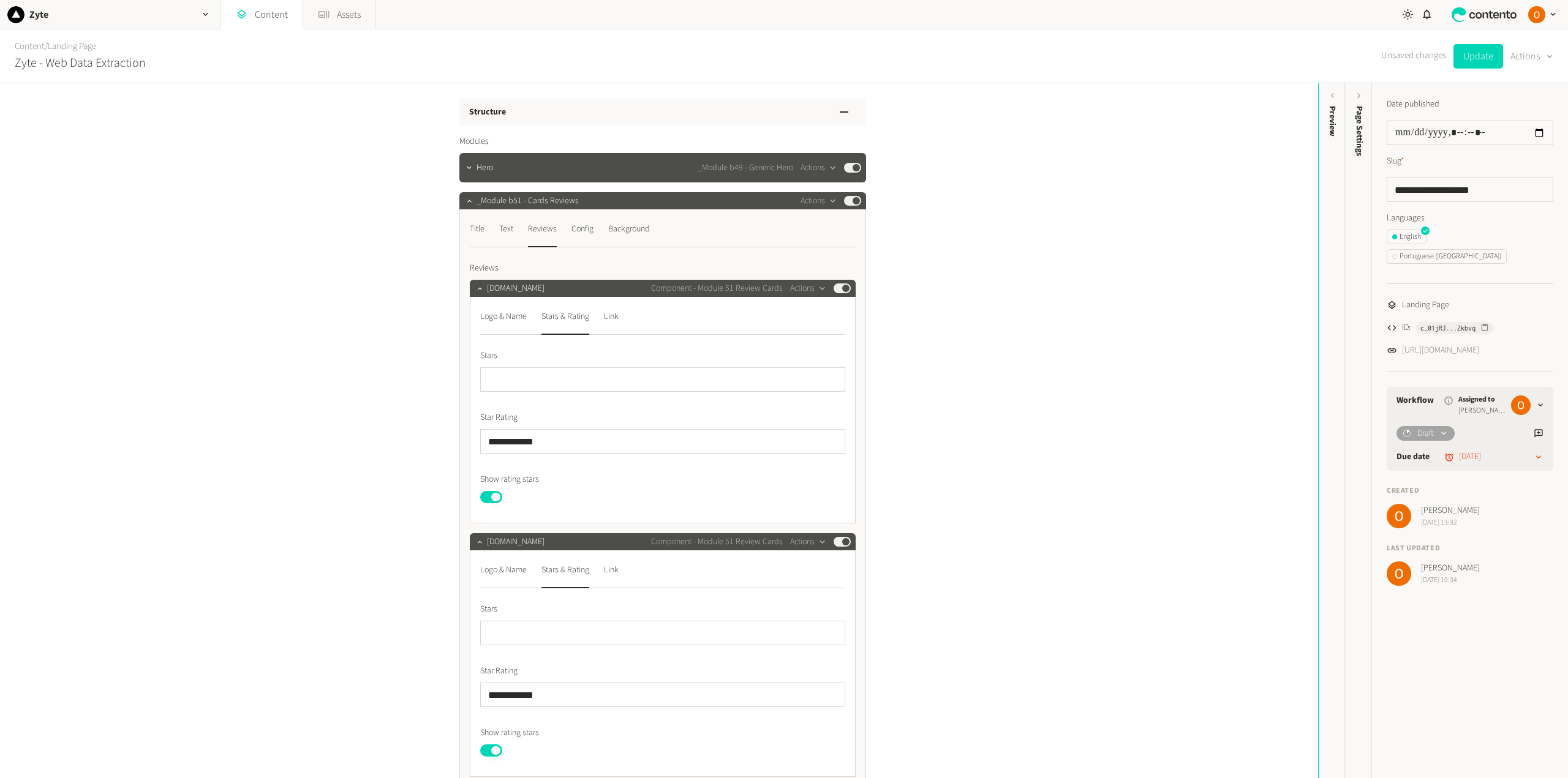
scroll to position [0, 0]
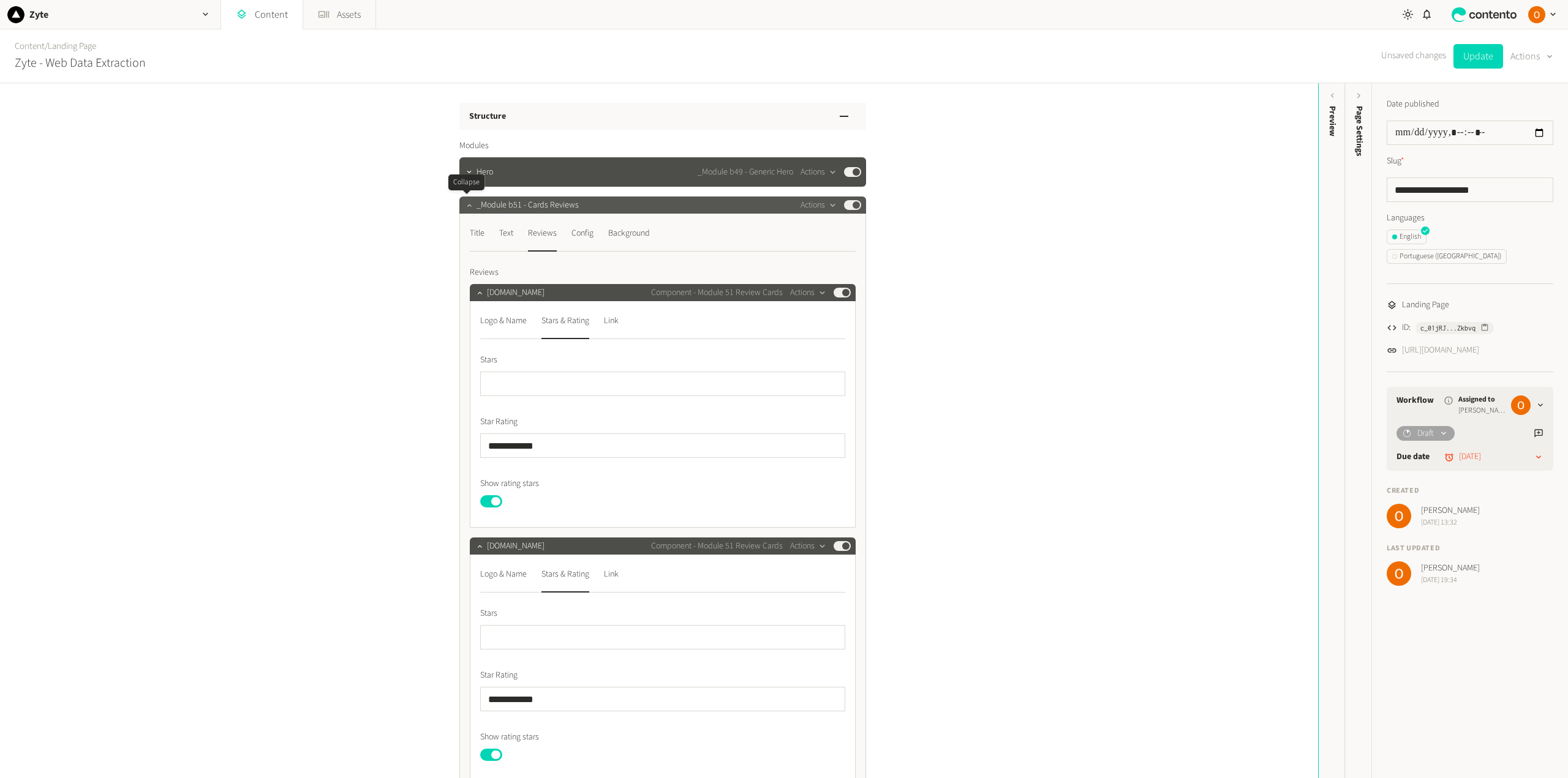
click at [465, 205] on icon "button" at bounding box center [469, 205] width 8 height 8
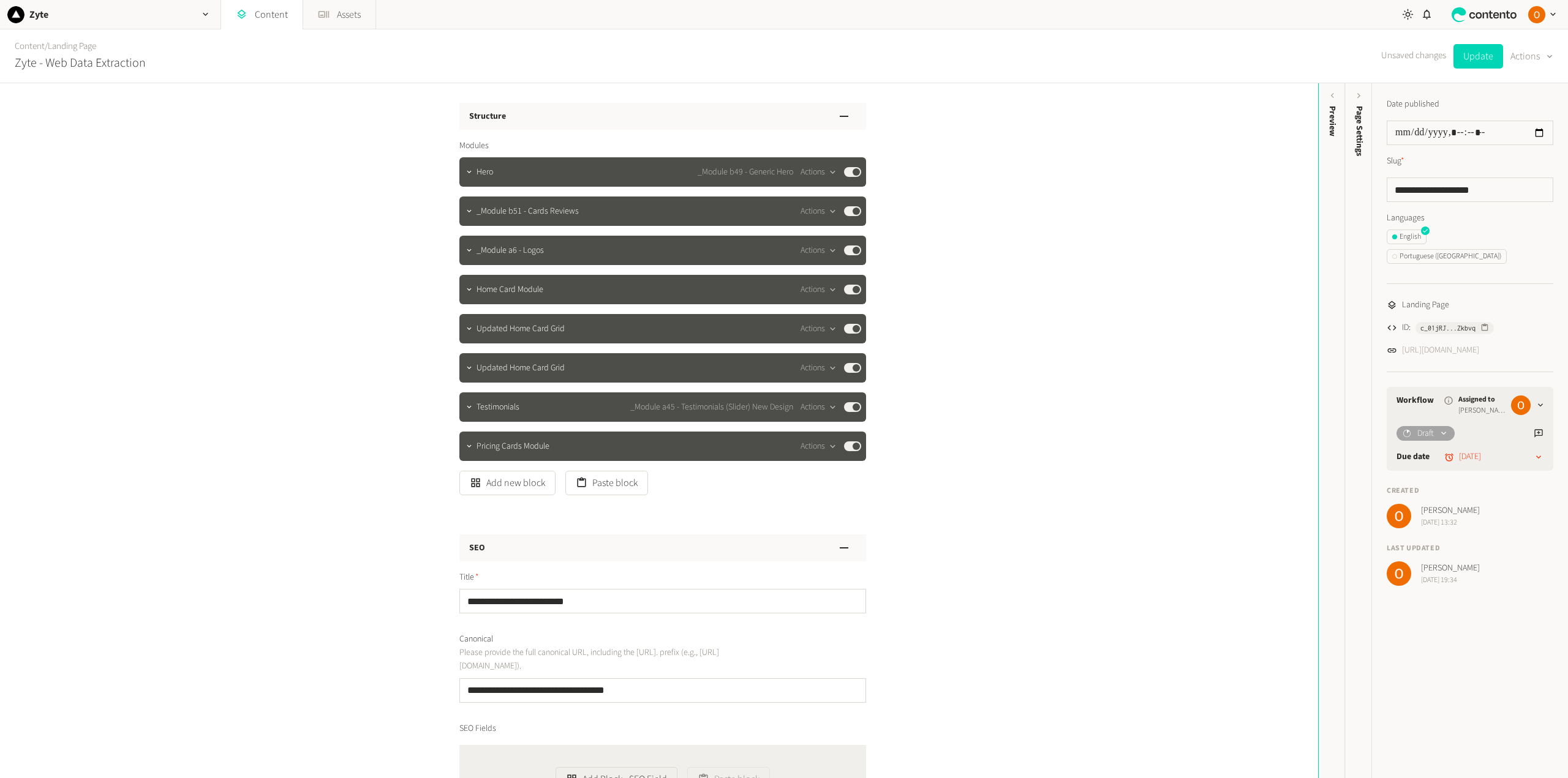
click at [1175, 344] on link "[URL][DOMAIN_NAME]" at bounding box center [1441, 350] width 77 height 13
click at [466, 216] on button "button" at bounding box center [469, 210] width 15 height 15
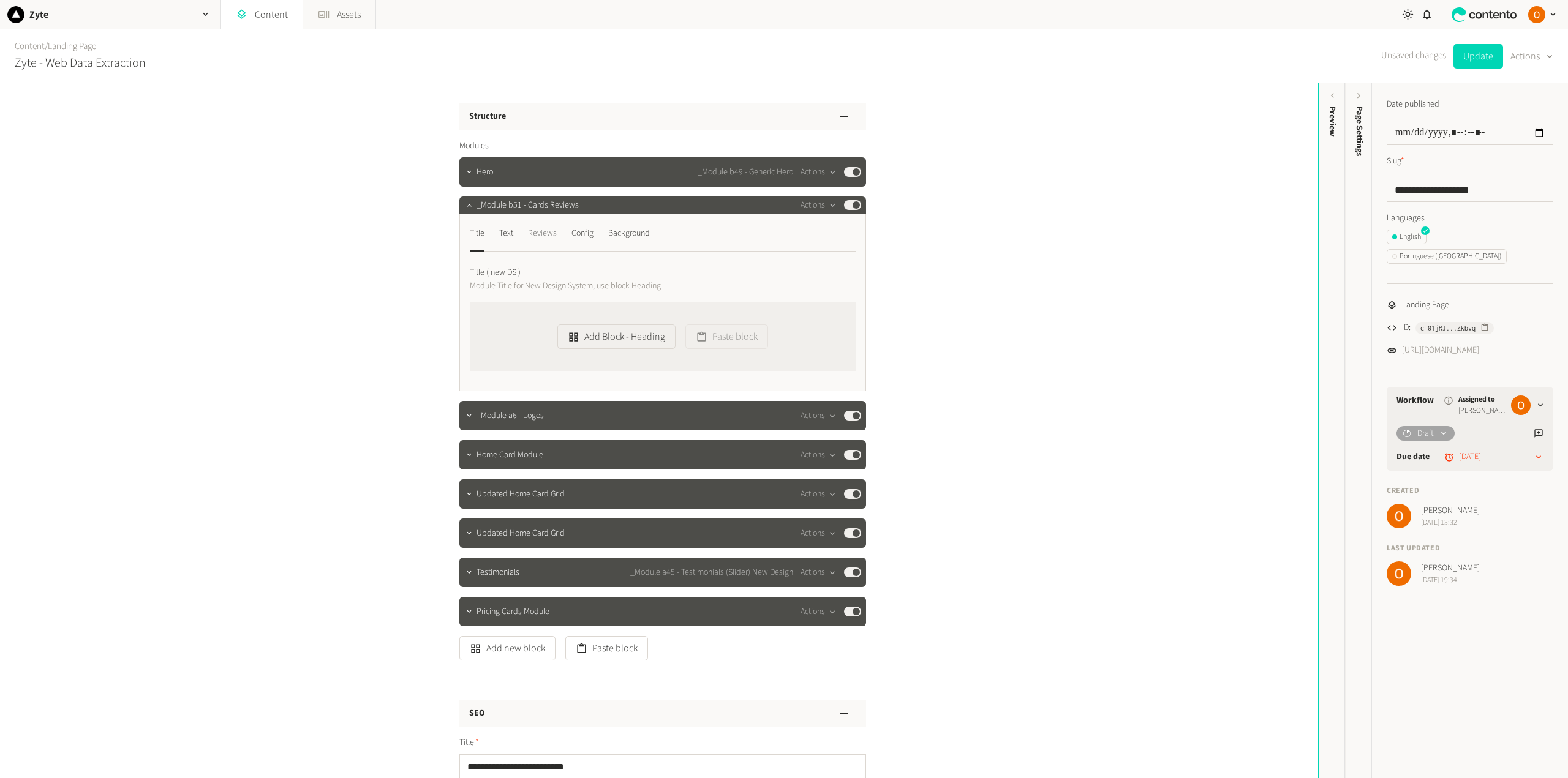
click at [540, 233] on div "Reviews" at bounding box center [542, 233] width 28 height 19
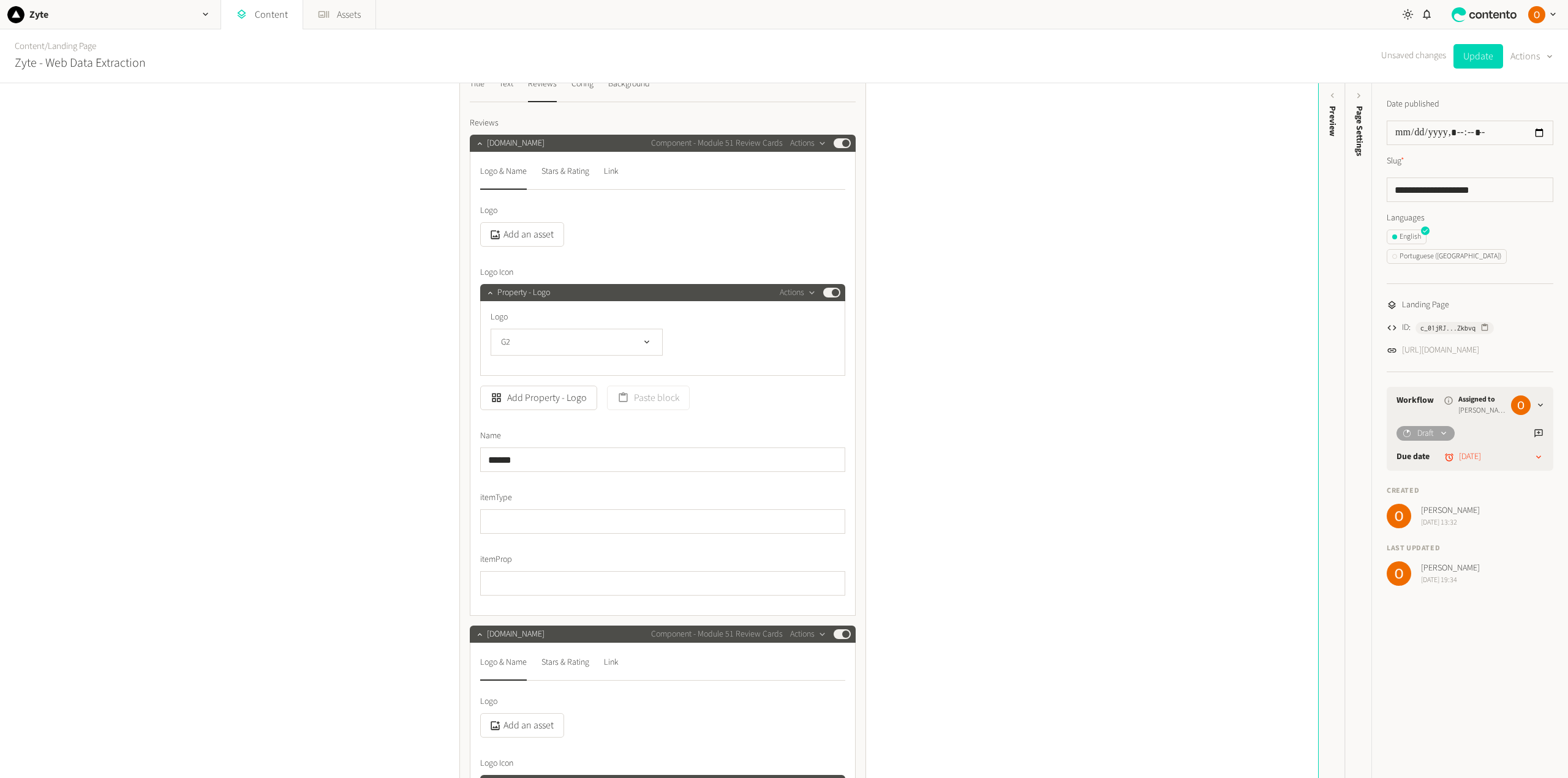
scroll to position [184, 0]
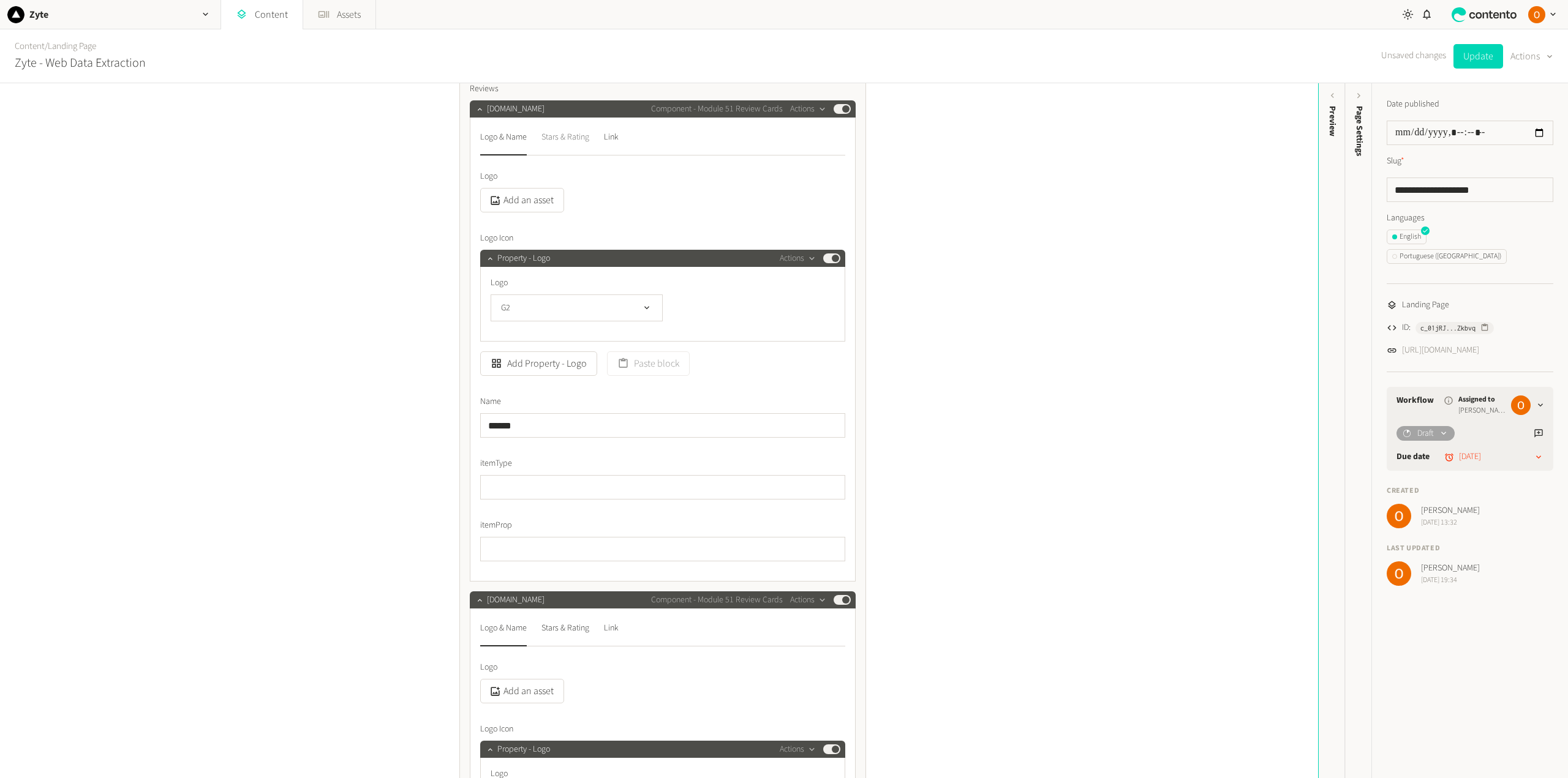
click at [565, 142] on div "Stars & Rating" at bounding box center [565, 137] width 48 height 19
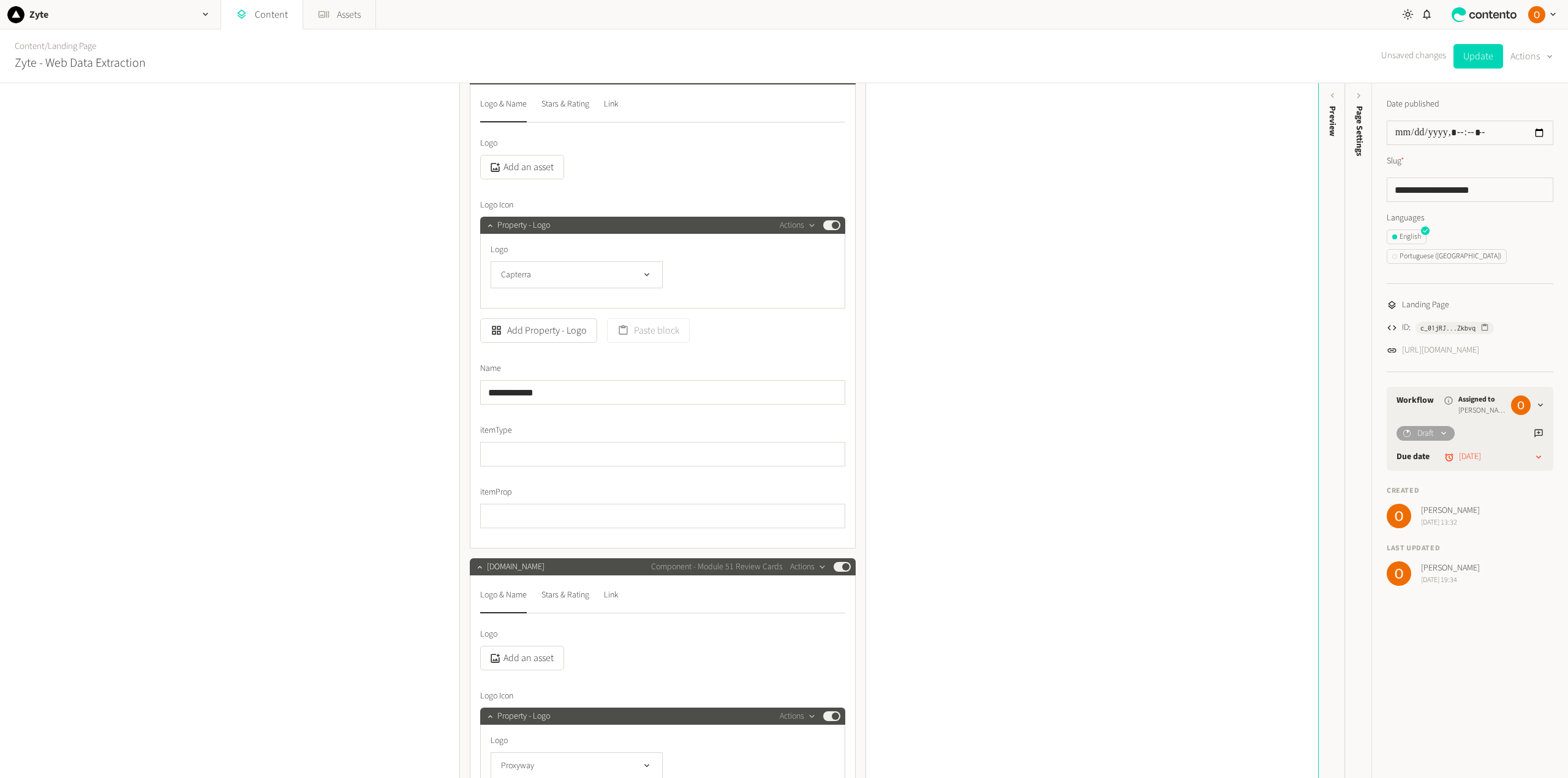
scroll to position [245, 0]
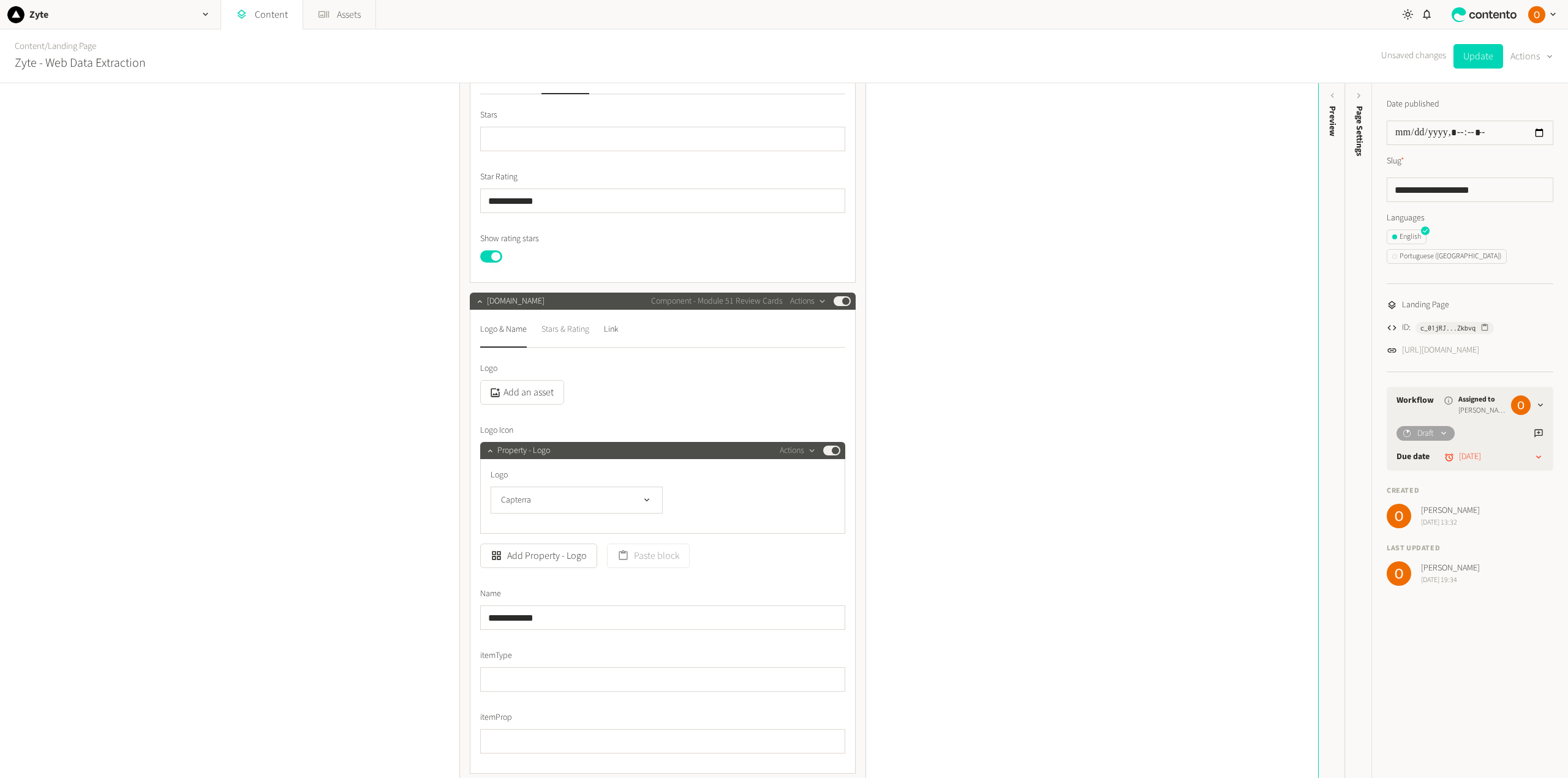
click at [571, 332] on div "Stars & Rating" at bounding box center [565, 329] width 48 height 19
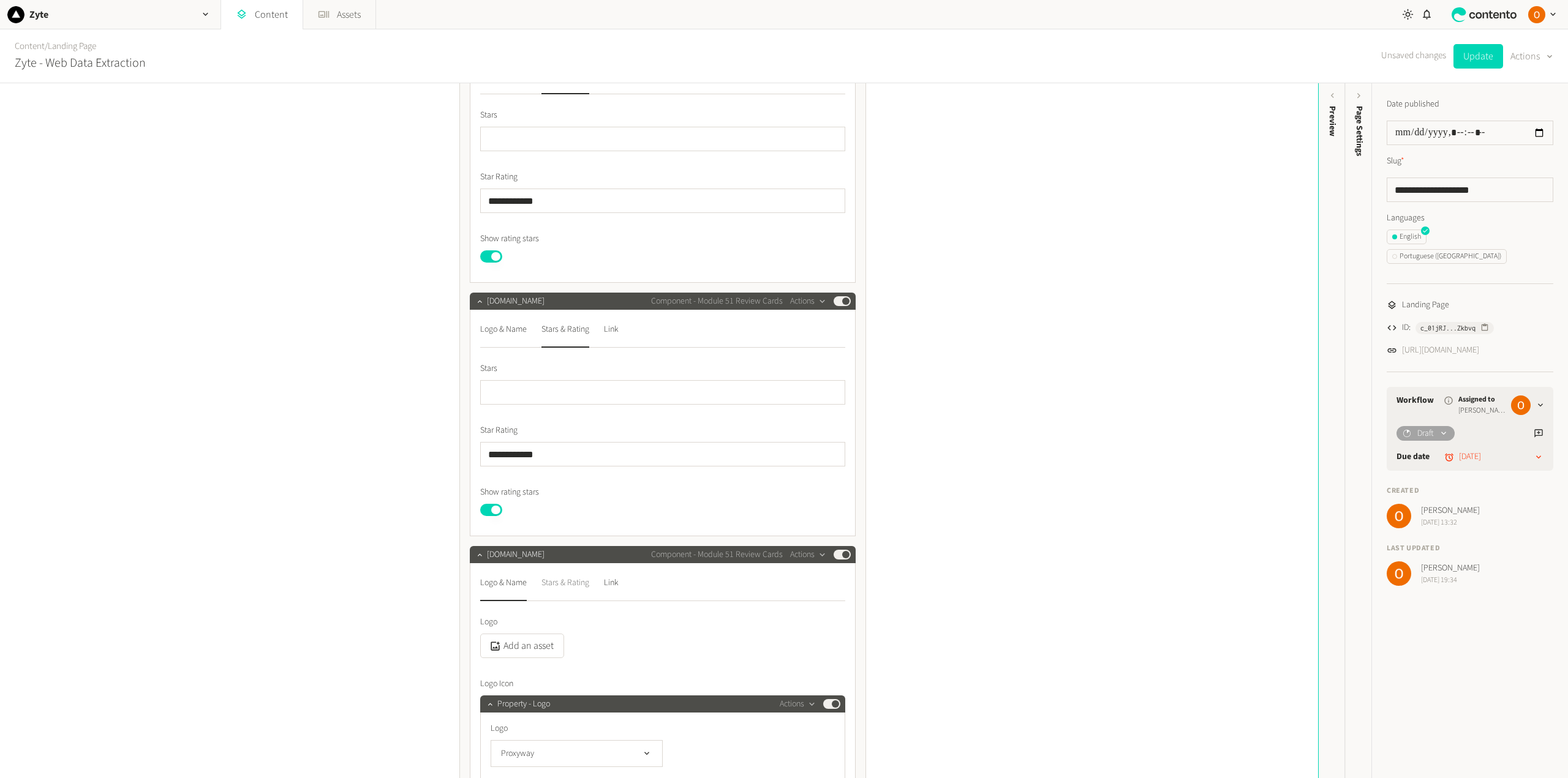
click at [563, 588] on div "Stars & Rating" at bounding box center [565, 582] width 48 height 19
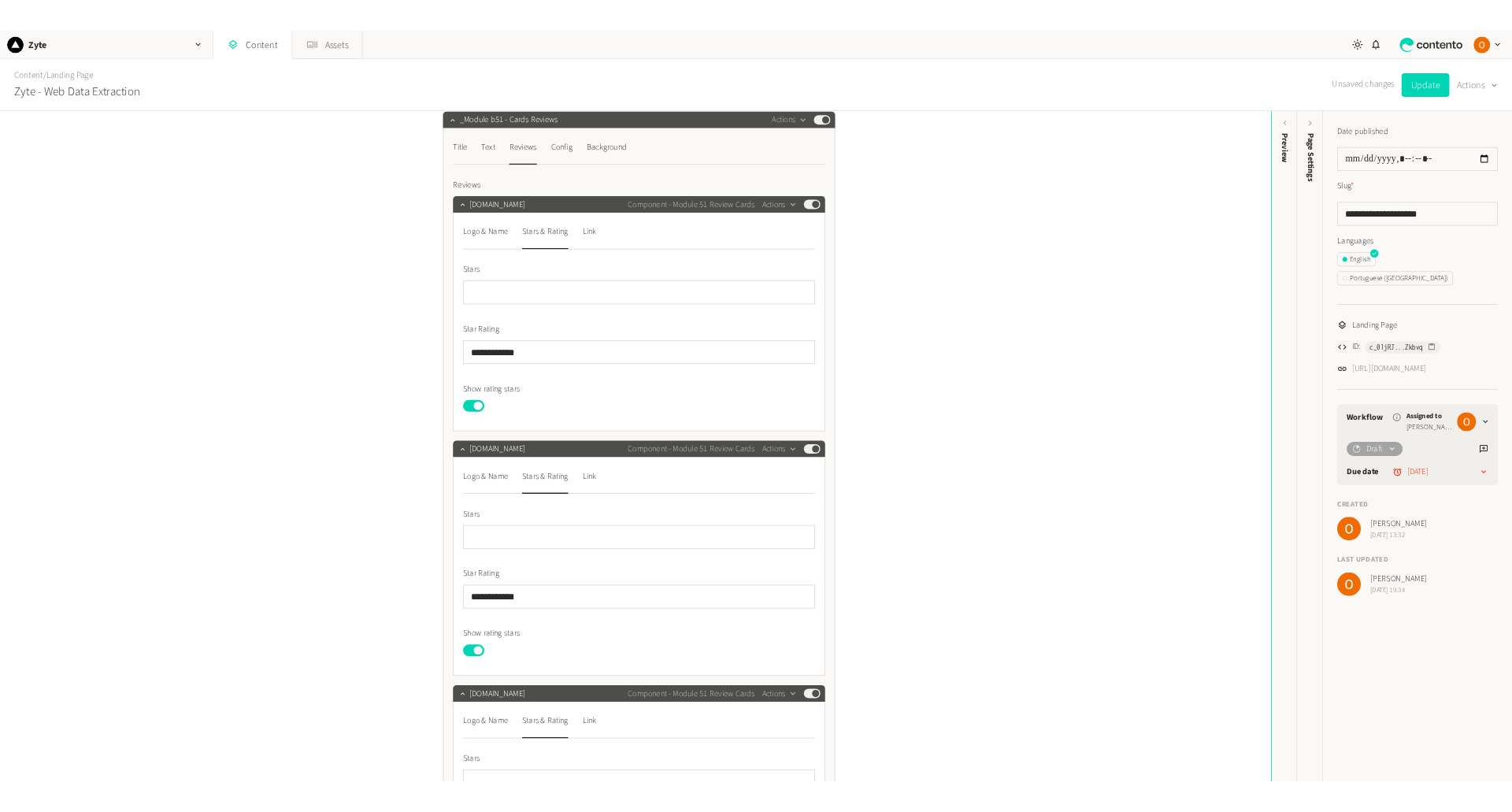
scroll to position [0, 0]
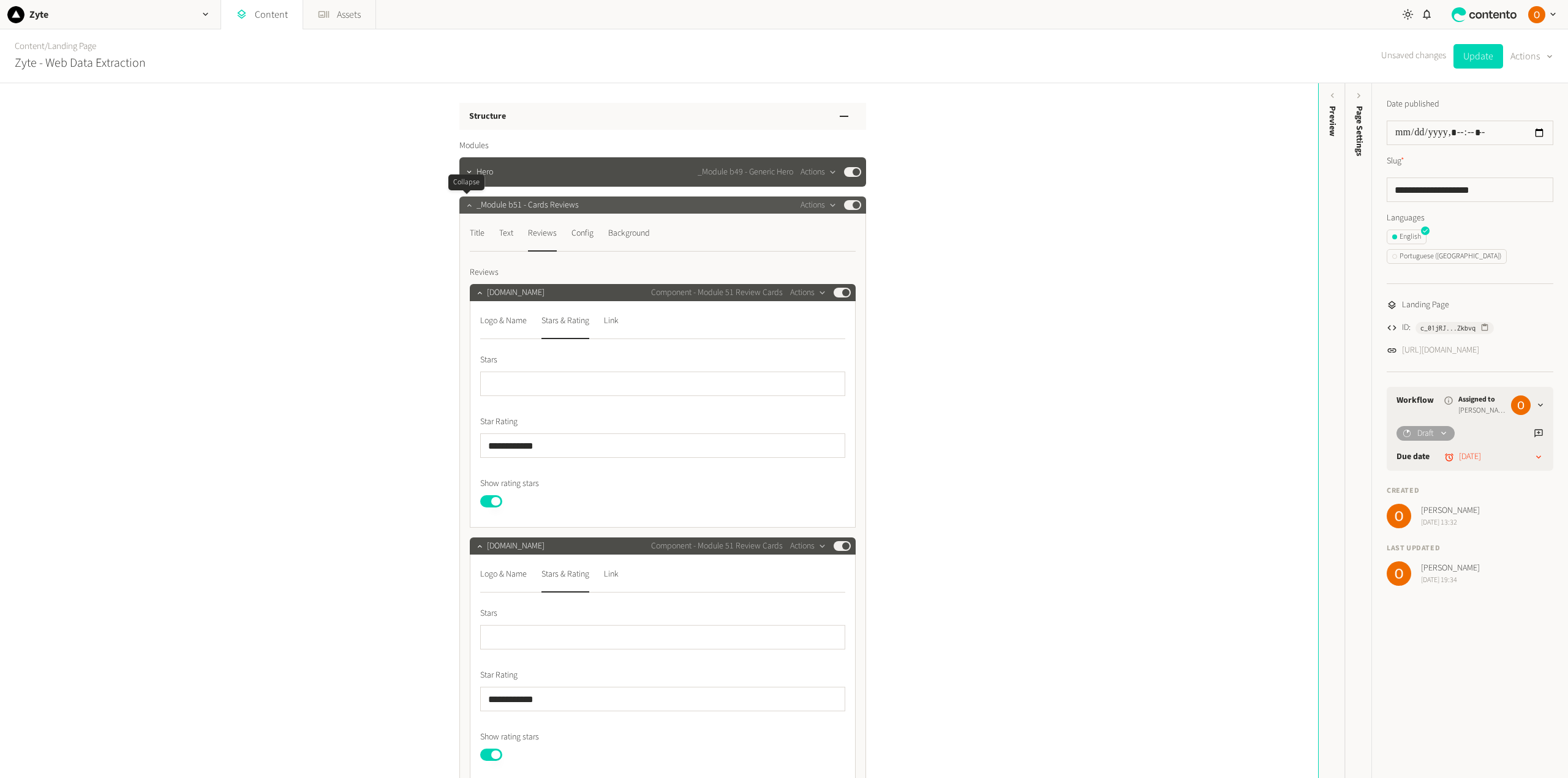
click at [466, 205] on icon "button" at bounding box center [469, 205] width 4 height 2
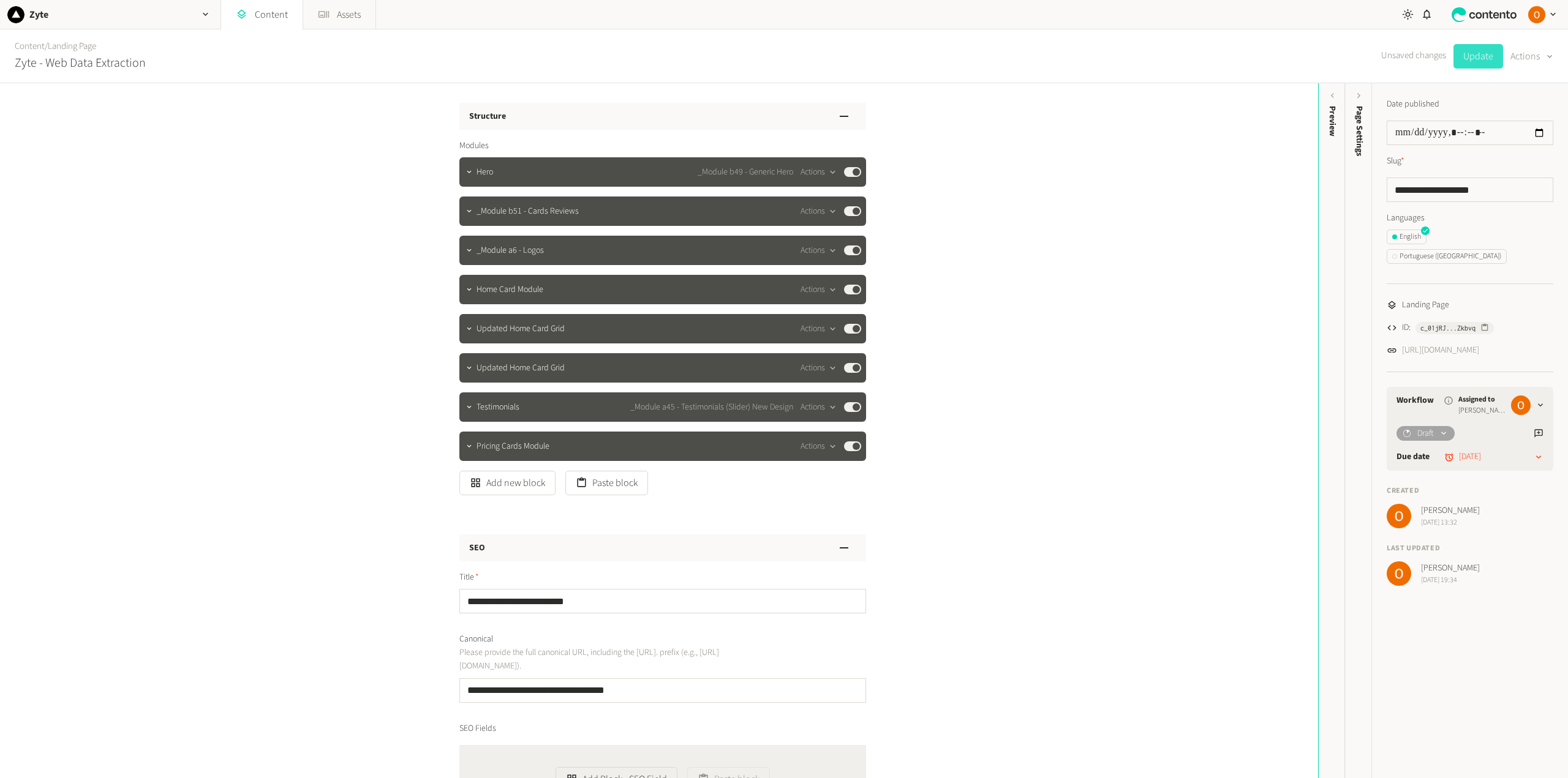
click at [1175, 58] on button "Update" at bounding box center [1478, 56] width 49 height 25
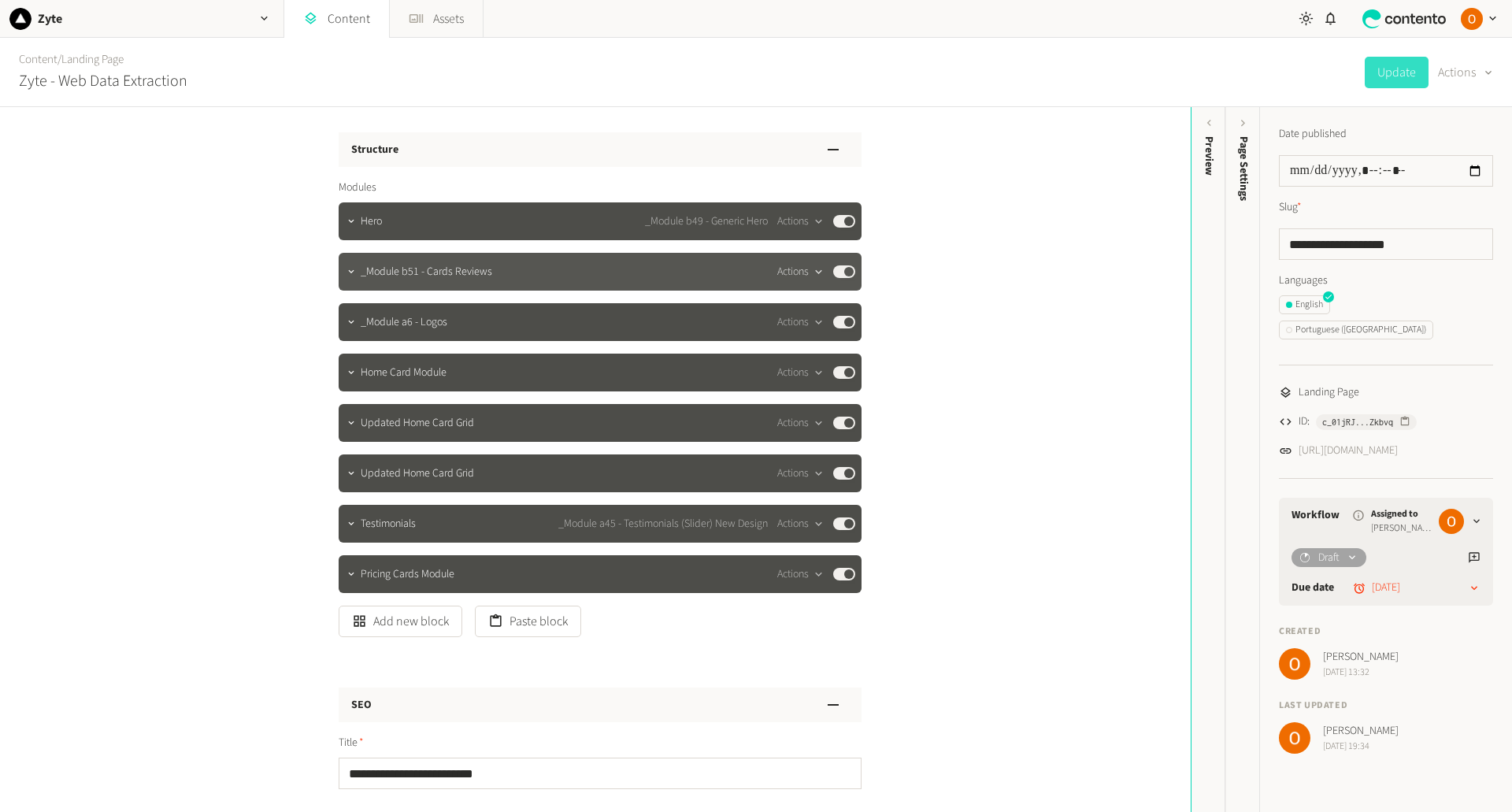
click at [800, 271] on button "Actions" at bounding box center [800, 272] width 46 height 19
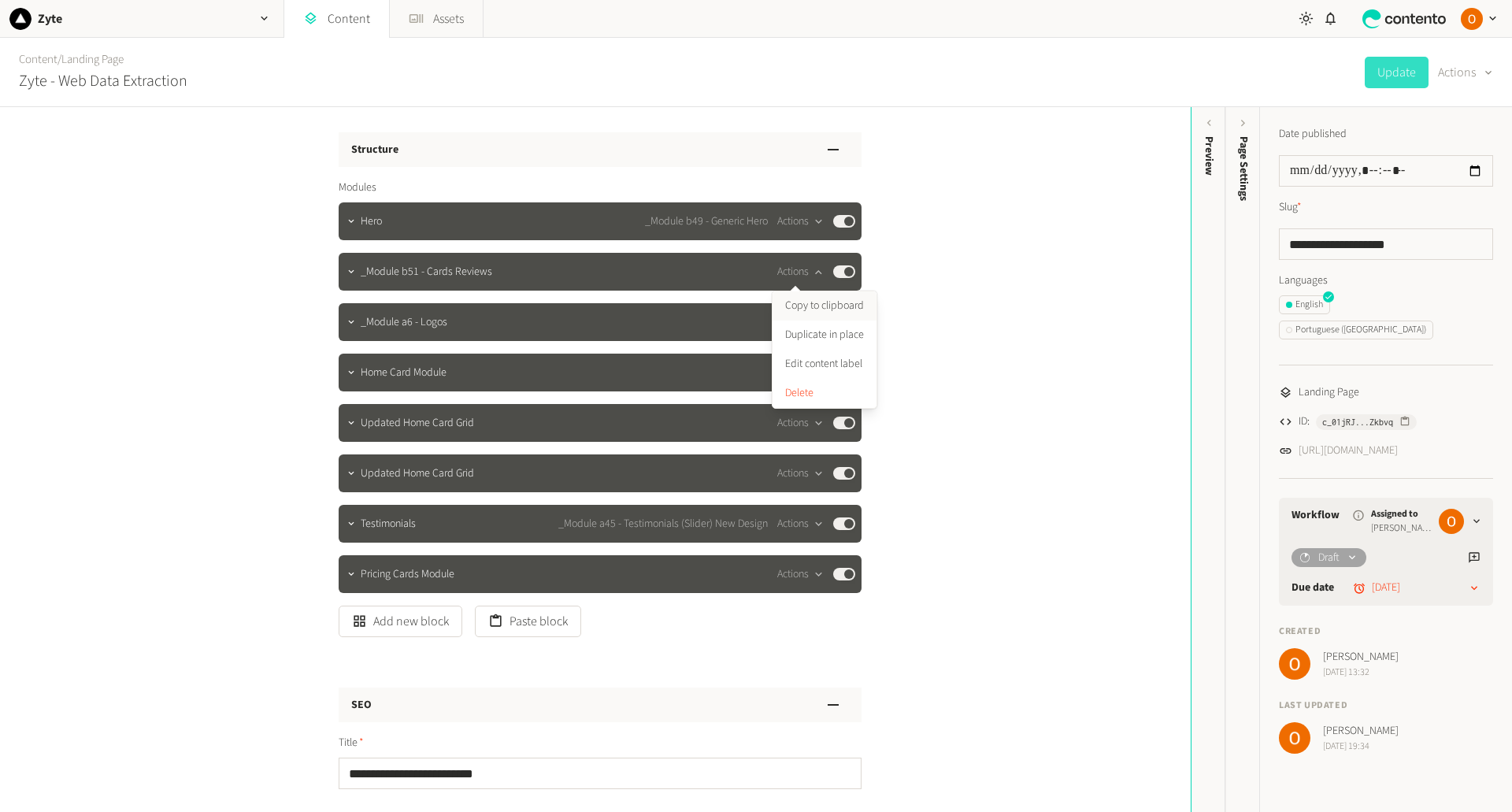
click at [818, 308] on button "Copy to clipboard" at bounding box center [824, 306] width 104 height 29
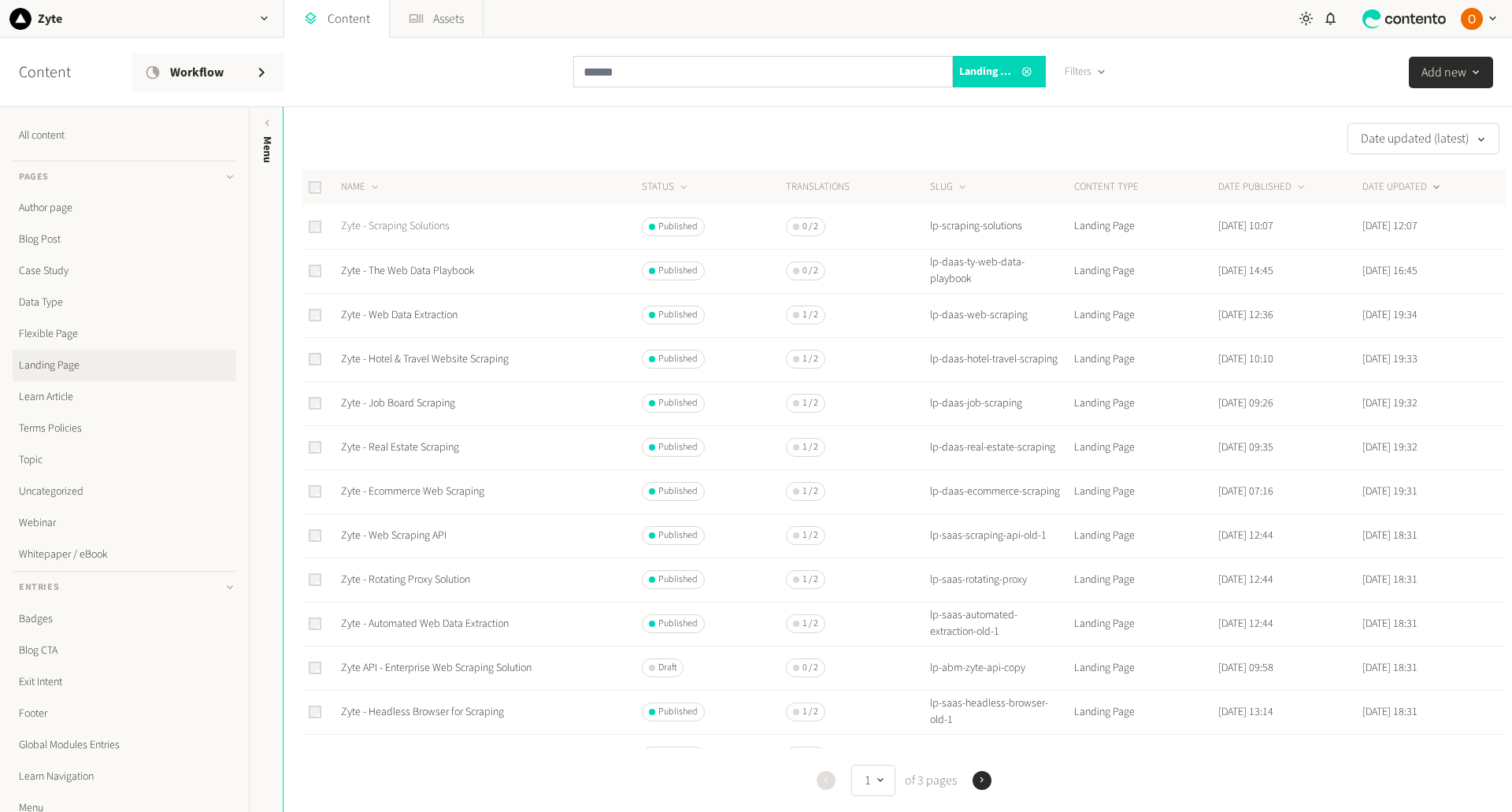
click at [393, 220] on link "Zyte - Scraping Solutions" at bounding box center [395, 226] width 109 height 15
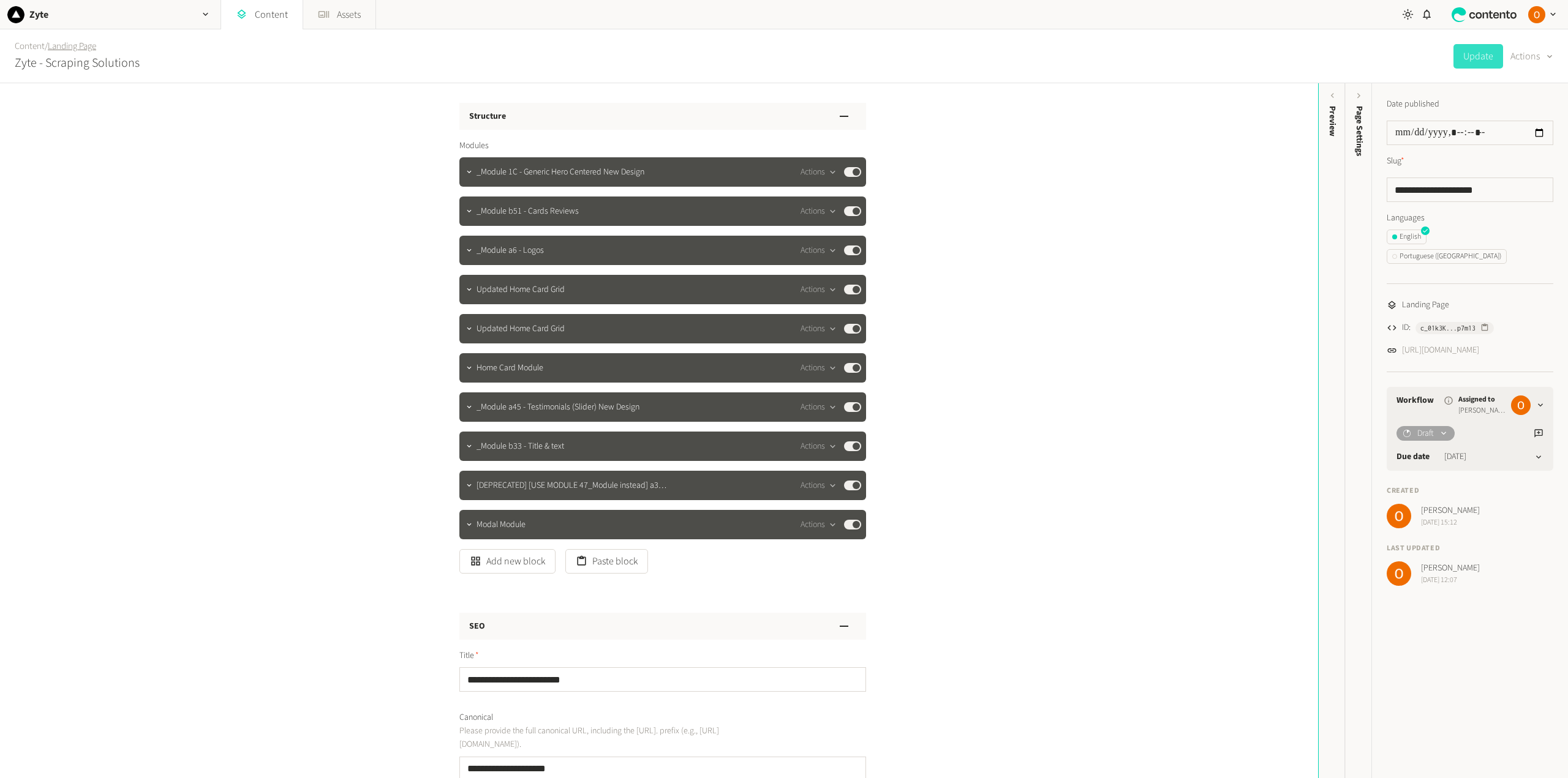
click at [73, 41] on link "Landing Page" at bounding box center [72, 46] width 49 height 13
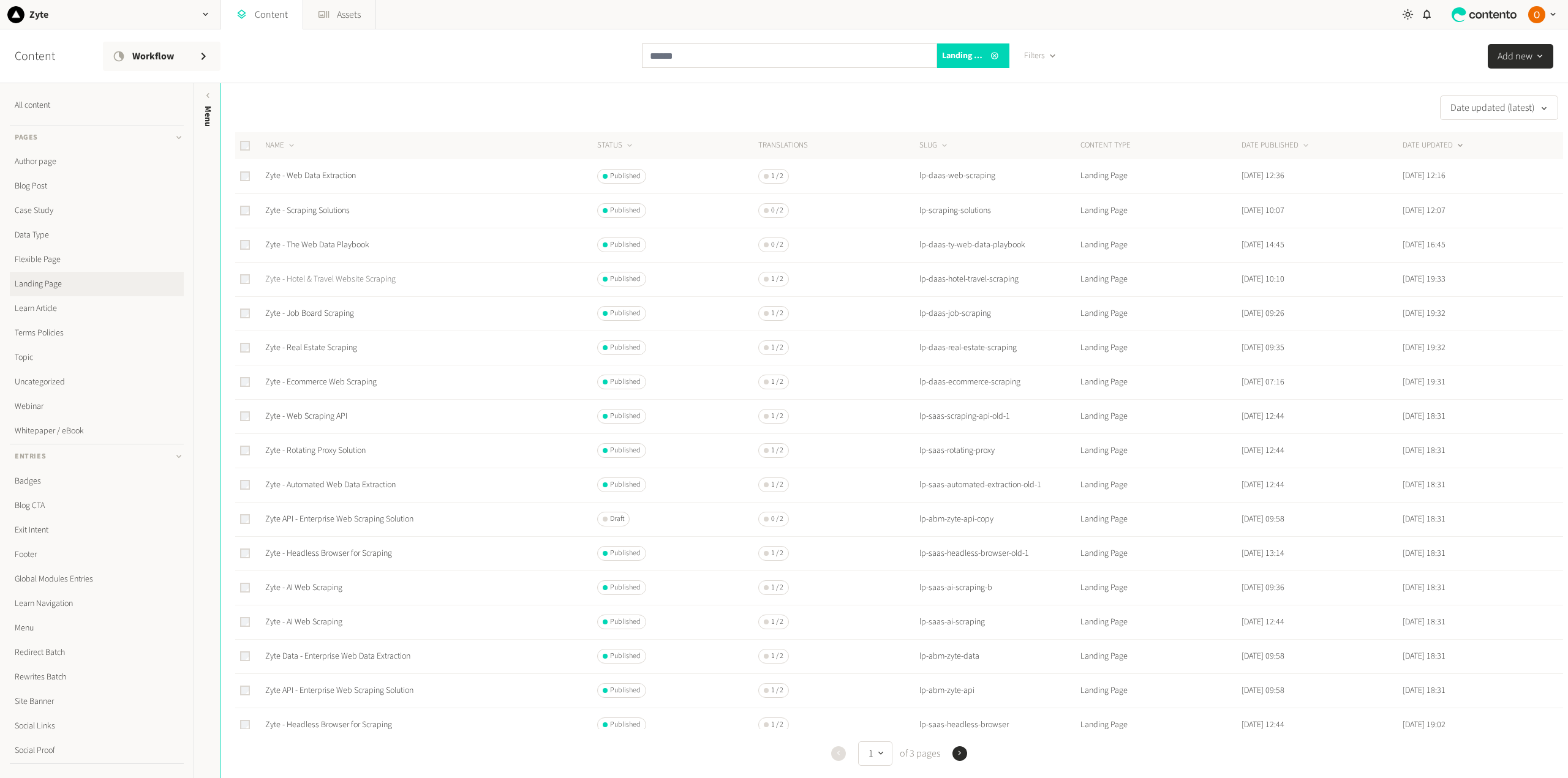
click at [330, 278] on link "Zyte - Hotel & Travel Website Scraping" at bounding box center [331, 279] width 130 height 12
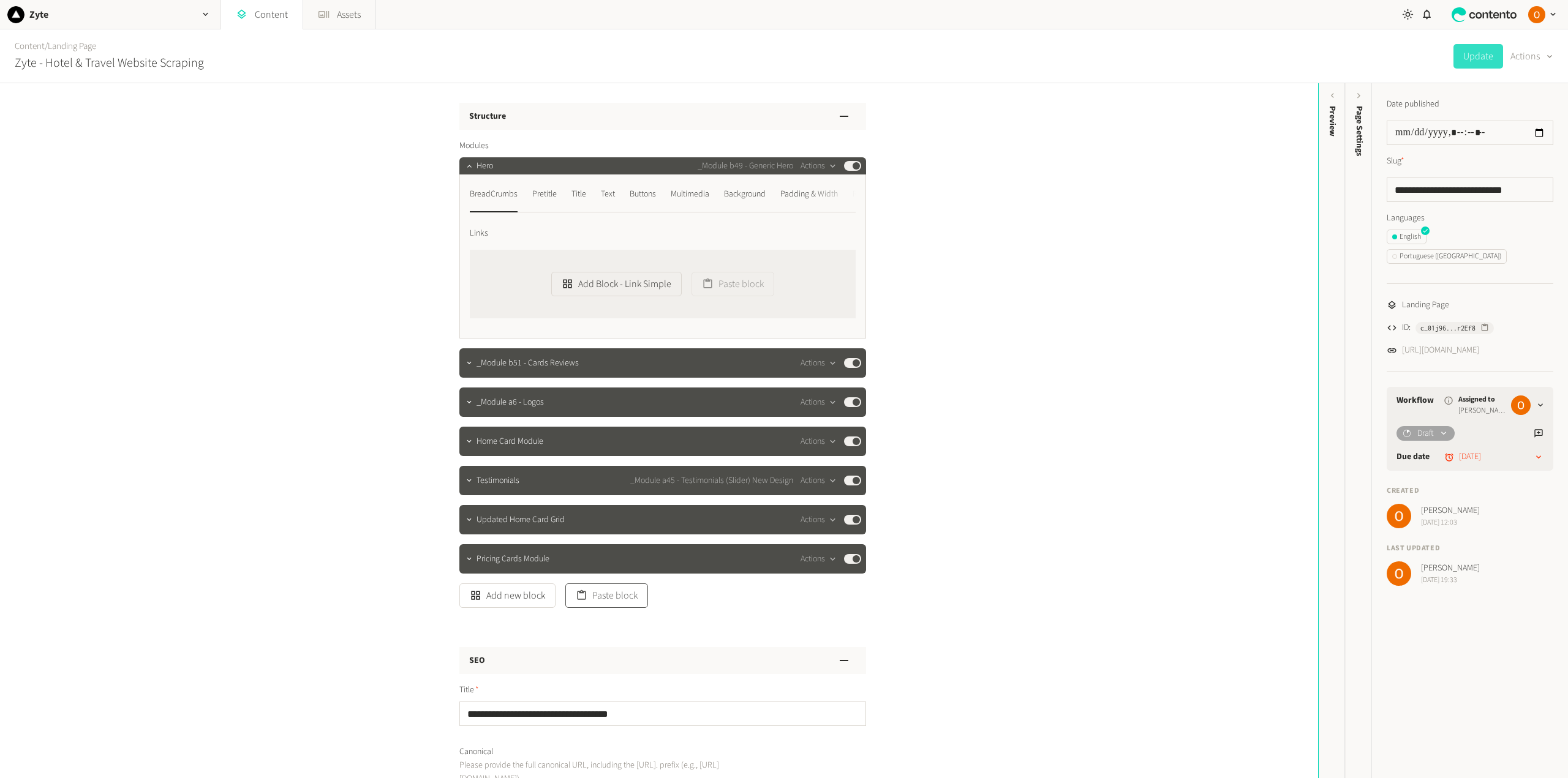
click at [613, 597] on button "Paste block" at bounding box center [607, 595] width 82 height 25
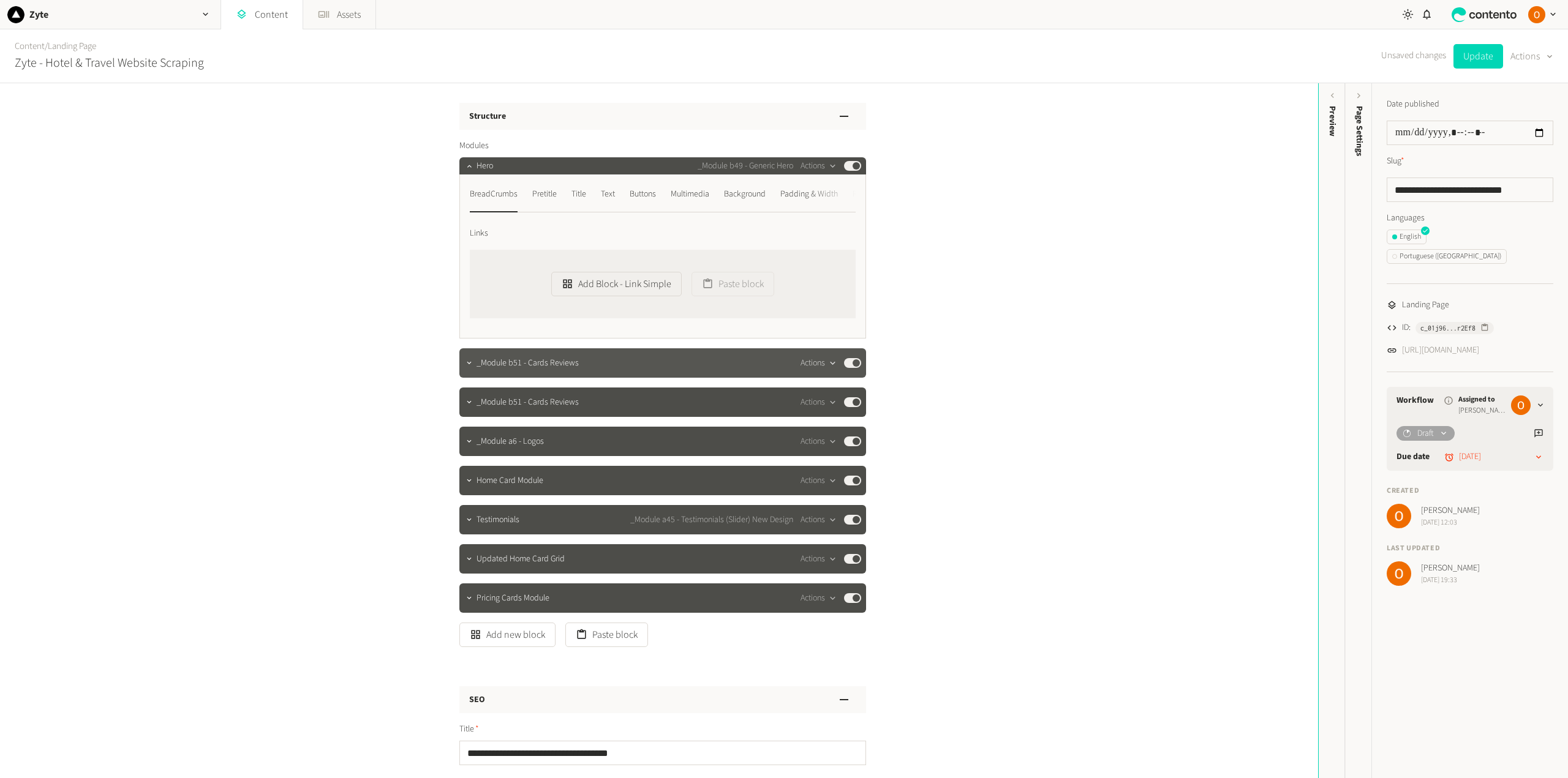
click at [827, 361] on icon "button" at bounding box center [832, 364] width 10 height 10
click at [825, 457] on button "Delete" at bounding box center [838, 457] width 81 height 22
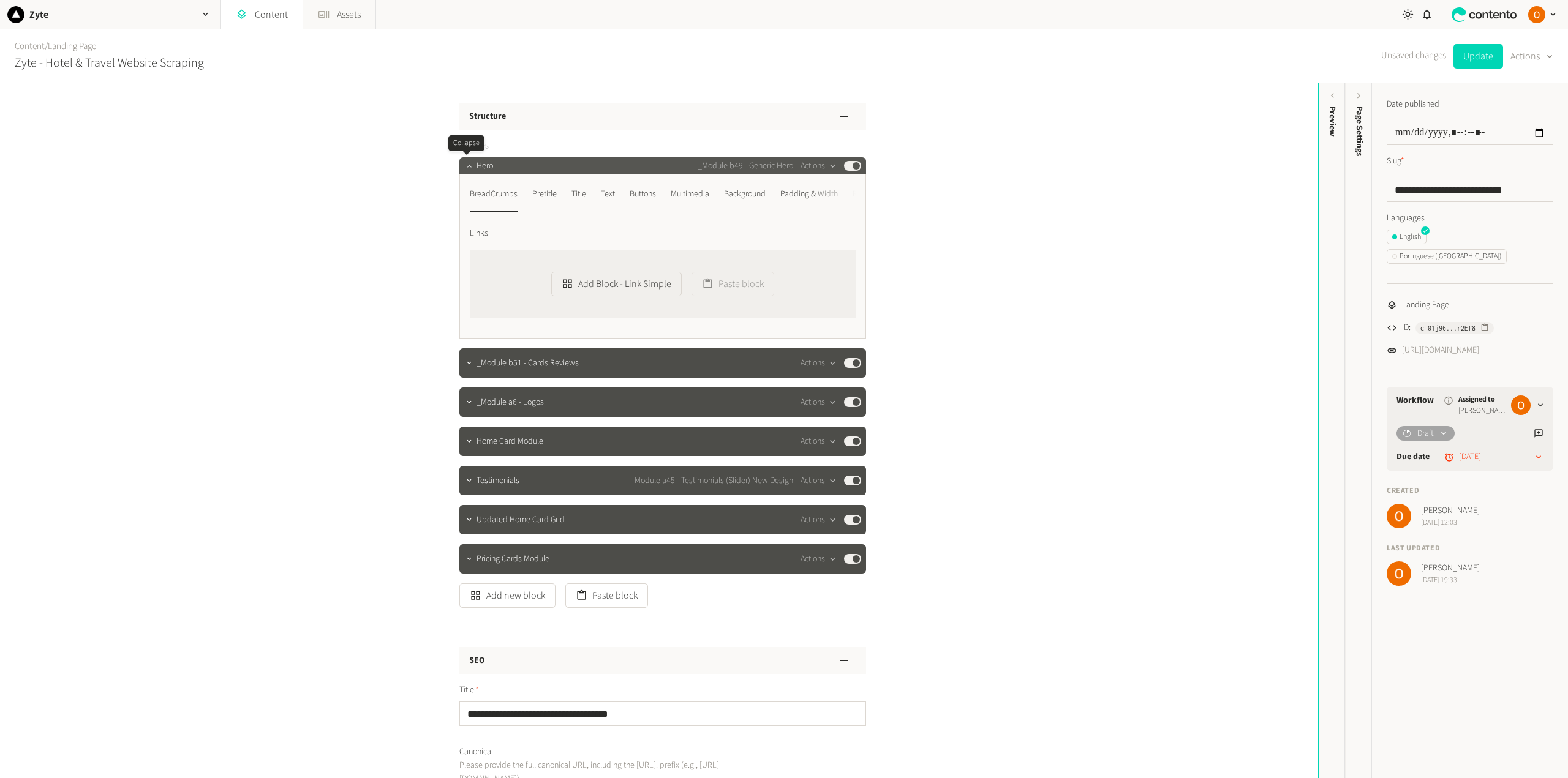
click at [466, 166] on icon "button" at bounding box center [469, 166] width 8 height 8
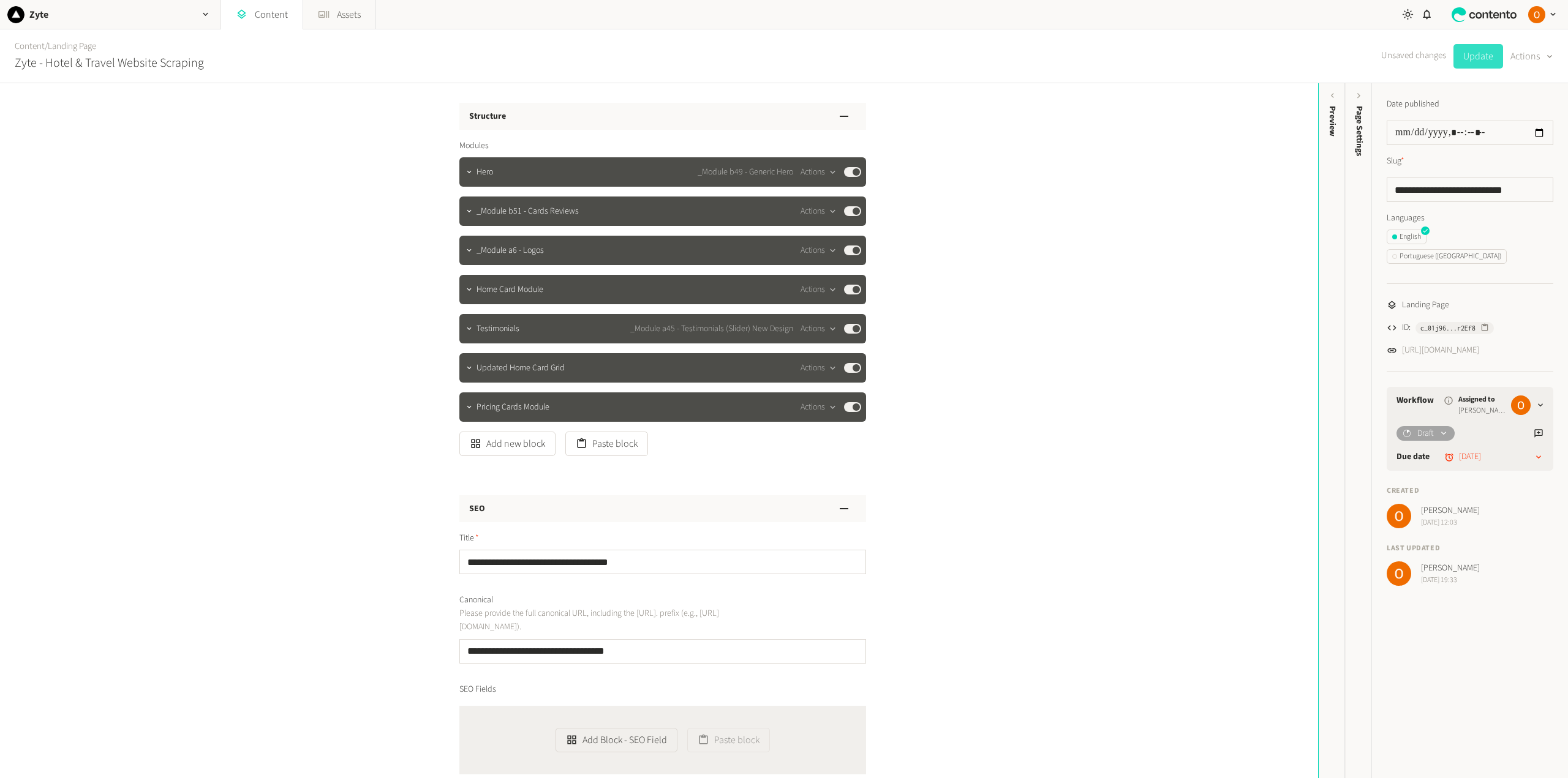
click at [1175, 54] on button "Update" at bounding box center [1478, 56] width 49 height 25
click at [82, 48] on link "Landing Page" at bounding box center [72, 46] width 49 height 13
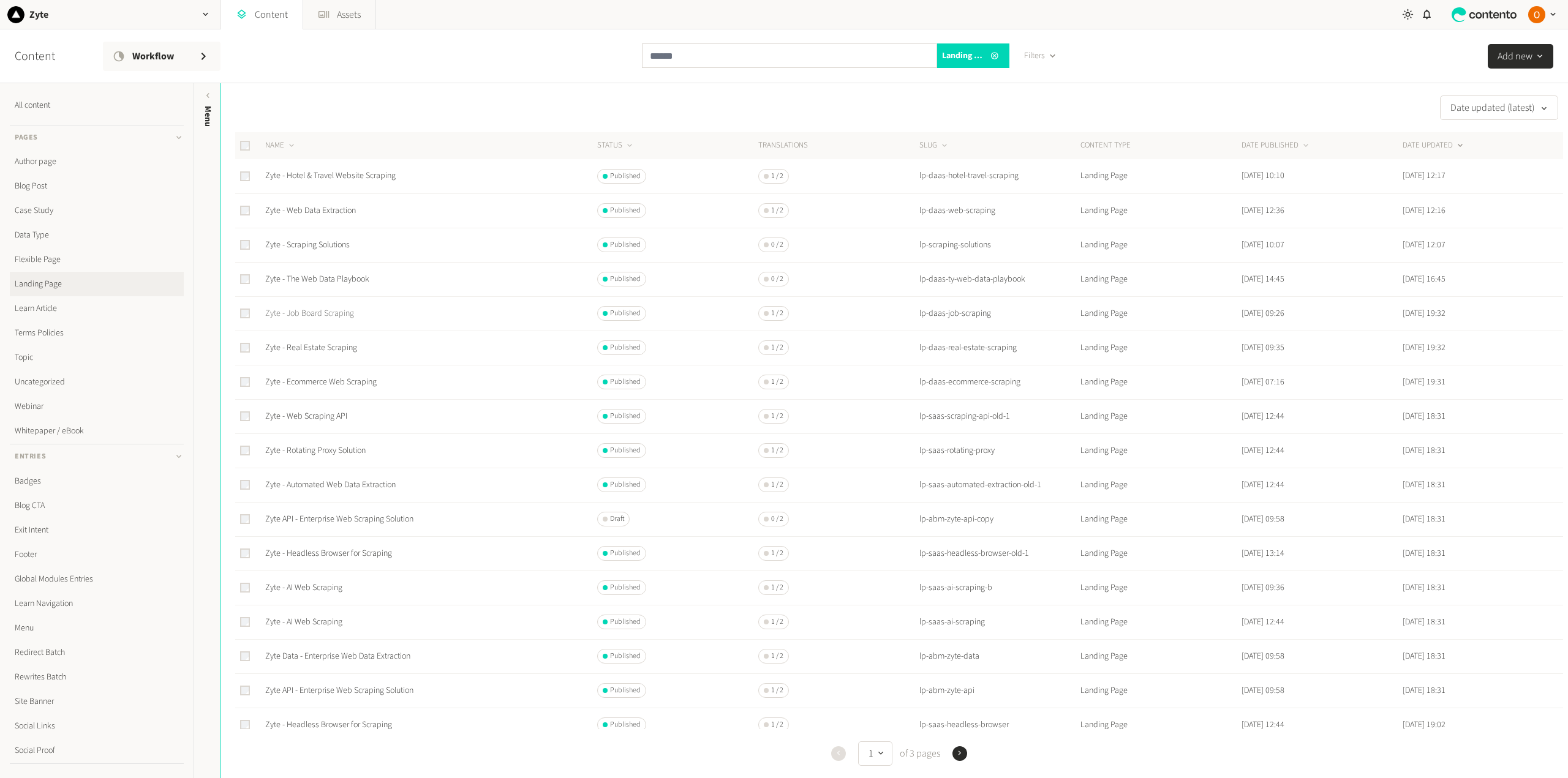
click at [334, 317] on link "Zyte - Job Board Scraping" at bounding box center [310, 313] width 88 height 12
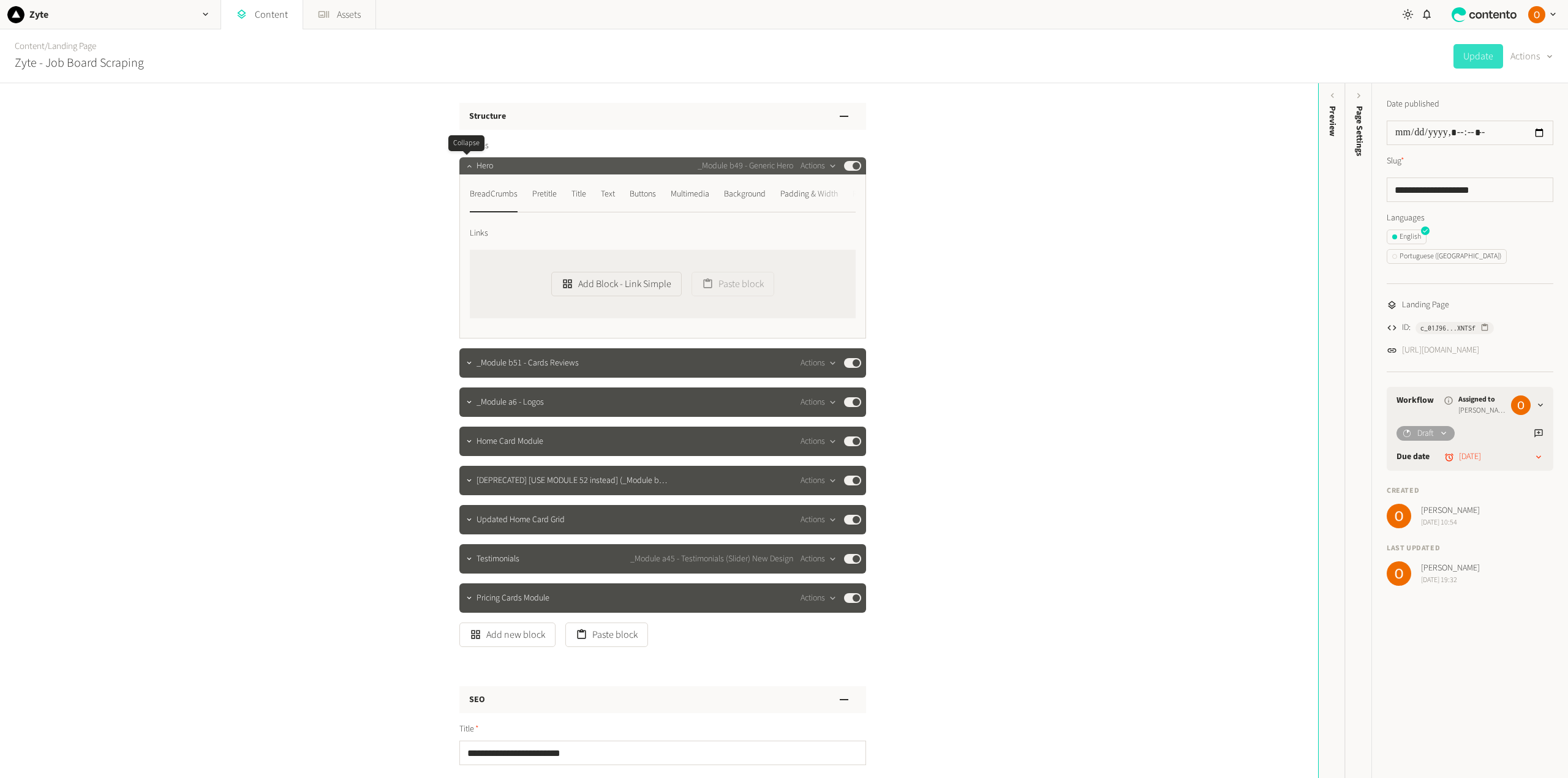
click at [466, 167] on icon "button" at bounding box center [469, 166] width 4 height 2
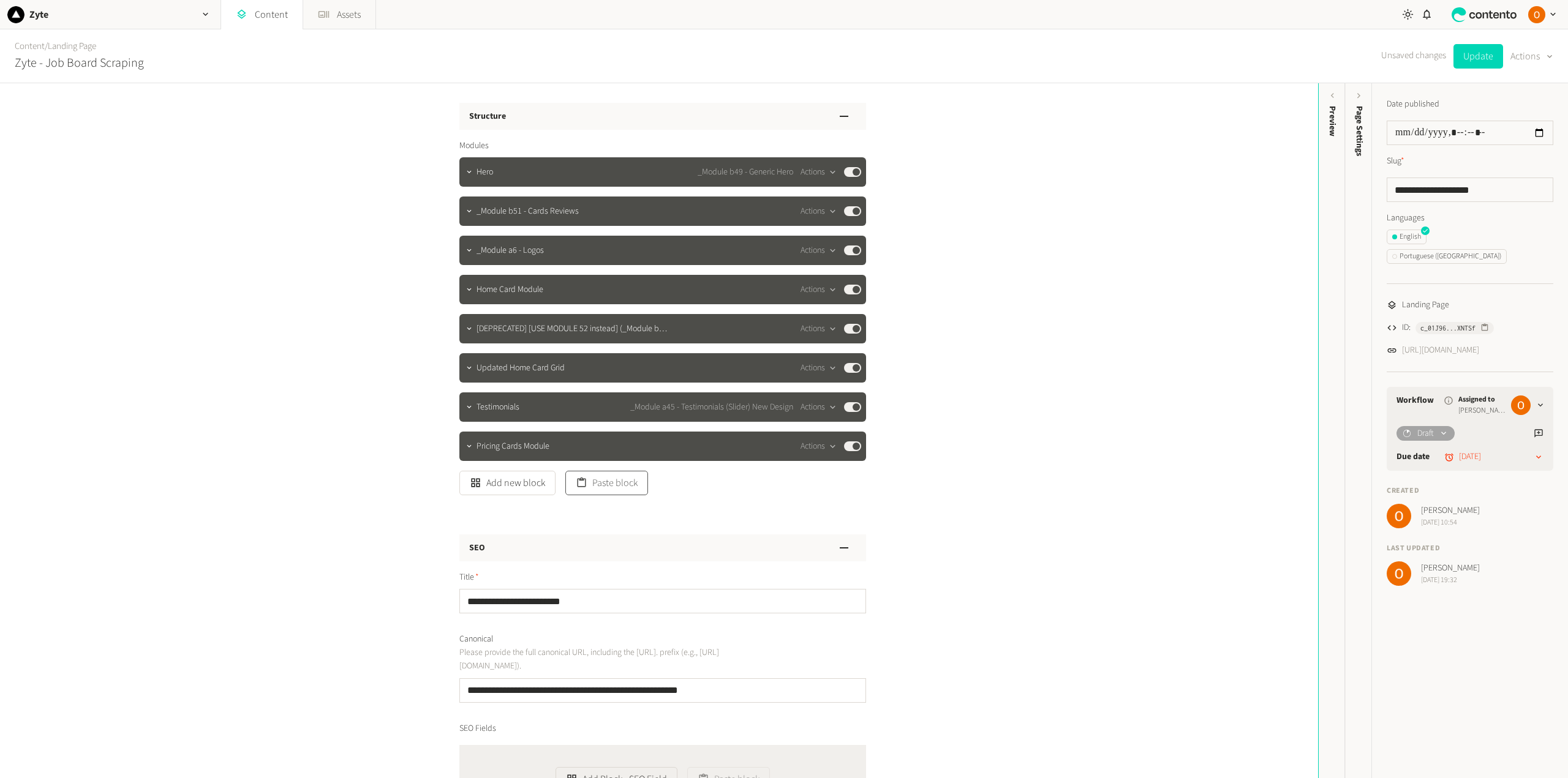
click at [604, 485] on button "Paste block" at bounding box center [607, 483] width 82 height 25
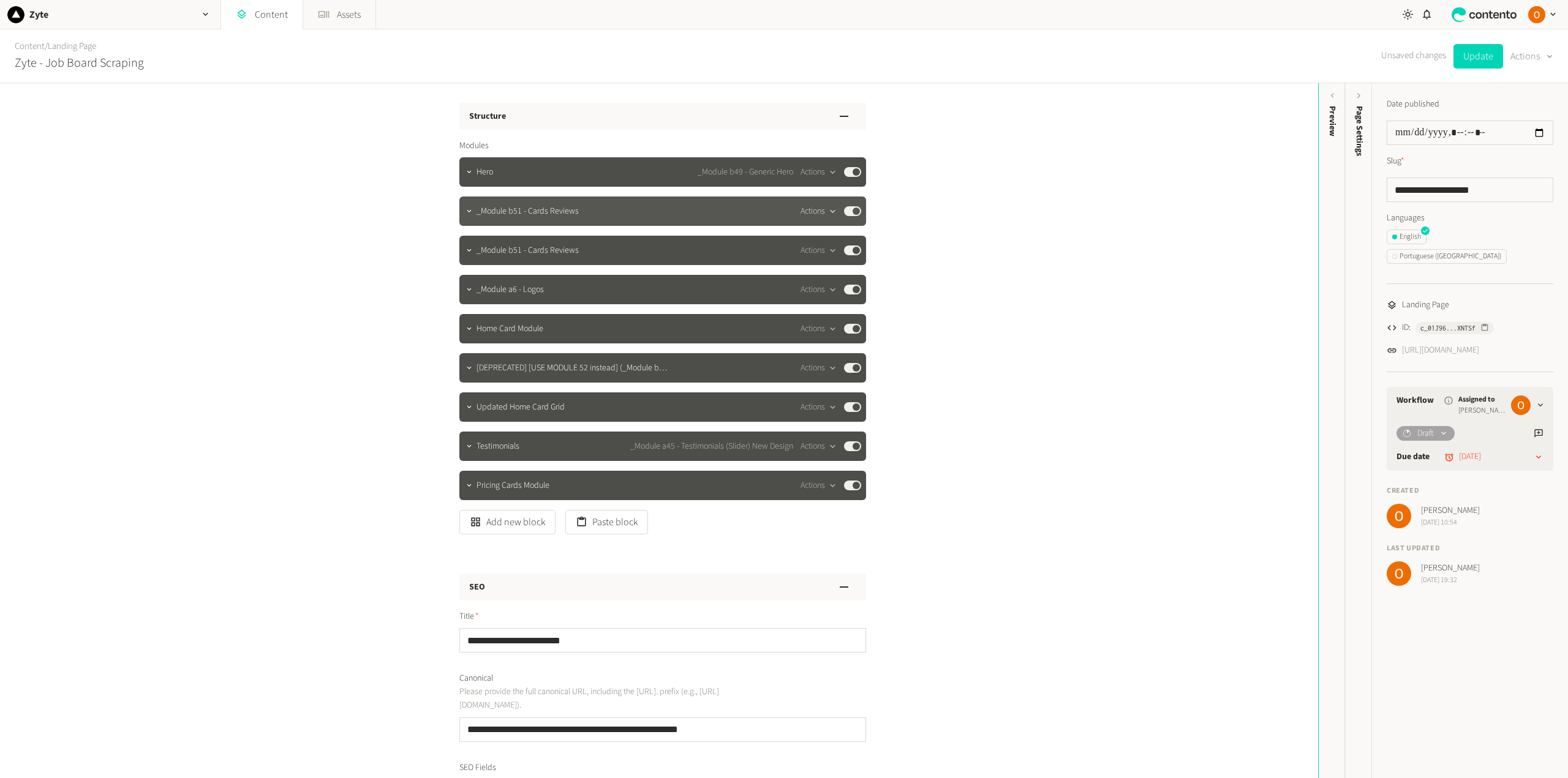
click at [820, 210] on button "Actions" at bounding box center [818, 211] width 36 height 15
click at [827, 301] on button "Delete" at bounding box center [838, 306] width 81 height 22
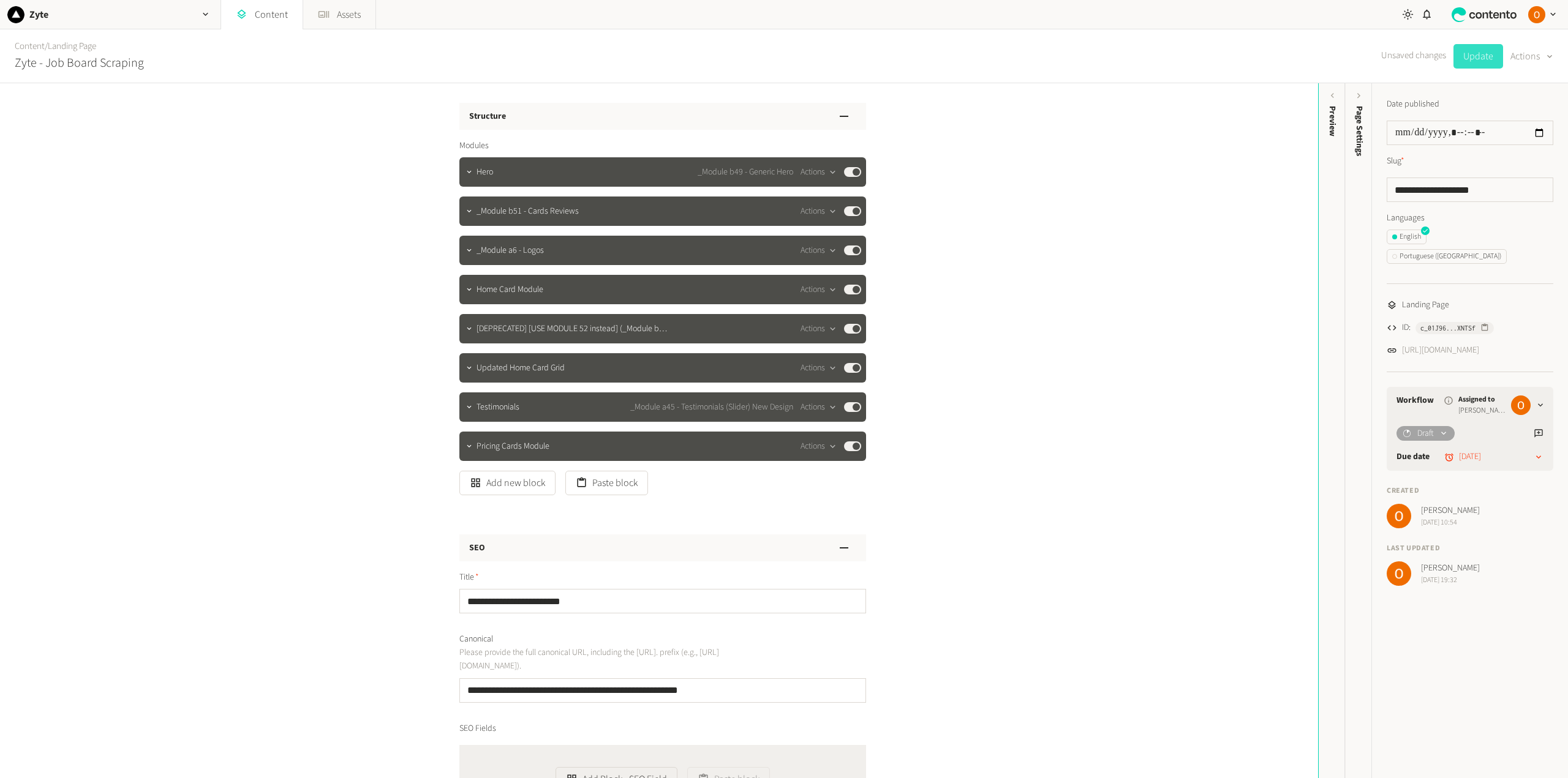
click at [1175, 57] on button "Update" at bounding box center [1478, 56] width 49 height 25
click at [87, 45] on link "Landing Page" at bounding box center [72, 46] width 49 height 13
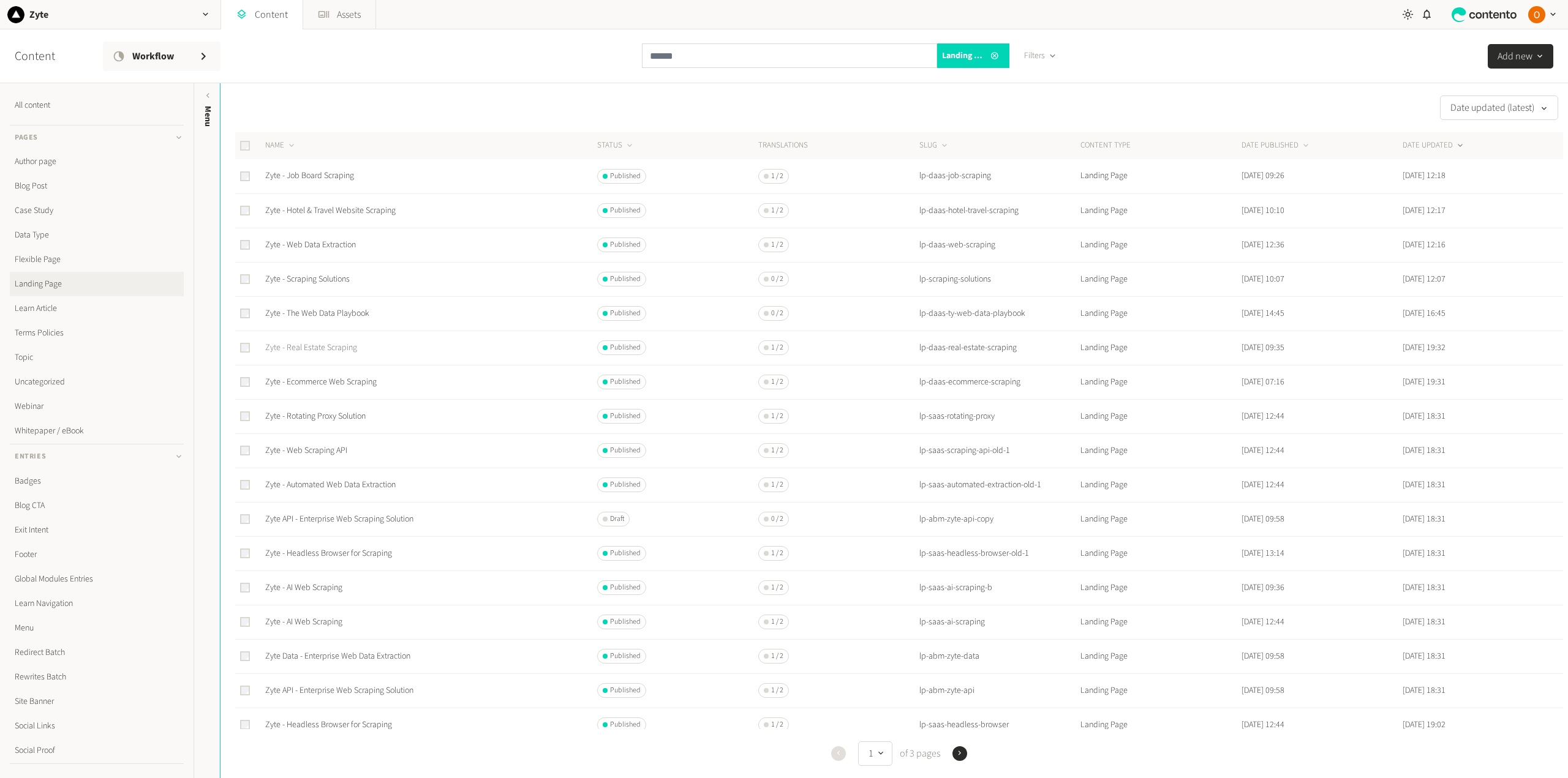
click at [327, 350] on link "Zyte - Real Estate Scraping" at bounding box center [311, 348] width 92 height 12
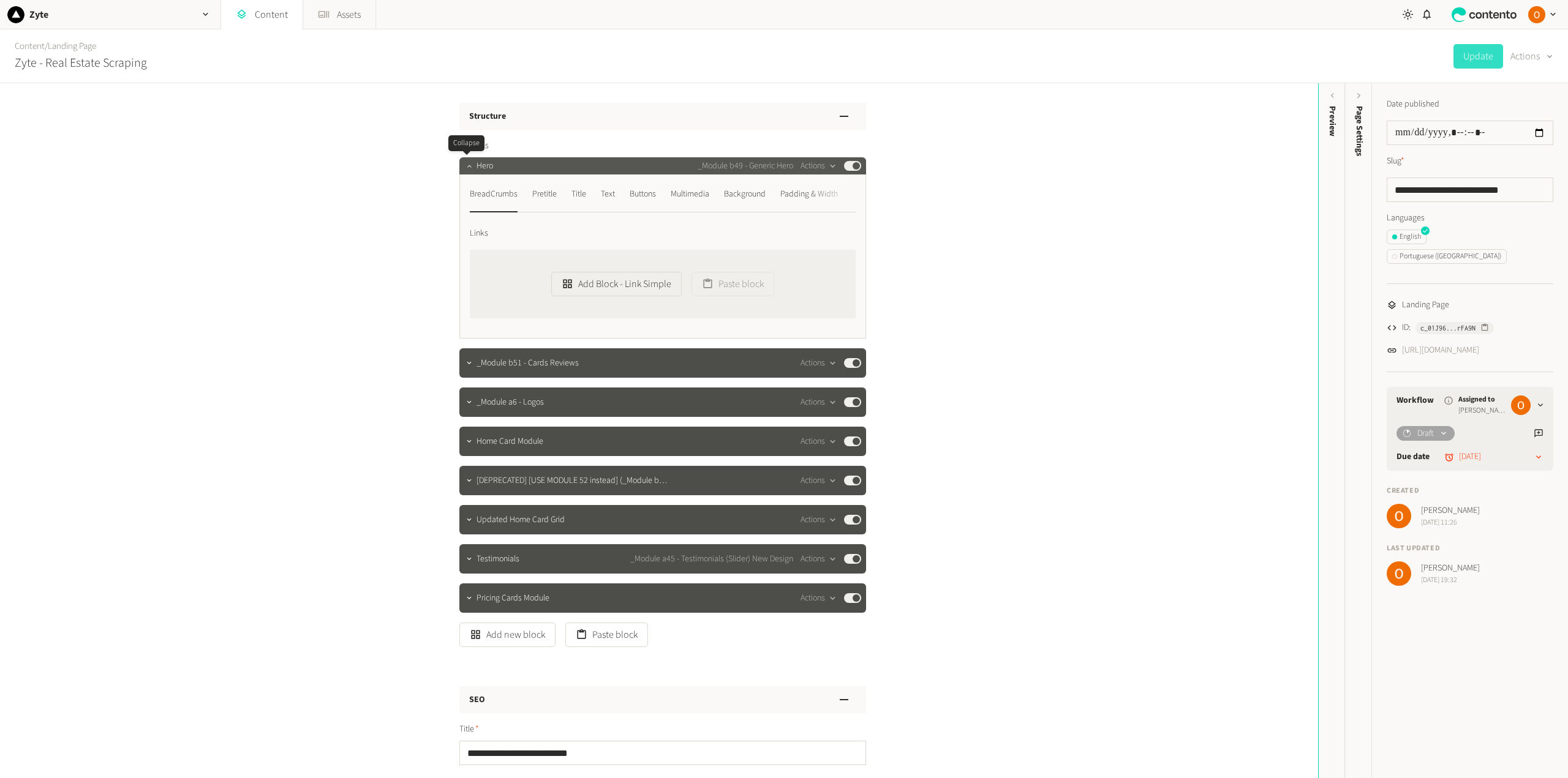
click at [468, 166] on icon "button" at bounding box center [469, 166] width 8 height 8
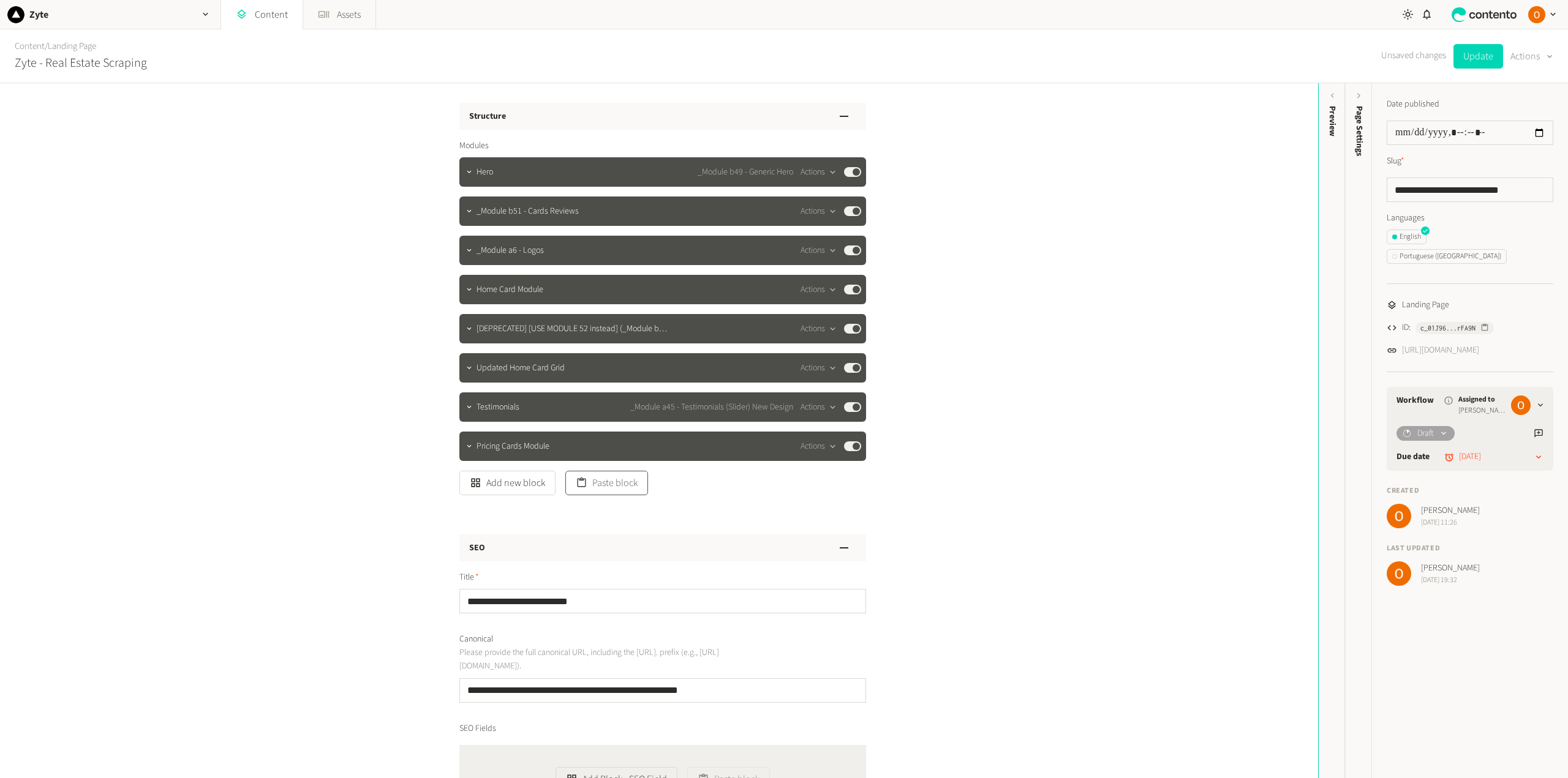
click at [622, 488] on button "Paste block" at bounding box center [607, 483] width 82 height 25
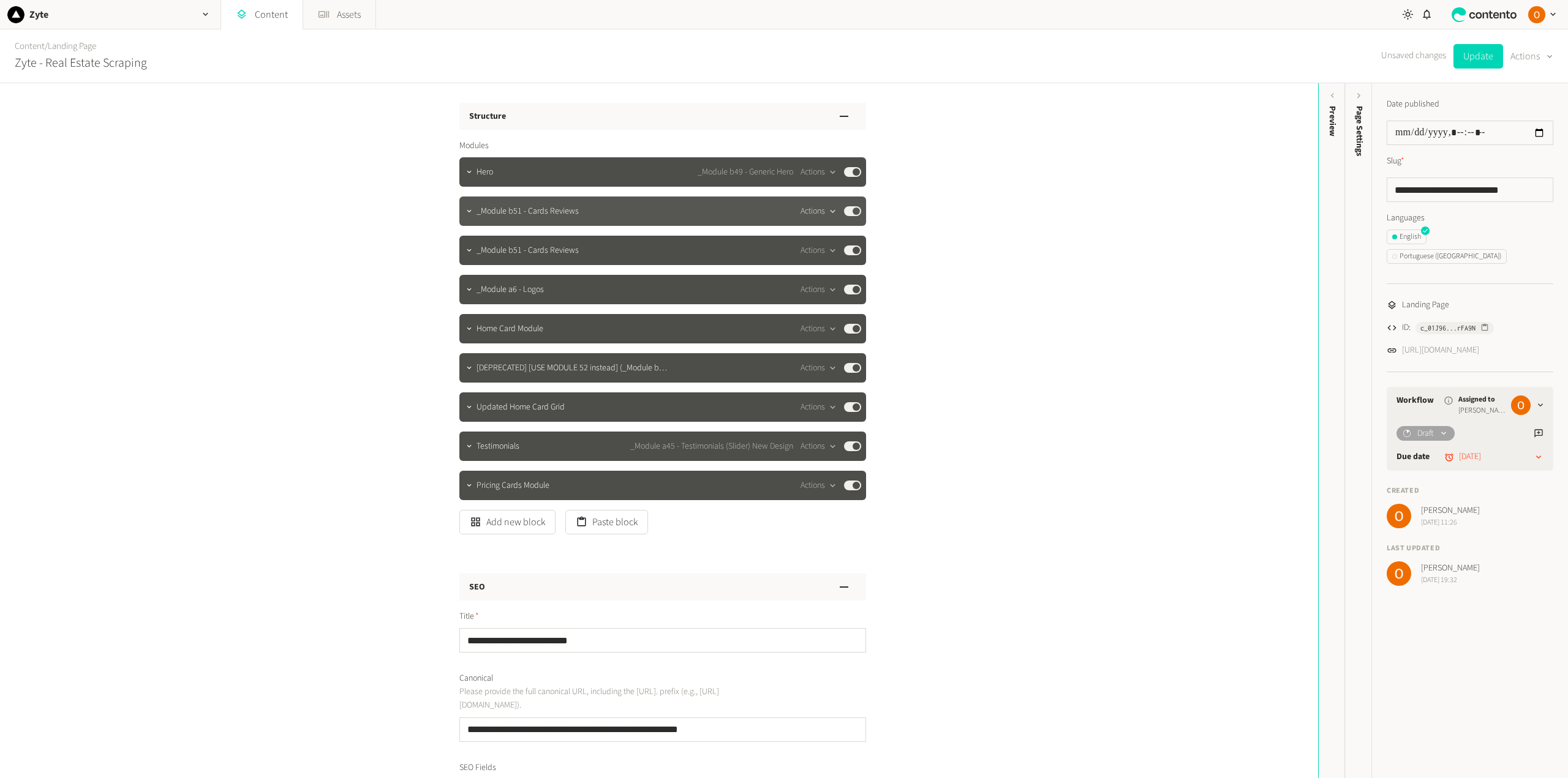
click at [827, 208] on icon "button" at bounding box center [832, 211] width 10 height 10
click at [830, 305] on button "Delete" at bounding box center [838, 306] width 81 height 22
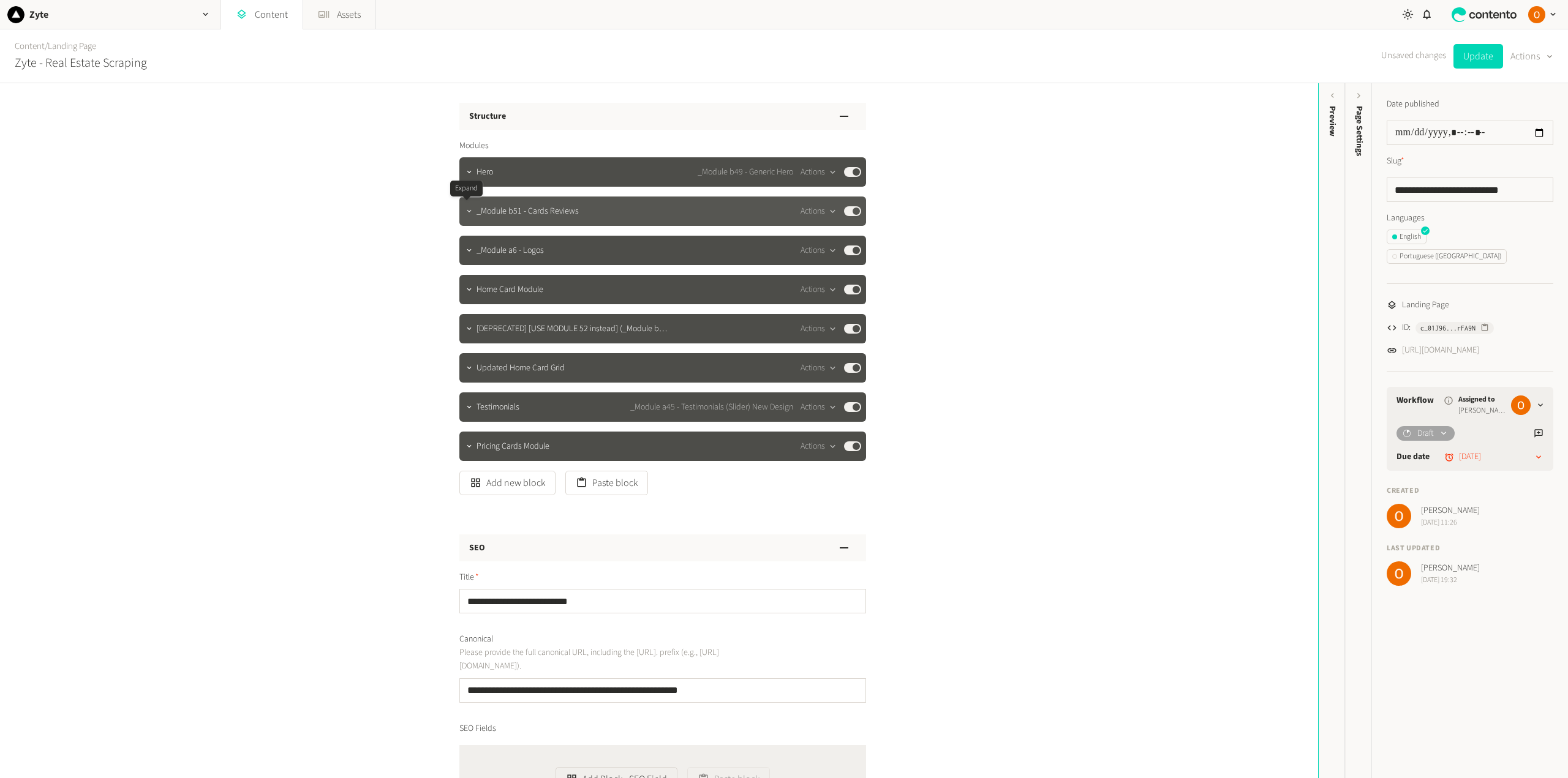
click at [466, 214] on icon "button" at bounding box center [469, 211] width 8 height 8
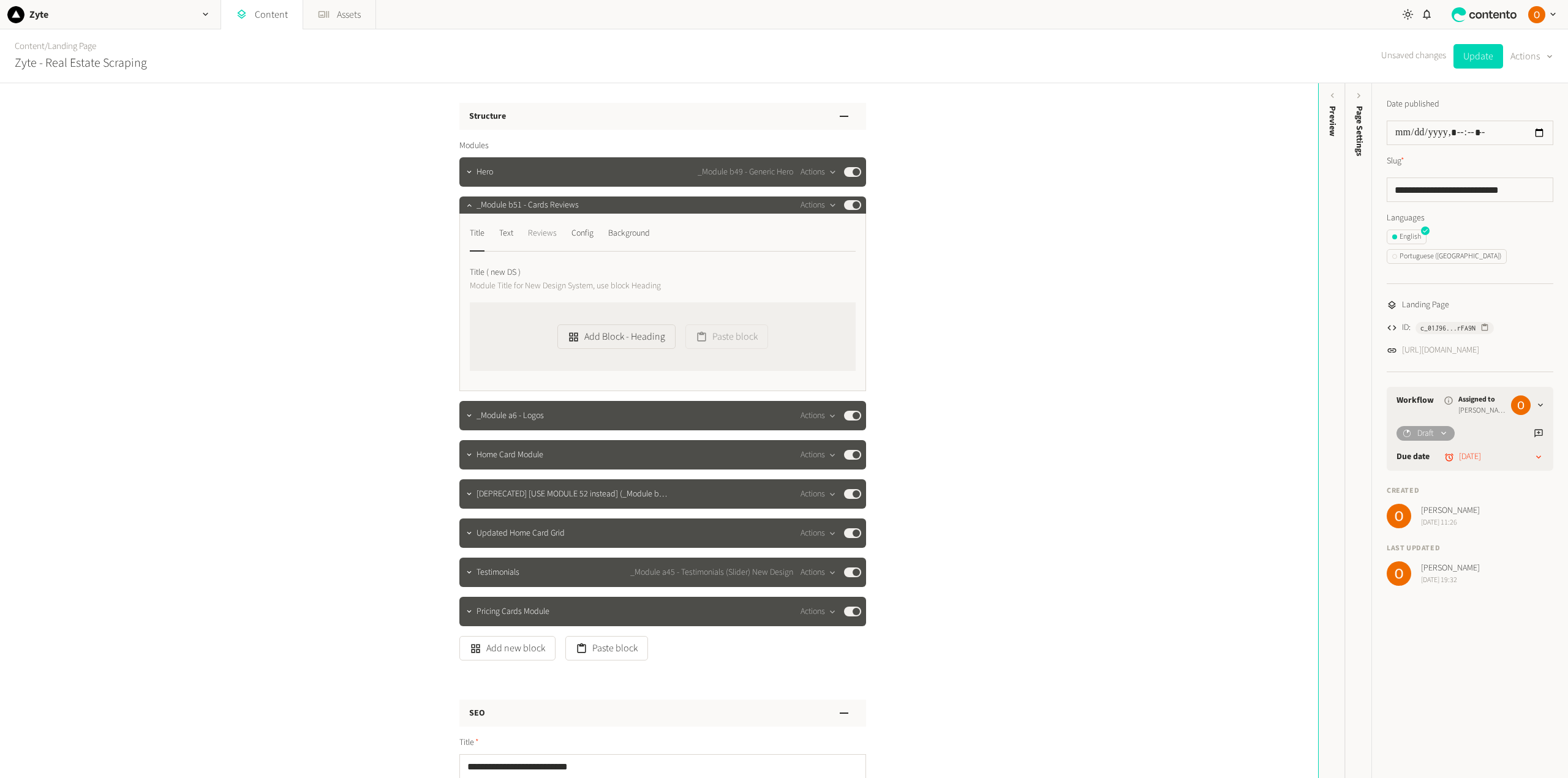
click at [536, 228] on div "Reviews" at bounding box center [542, 233] width 28 height 19
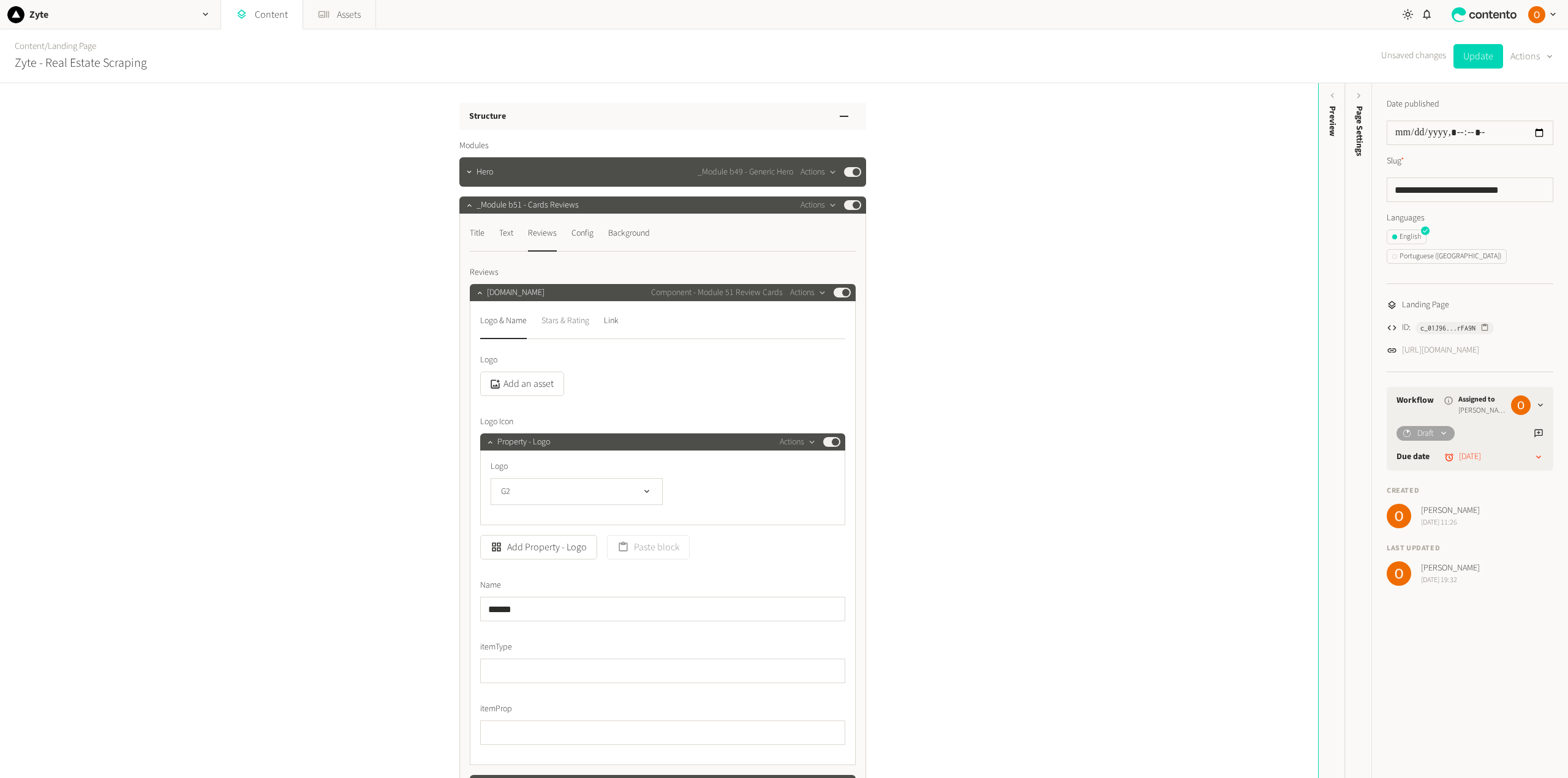
click at [550, 324] on div "Stars & Rating" at bounding box center [565, 321] width 48 height 19
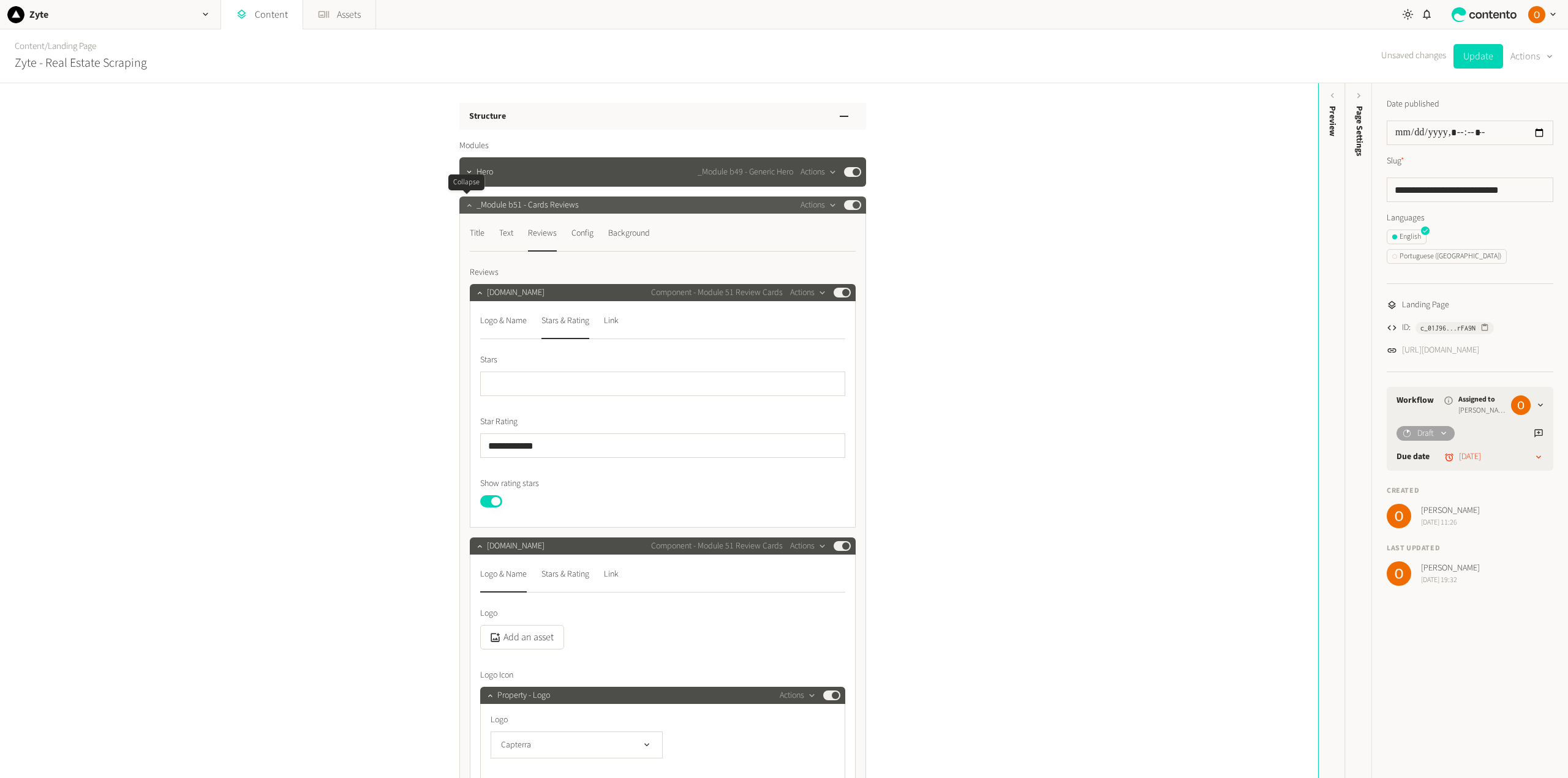
click at [466, 205] on icon "button" at bounding box center [469, 205] width 8 height 8
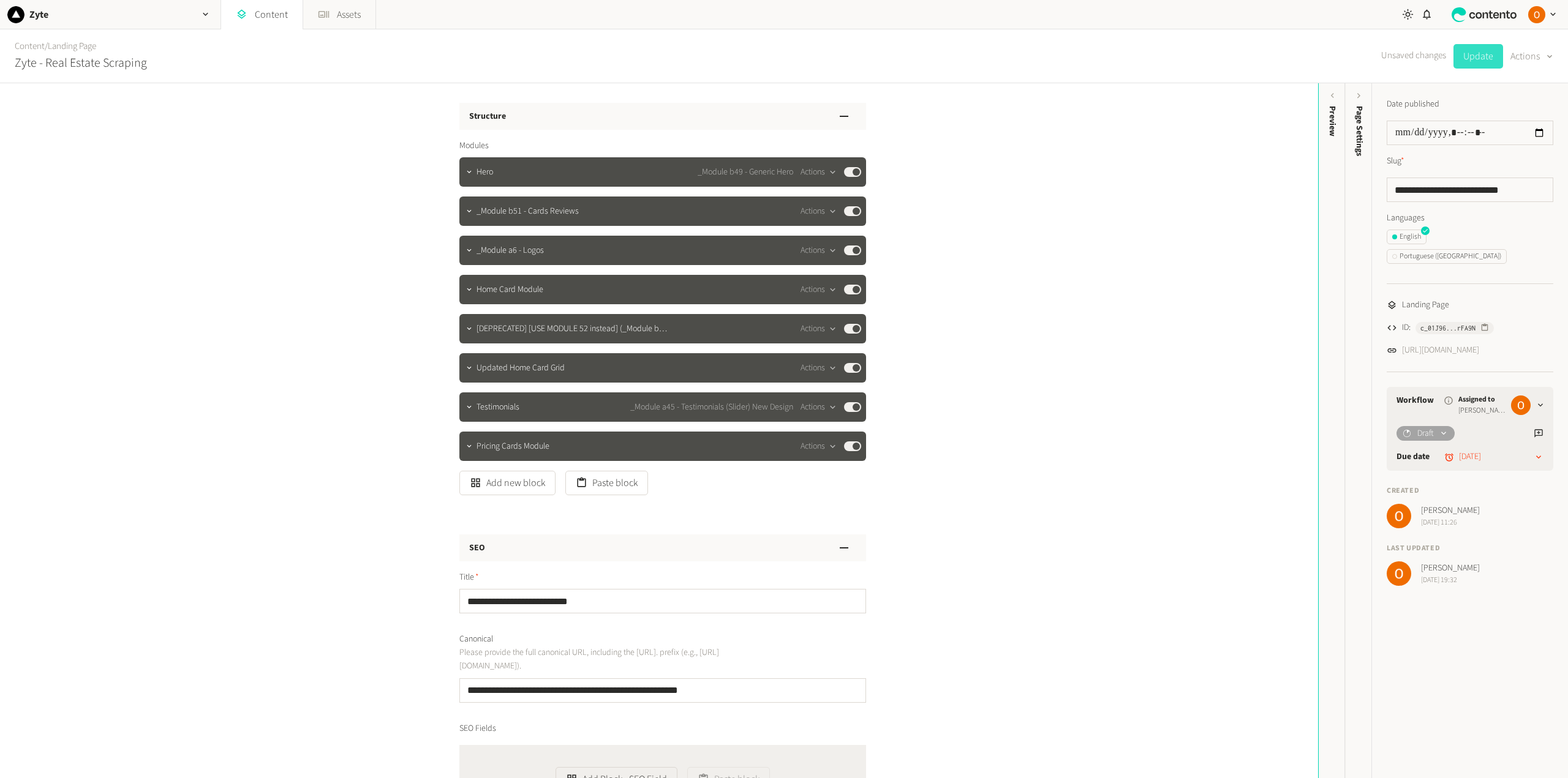
click at [1175, 58] on button "Update" at bounding box center [1478, 56] width 49 height 25
click at [74, 46] on link "Landing Page" at bounding box center [72, 46] width 49 height 13
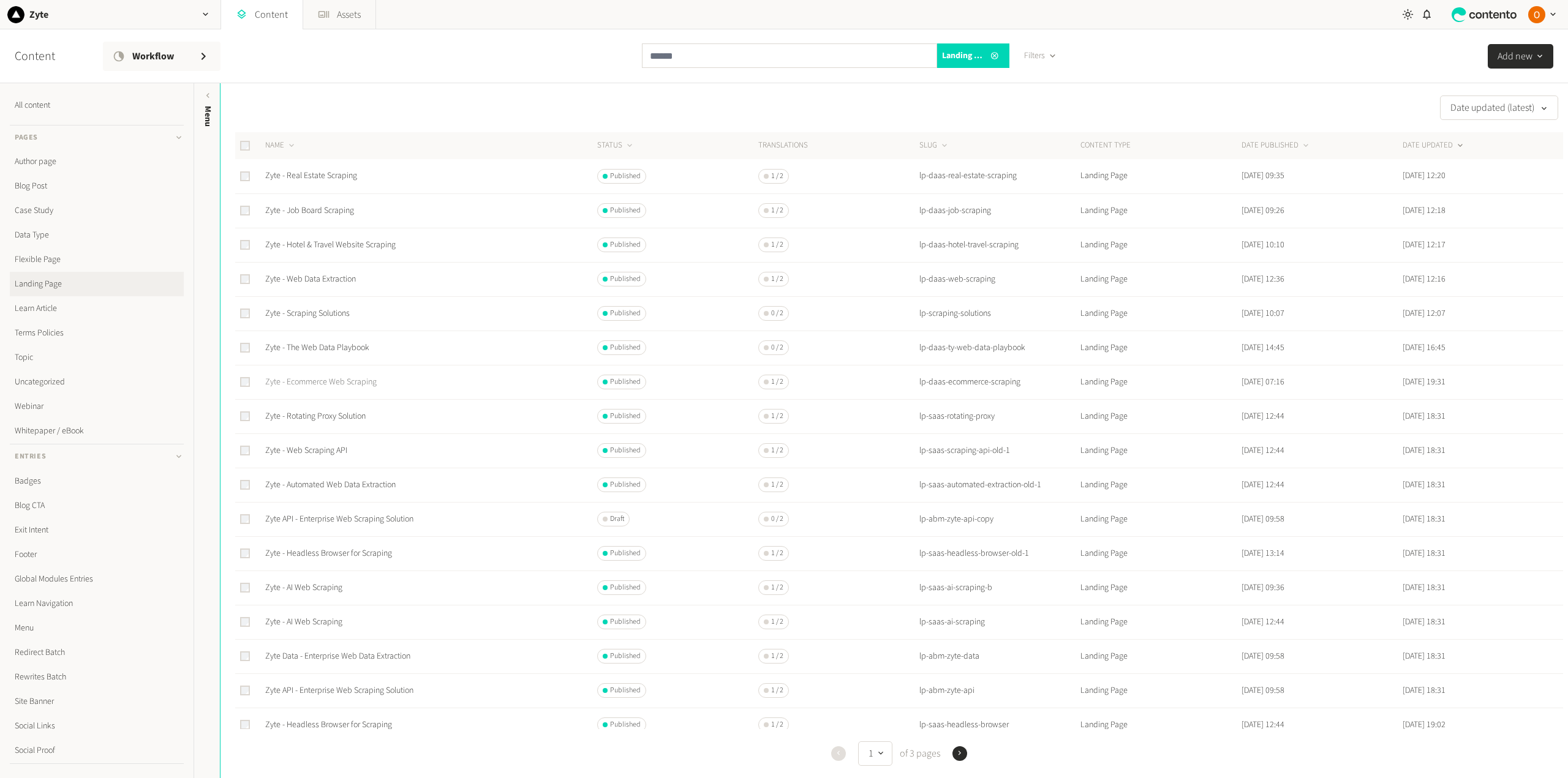
click at [324, 382] on link "Zyte - Ecommerce Web Scraping" at bounding box center [321, 382] width 112 height 12
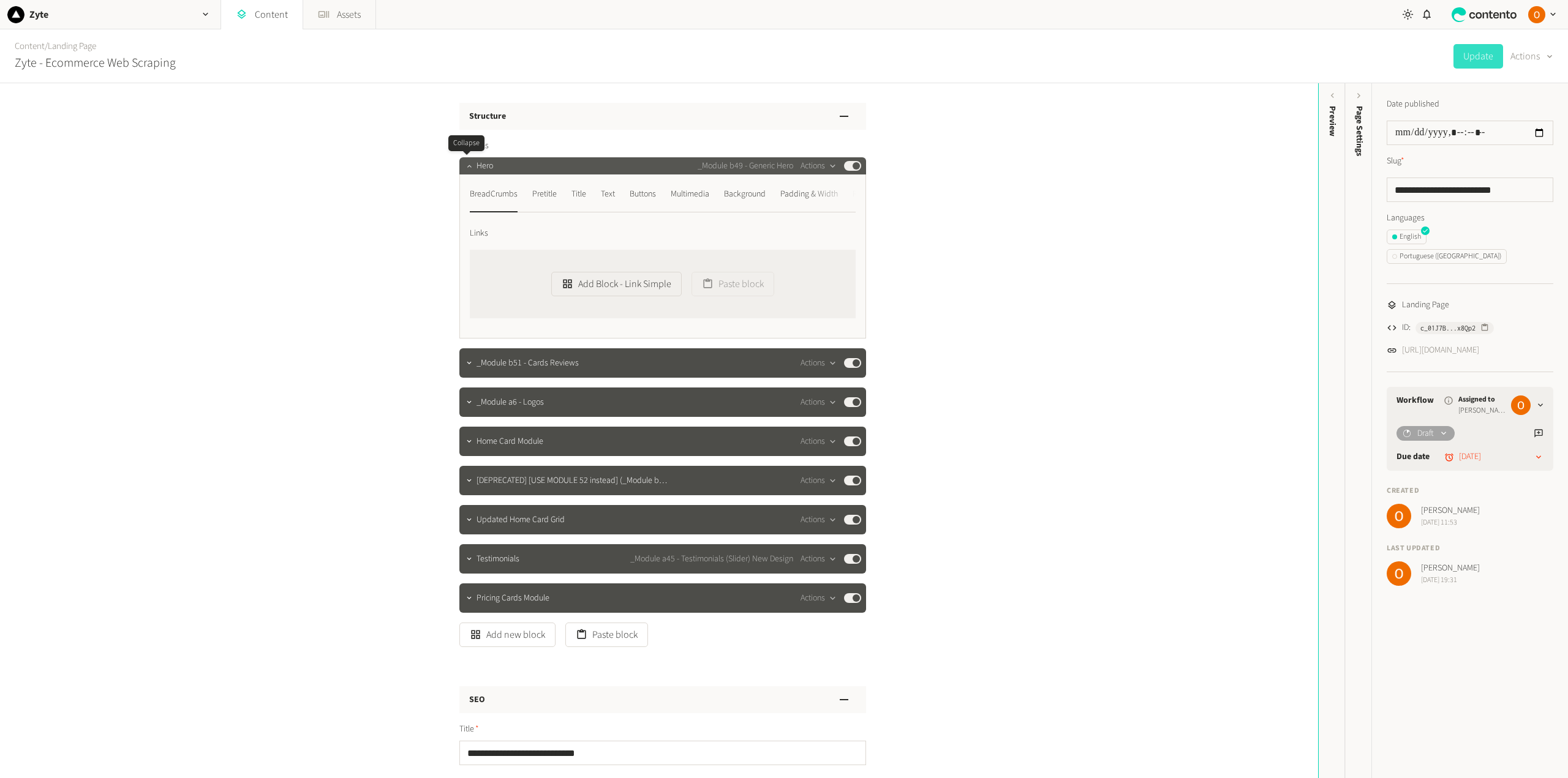
click at [465, 167] on icon "button" at bounding box center [469, 166] width 8 height 8
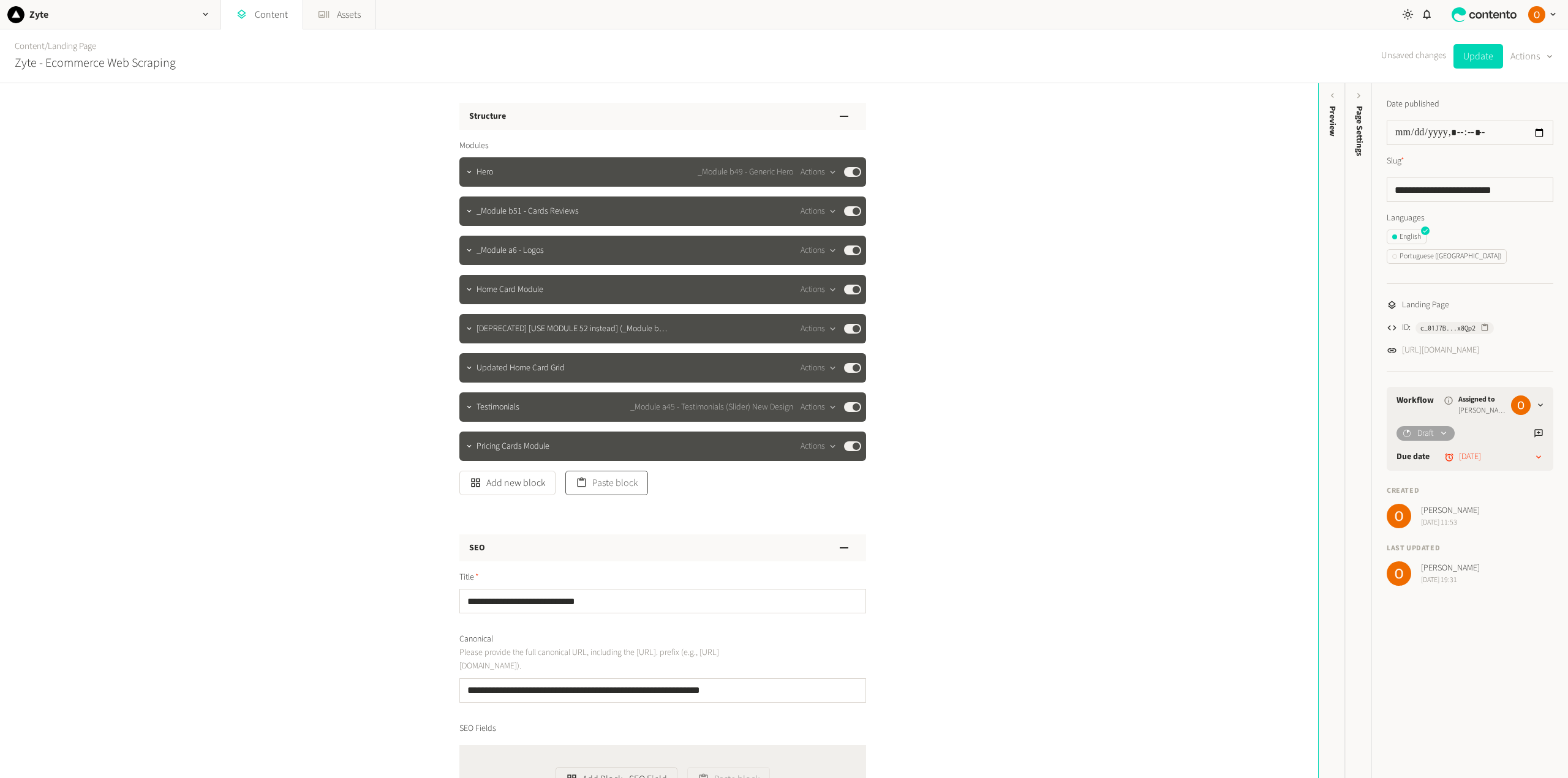
click at [603, 481] on button "Paste block" at bounding box center [607, 483] width 82 height 25
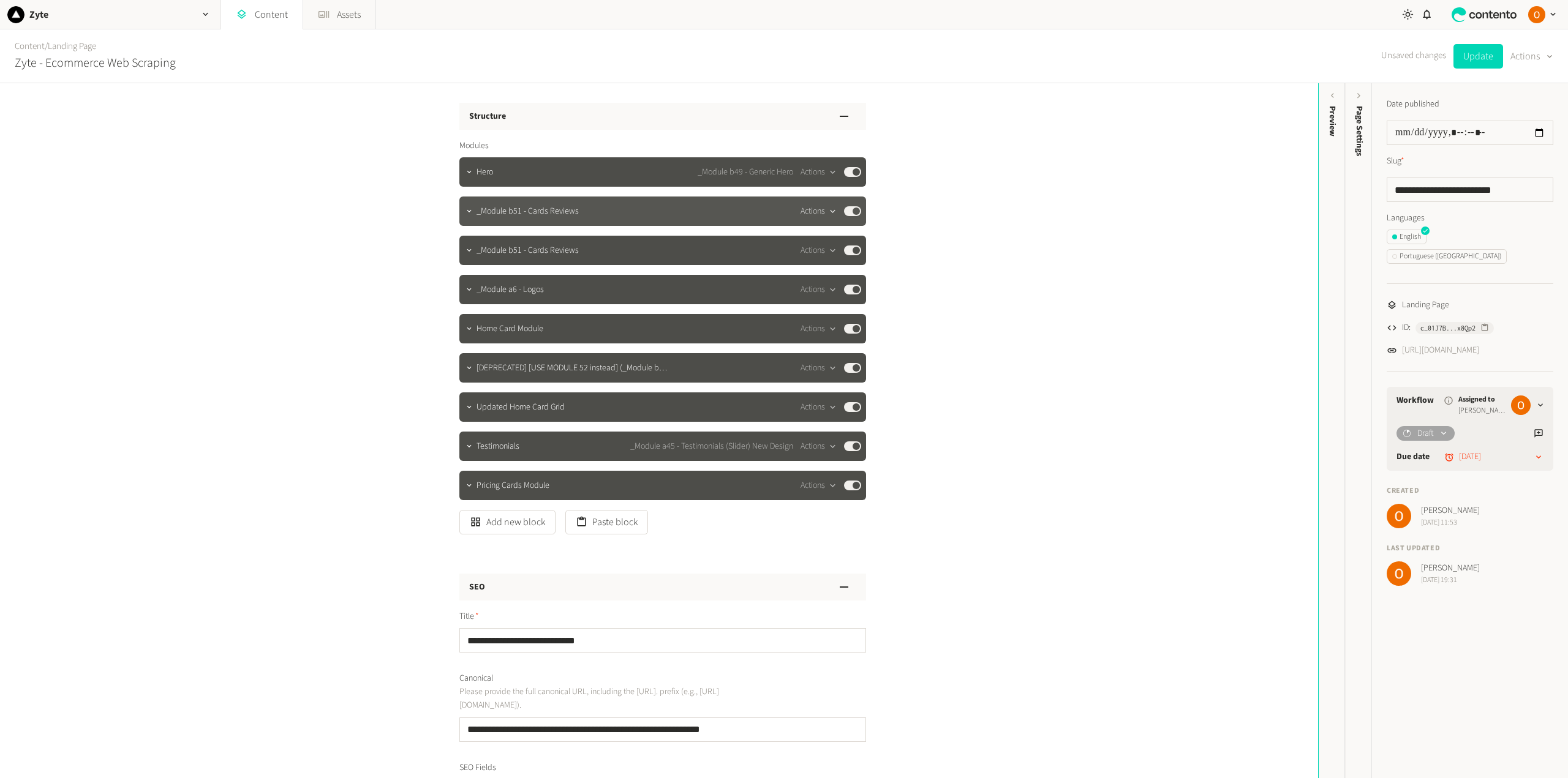
click at [816, 208] on button "Actions" at bounding box center [818, 211] width 36 height 15
click at [830, 304] on button "Delete" at bounding box center [838, 306] width 81 height 22
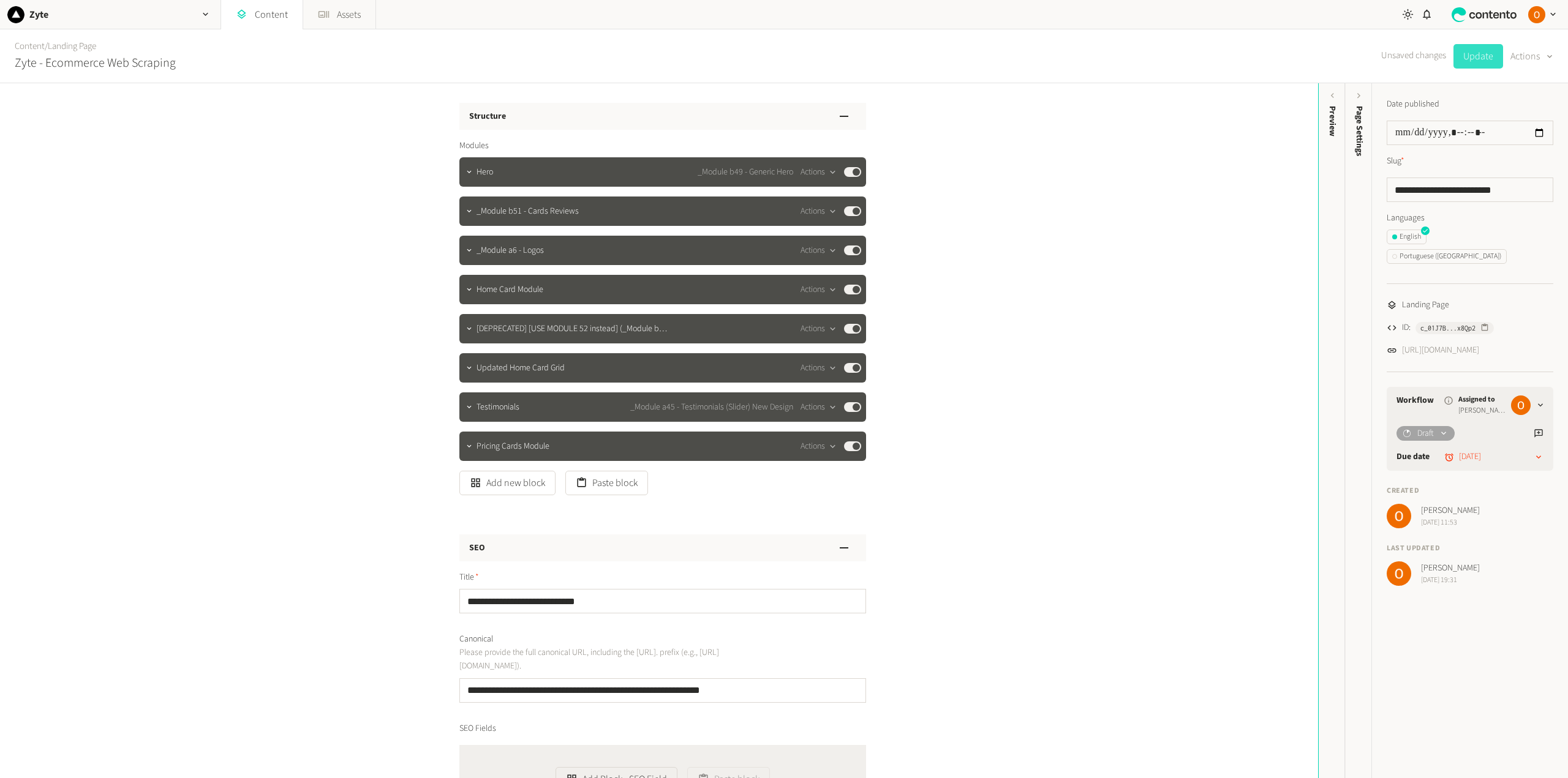
click at [1175, 54] on button "Update" at bounding box center [1478, 56] width 49 height 25
